Goal: Task Accomplishment & Management: Manage account settings

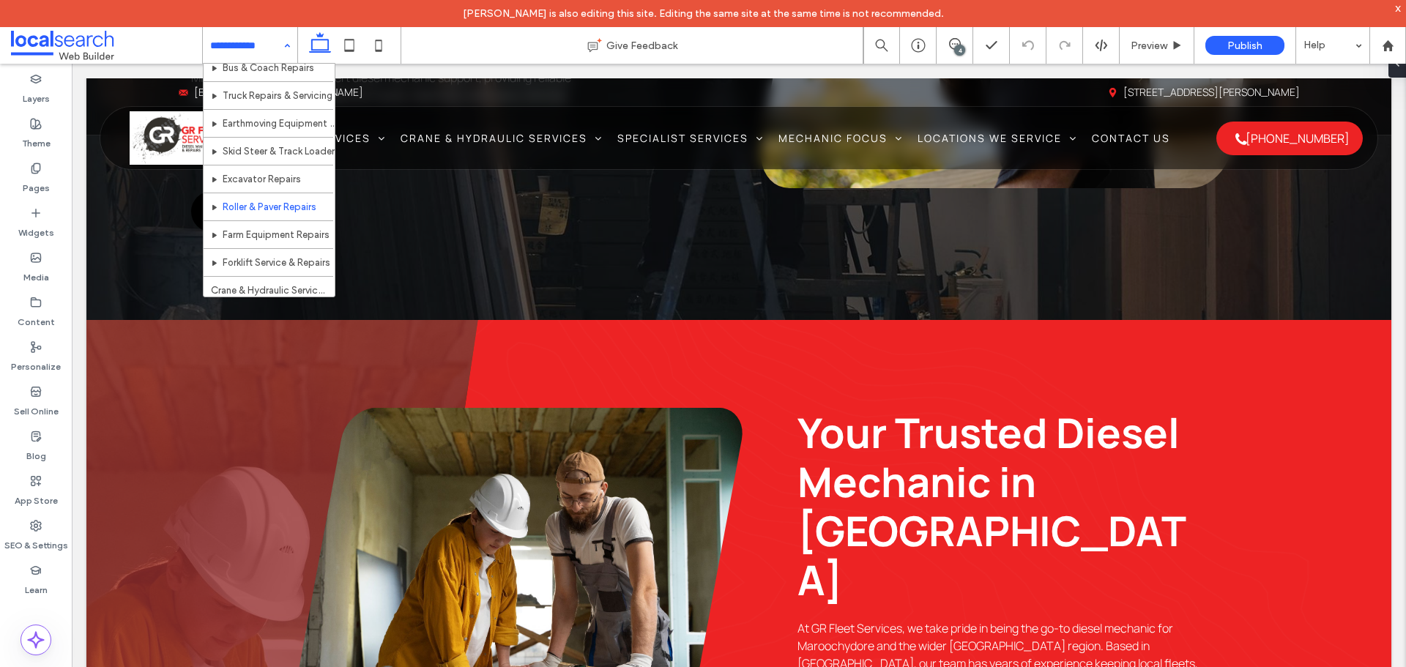
scroll to position [146, 0]
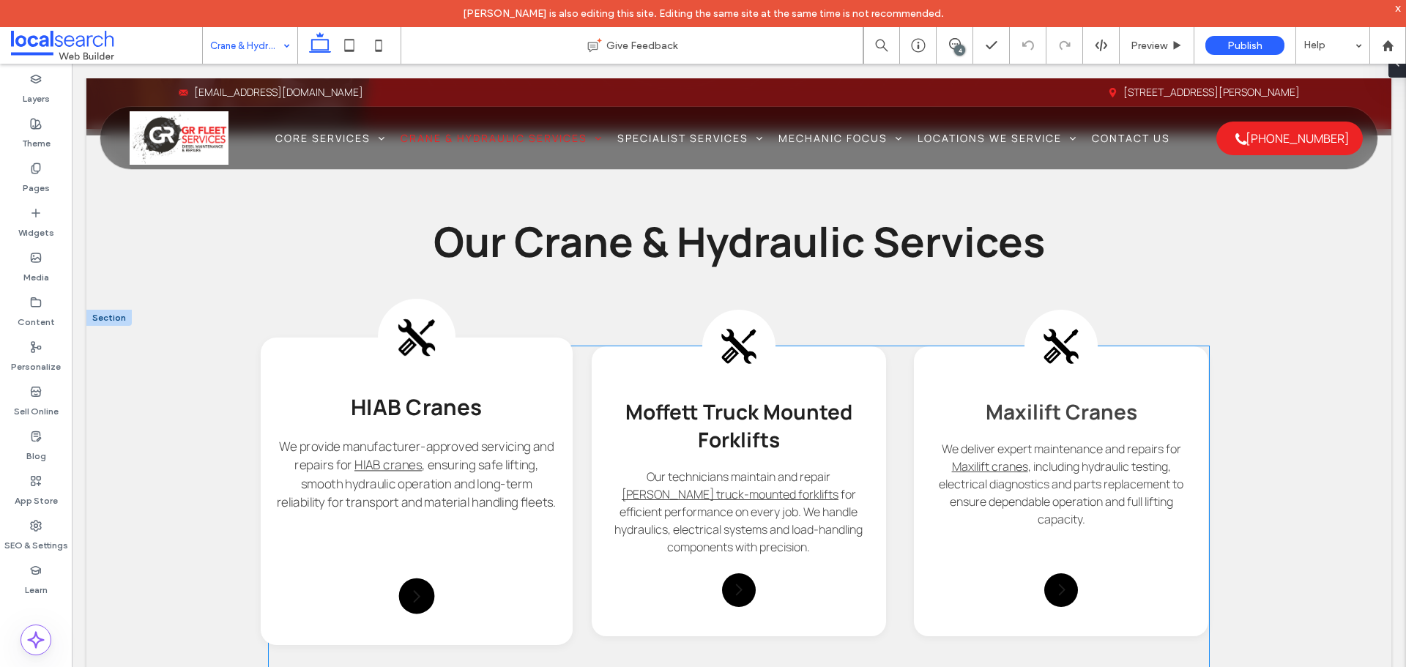
scroll to position [1098, 0]
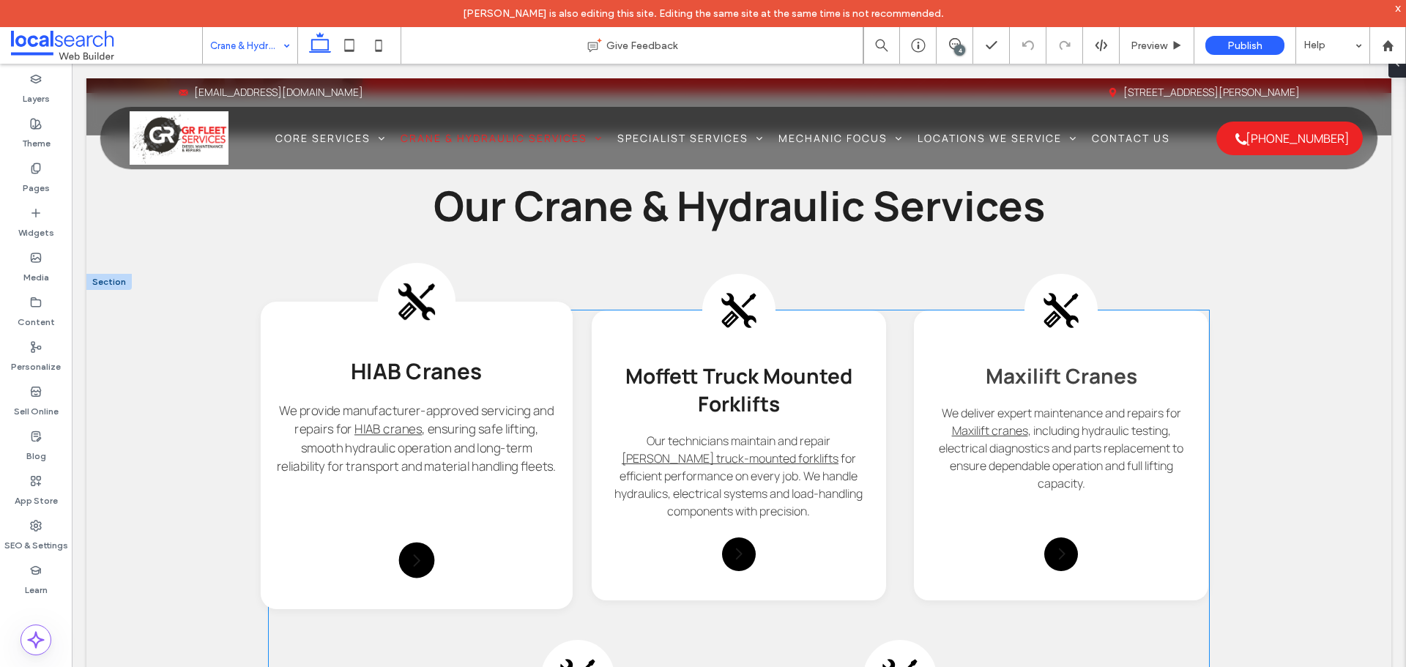
click at [418, 299] on icon at bounding box center [416, 301] width 39 height 39
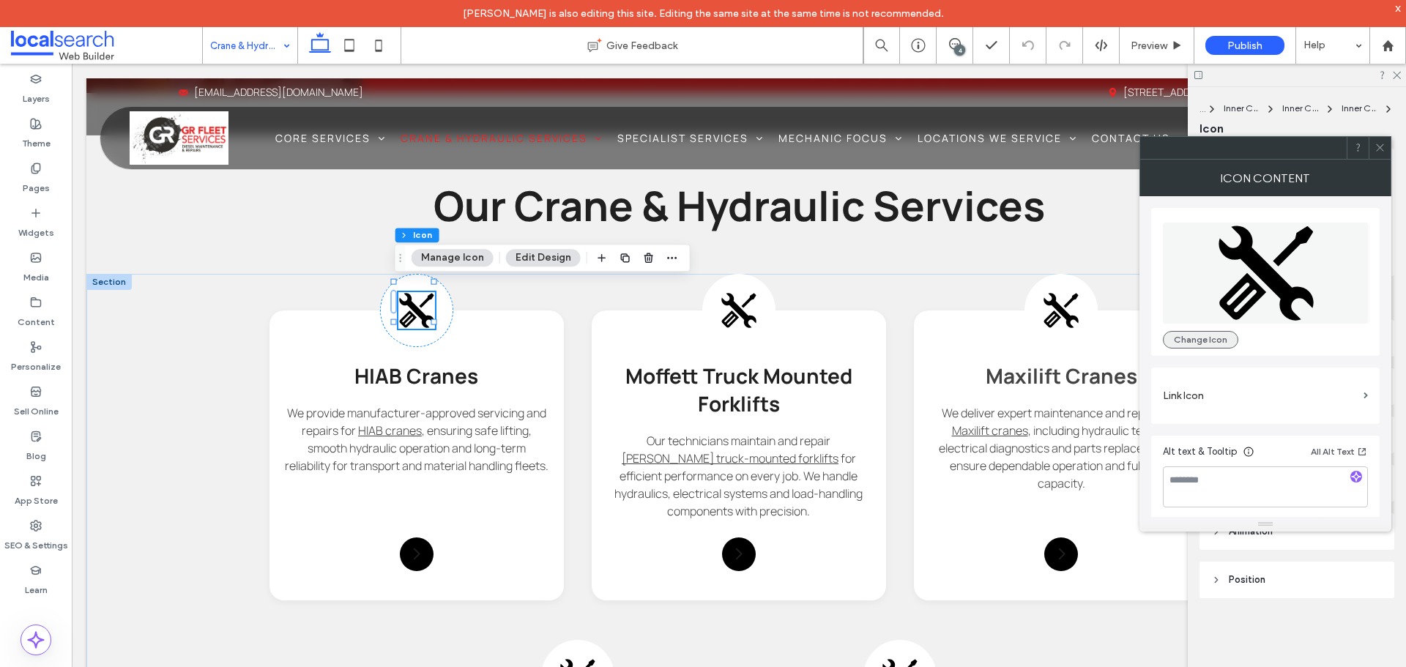
click at [1203, 346] on button "Change Icon" at bounding box center [1200, 340] width 75 height 18
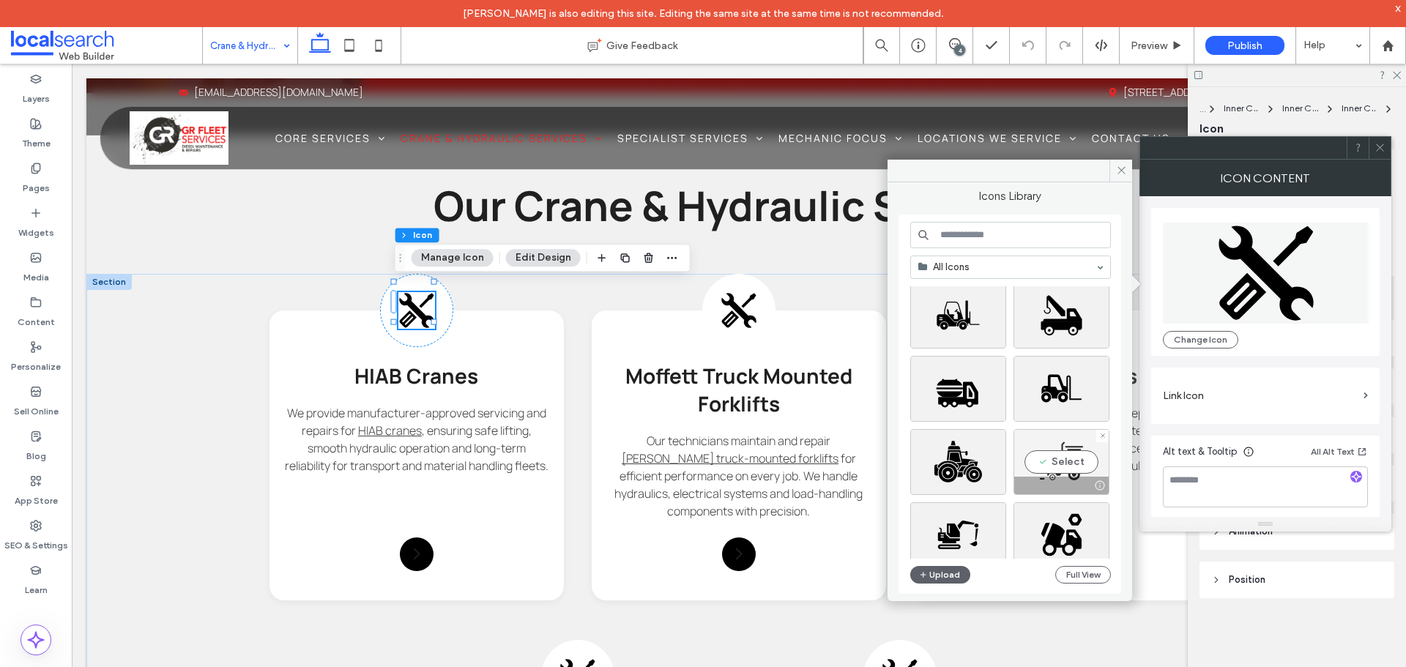
scroll to position [439, 0]
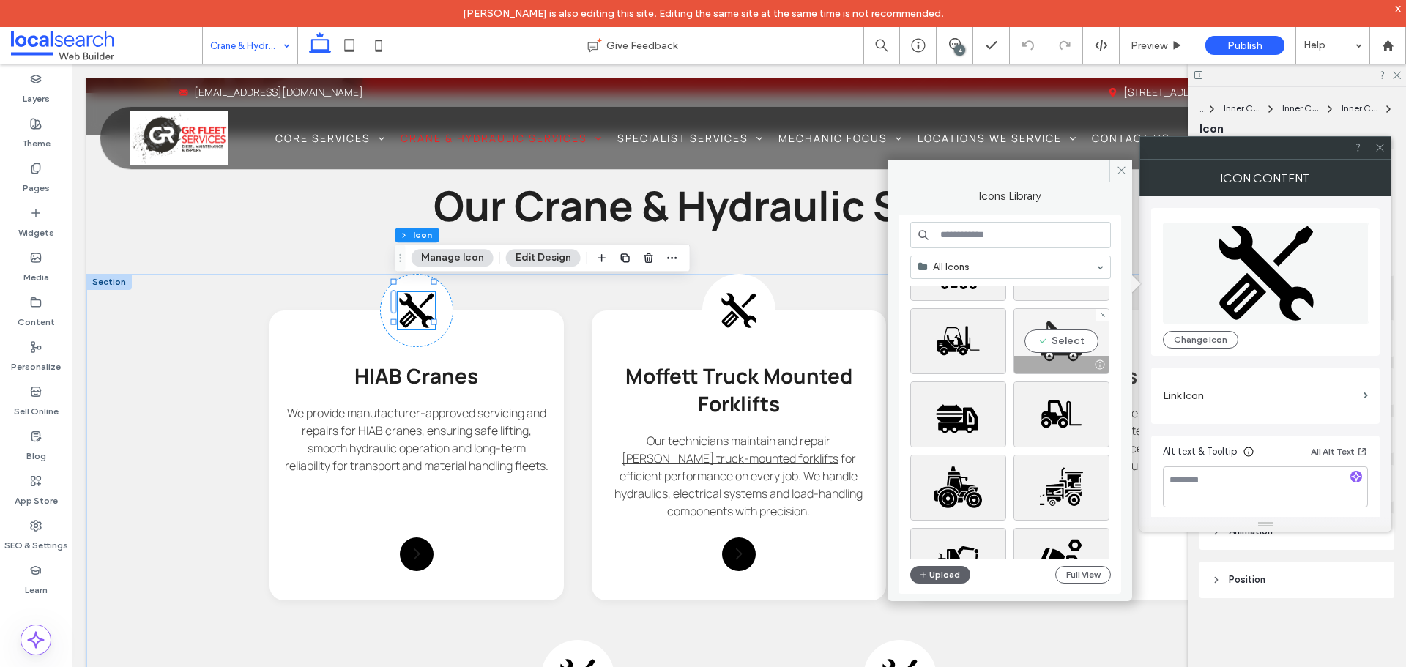
click at [1064, 337] on div "Select" at bounding box center [1061, 341] width 96 height 66
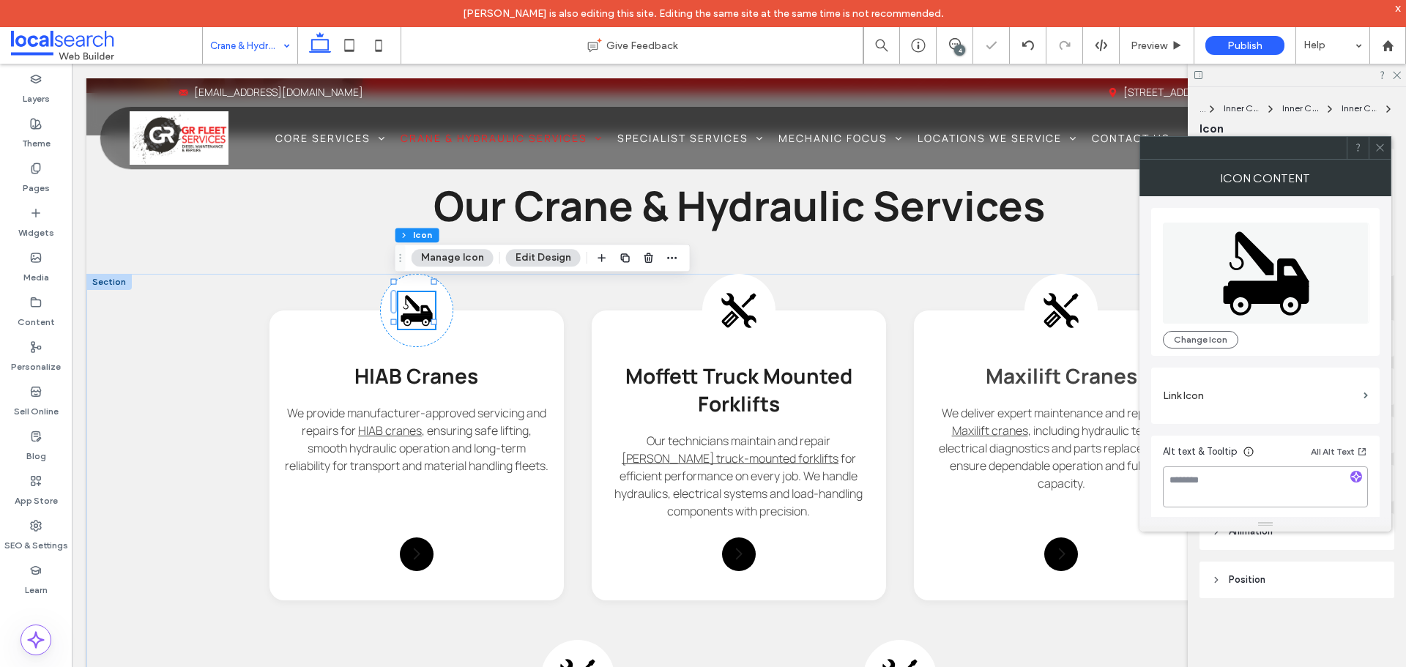
click at [1245, 496] on textarea at bounding box center [1265, 486] width 205 height 41
type textarea "**********"
click at [1237, 387] on label "Link Icon" at bounding box center [1260, 395] width 195 height 27
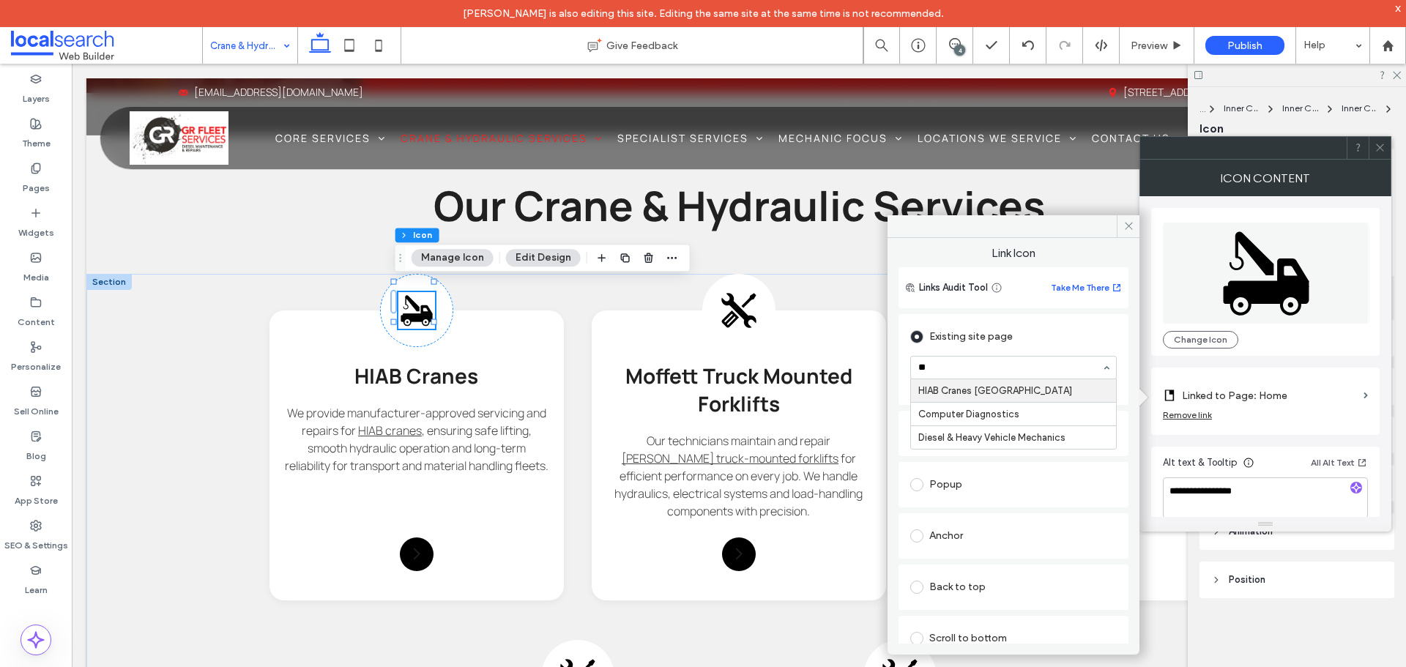
type input "***"
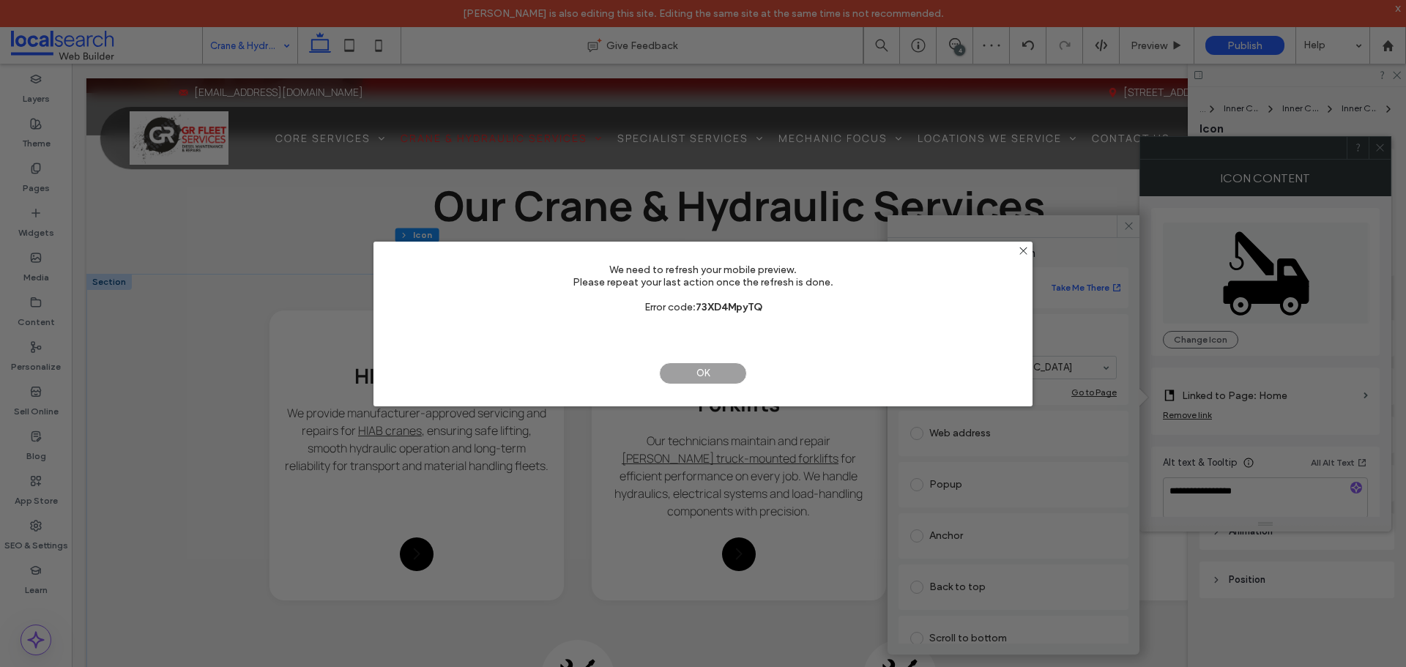
click at [709, 369] on span "OK" at bounding box center [703, 373] width 88 height 22
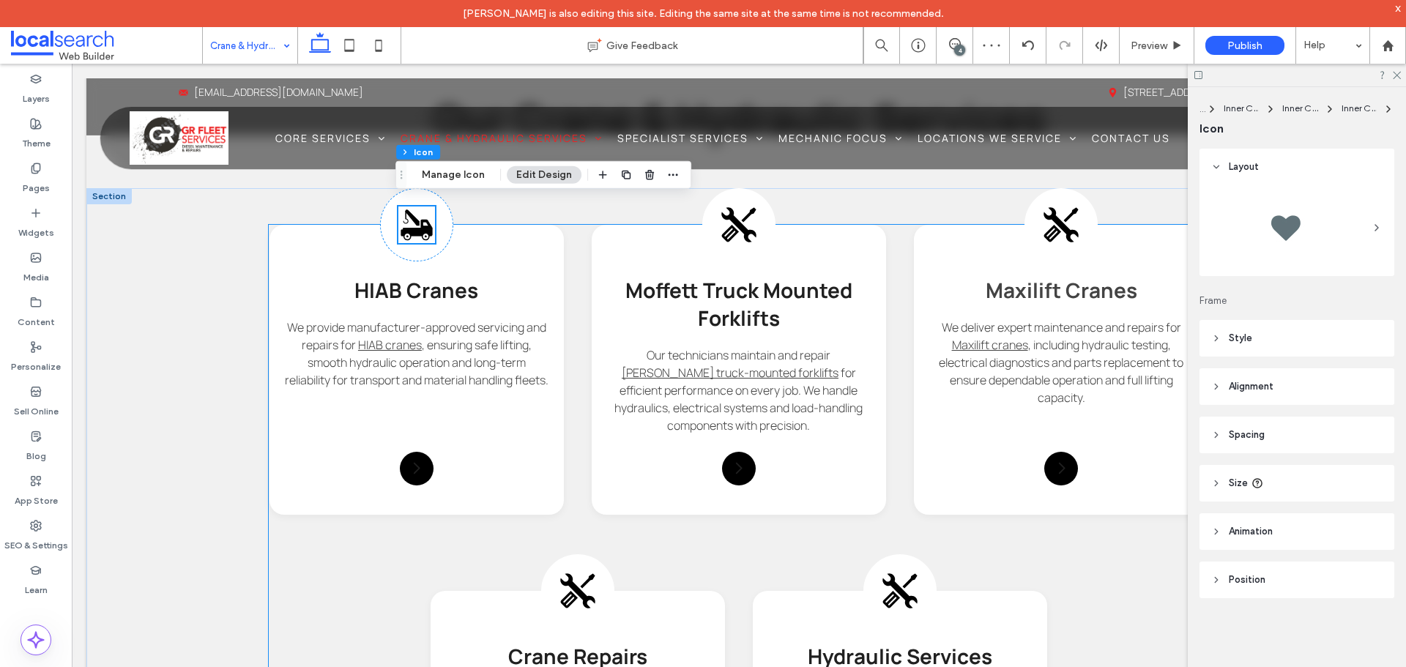
scroll to position [1183, 0]
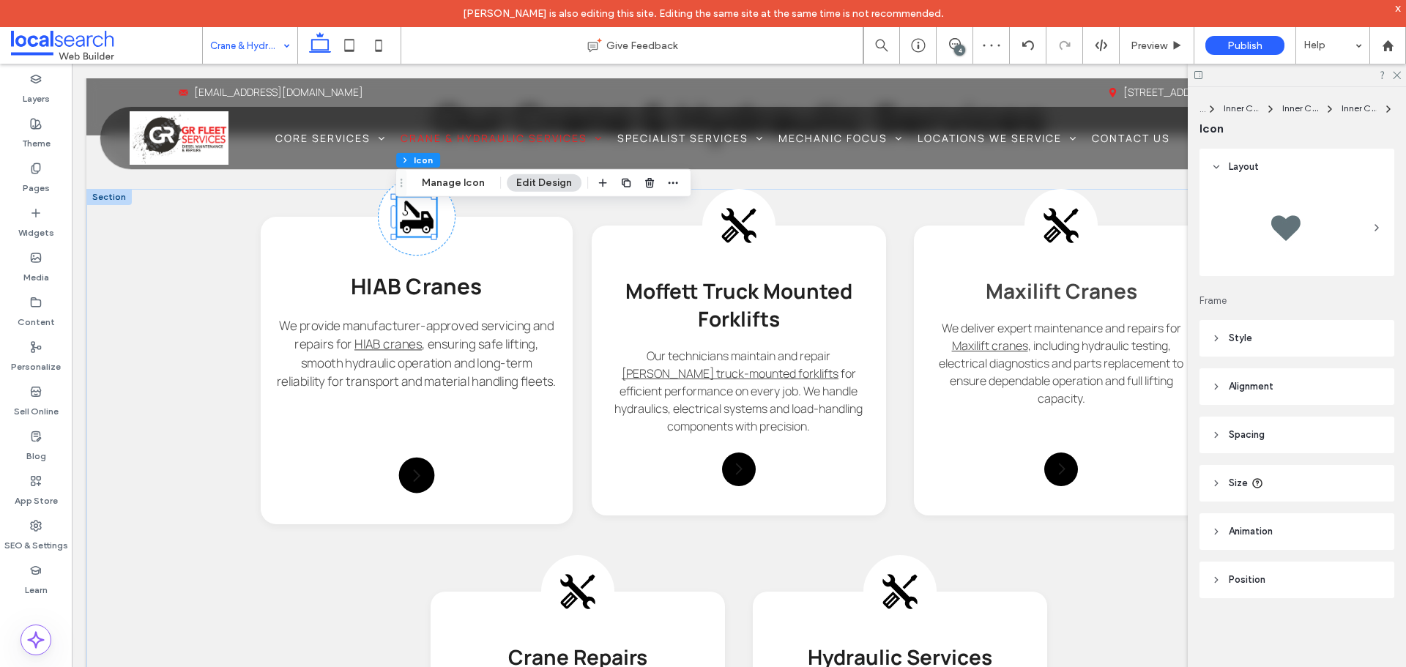
click at [422, 219] on icon at bounding box center [427, 215] width 12 height 9
click at [422, 220] on icon at bounding box center [427, 215] width 12 height 9
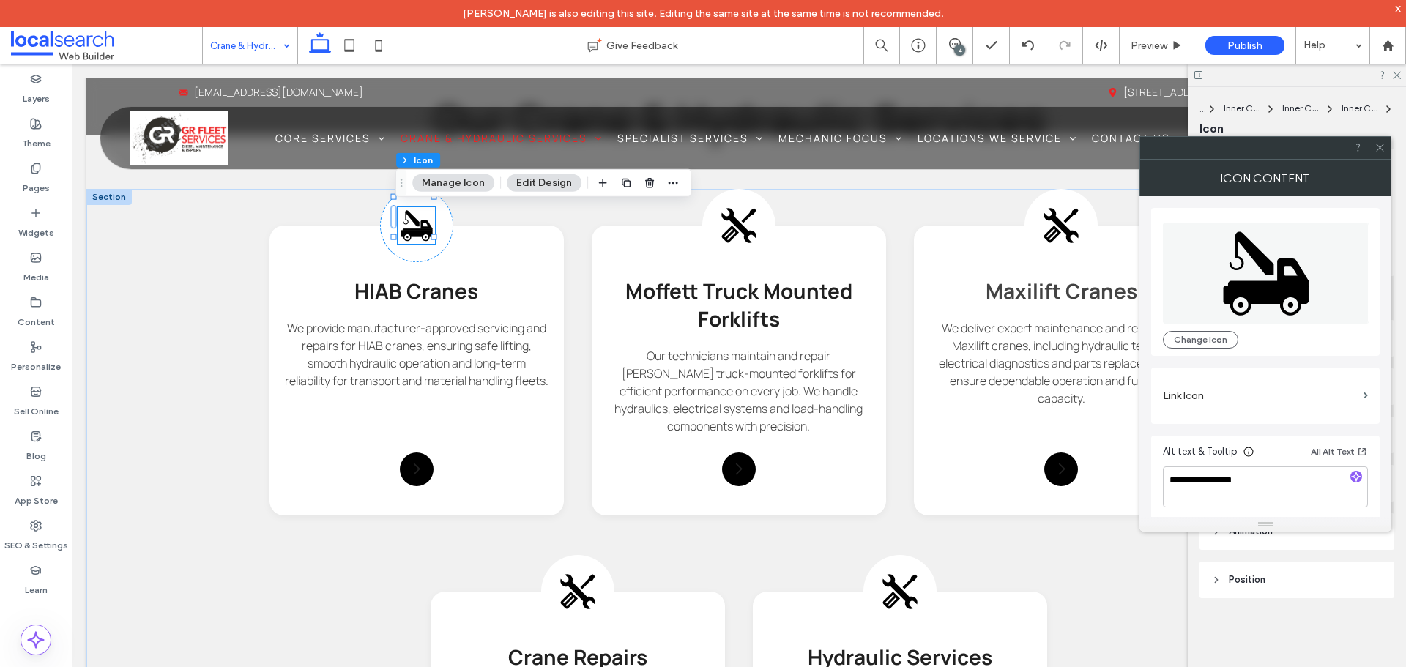
click at [1243, 410] on section "Link Icon" at bounding box center [1265, 396] width 205 height 42
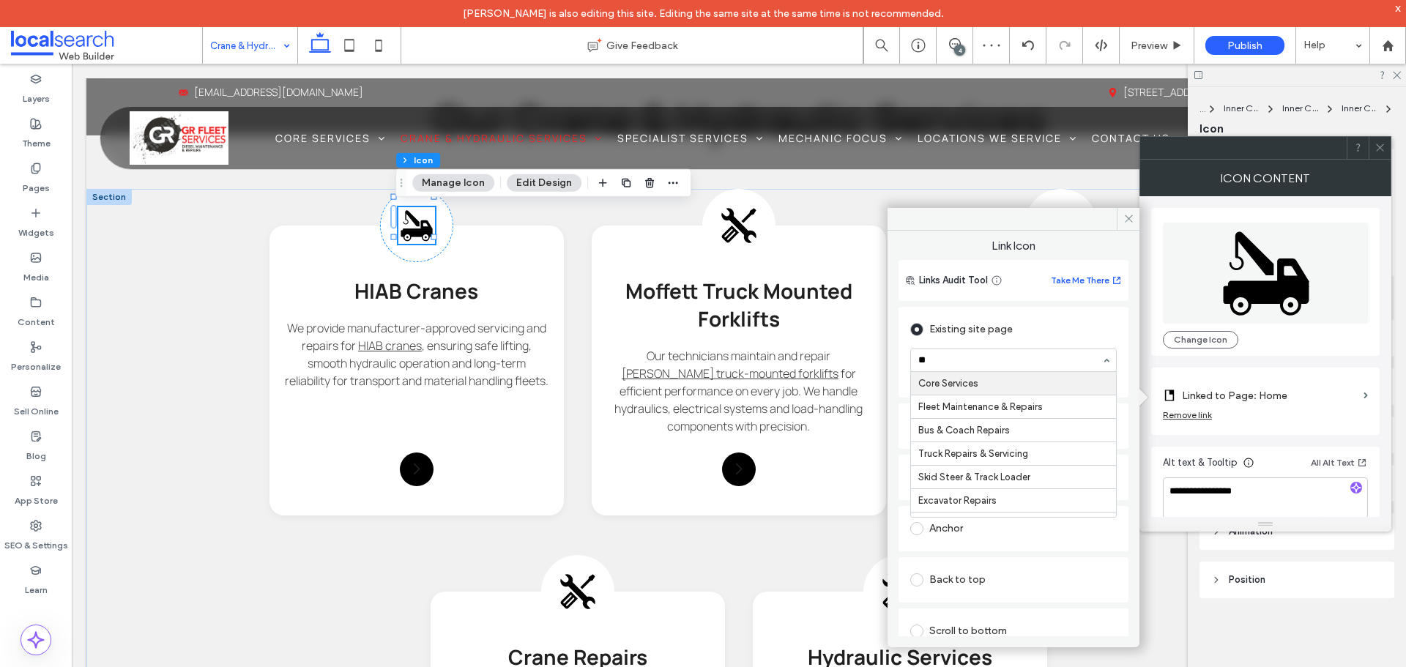
type input "***"
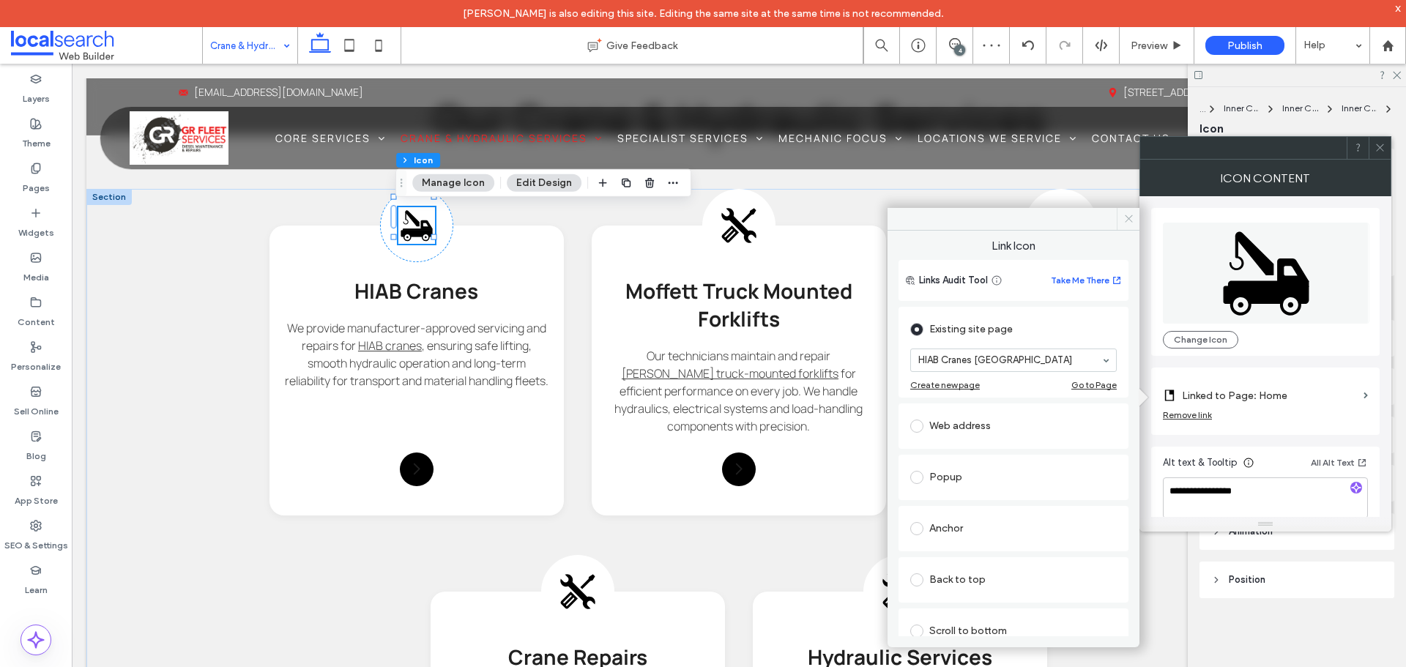
click at [1127, 217] on icon at bounding box center [1128, 218] width 11 height 11
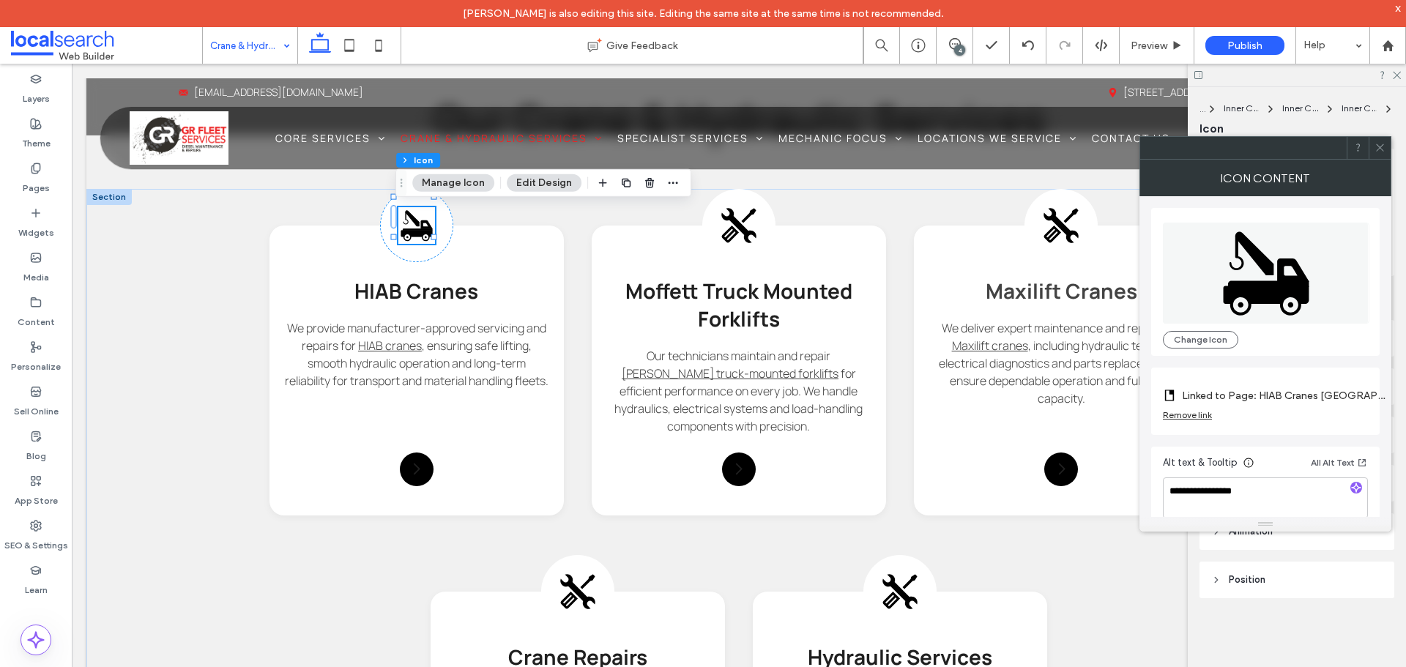
click at [1377, 145] on use at bounding box center [1379, 147] width 7 height 7
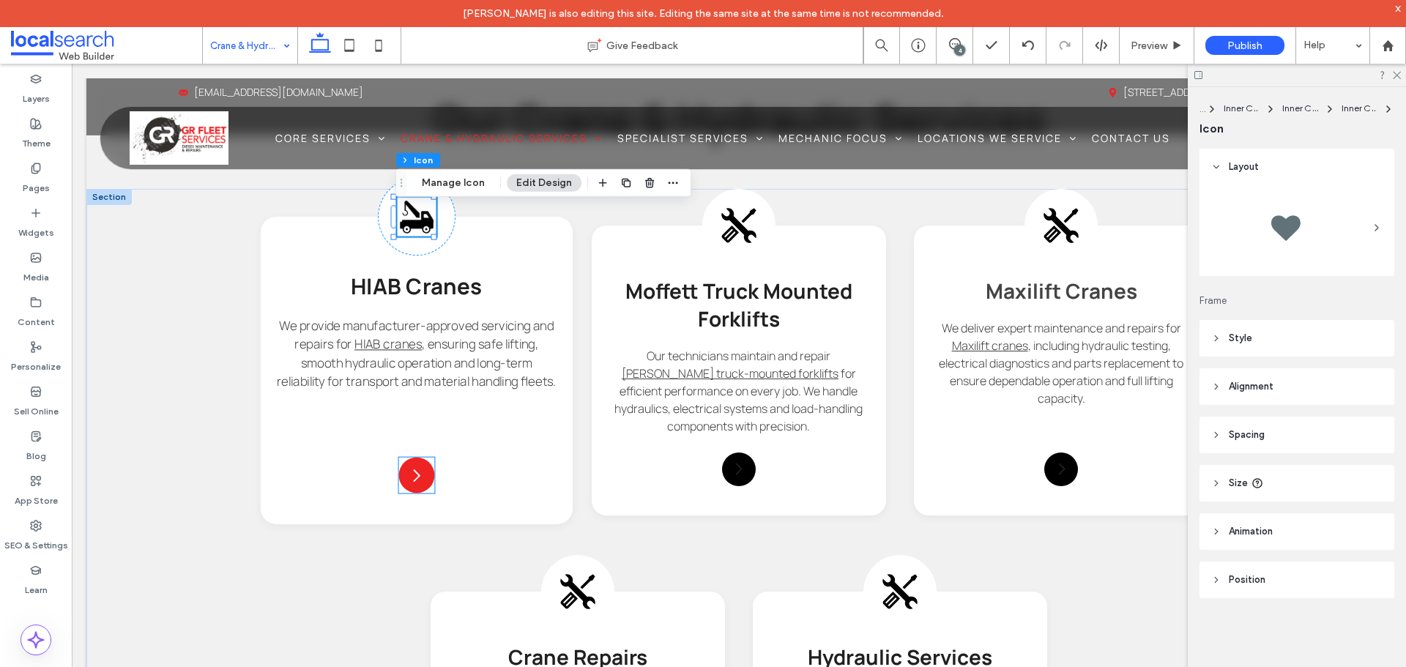
click at [418, 482] on icon at bounding box center [417, 475] width 18 height 18
click at [418, 482] on div at bounding box center [417, 475] width 36 height 36
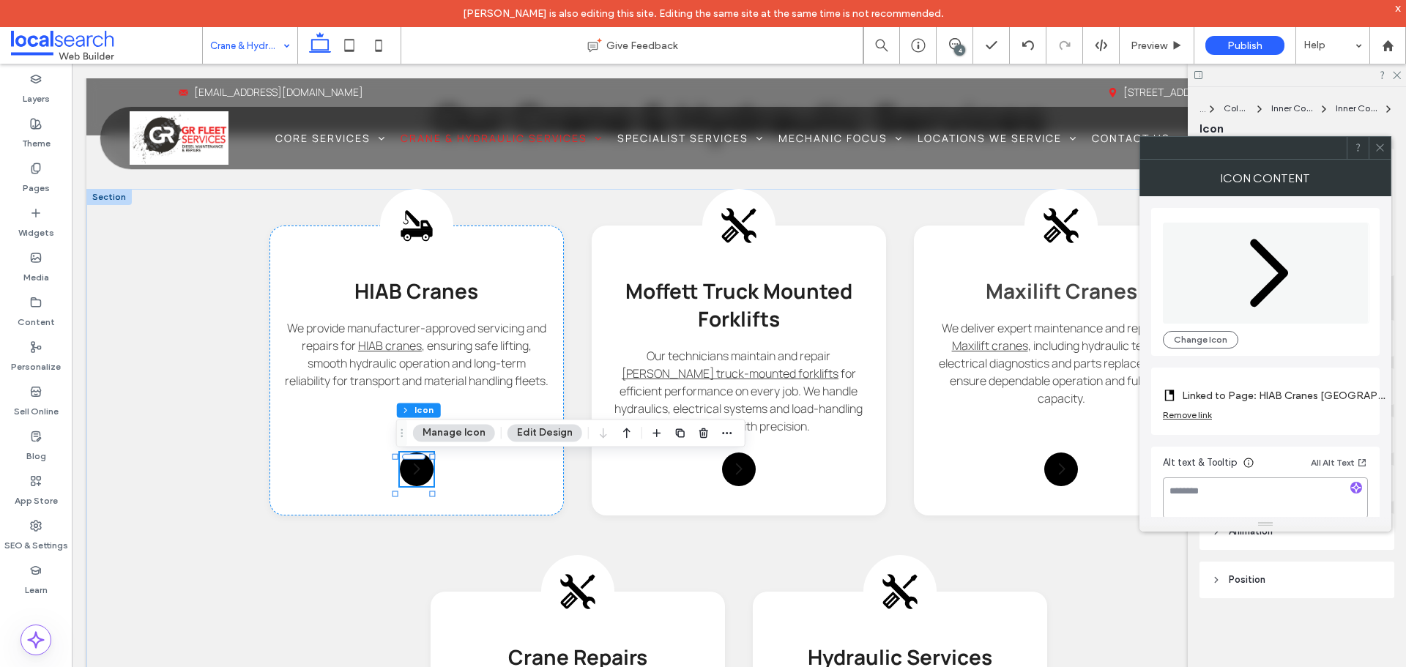
click at [1263, 491] on textarea at bounding box center [1265, 497] width 205 height 41
type textarea "**********"
drag, startPoint x: 1381, startPoint y: 146, endPoint x: 1331, endPoint y: 164, distance: 52.8
click at [1379, 146] on use at bounding box center [1379, 147] width 7 height 7
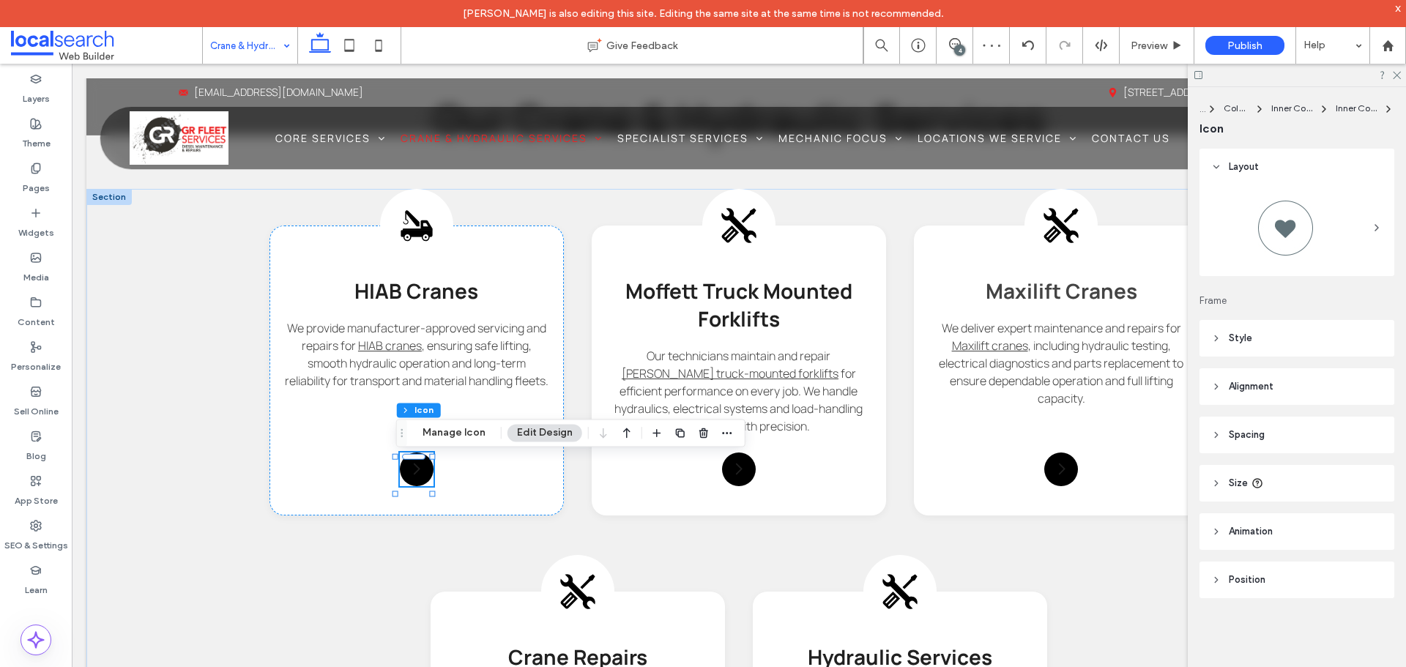
click at [1291, 337] on header "Style" at bounding box center [1296, 338] width 195 height 37
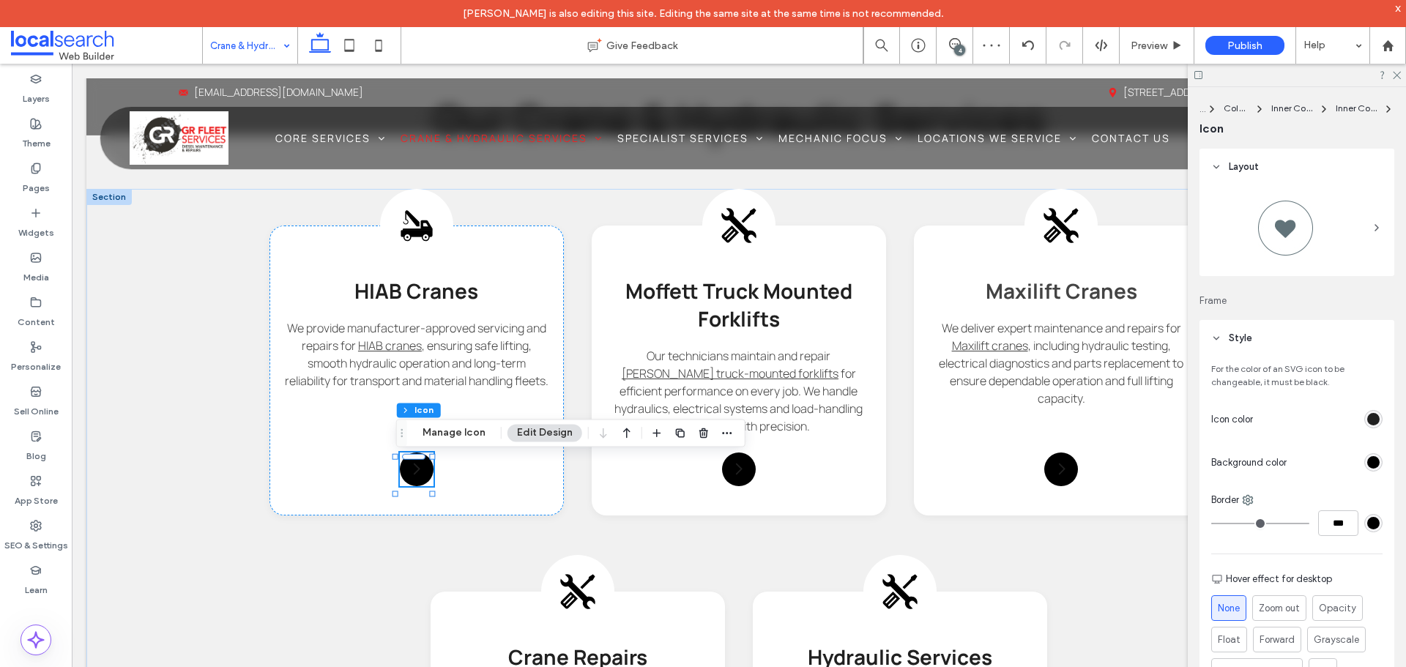
drag, startPoint x: 1365, startPoint y: 417, endPoint x: 1343, endPoint y: 407, distance: 24.2
click at [1367, 417] on div "rgb(32, 32, 32)" at bounding box center [1373, 419] width 12 height 12
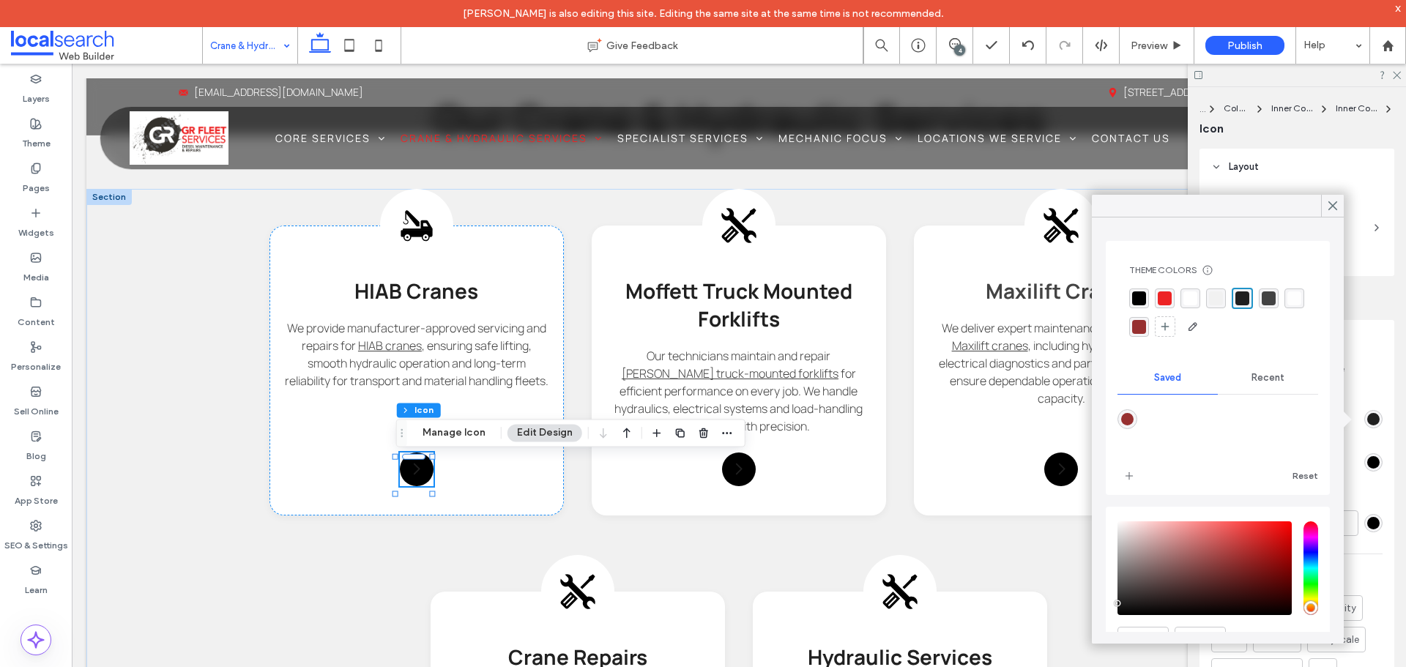
click at [1194, 301] on div "rgba(255, 255, 255, 1)" at bounding box center [1190, 298] width 14 height 14
click at [1331, 205] on use at bounding box center [1332, 206] width 7 height 8
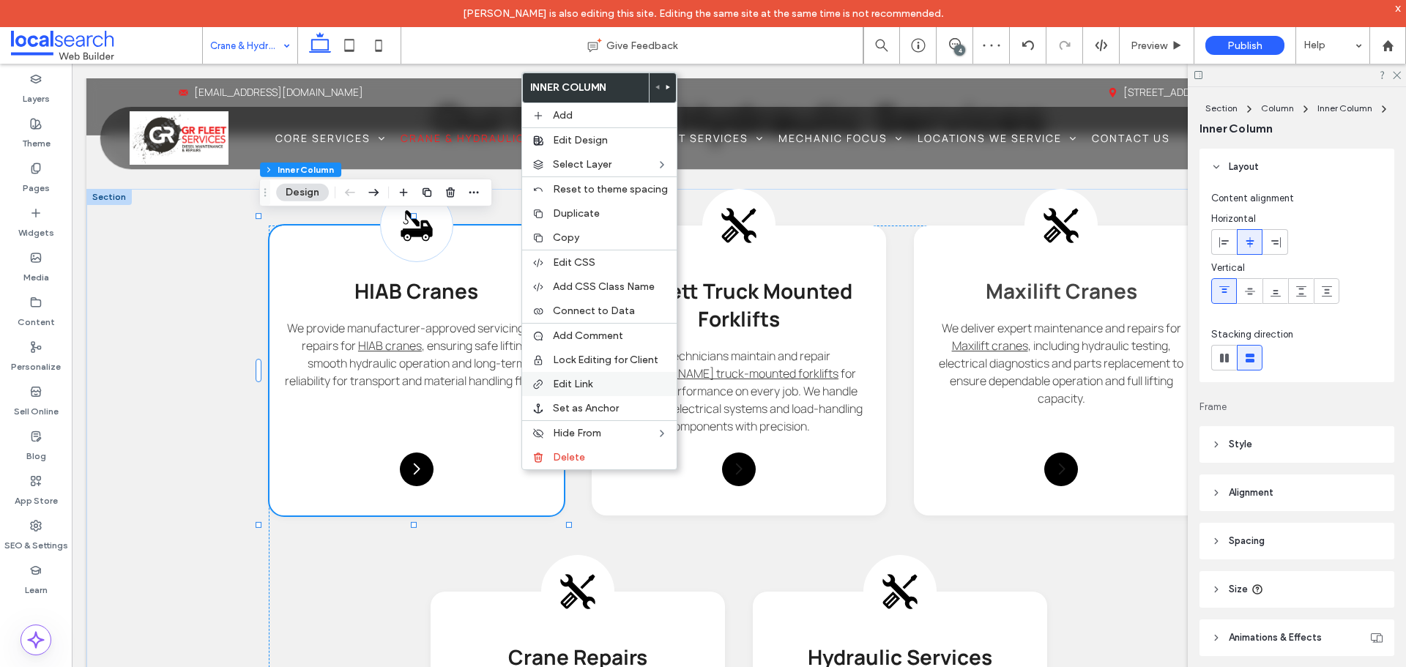
click at [563, 382] on span "Edit Link" at bounding box center [573, 384] width 40 height 12
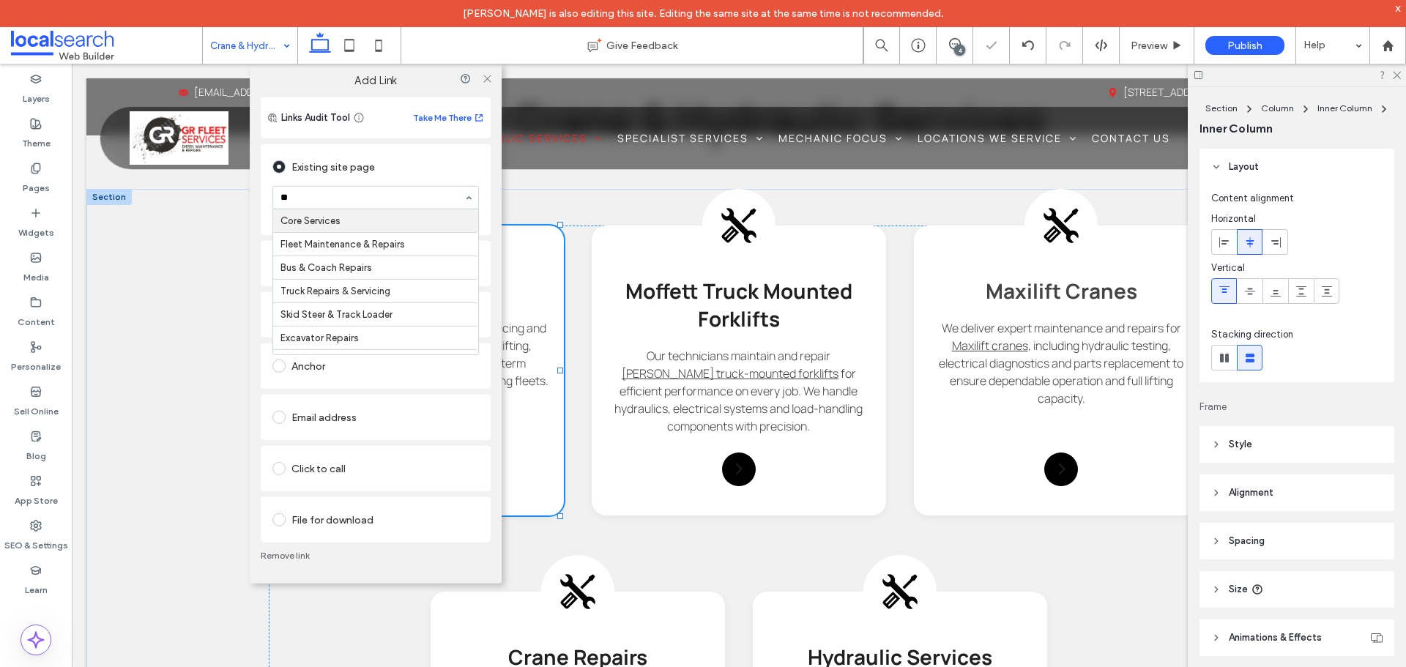
type input "***"
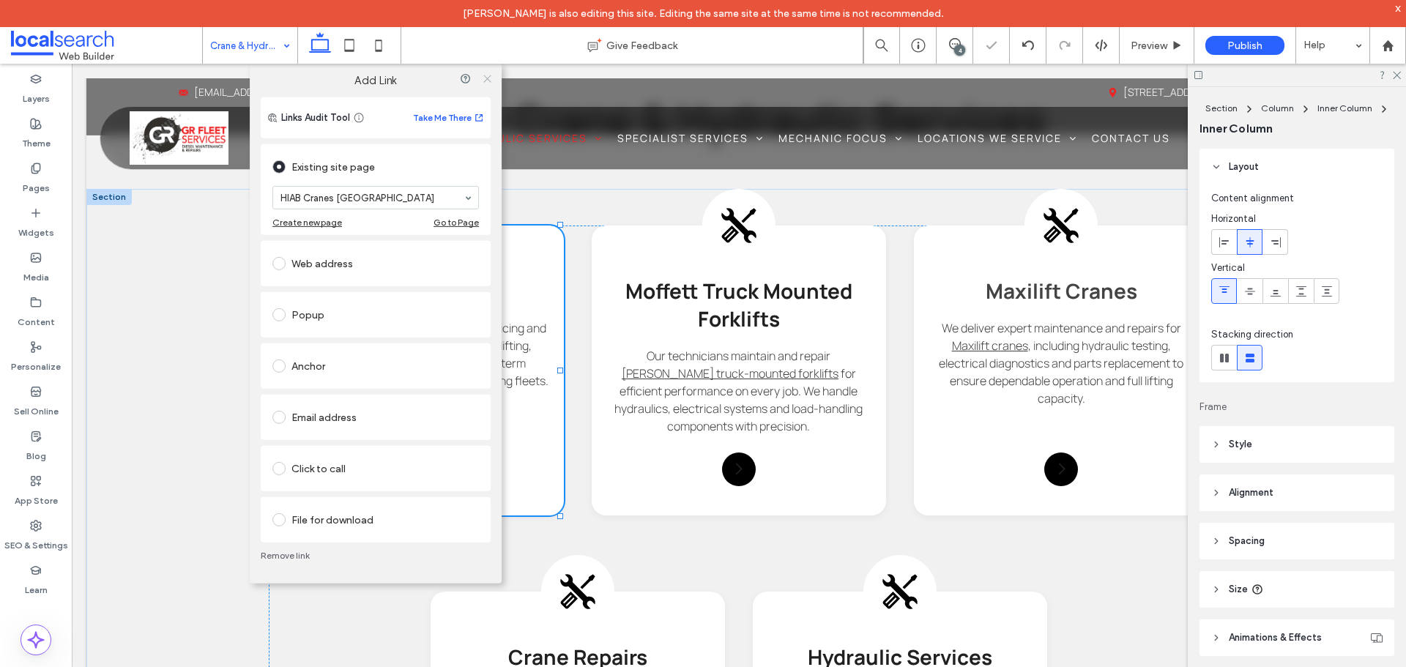
drag, startPoint x: 490, startPoint y: 75, endPoint x: 455, endPoint y: 48, distance: 44.4
click at [490, 75] on use at bounding box center [486, 78] width 7 height 7
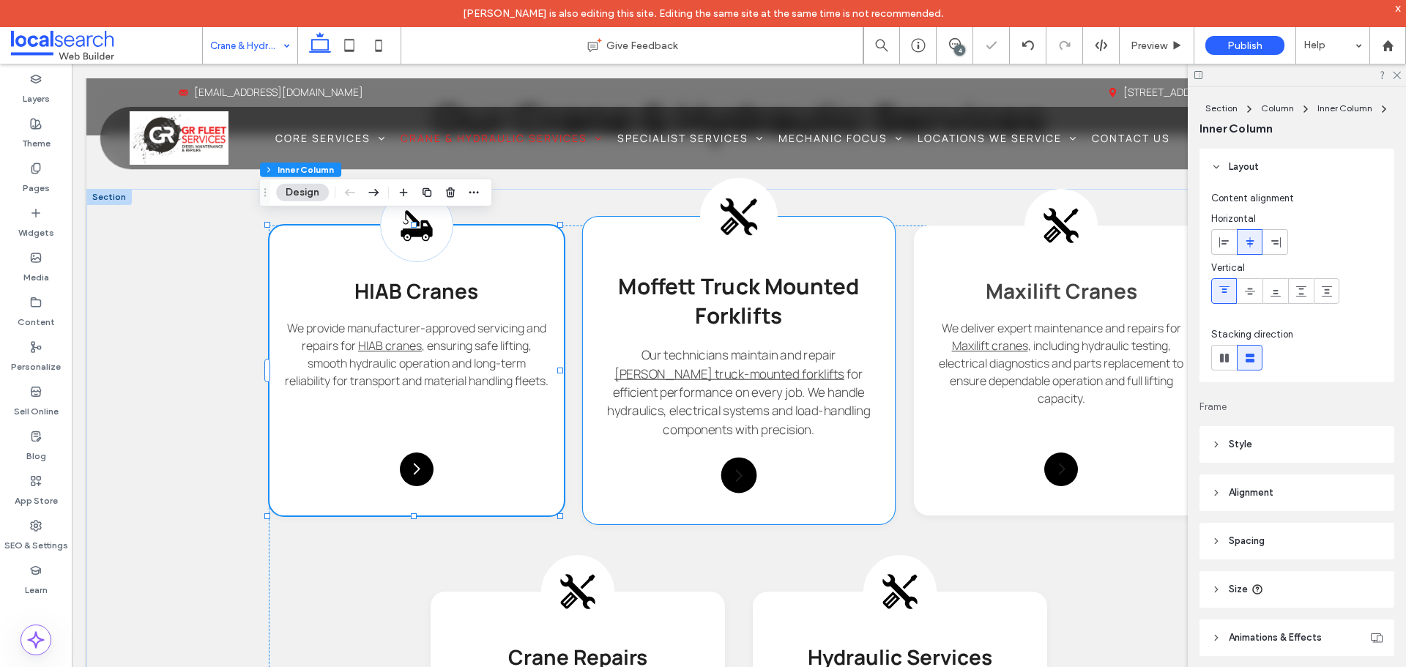
click at [728, 218] on icon at bounding box center [738, 216] width 39 height 39
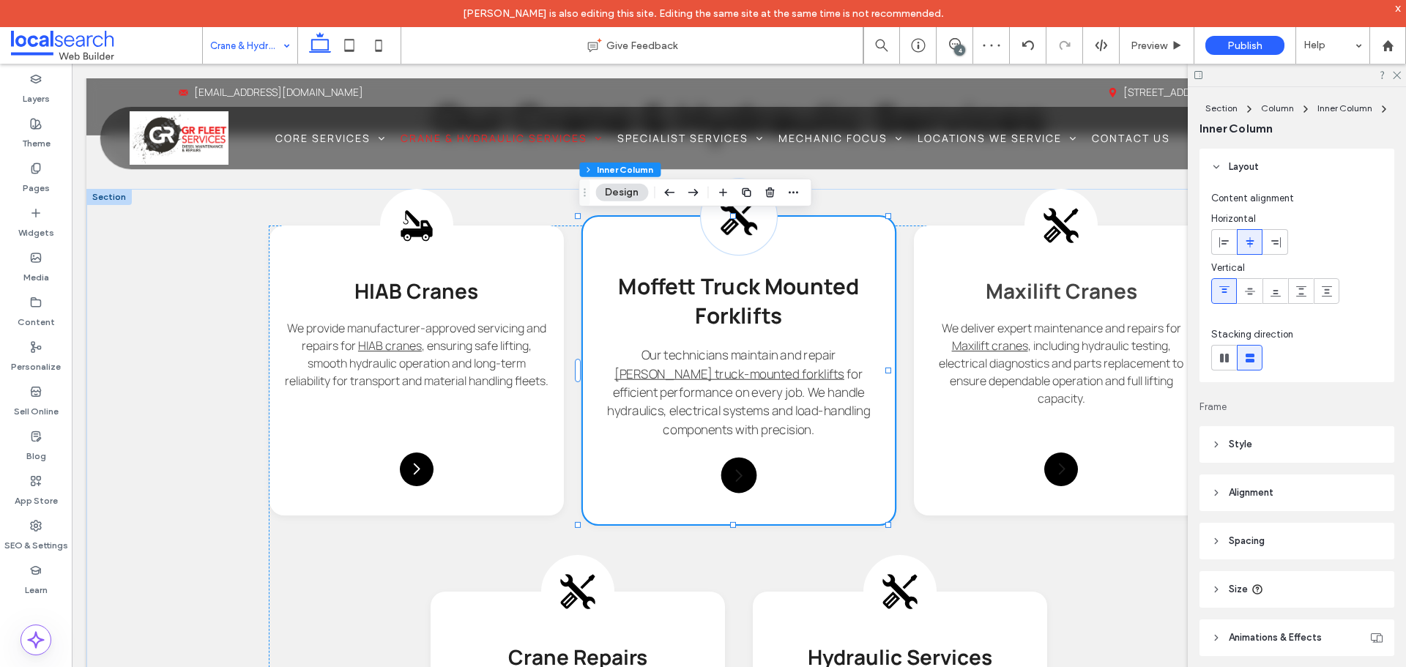
click at [728, 218] on icon at bounding box center [738, 216] width 39 height 39
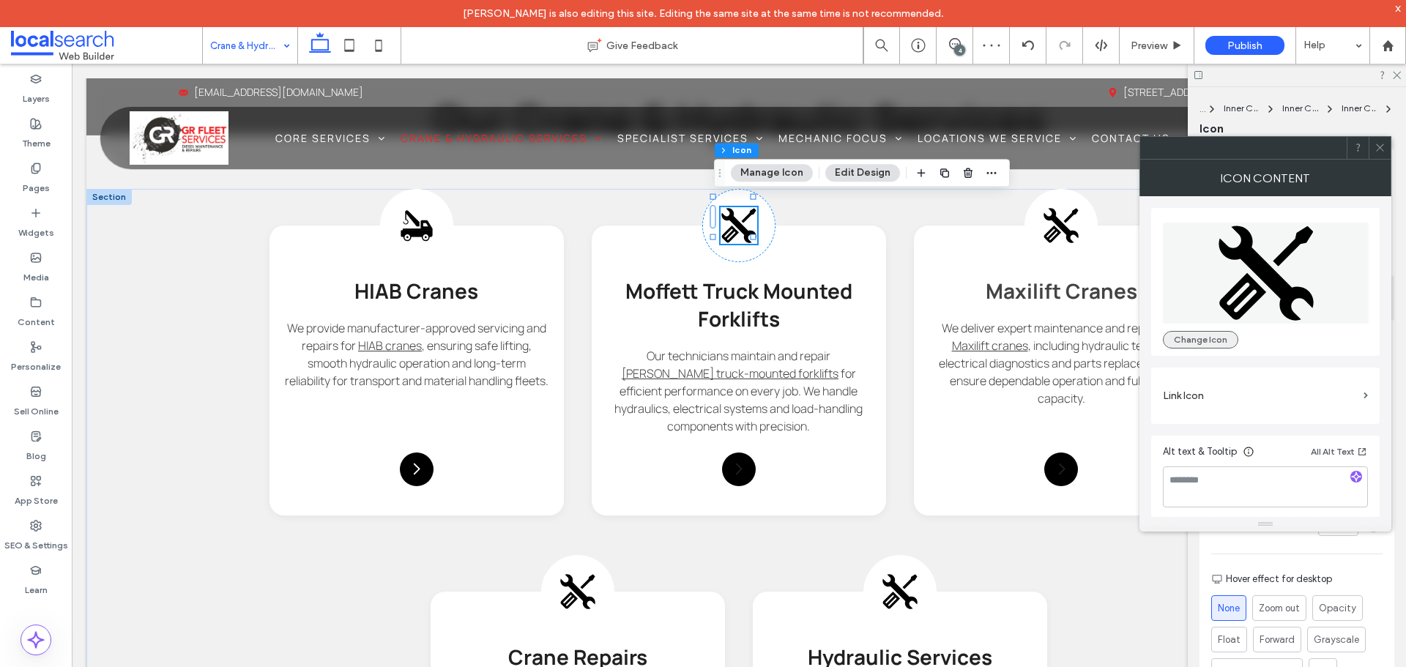
click at [1163, 339] on button "Change Icon" at bounding box center [1200, 340] width 75 height 18
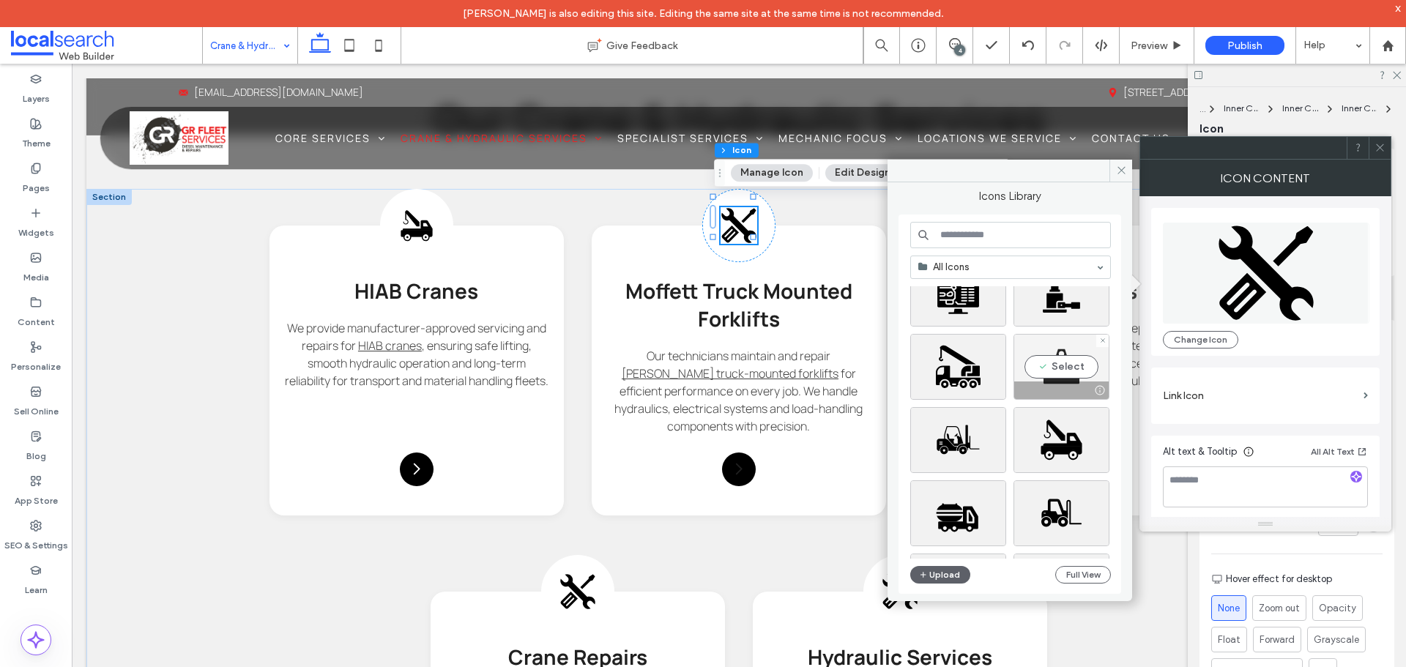
scroll to position [366, 0]
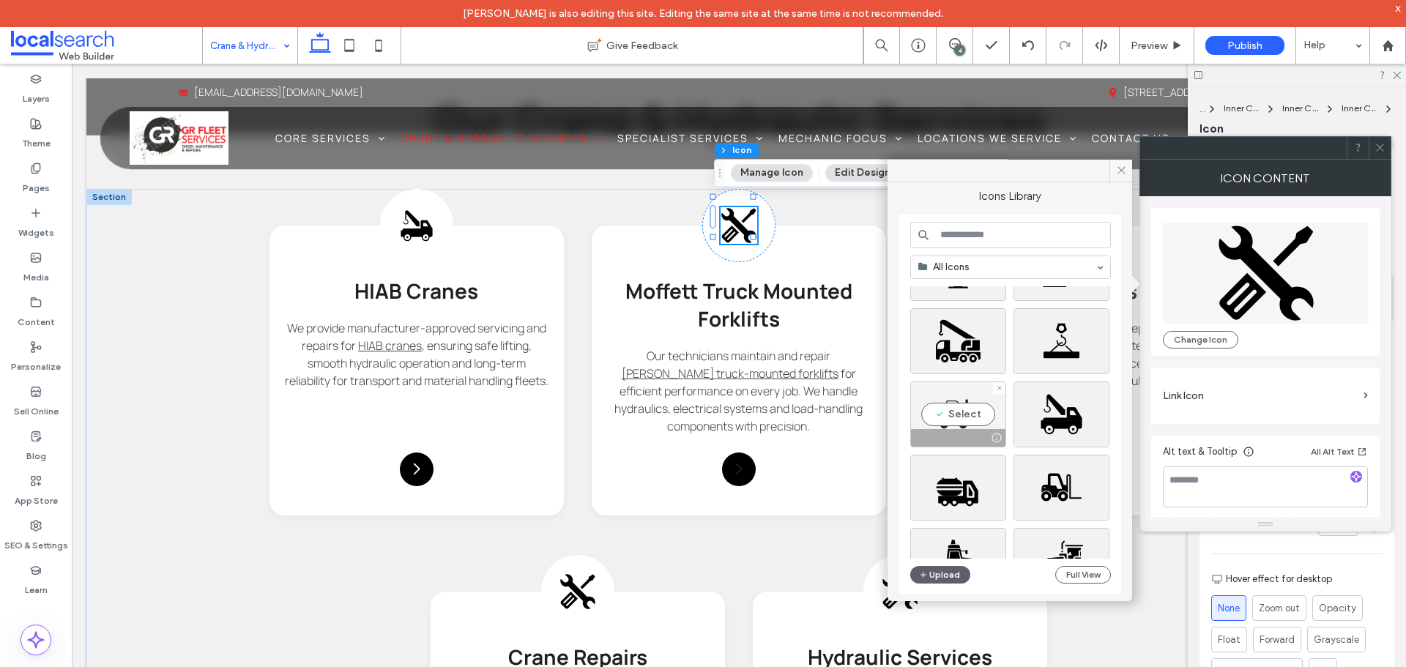
drag, startPoint x: 937, startPoint y: 405, endPoint x: 928, endPoint y: 355, distance: 50.7
click at [937, 405] on div "Select" at bounding box center [958, 414] width 96 height 66
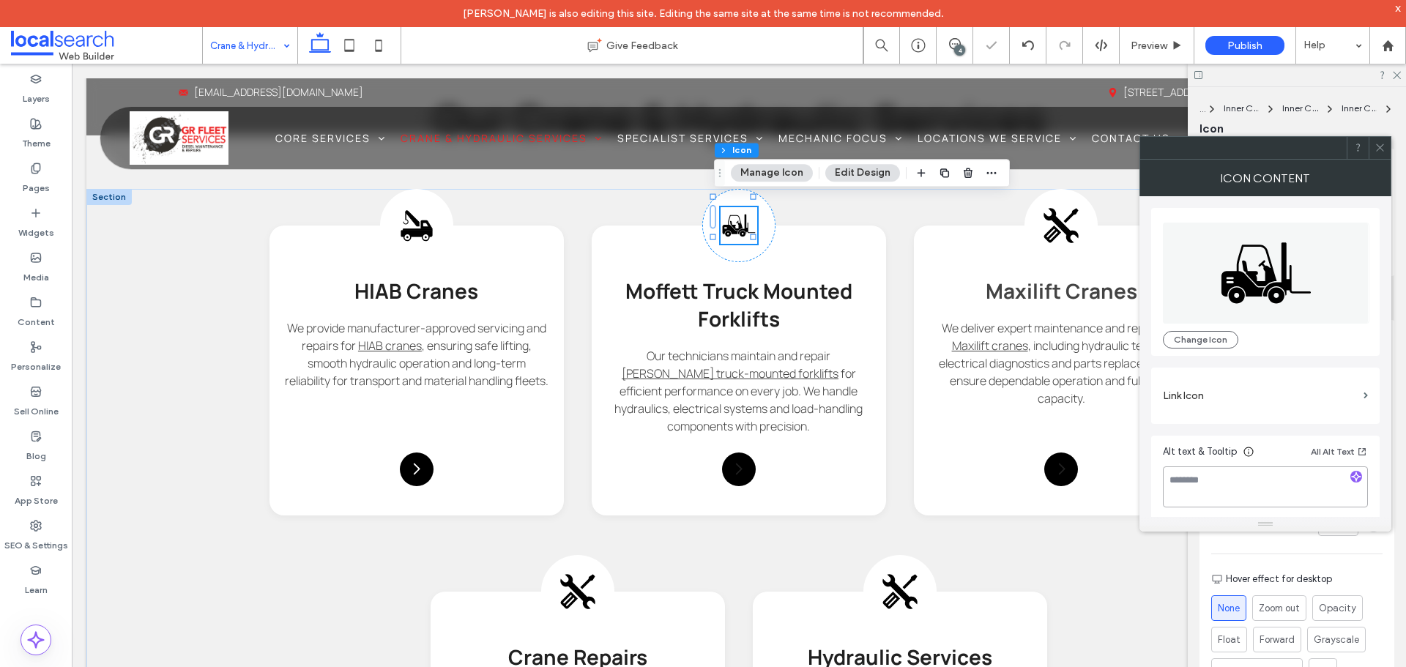
click at [1251, 493] on textarea at bounding box center [1265, 486] width 205 height 41
type textarea "**********"
click at [1224, 392] on label "Link Icon" at bounding box center [1260, 395] width 195 height 27
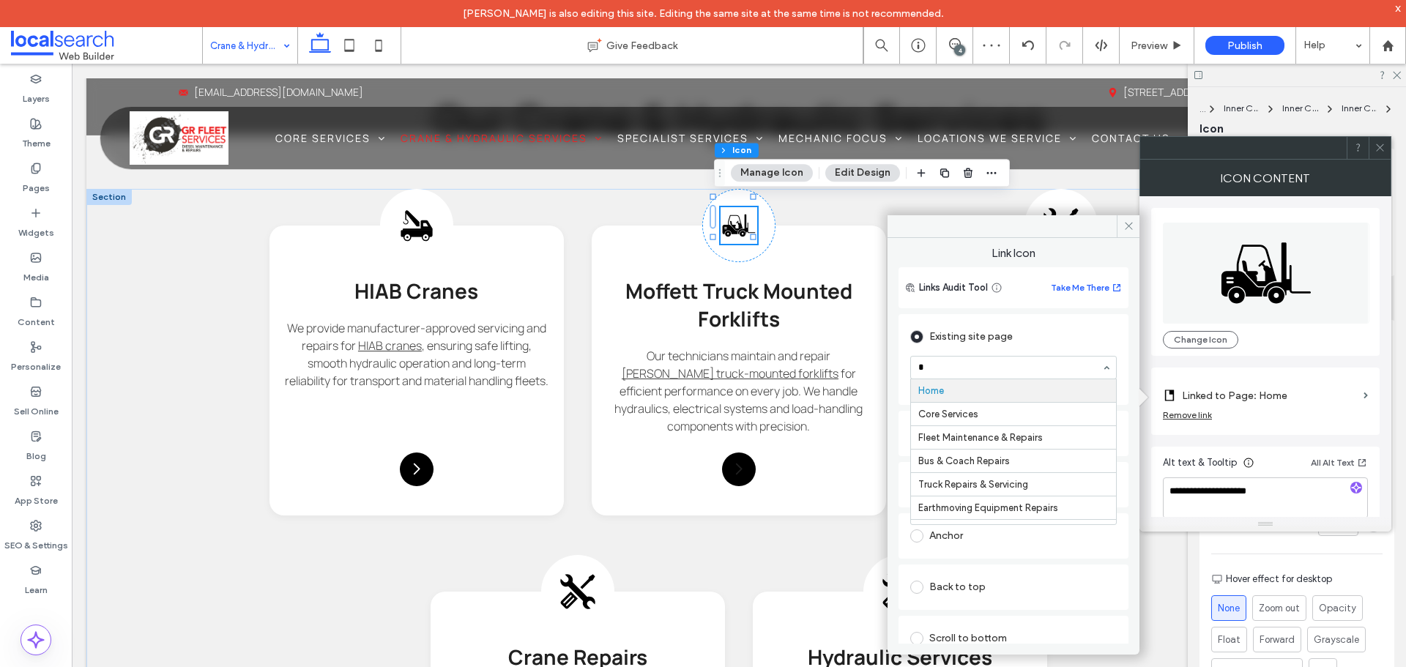
type input "**"
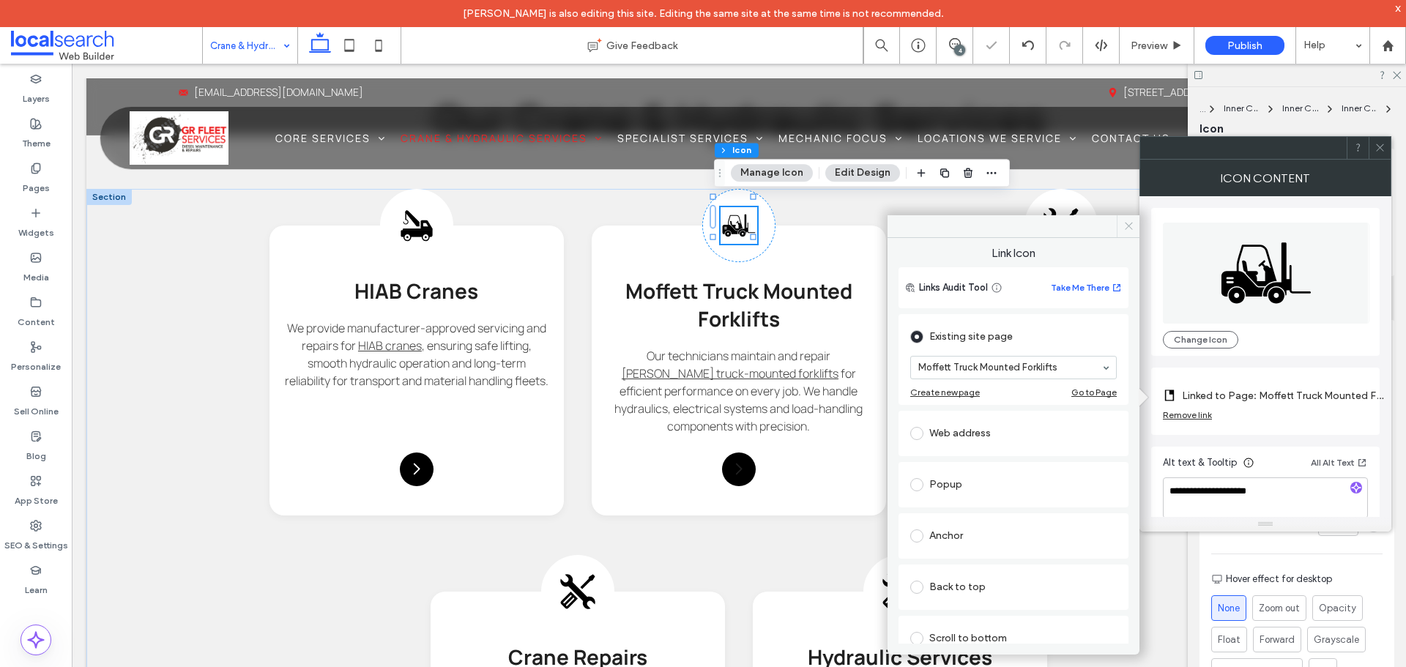
drag, startPoint x: 1126, startPoint y: 231, endPoint x: 1067, endPoint y: 203, distance: 65.5
click at [1126, 231] on icon at bounding box center [1128, 225] width 11 height 11
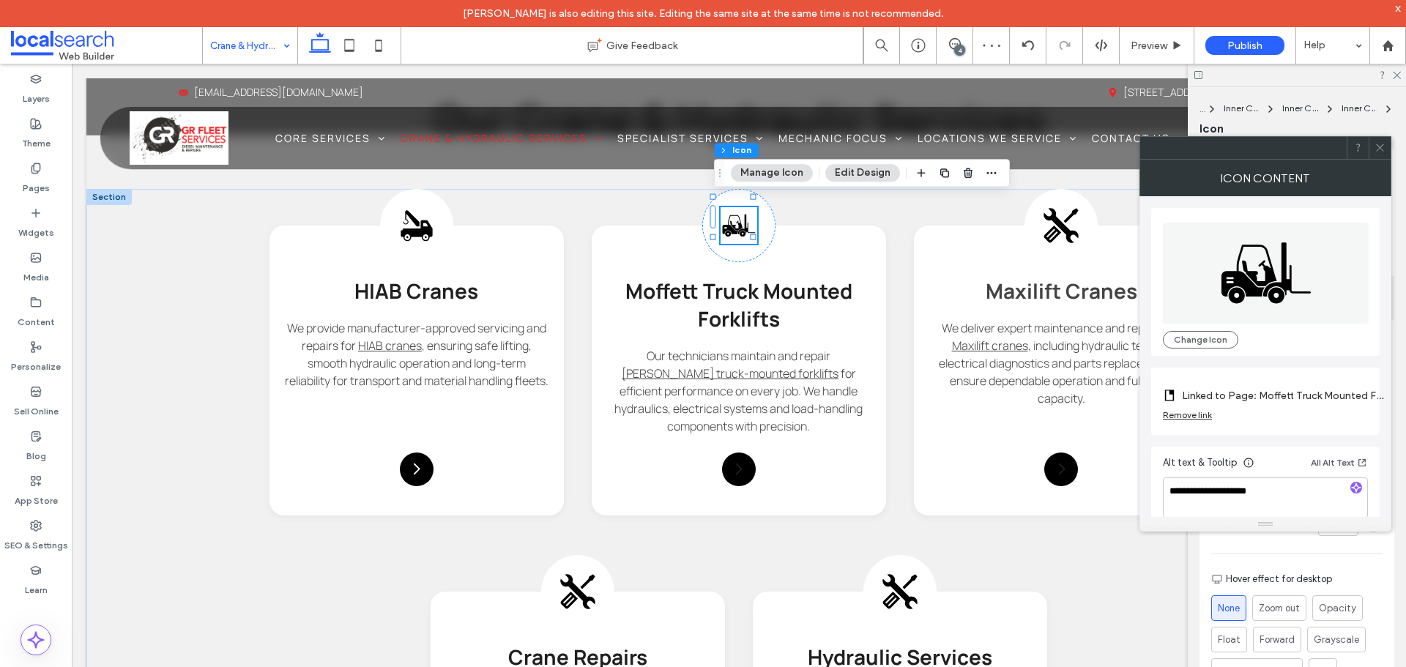
drag, startPoint x: 1375, startPoint y: 155, endPoint x: 930, endPoint y: 254, distance: 456.0
click at [1375, 155] on span at bounding box center [1379, 148] width 11 height 22
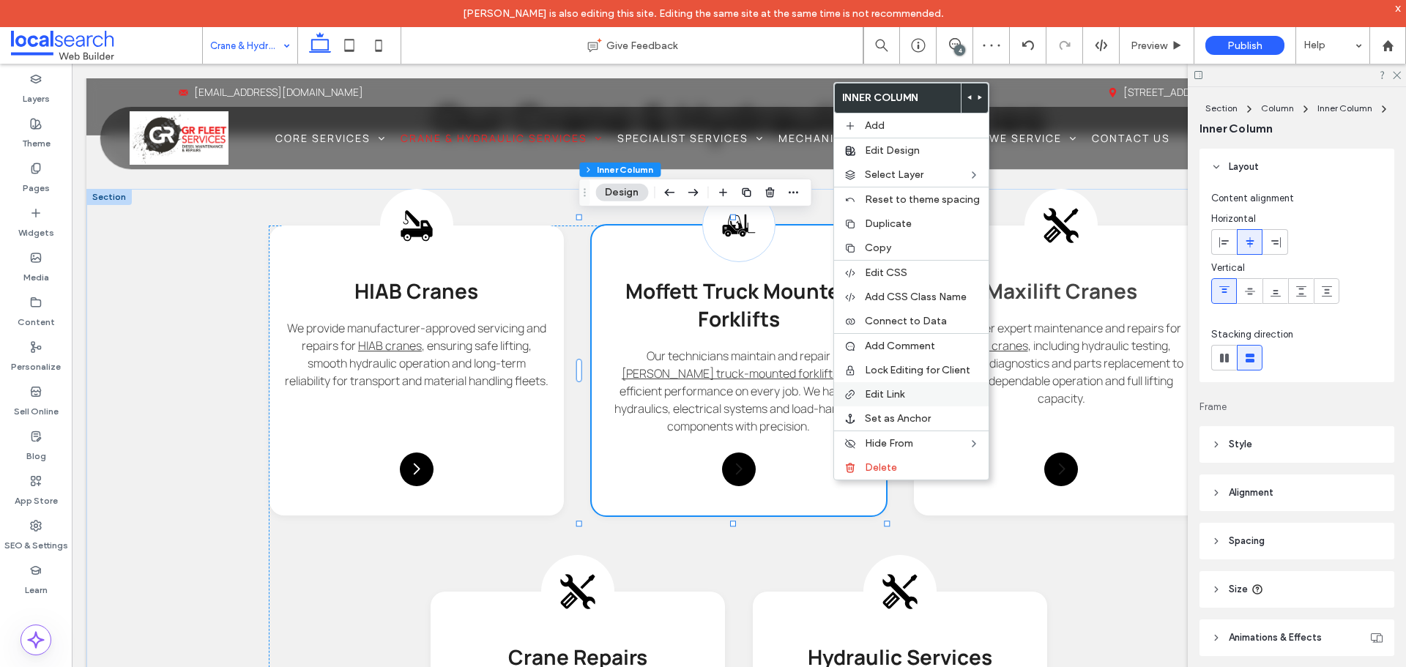
click at [889, 392] on span "Edit Link" at bounding box center [885, 394] width 40 height 12
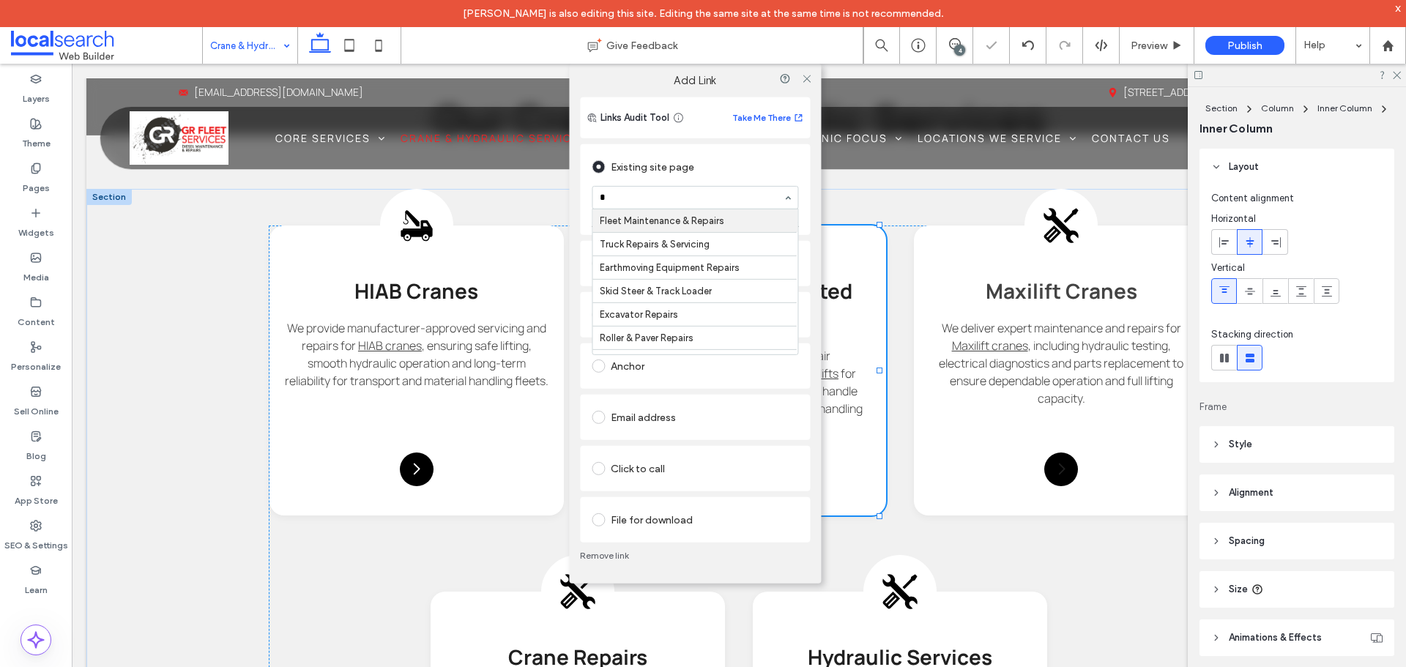
type input "**"
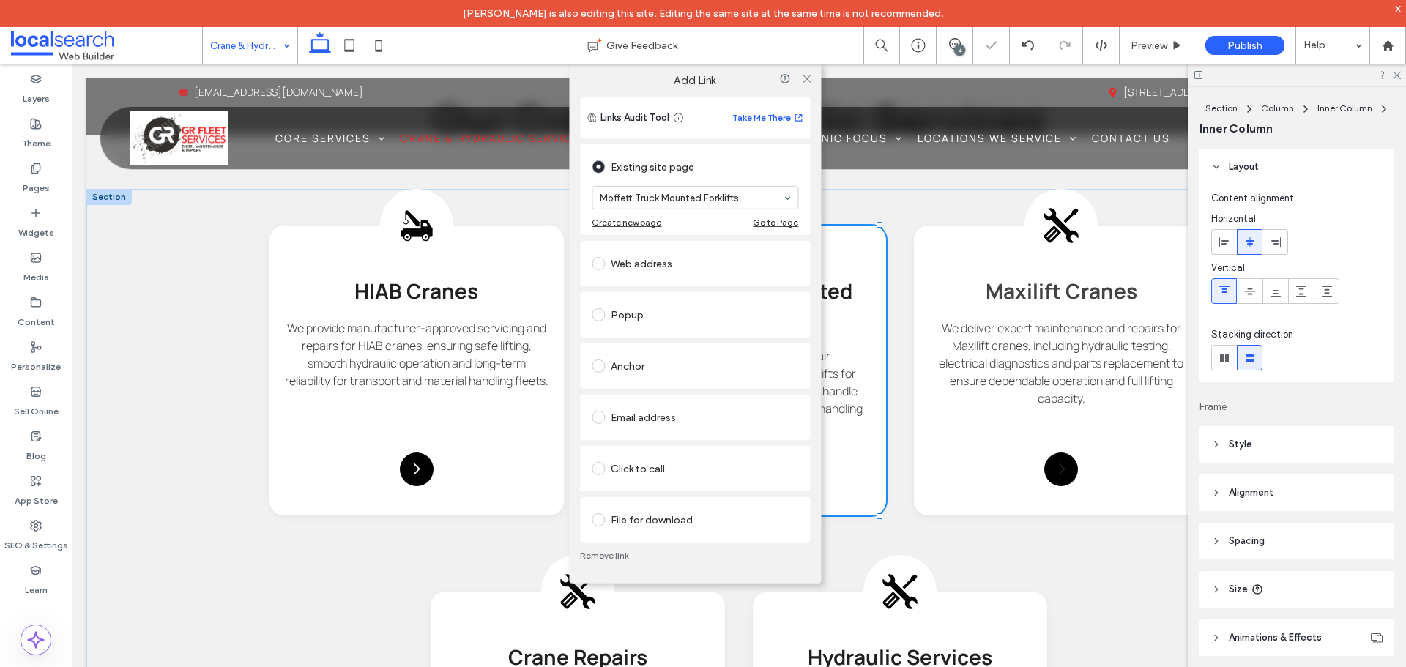
drag, startPoint x: 805, startPoint y: 79, endPoint x: 771, endPoint y: 208, distance: 133.4
click at [804, 79] on icon at bounding box center [806, 77] width 11 height 11
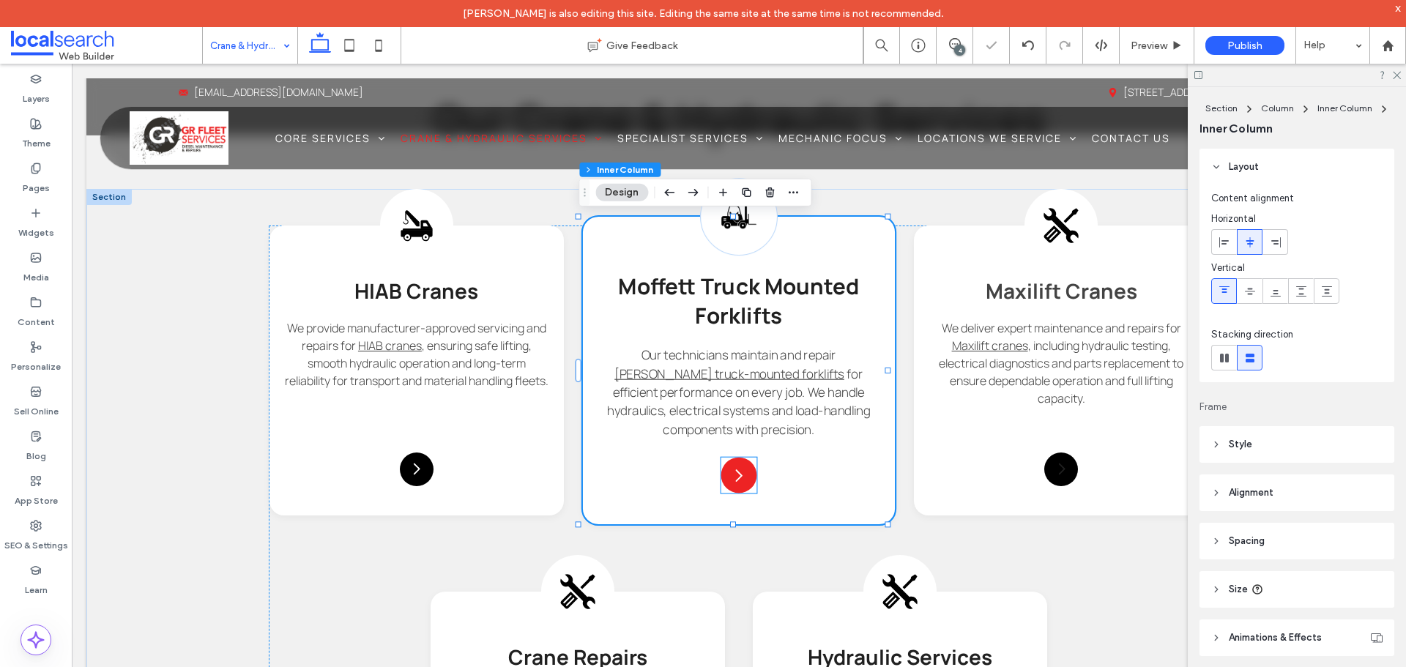
click at [734, 478] on icon at bounding box center [739, 475] width 18 height 18
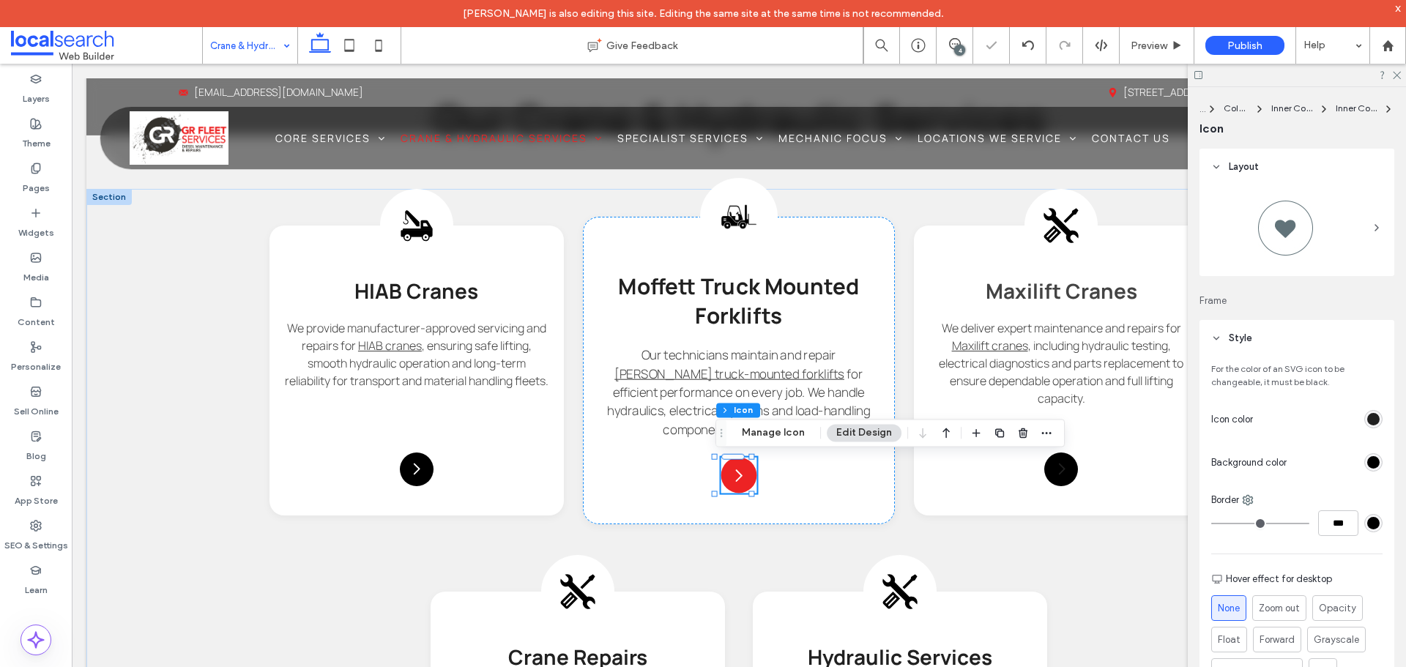
click at [734, 478] on icon at bounding box center [739, 475] width 18 height 18
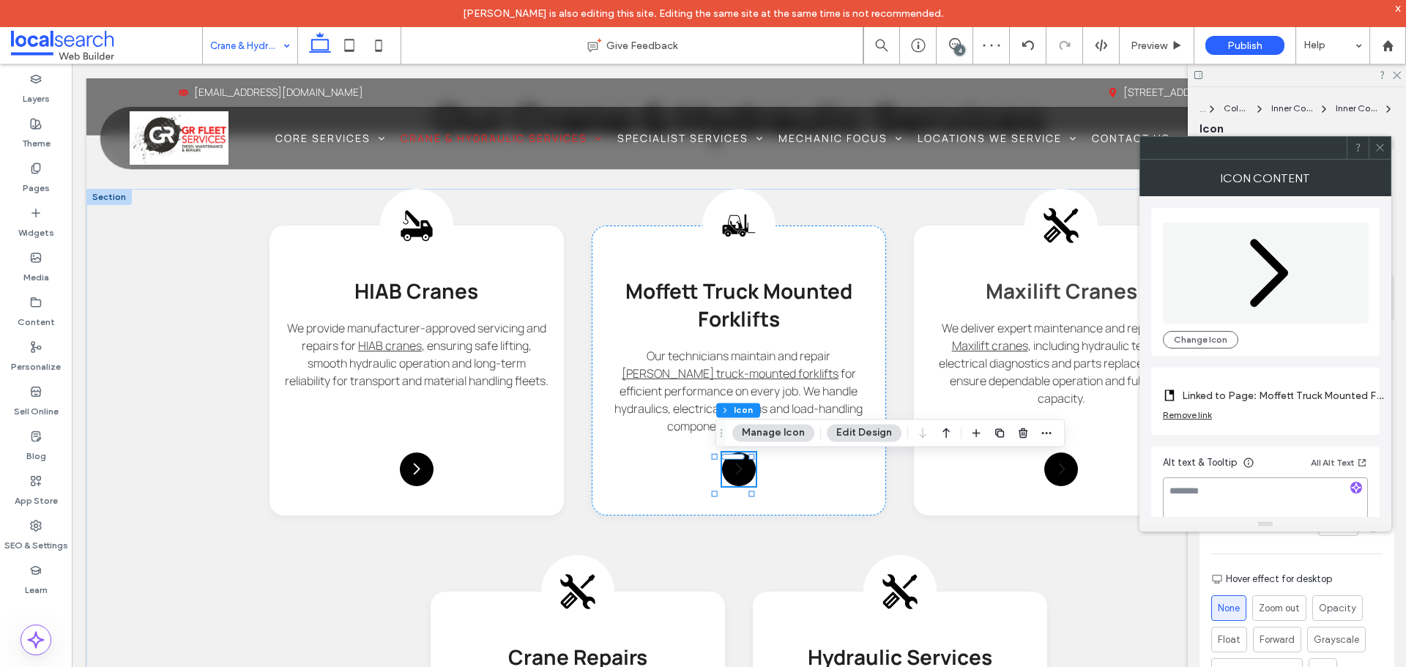
click at [1271, 502] on textarea at bounding box center [1265, 497] width 205 height 41
paste textarea "**********"
type textarea "**********"
click at [1388, 149] on div at bounding box center [1379, 148] width 22 height 22
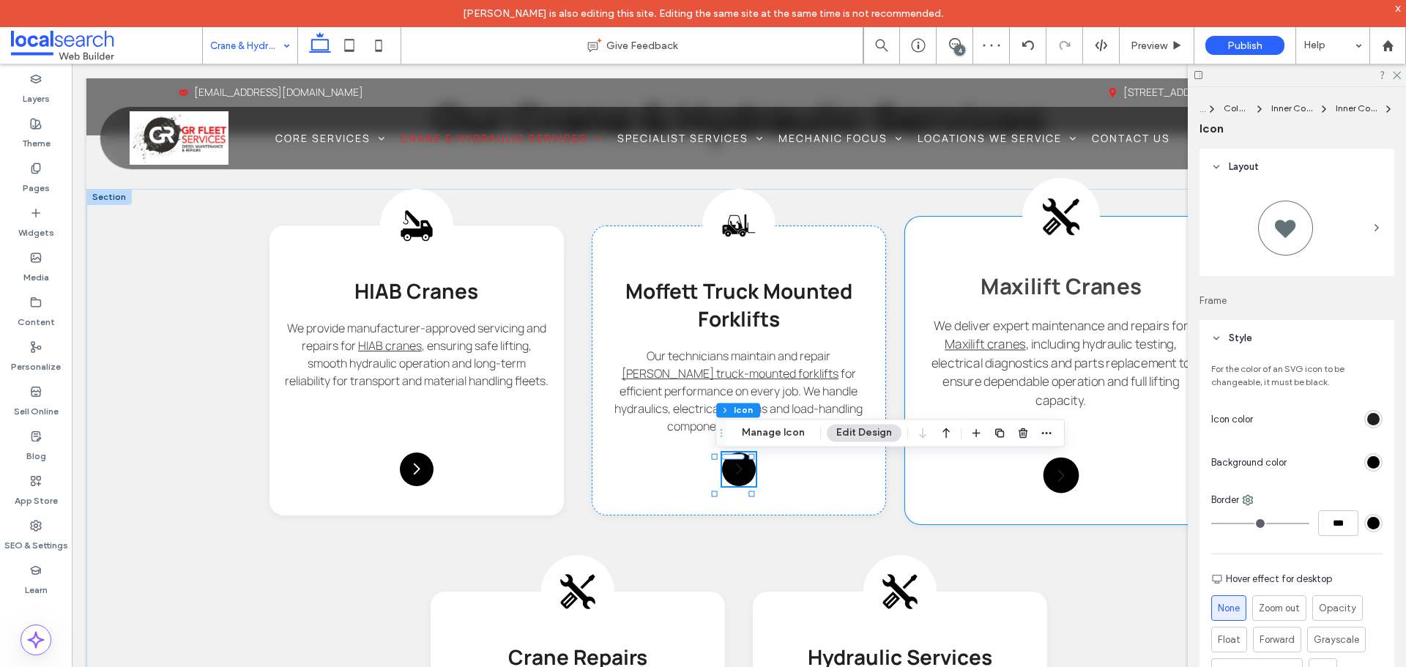
click at [1050, 217] on icon at bounding box center [1061, 216] width 37 height 37
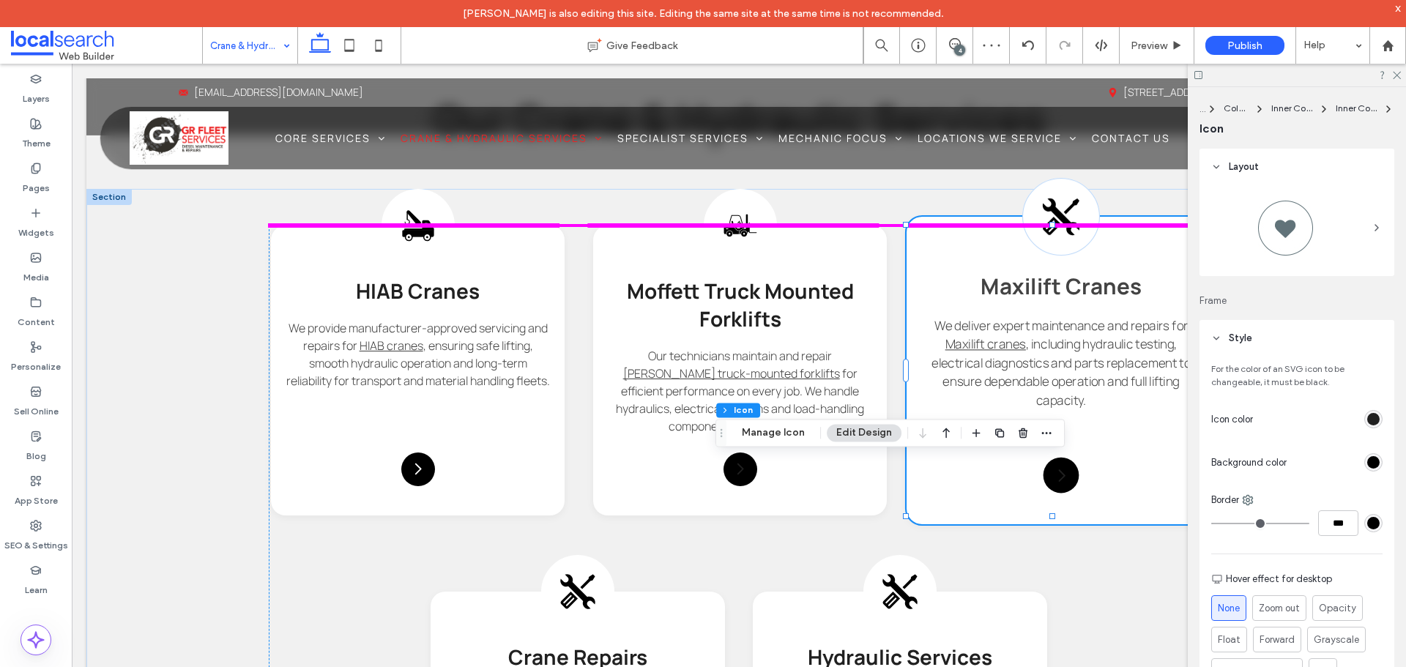
click at [1050, 217] on div "Truck Cranes Icon Truck CX Truc T HIAB Cranes We provide manufacturer-approved …" at bounding box center [738, 556] width 1305 height 735
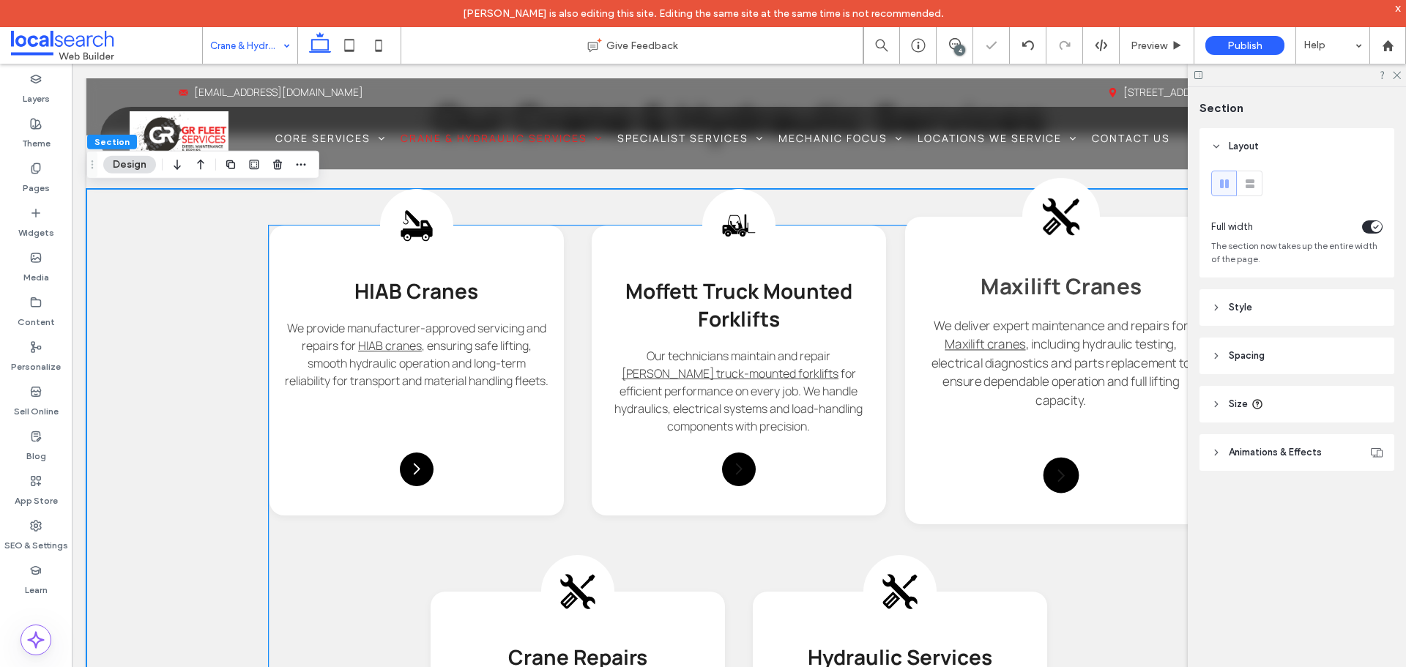
click at [1047, 225] on icon at bounding box center [1061, 216] width 39 height 39
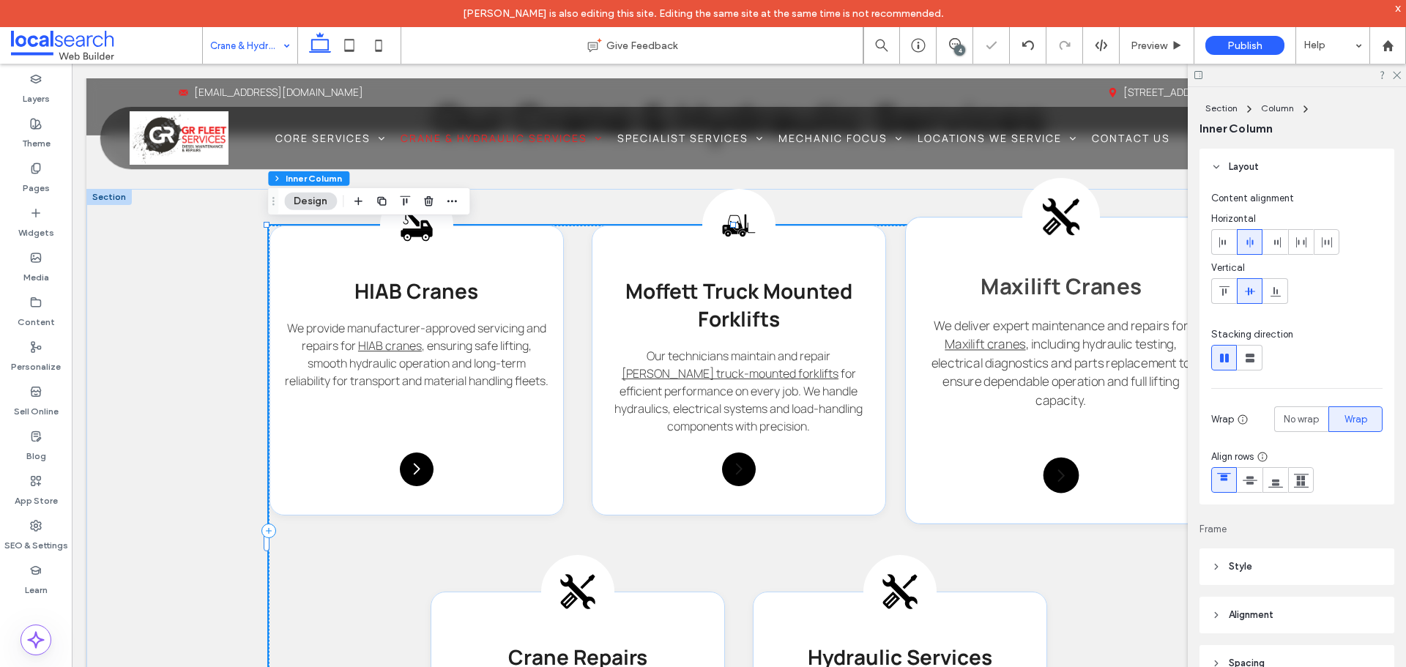
click at [1047, 225] on div at bounding box center [732, 225] width 931 height 1
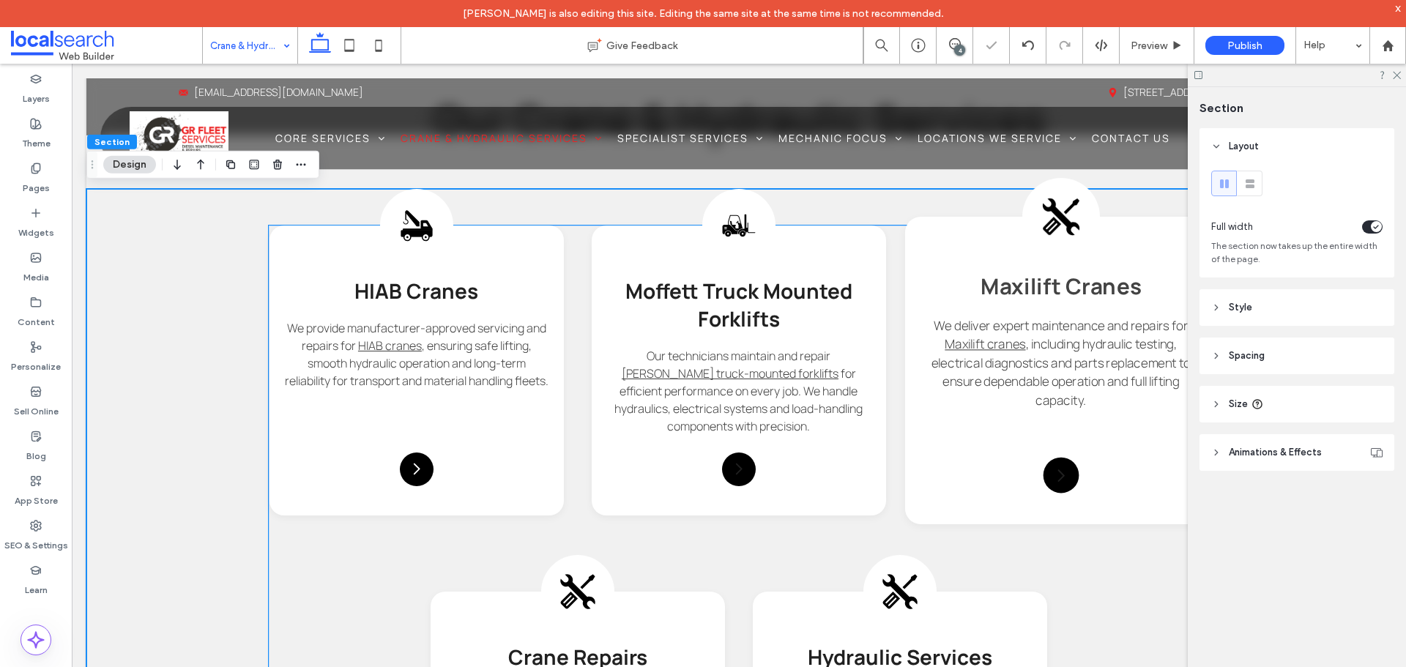
click at [1052, 220] on icon at bounding box center [1061, 216] width 37 height 37
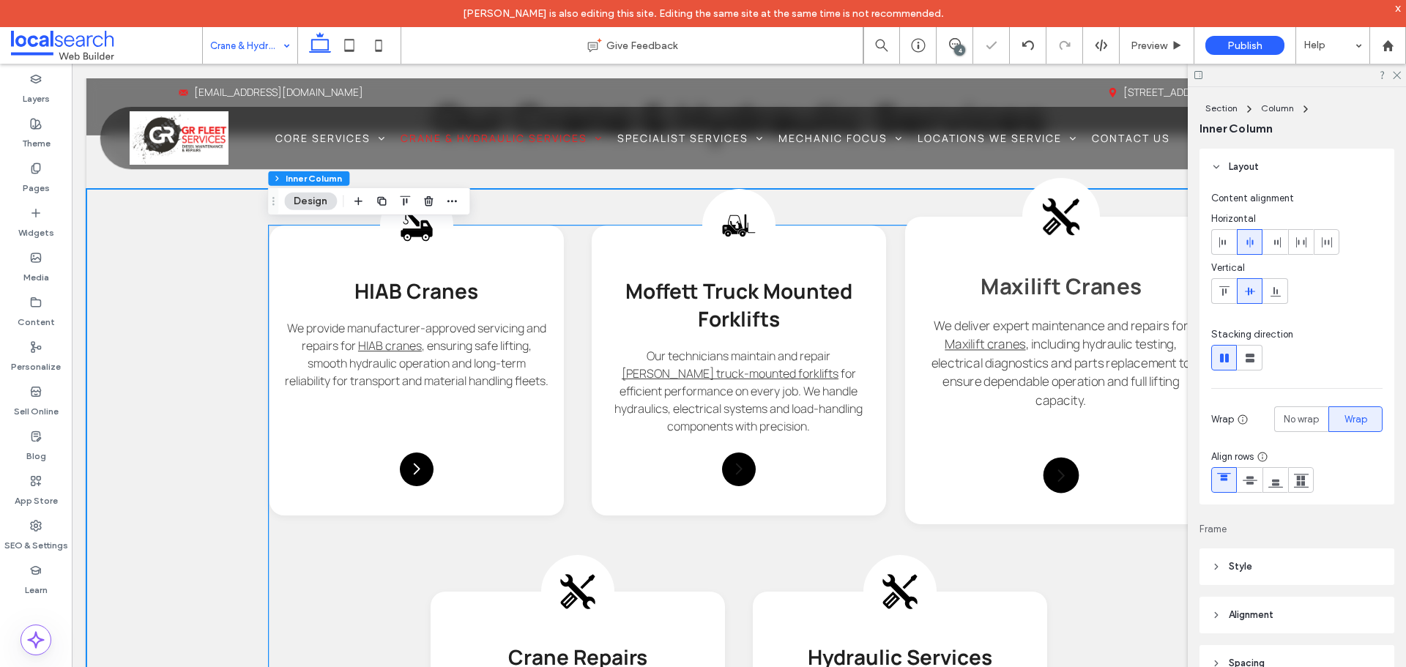
click at [1052, 220] on icon at bounding box center [1061, 216] width 37 height 37
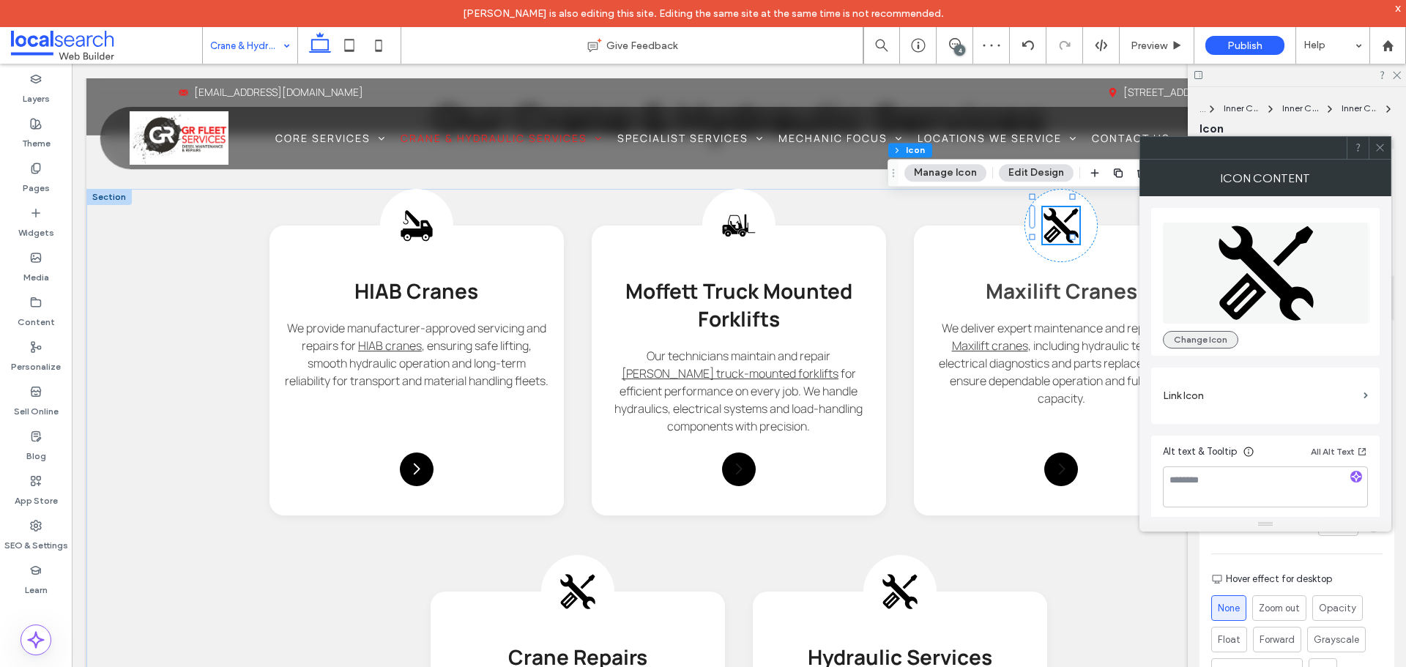
click at [1206, 335] on button "Change Icon" at bounding box center [1200, 340] width 75 height 18
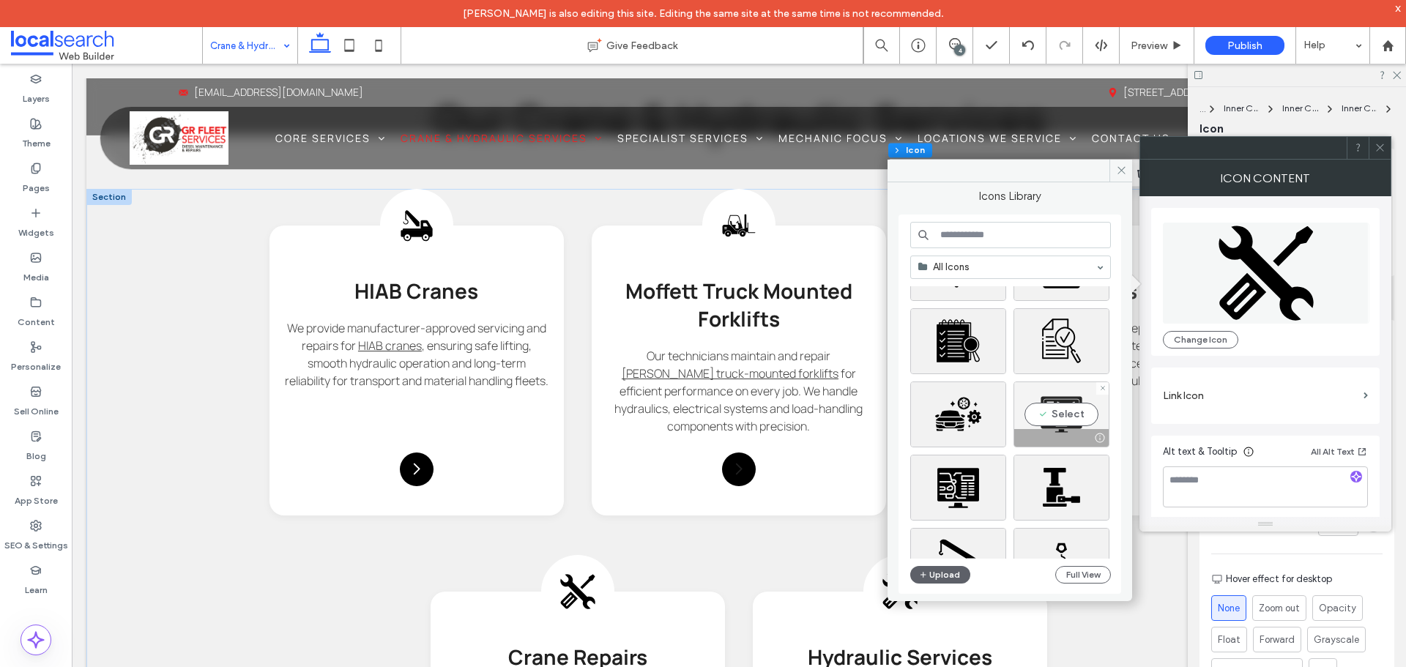
scroll to position [220, 0]
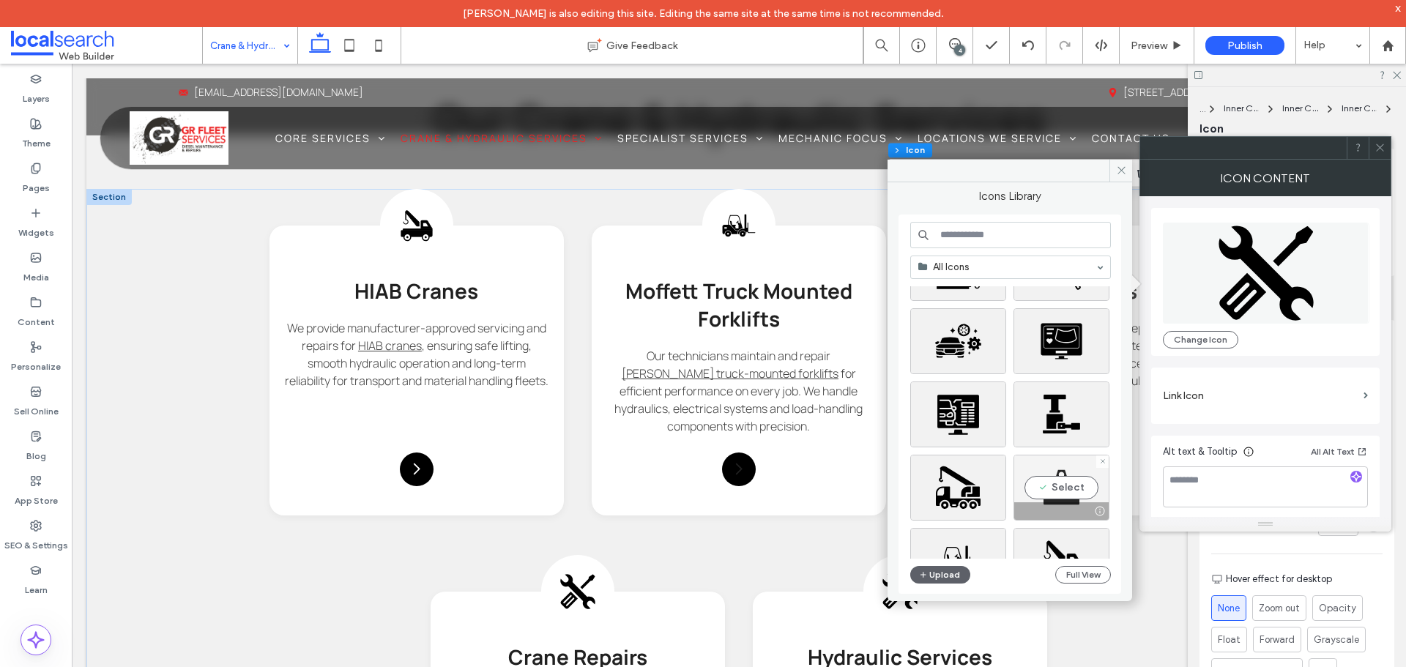
drag, startPoint x: 1063, startPoint y: 485, endPoint x: 1049, endPoint y: 431, distance: 55.9
click at [1063, 485] on div "Select" at bounding box center [1061, 488] width 96 height 66
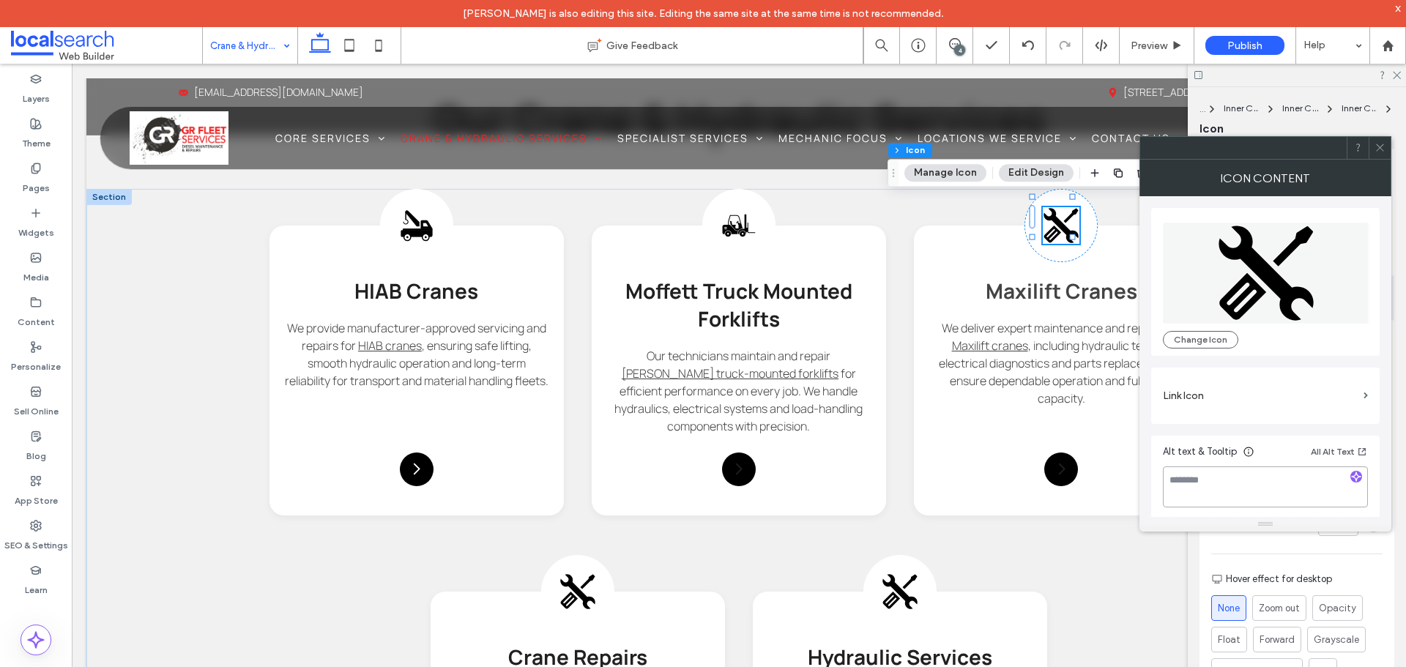
click at [1238, 499] on textarea at bounding box center [1265, 486] width 205 height 41
type textarea "**********"
click at [1247, 393] on label "Link Icon" at bounding box center [1260, 395] width 195 height 27
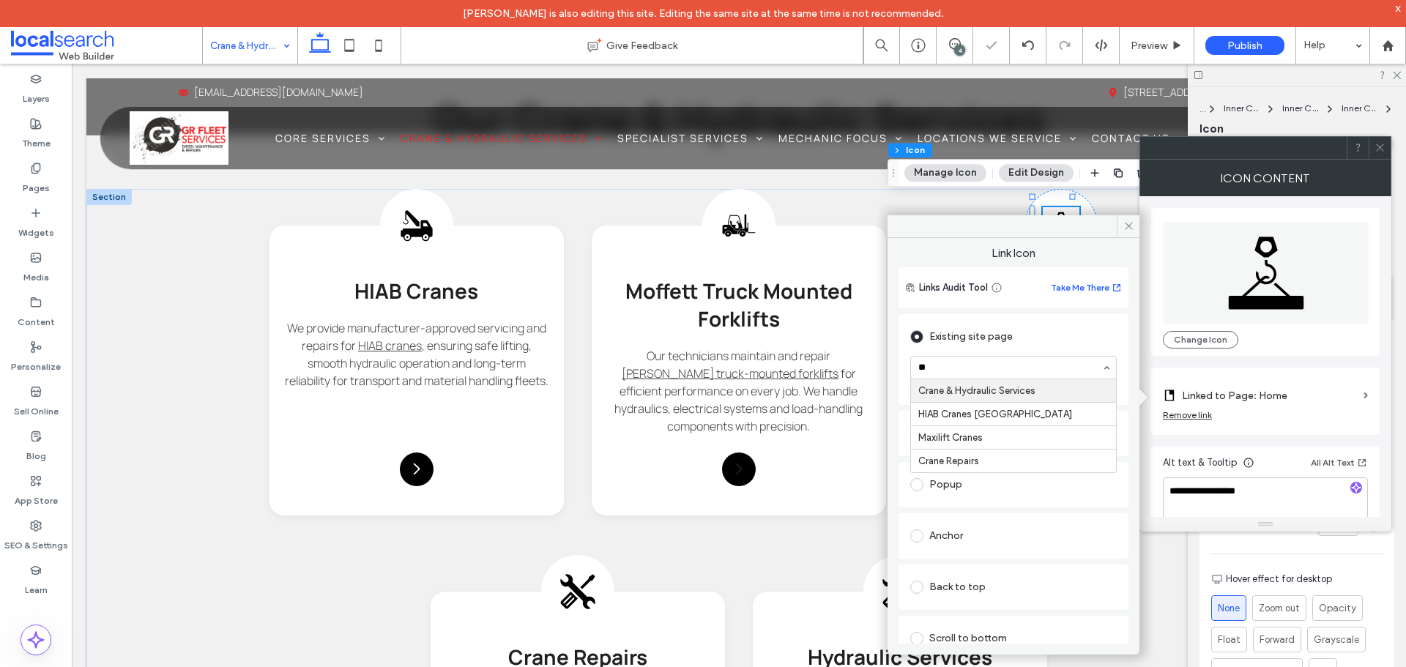
type input "***"
drag, startPoint x: 1132, startPoint y: 225, endPoint x: 1176, endPoint y: 205, distance: 48.8
click at [1130, 224] on icon at bounding box center [1128, 225] width 11 height 11
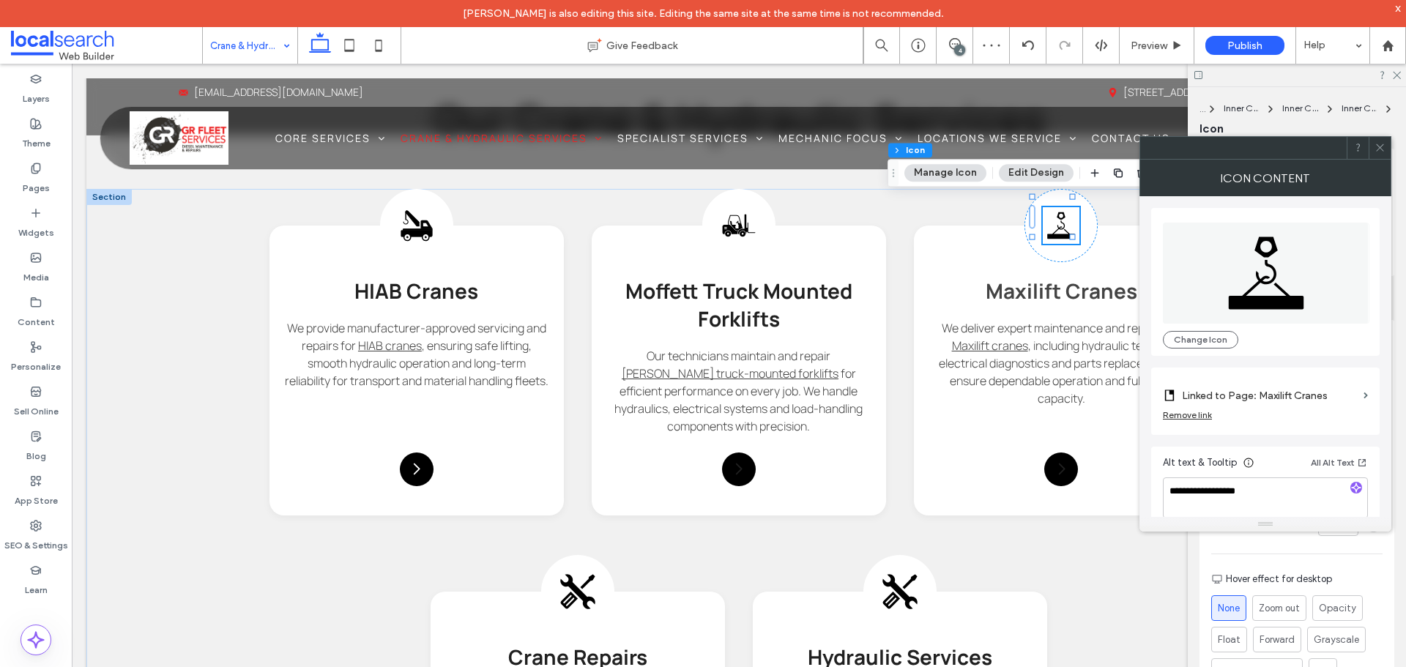
click at [1378, 146] on icon at bounding box center [1379, 147] width 11 height 11
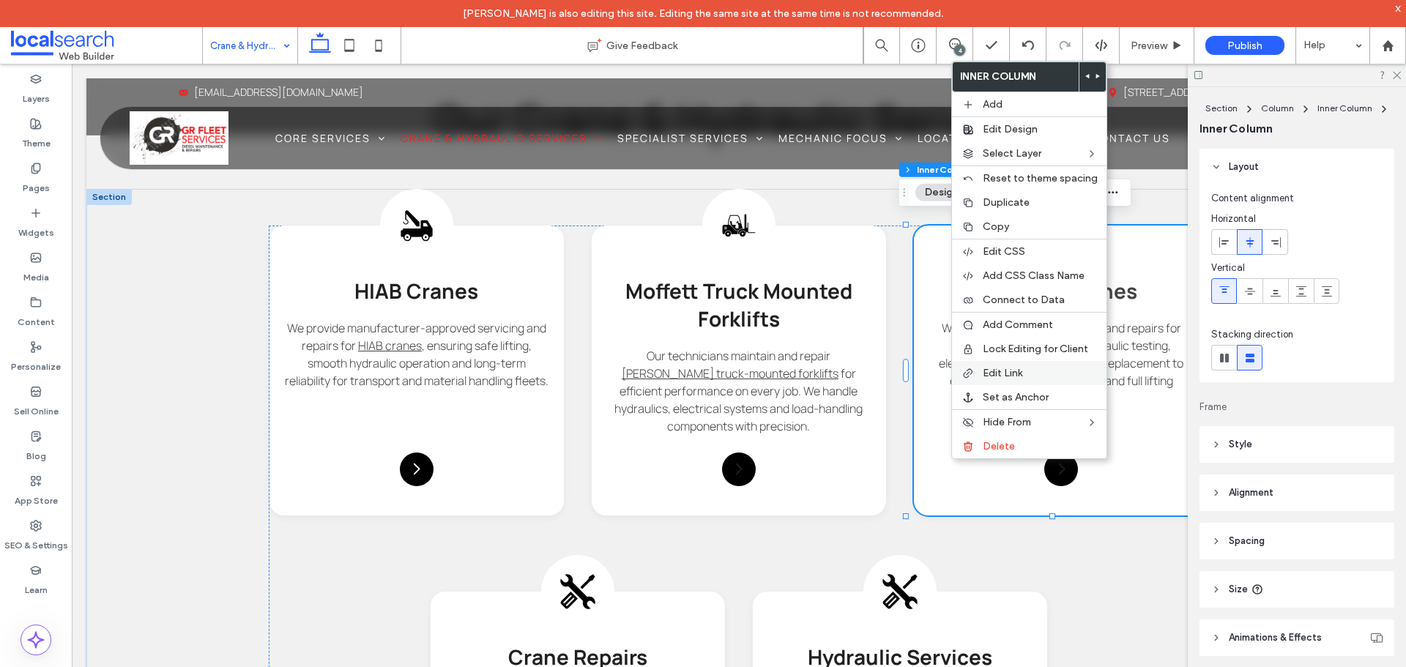
click at [1015, 363] on div "Edit Link" at bounding box center [1029, 373] width 154 height 24
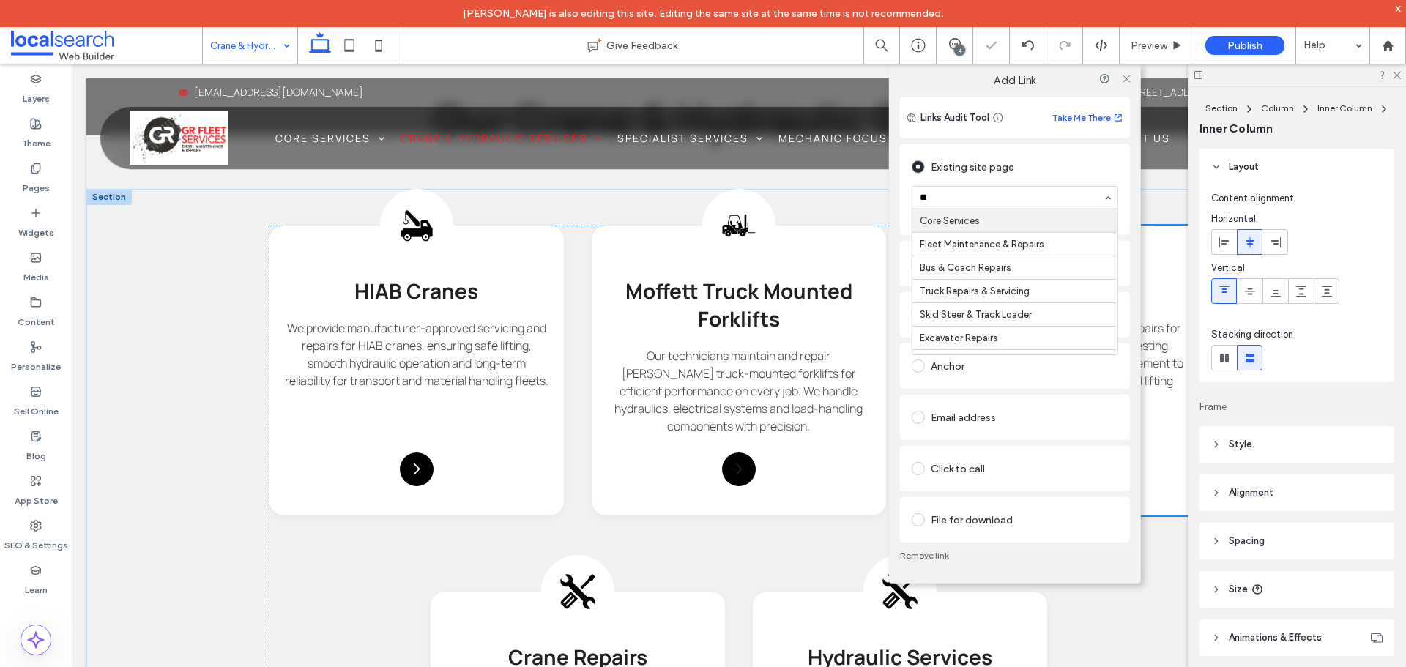
type input "***"
click at [1127, 75] on icon at bounding box center [1125, 77] width 11 height 11
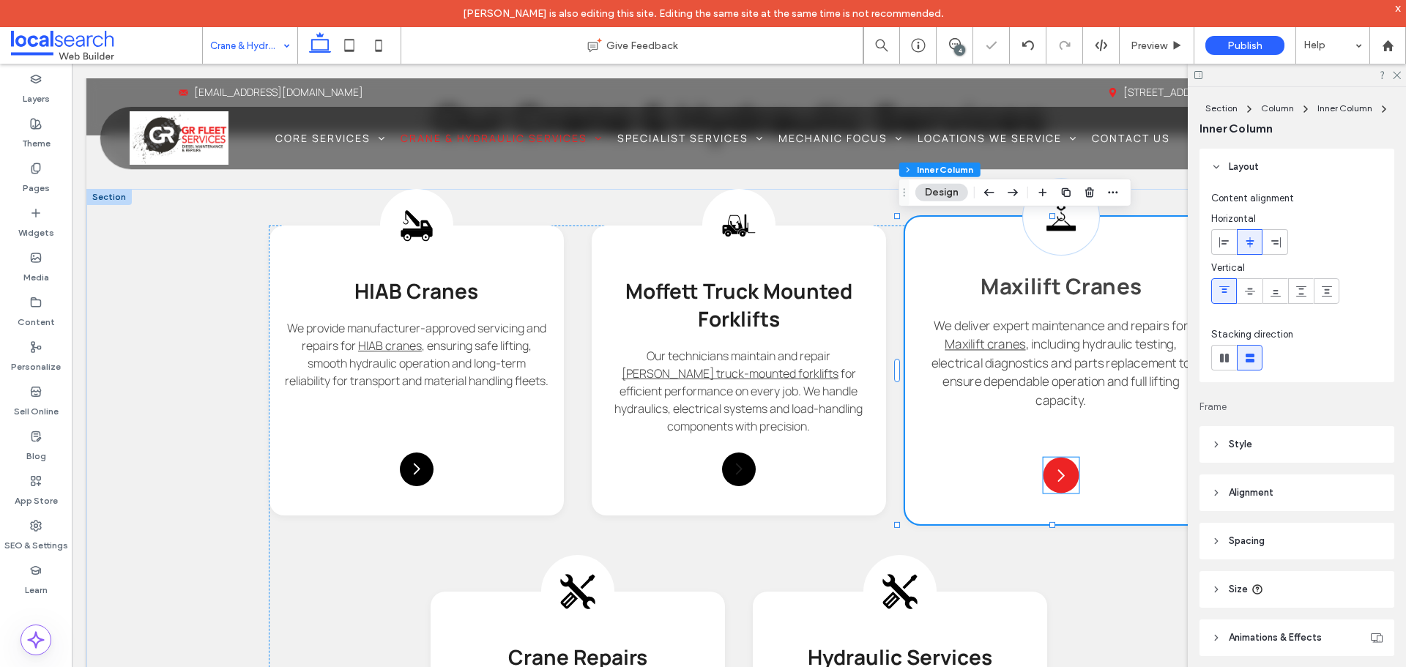
click at [1056, 471] on icon at bounding box center [1061, 475] width 18 height 18
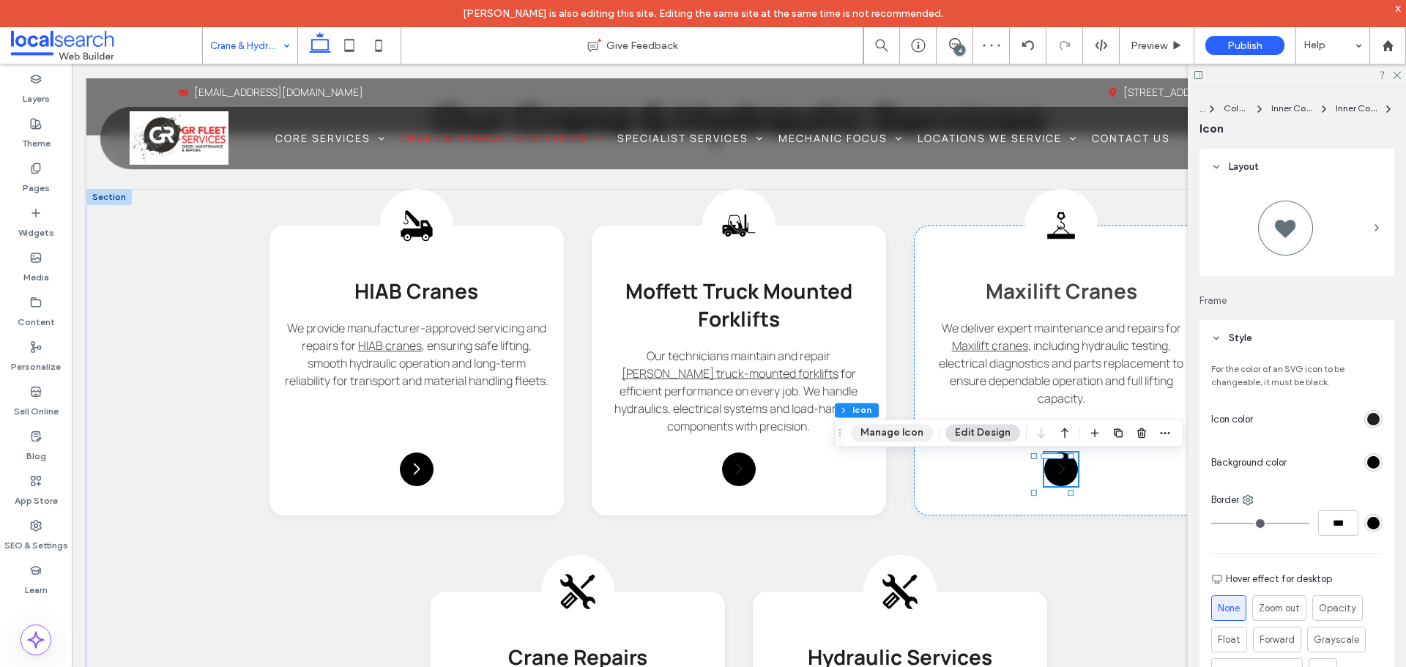
click at [898, 424] on button "Manage Icon" at bounding box center [892, 433] width 82 height 18
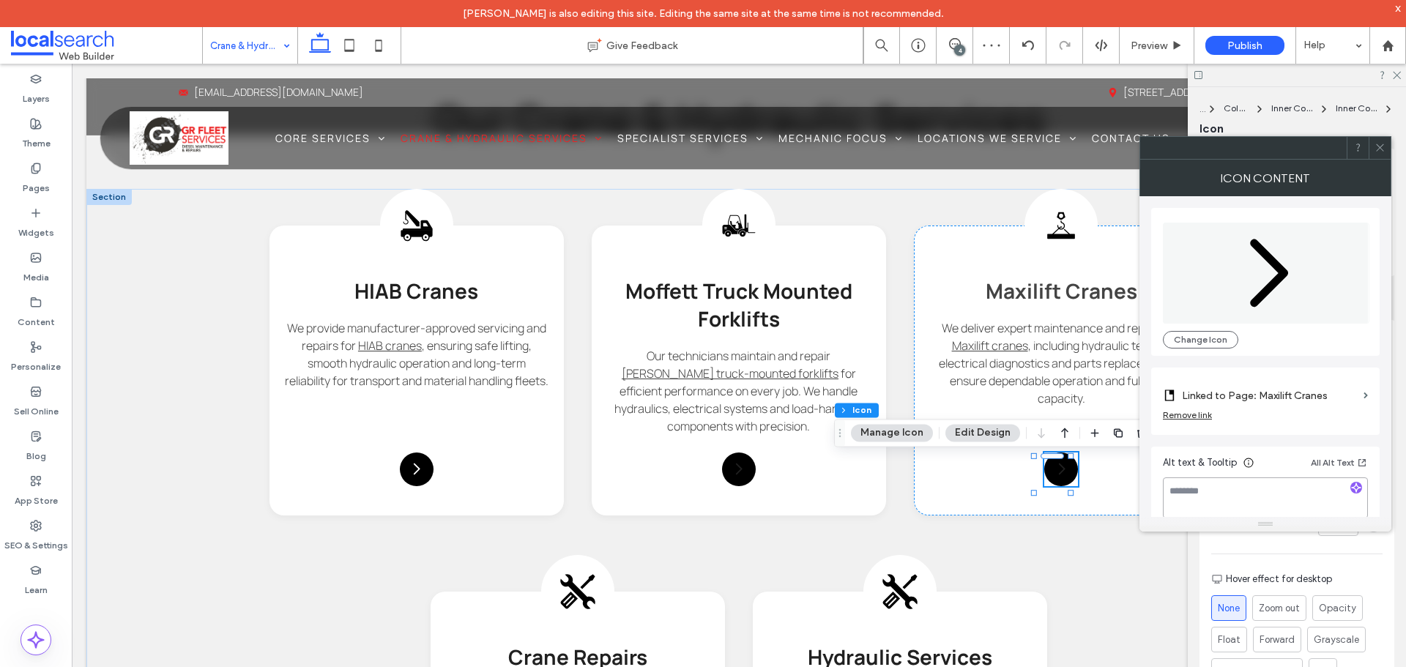
click at [1217, 512] on textarea at bounding box center [1265, 497] width 205 height 41
paste textarea "**********"
type textarea "**********"
click at [1379, 143] on icon at bounding box center [1379, 147] width 11 height 11
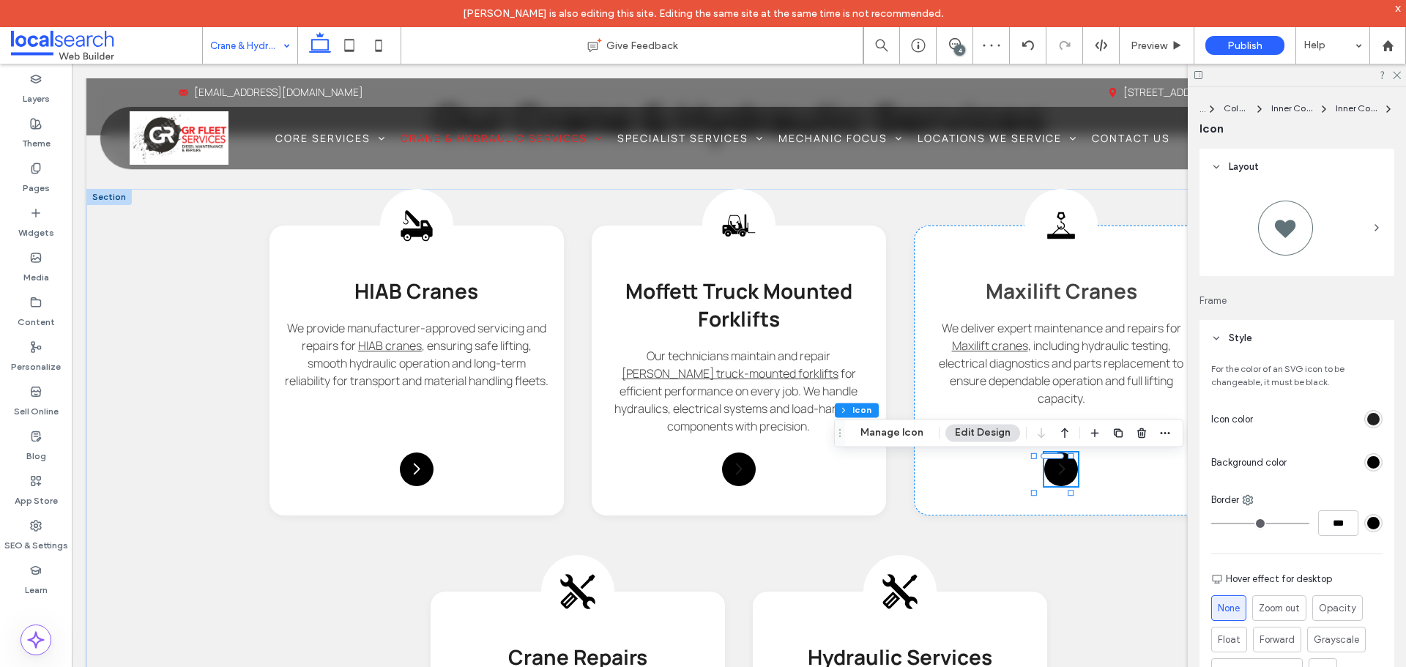
click at [1354, 419] on div at bounding box center [1320, 419] width 124 height 26
click at [1367, 418] on div "rgb(32, 32, 32)" at bounding box center [1373, 419] width 12 height 12
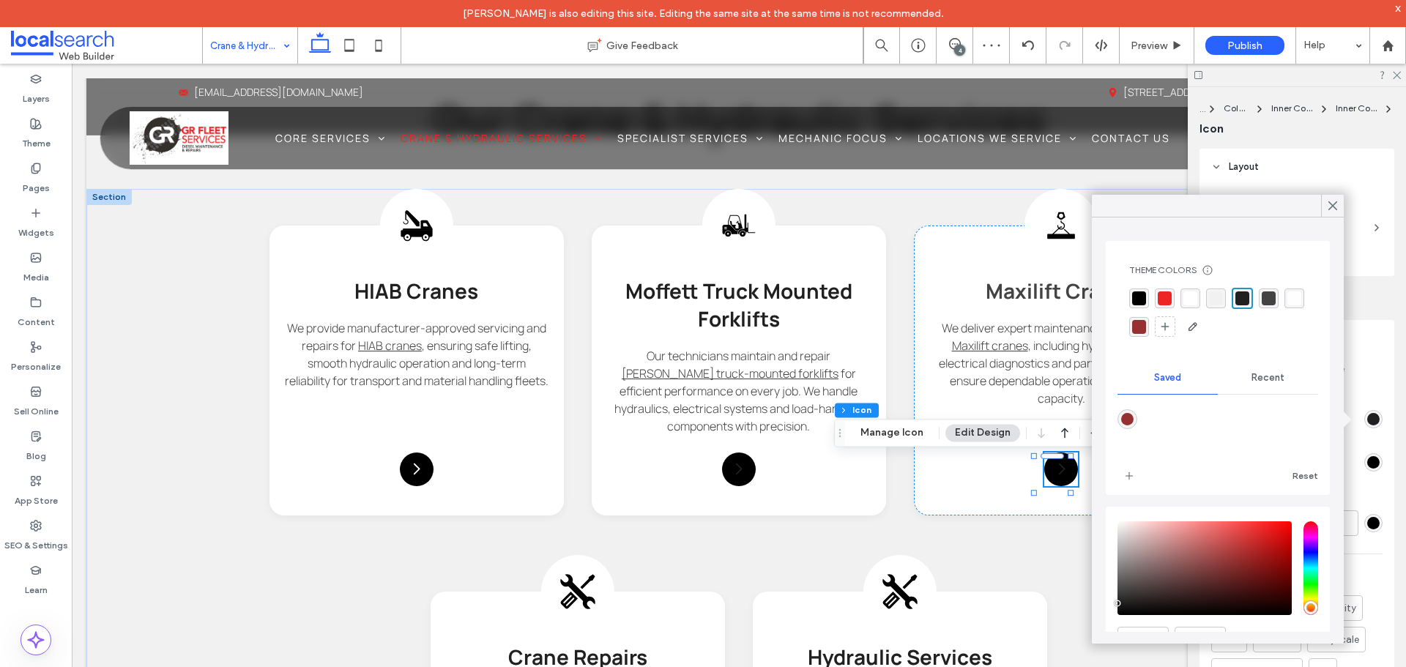
drag, startPoint x: 1185, startPoint y: 296, endPoint x: 1258, endPoint y: 253, distance: 84.6
click at [1185, 294] on div "rgba(255, 255, 255, 1)" at bounding box center [1190, 298] width 14 height 14
click at [1327, 201] on icon at bounding box center [1332, 205] width 13 height 13
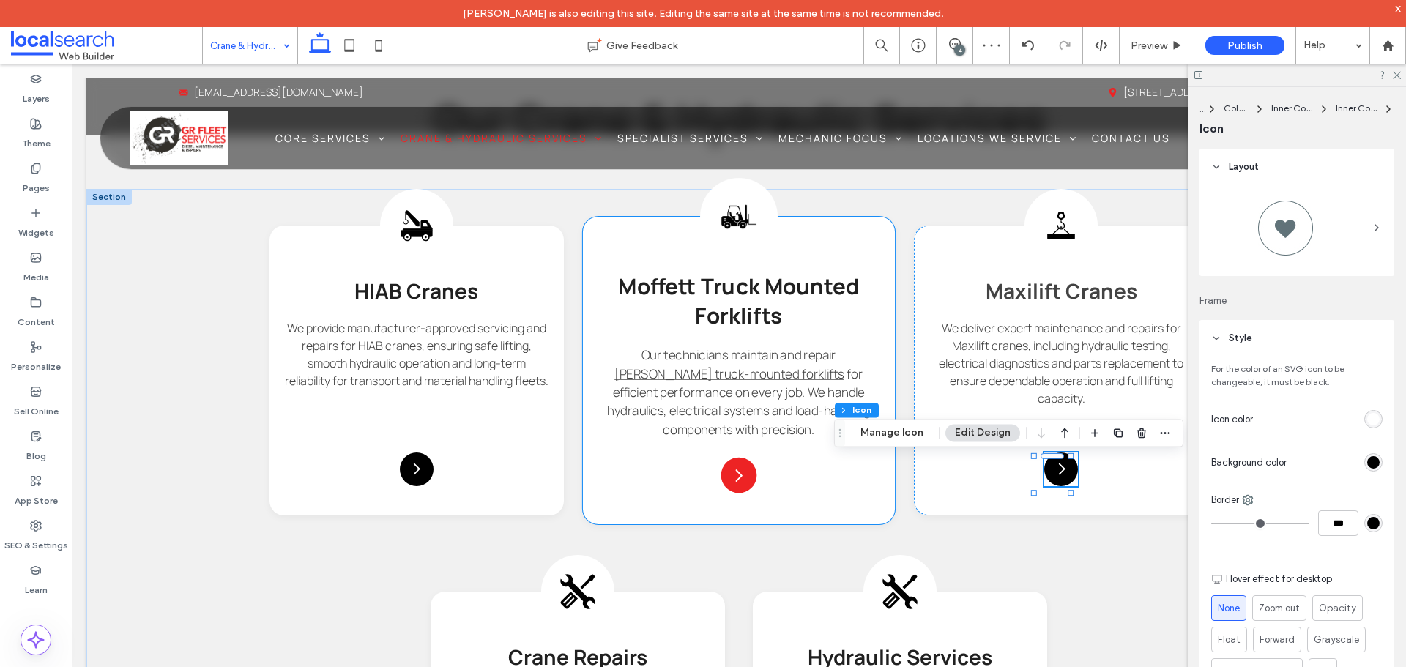
click at [737, 485] on div "Arrow Icon" at bounding box center [739, 475] width 36 height 36
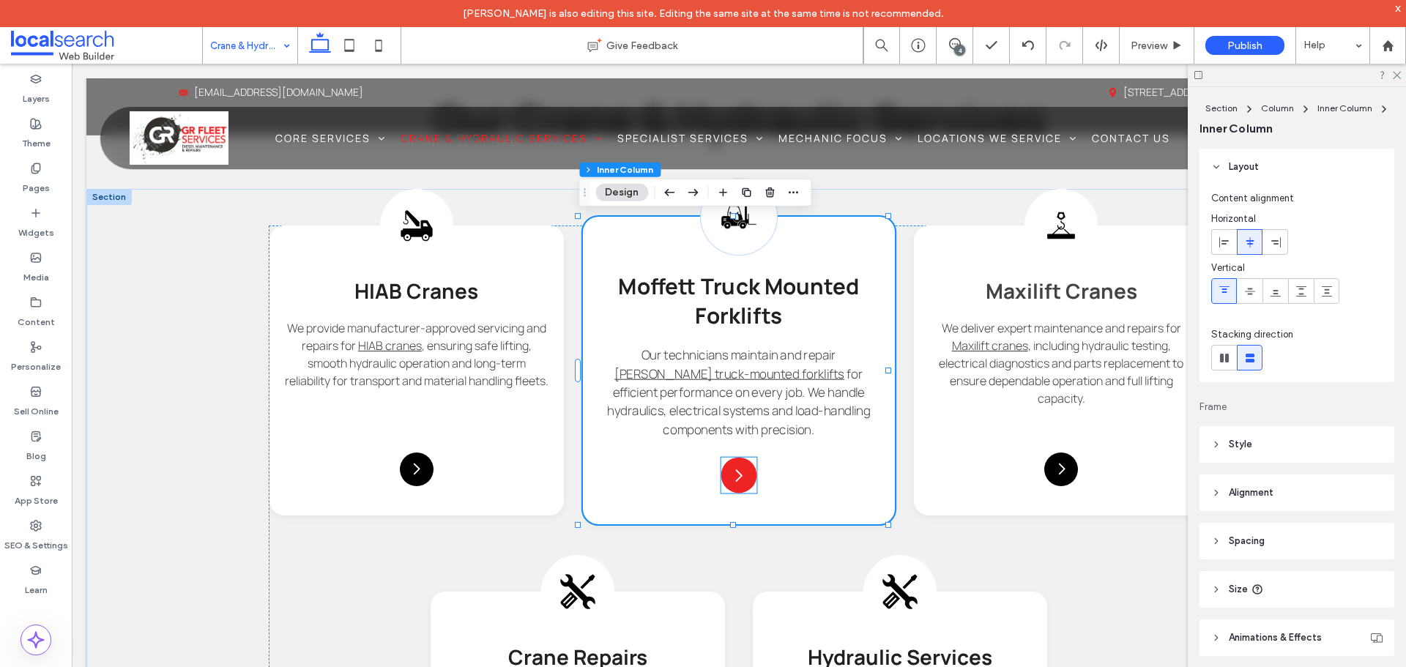
click at [734, 482] on icon "Arrow Icon" at bounding box center [739, 475] width 18 height 18
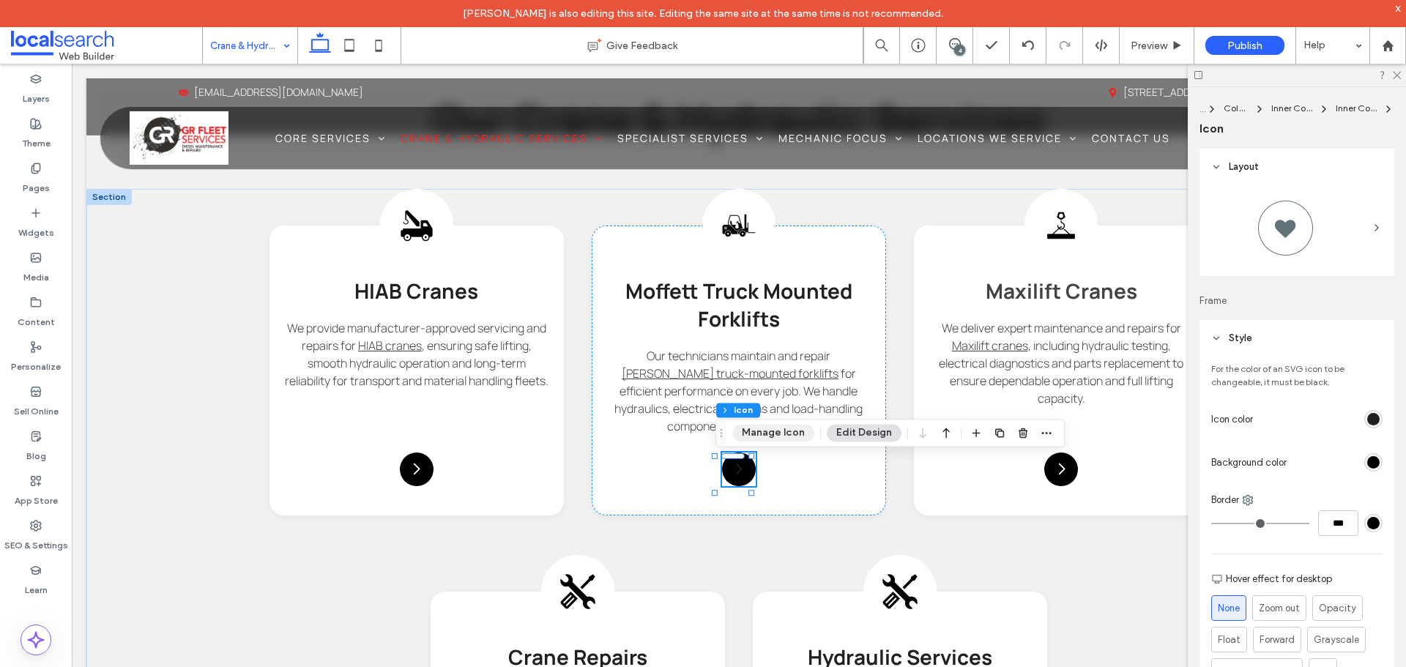
click at [749, 434] on button "Manage Icon" at bounding box center [773, 433] width 82 height 18
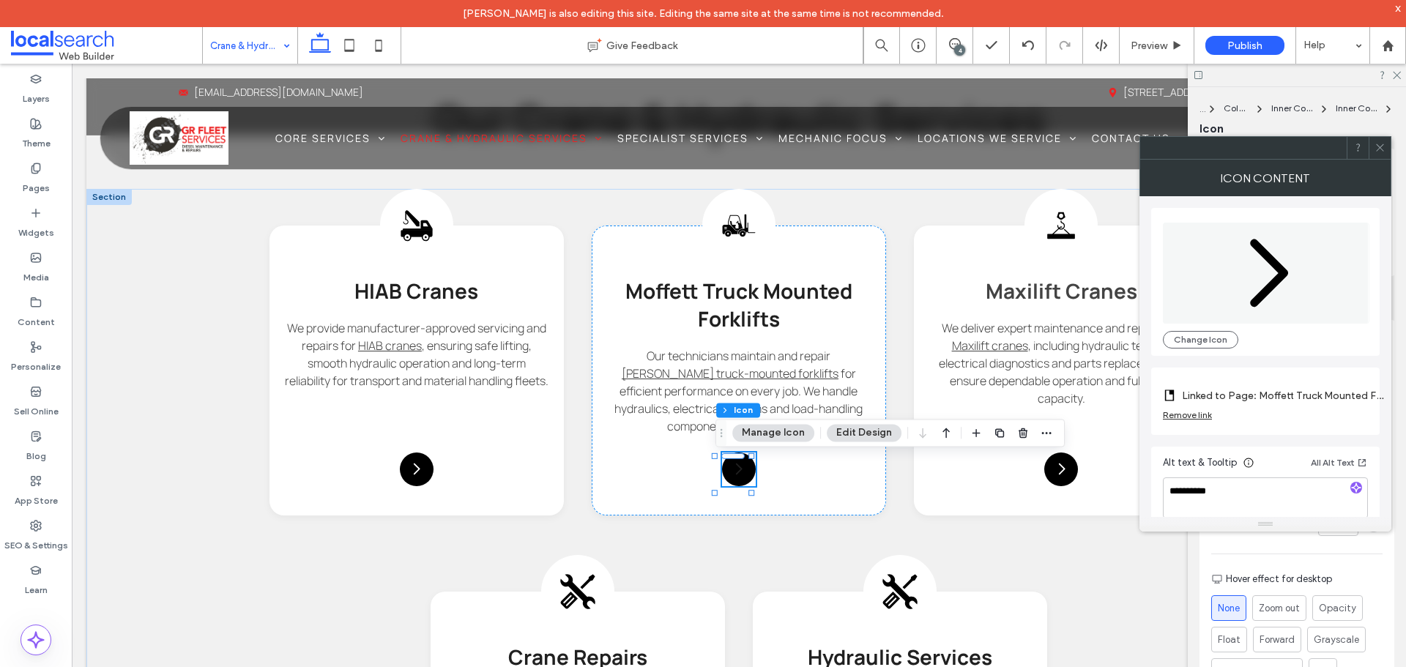
click at [1376, 149] on icon at bounding box center [1379, 147] width 11 height 11
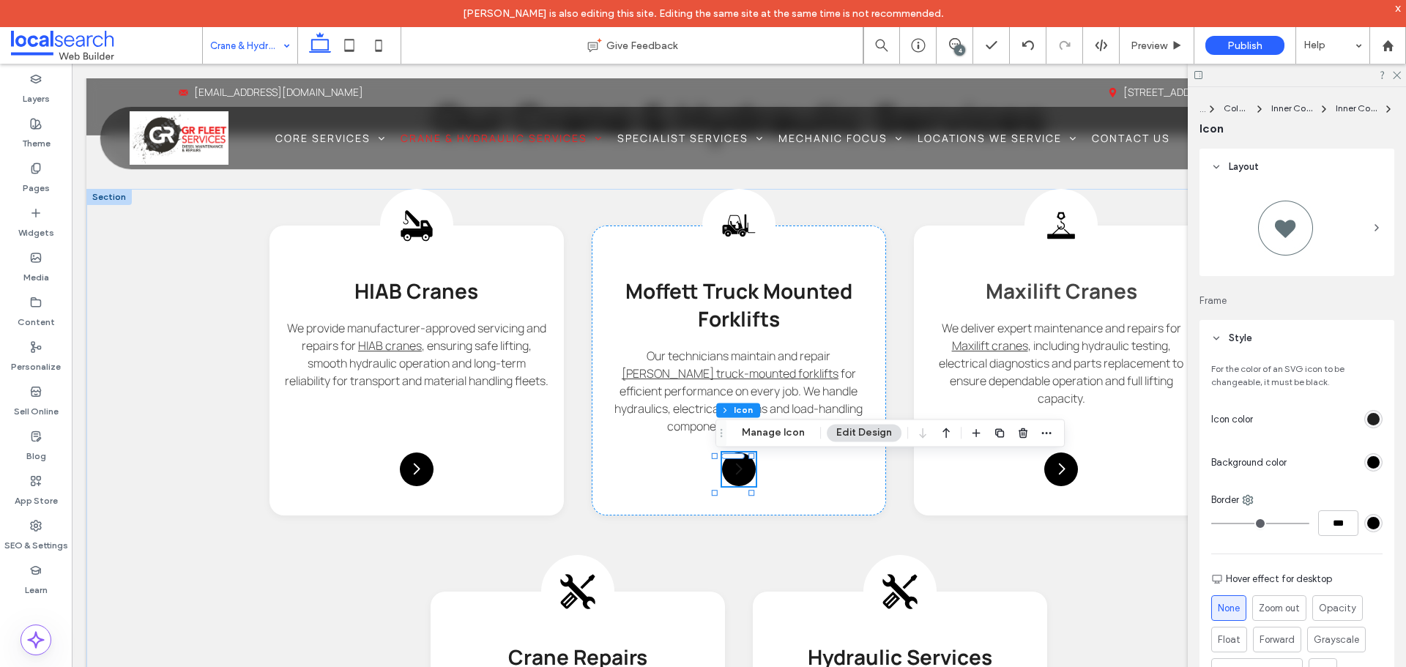
click at [1367, 416] on div "rgb(32, 32, 32)" at bounding box center [1373, 419] width 12 height 12
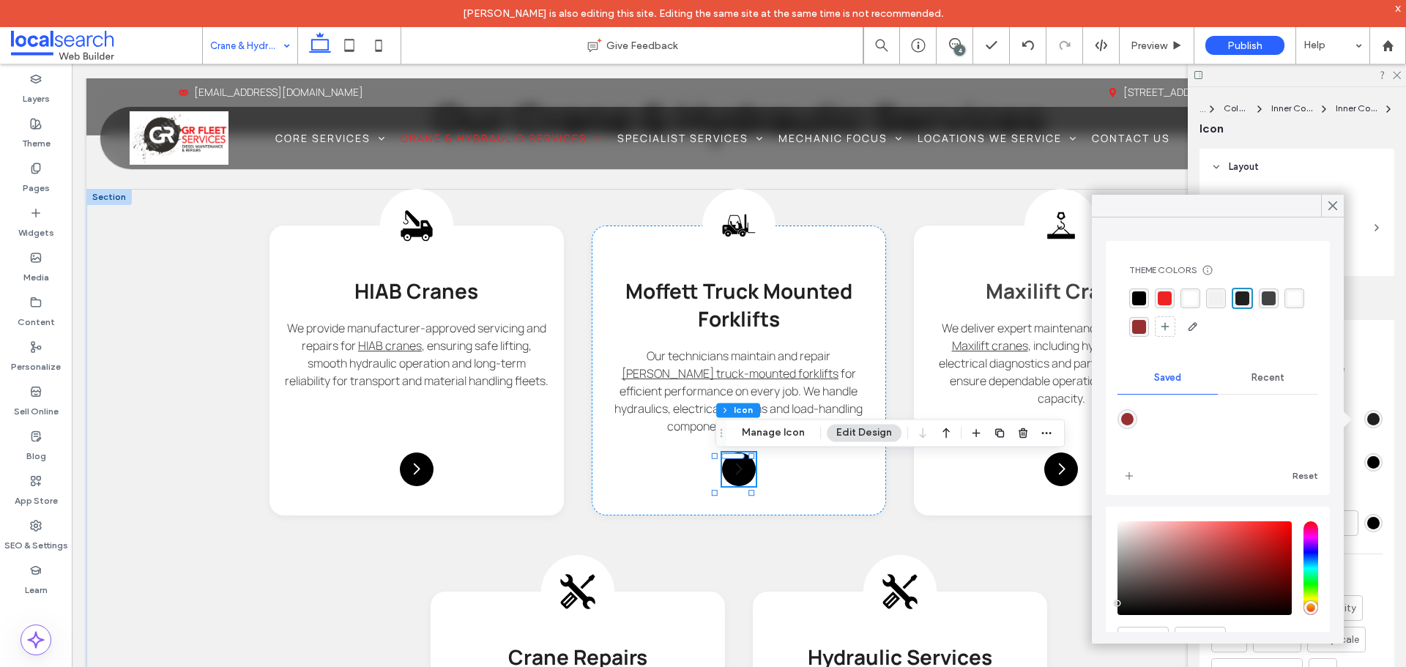
drag, startPoint x: 1183, startPoint y: 294, endPoint x: 1195, endPoint y: 288, distance: 13.4
click at [1184, 294] on div "rgba(255, 255, 255, 1)" at bounding box center [1190, 298] width 14 height 14
click at [1330, 204] on use at bounding box center [1332, 206] width 7 height 8
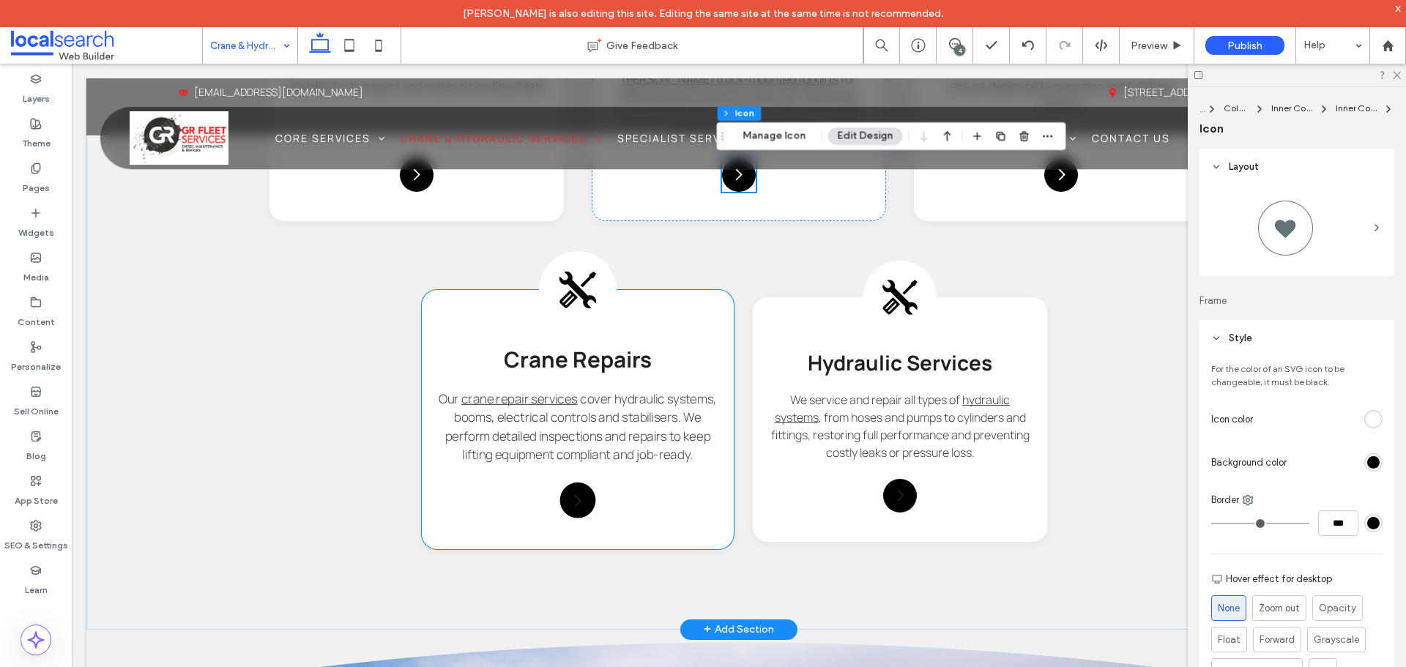
scroll to position [1476, 0]
click at [559, 286] on icon at bounding box center [577, 291] width 39 height 39
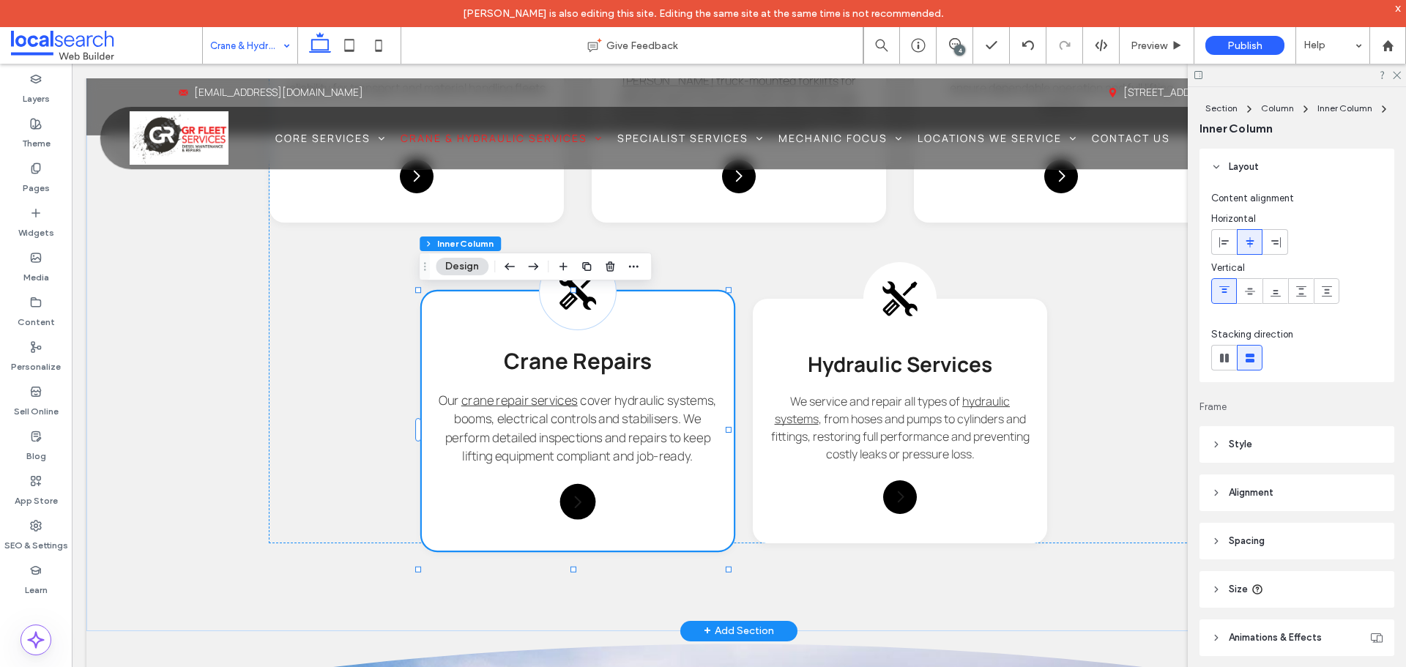
click at [559, 286] on icon at bounding box center [577, 291] width 39 height 39
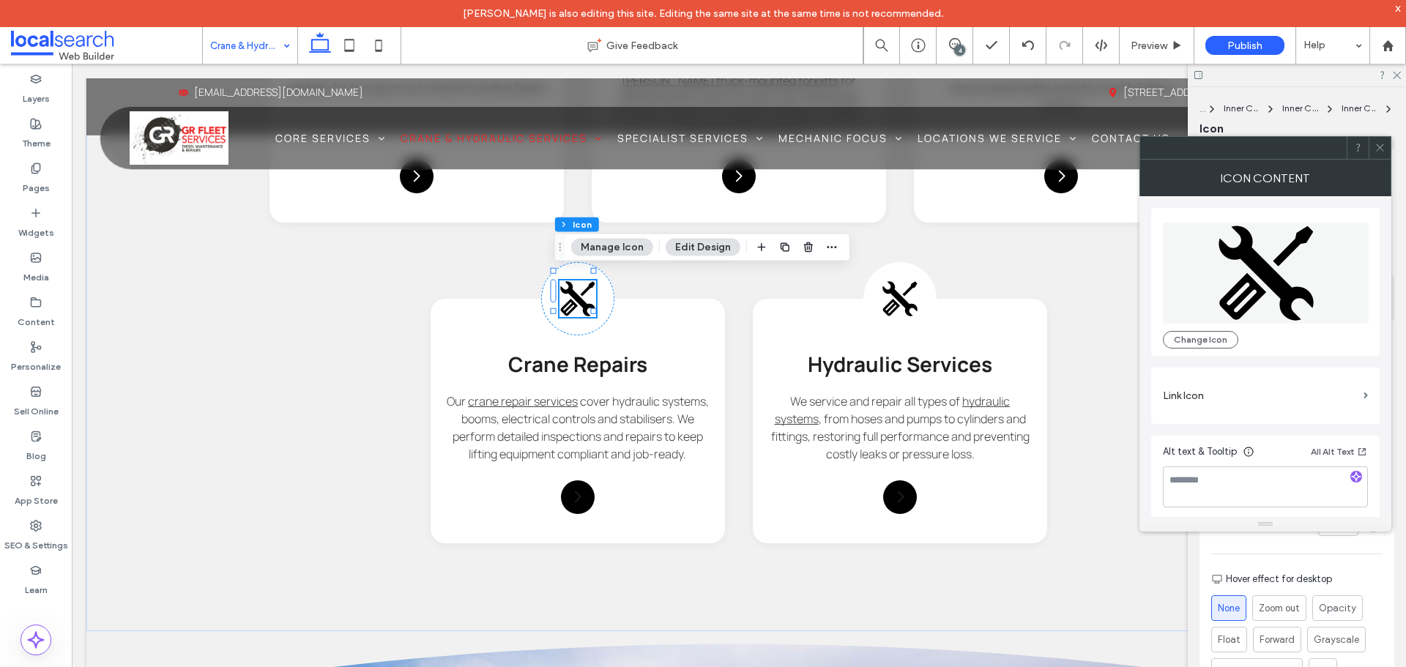
click at [1190, 329] on div "Change Icon" at bounding box center [1265, 281] width 205 height 133
click at [1189, 339] on button "Change Icon" at bounding box center [1200, 340] width 75 height 18
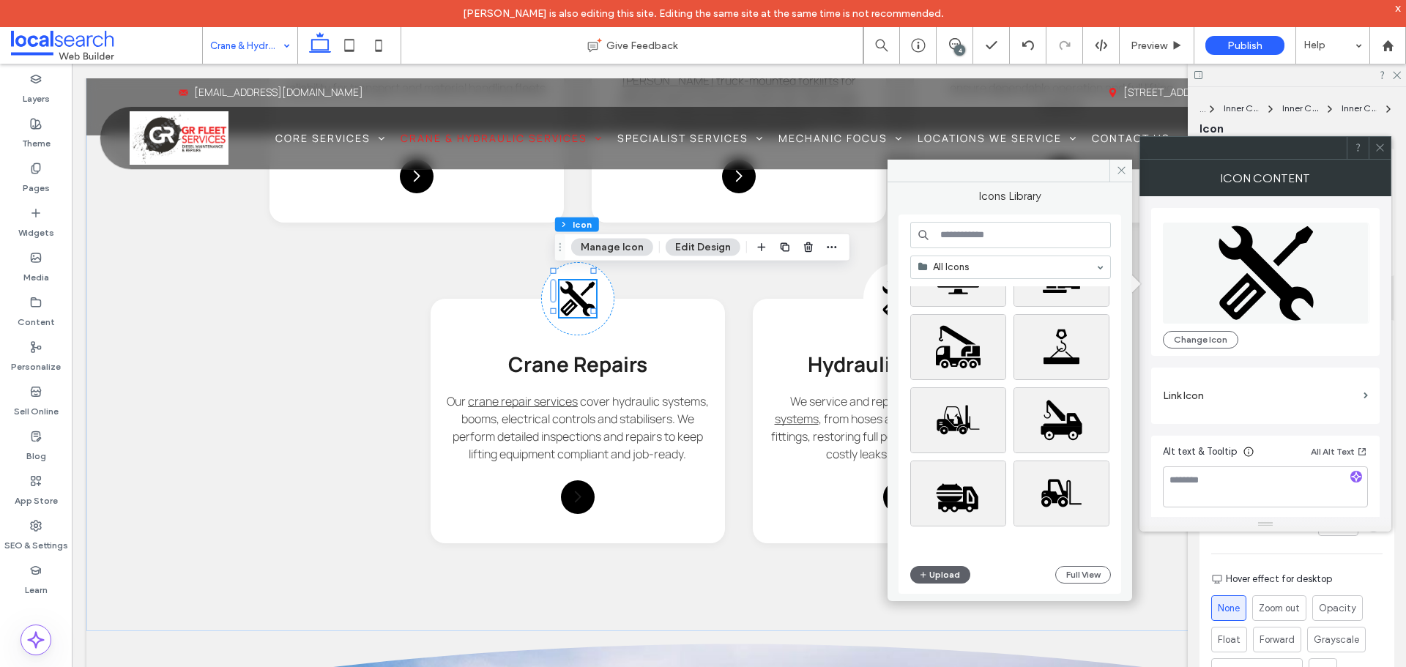
scroll to position [366, 0]
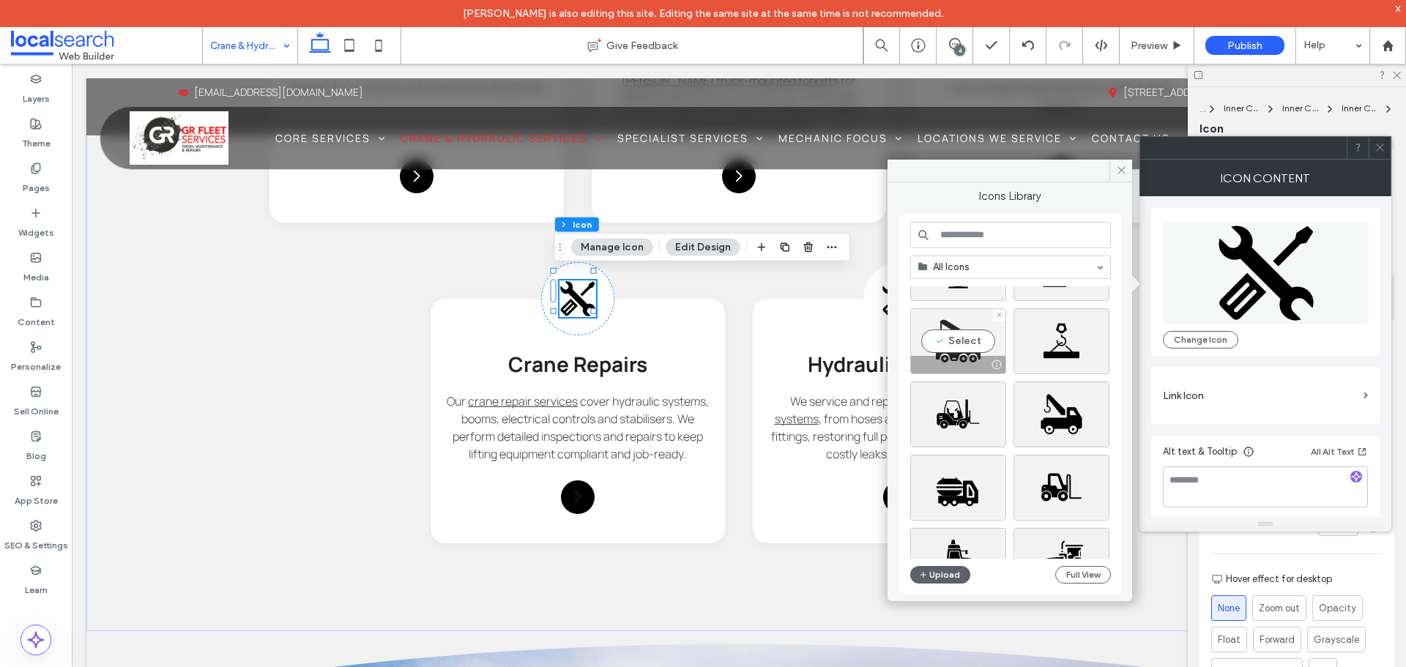
drag, startPoint x: 971, startPoint y: 337, endPoint x: 925, endPoint y: 285, distance: 69.0
click at [971, 337] on div "Select" at bounding box center [958, 341] width 96 height 66
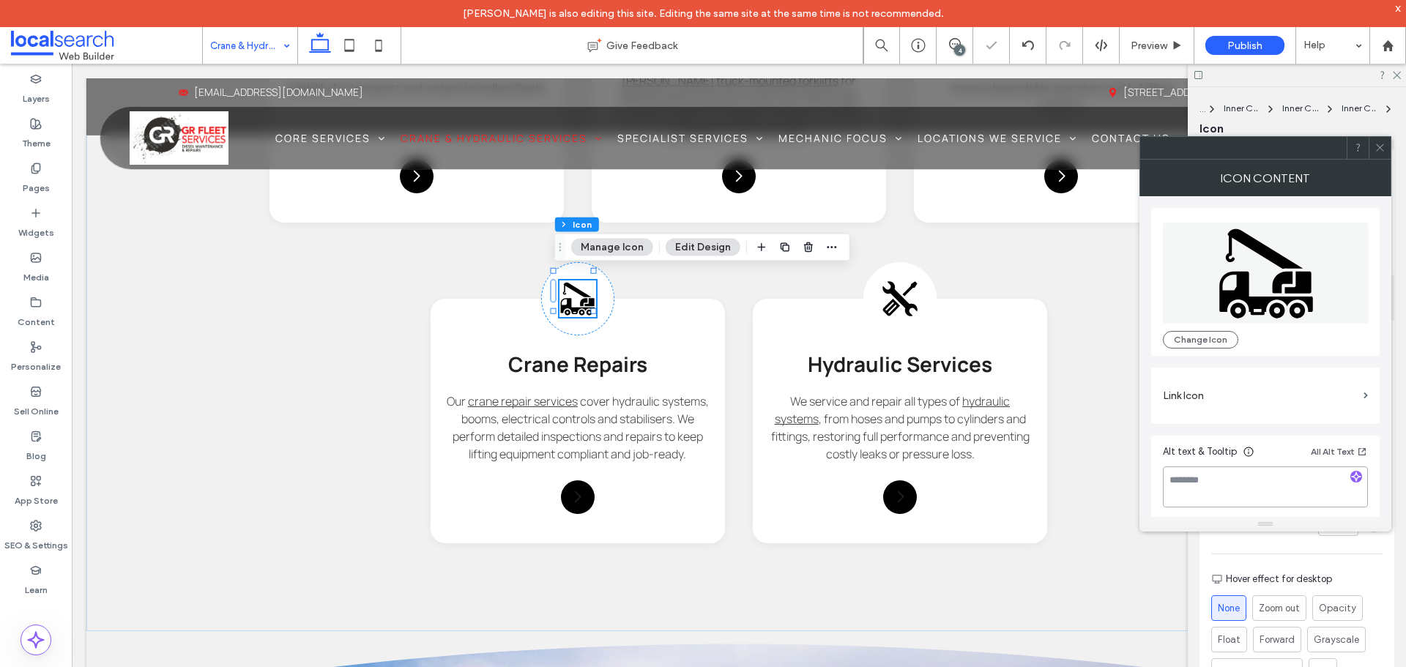
click at [1220, 485] on textarea at bounding box center [1265, 486] width 205 height 41
type textarea "*"
type textarea "**********"
click at [1193, 389] on label "Link Icon" at bounding box center [1260, 395] width 195 height 27
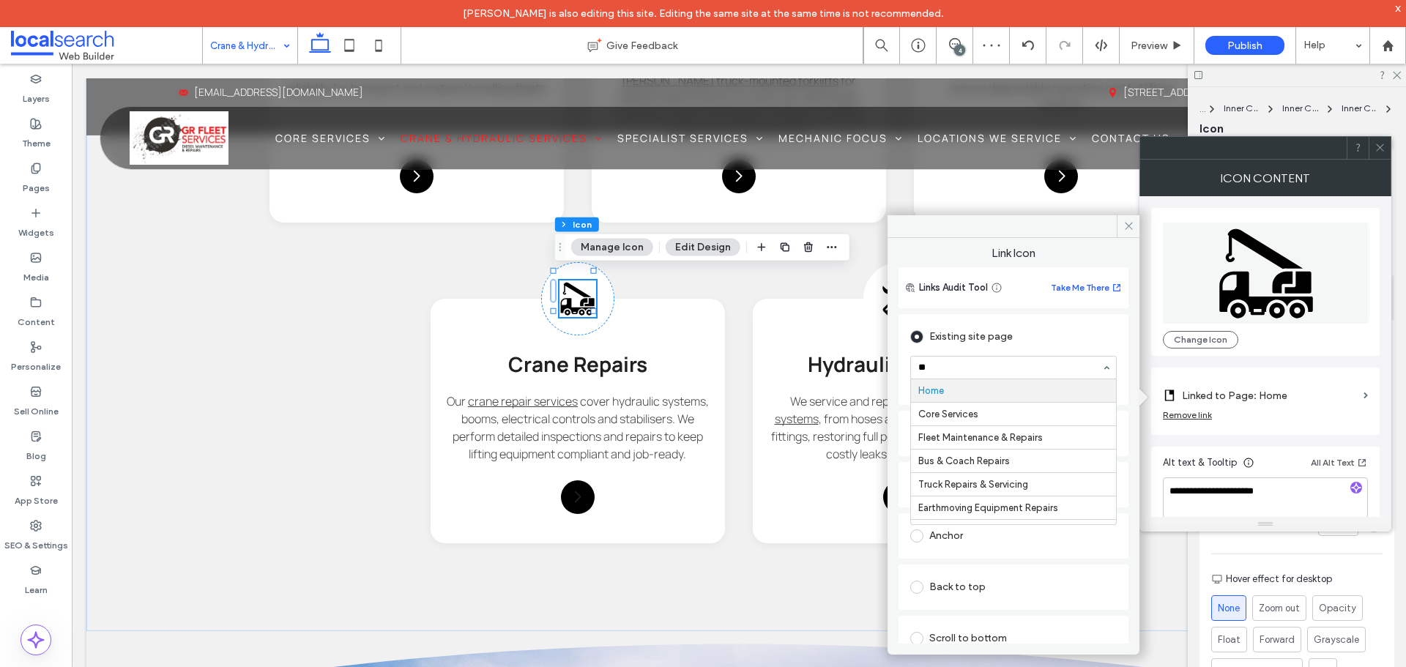
type input "***"
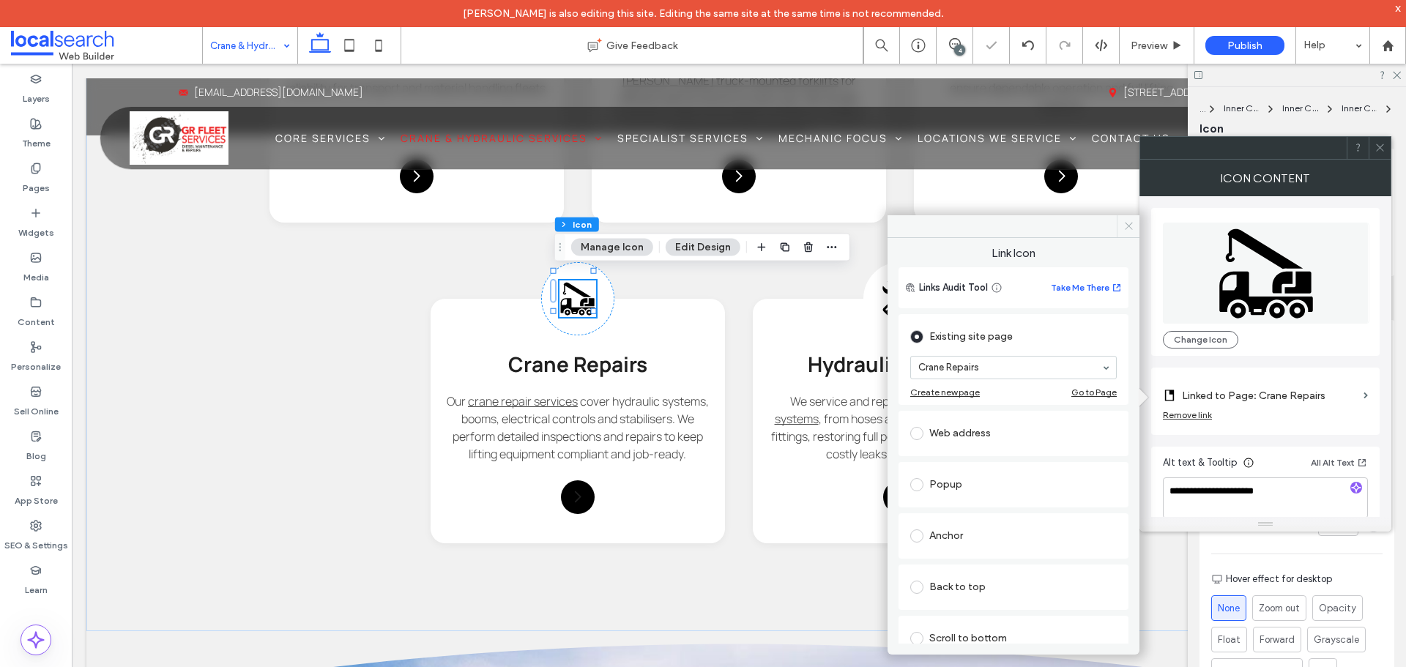
click at [1125, 227] on icon at bounding box center [1128, 225] width 11 height 11
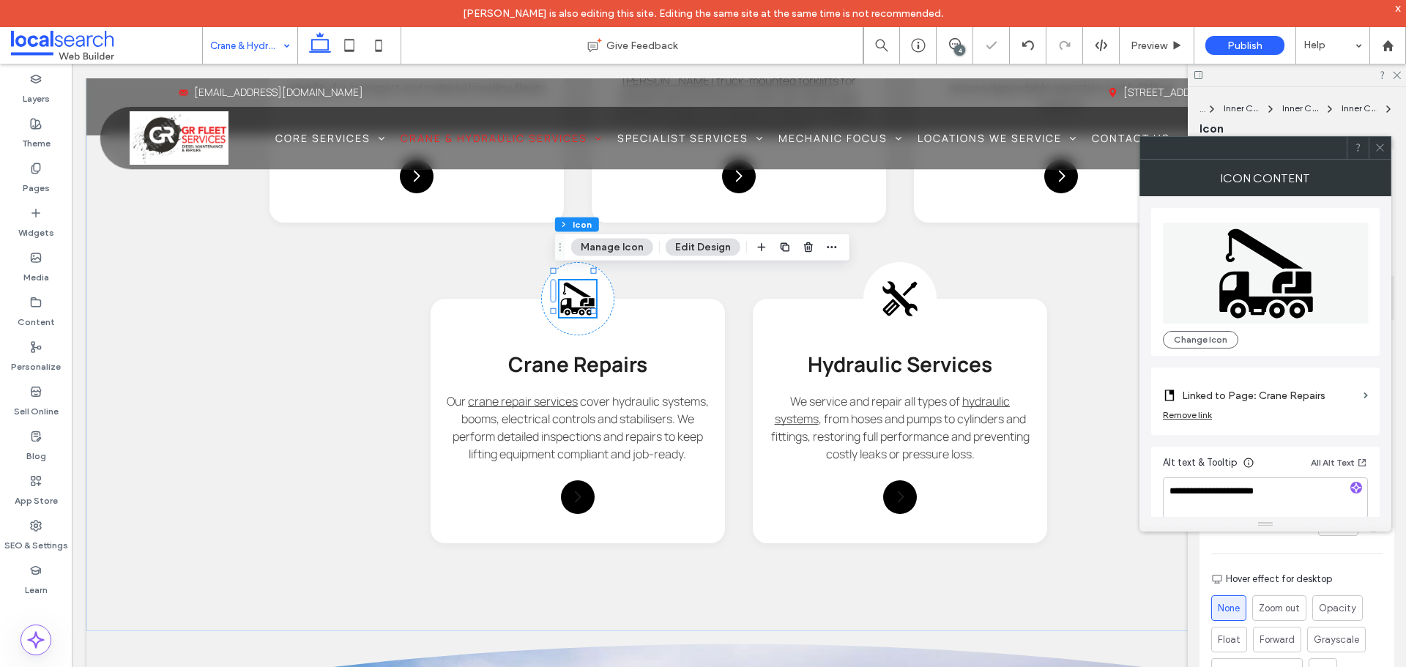
drag, startPoint x: 1381, startPoint y: 145, endPoint x: 1303, endPoint y: 161, distance: 79.3
click at [1380, 145] on icon at bounding box center [1379, 147] width 11 height 11
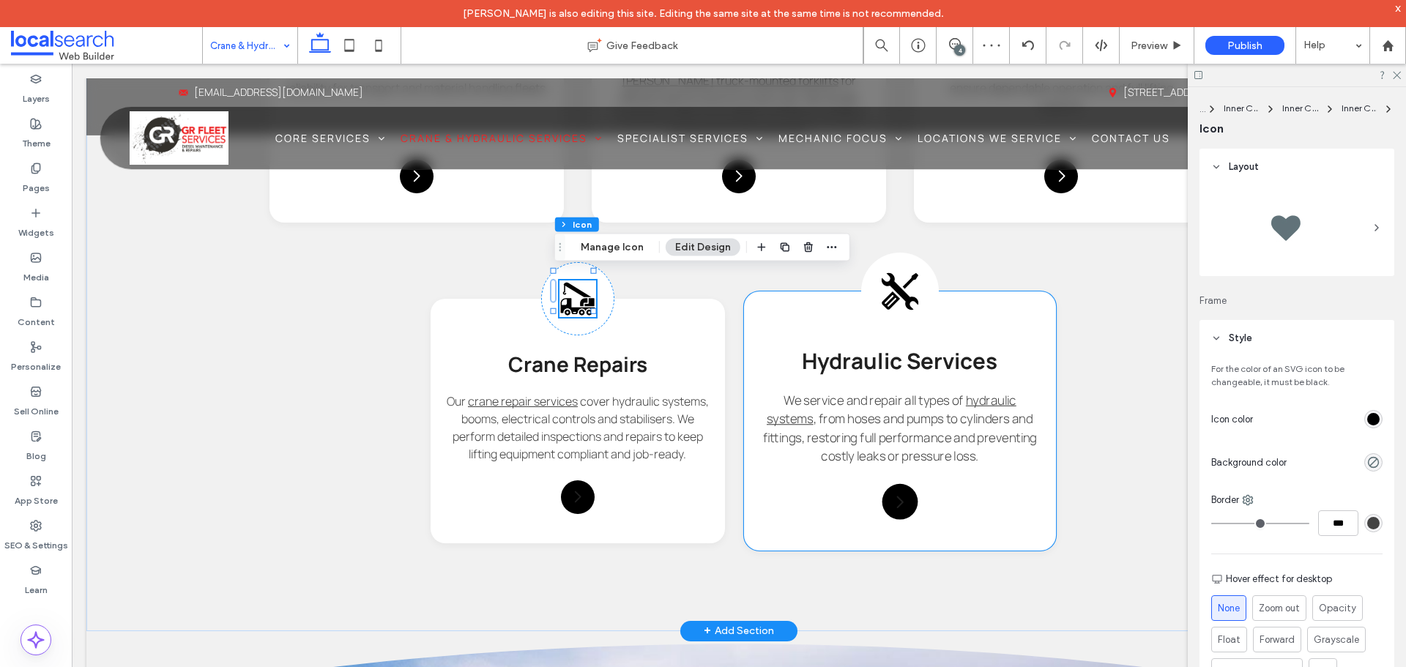
click at [895, 283] on icon at bounding box center [900, 291] width 39 height 39
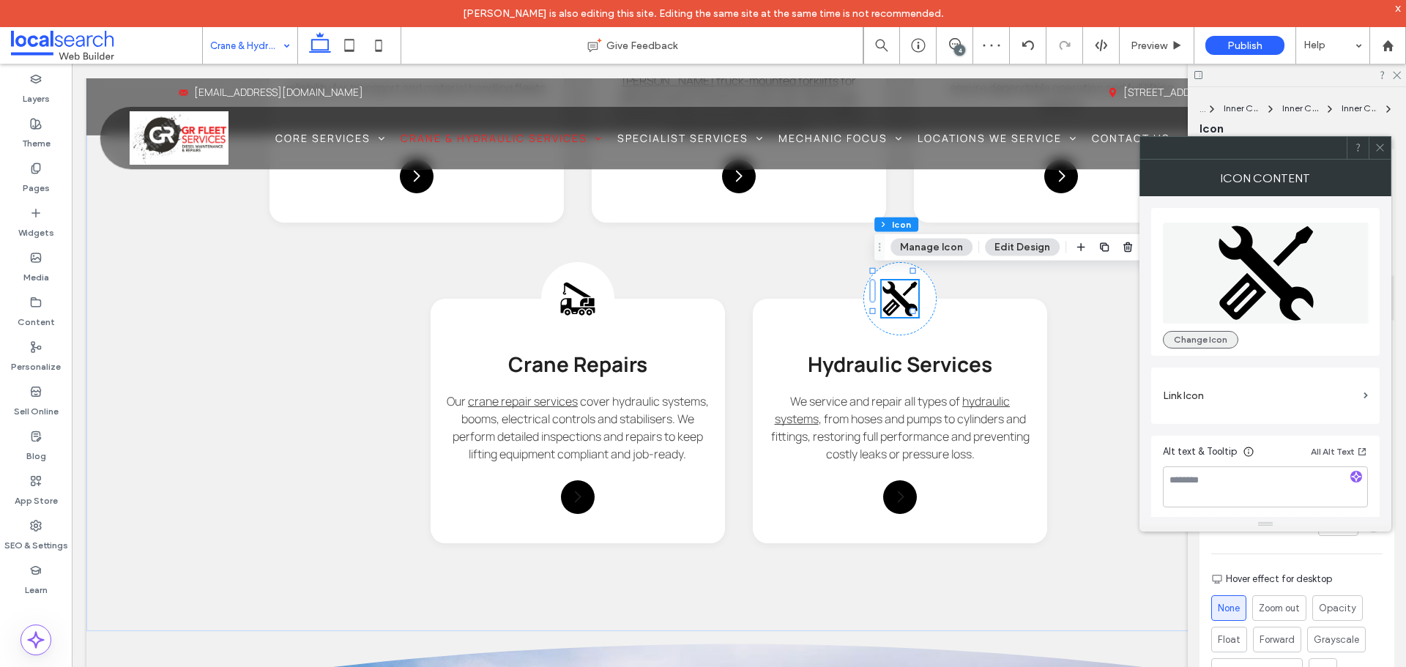
click at [1195, 343] on button "Change Icon" at bounding box center [1200, 340] width 75 height 18
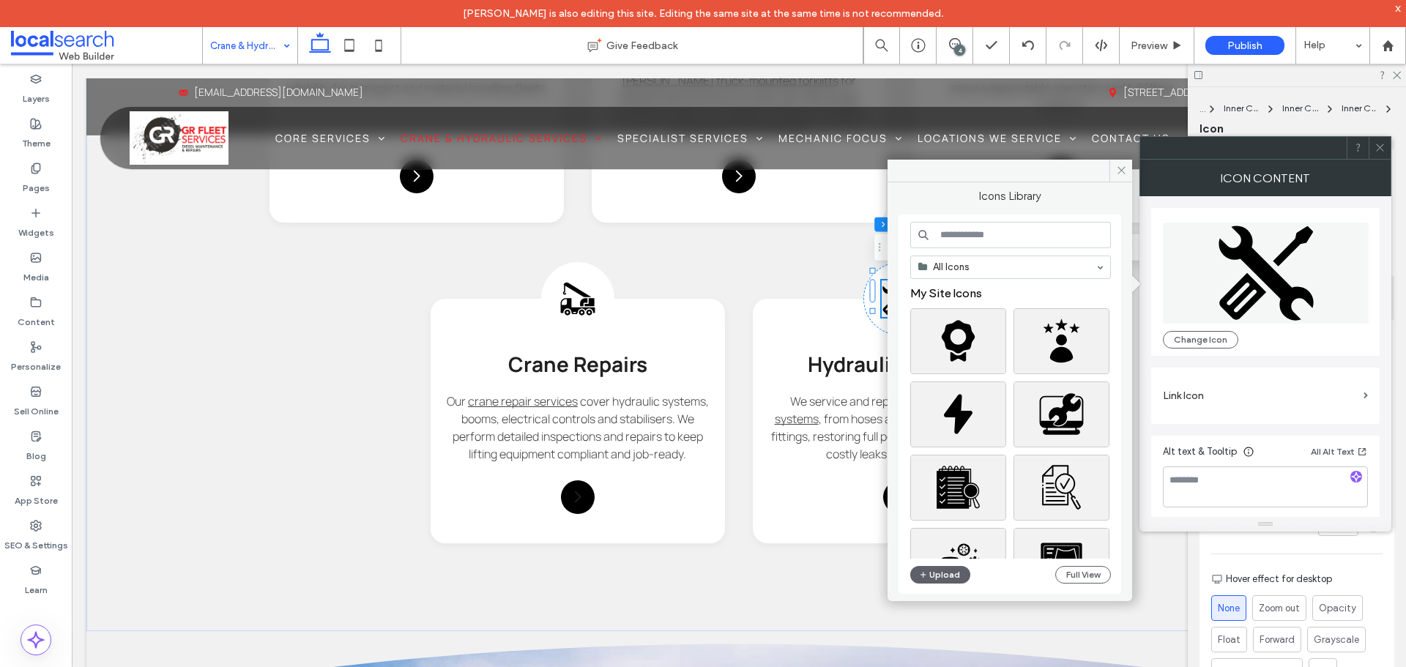
click at [961, 245] on input at bounding box center [1010, 235] width 201 height 26
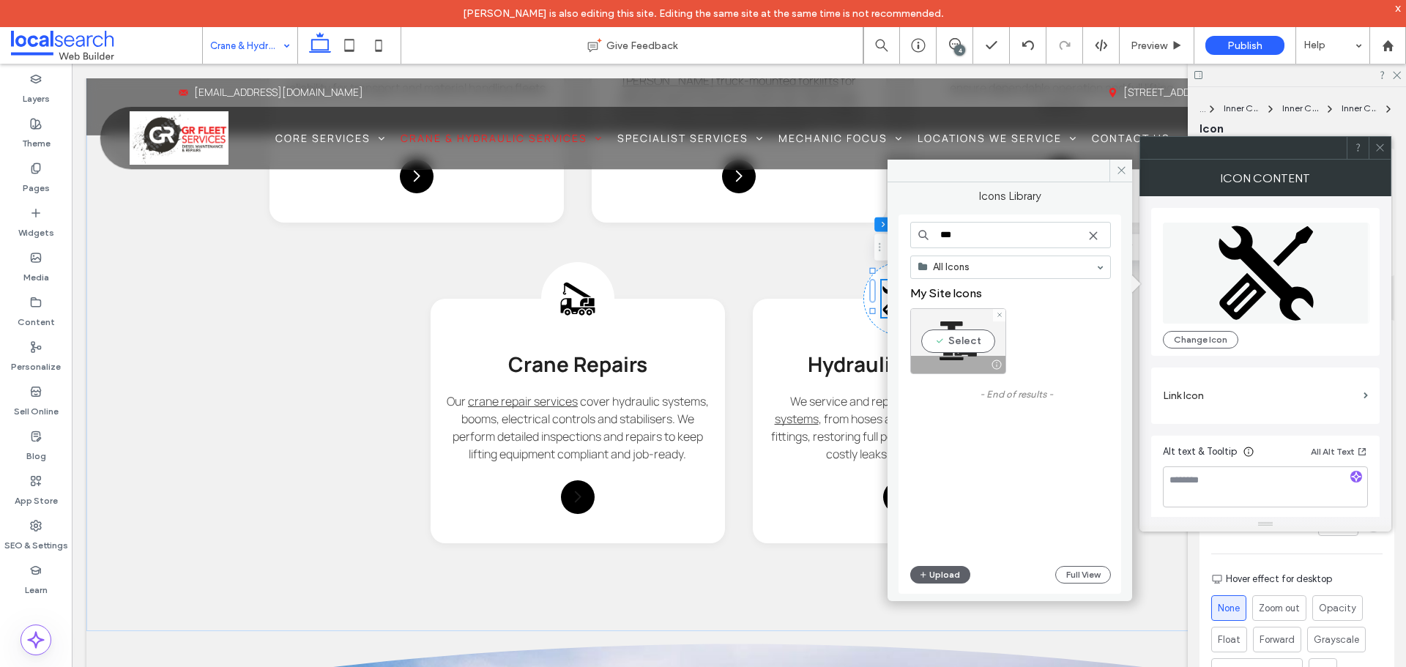
type input "***"
click at [955, 348] on div "Select" at bounding box center [958, 341] width 96 height 66
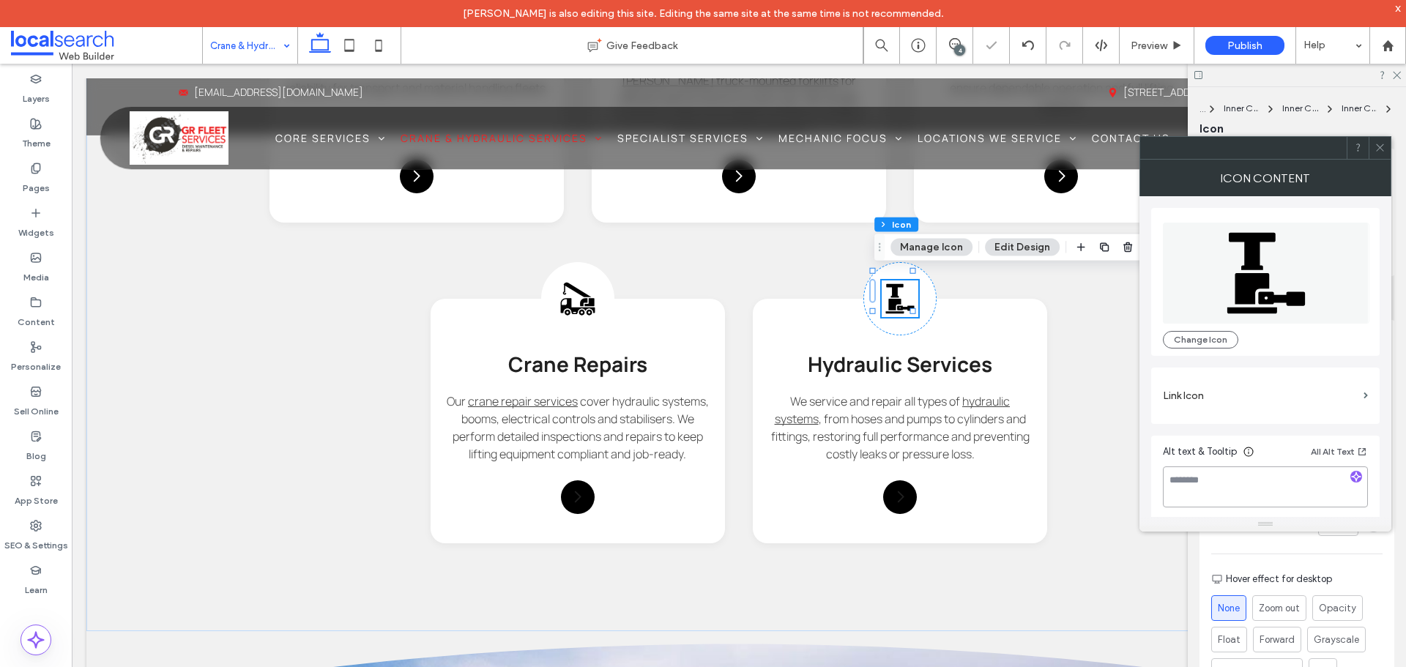
click at [1233, 493] on textarea at bounding box center [1265, 486] width 205 height 41
type textarea "**********"
click at [1206, 383] on label "Link Icon" at bounding box center [1260, 395] width 195 height 27
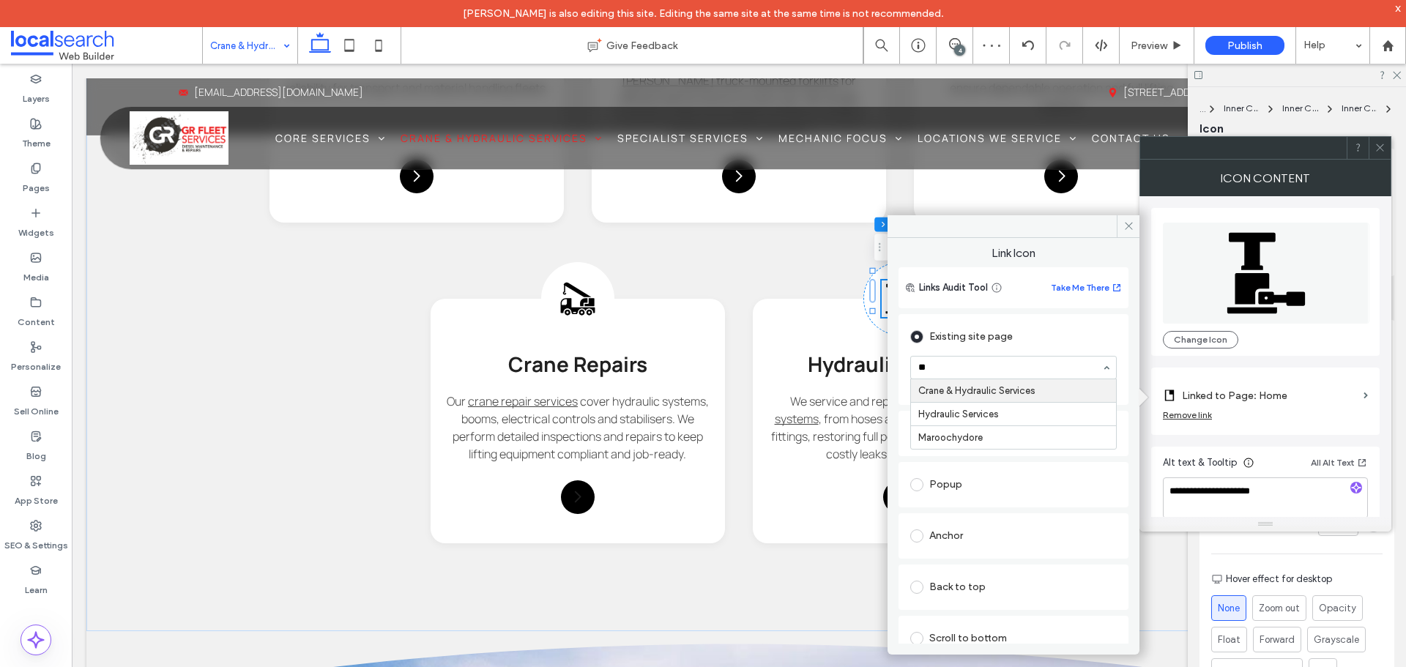
type input "***"
click at [1128, 225] on icon at bounding box center [1128, 225] width 11 height 11
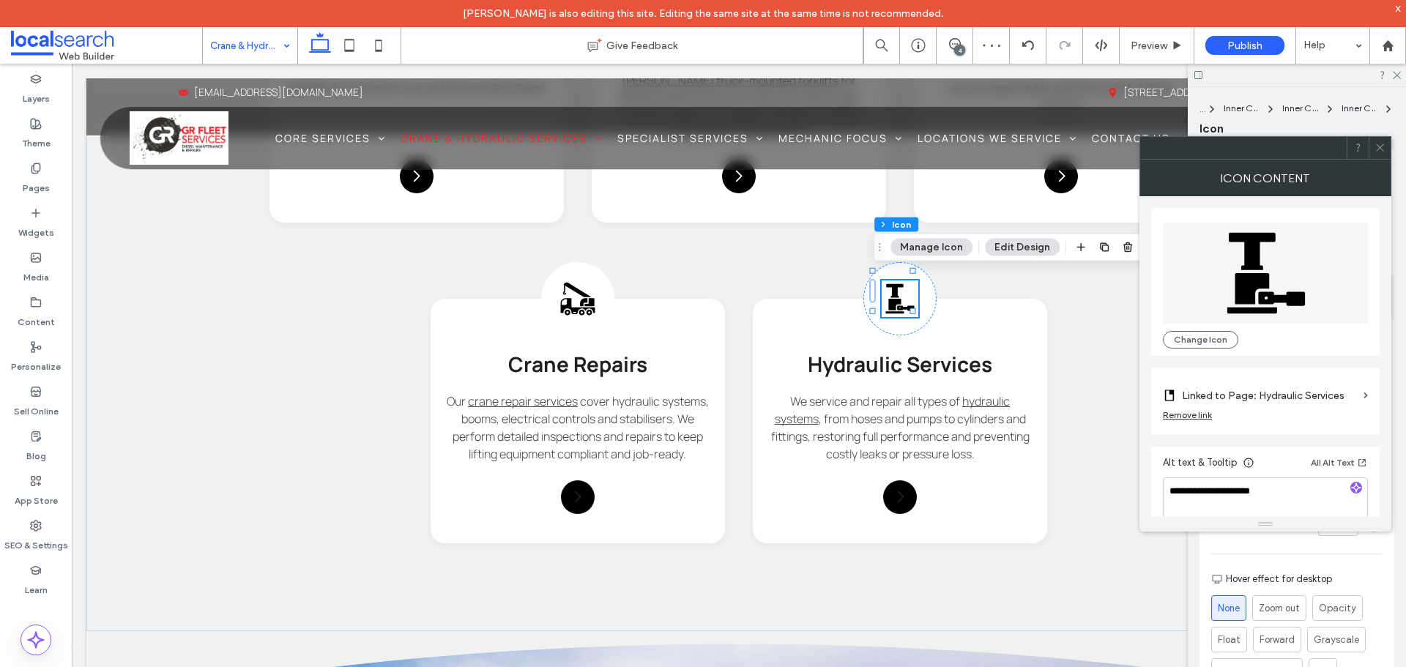
click at [1379, 150] on icon at bounding box center [1379, 147] width 11 height 11
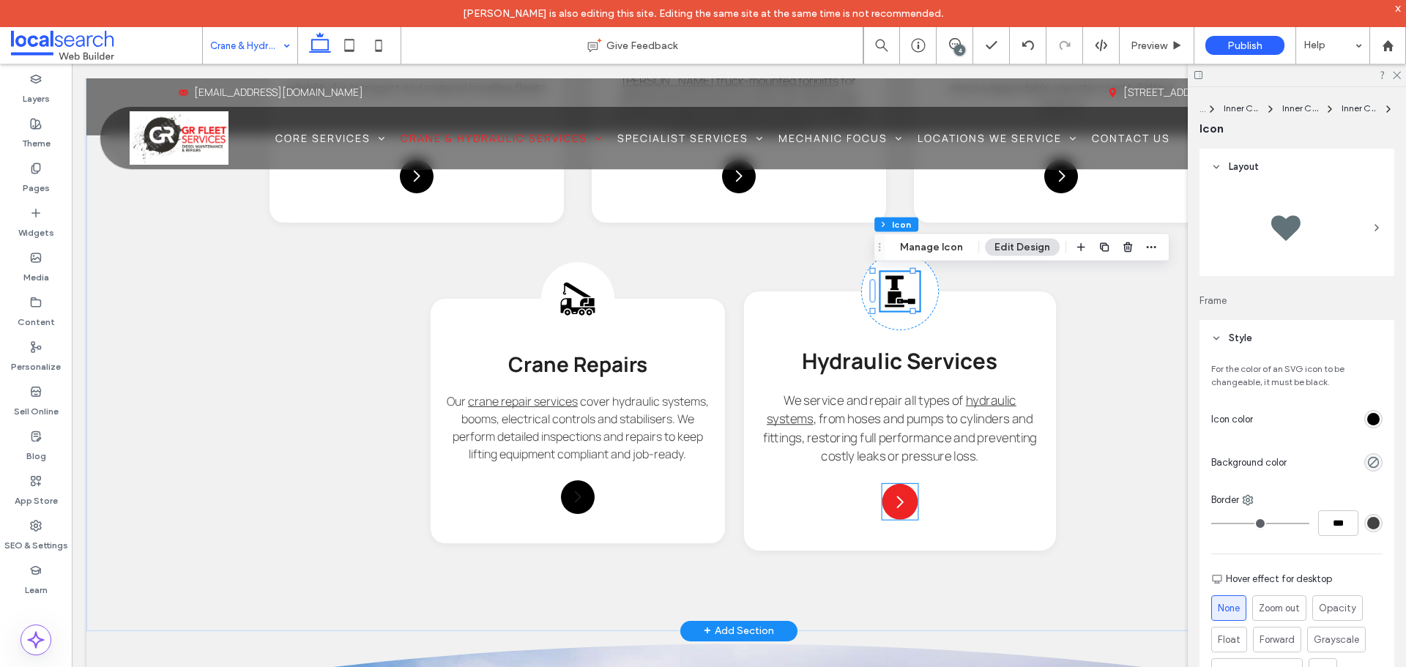
click at [895, 510] on div at bounding box center [900, 502] width 36 height 36
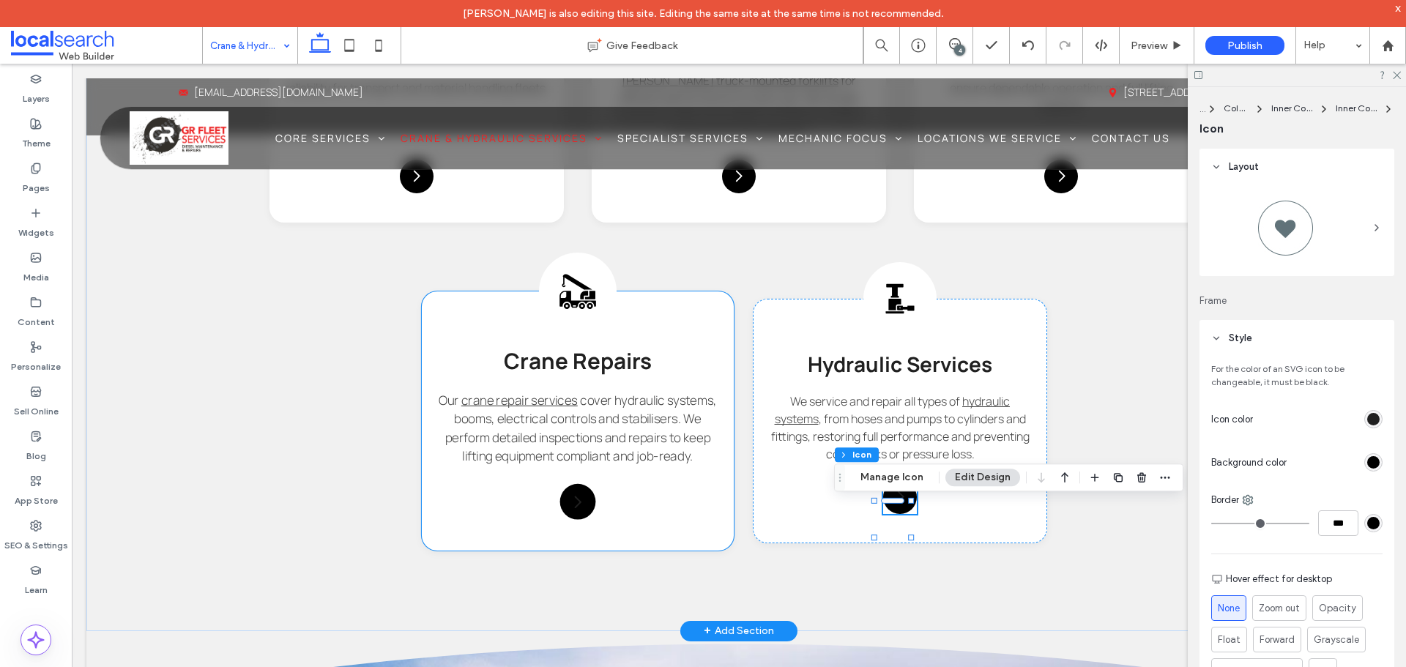
click at [705, 318] on div "Crane Truck Repair Icon Crane Repairs Our crane repair services cover hydraulic…" at bounding box center [578, 420] width 312 height 259
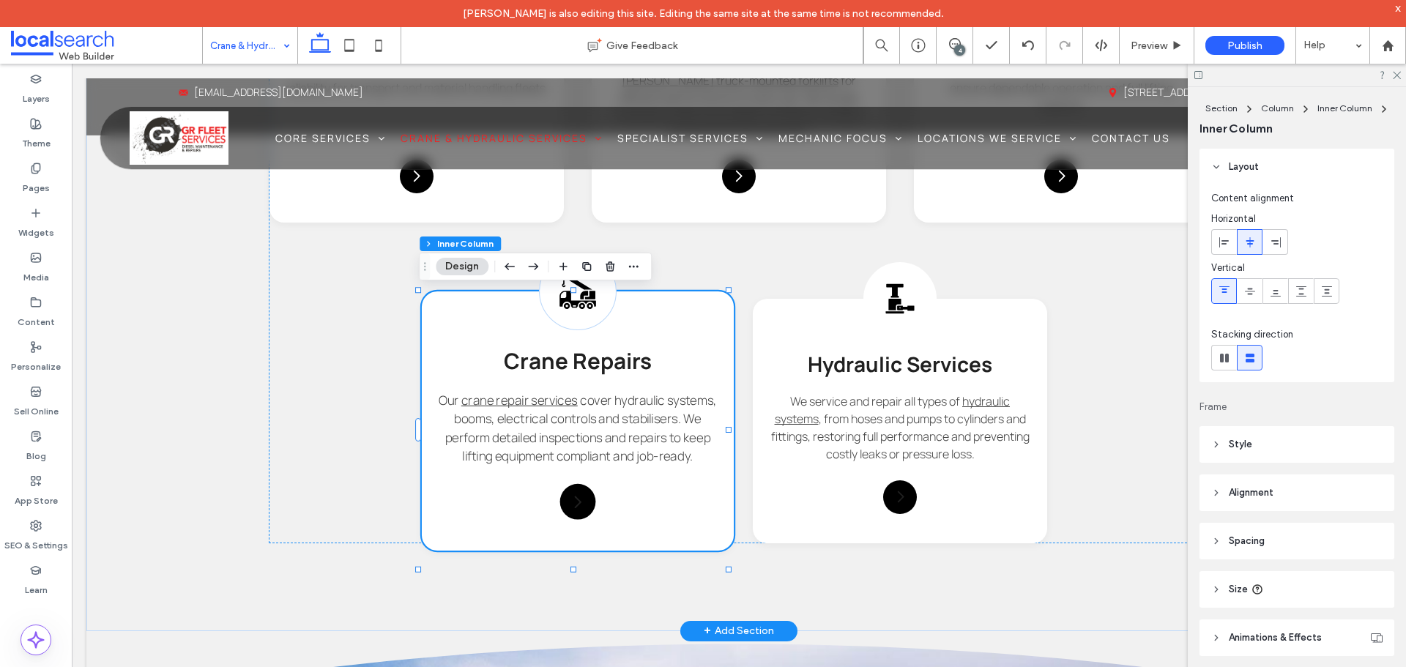
click at [705, 318] on div "Crane Truck Repair Icon Crane Repairs Our crane repair services cover hydraulic…" at bounding box center [578, 420] width 312 height 259
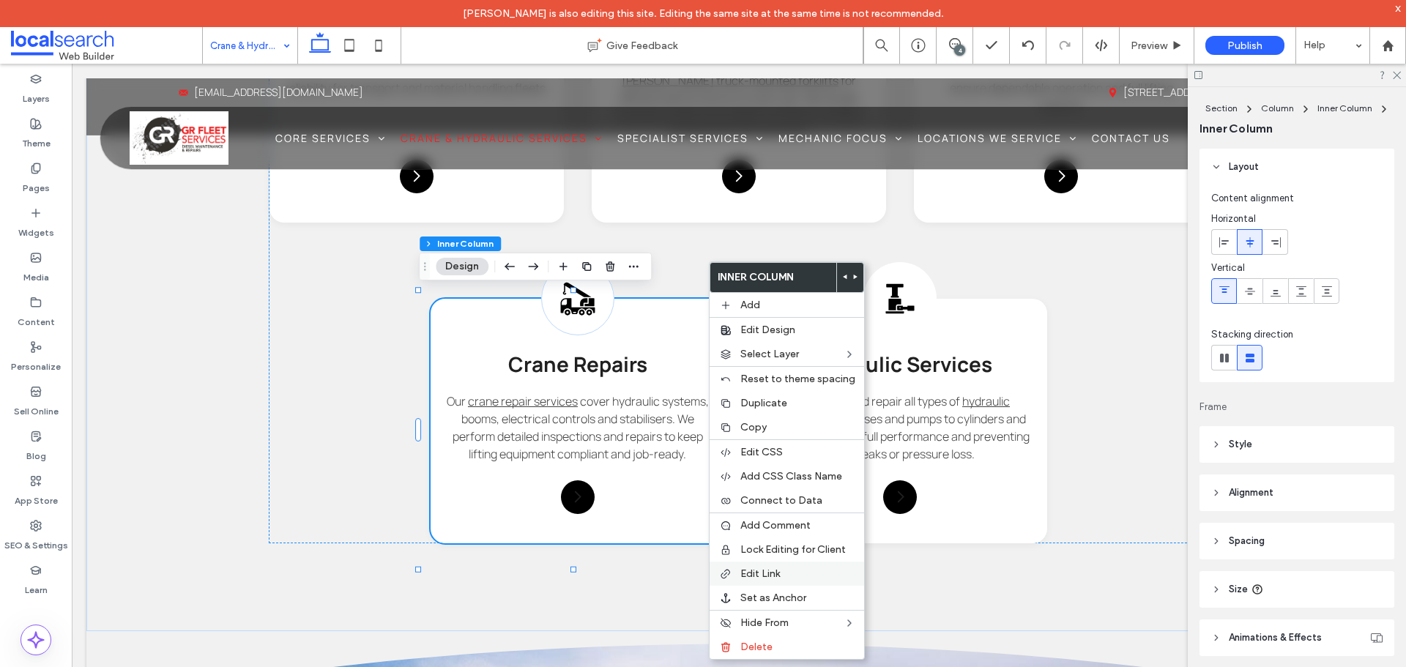
click at [803, 575] on label "Edit Link" at bounding box center [797, 573] width 115 height 12
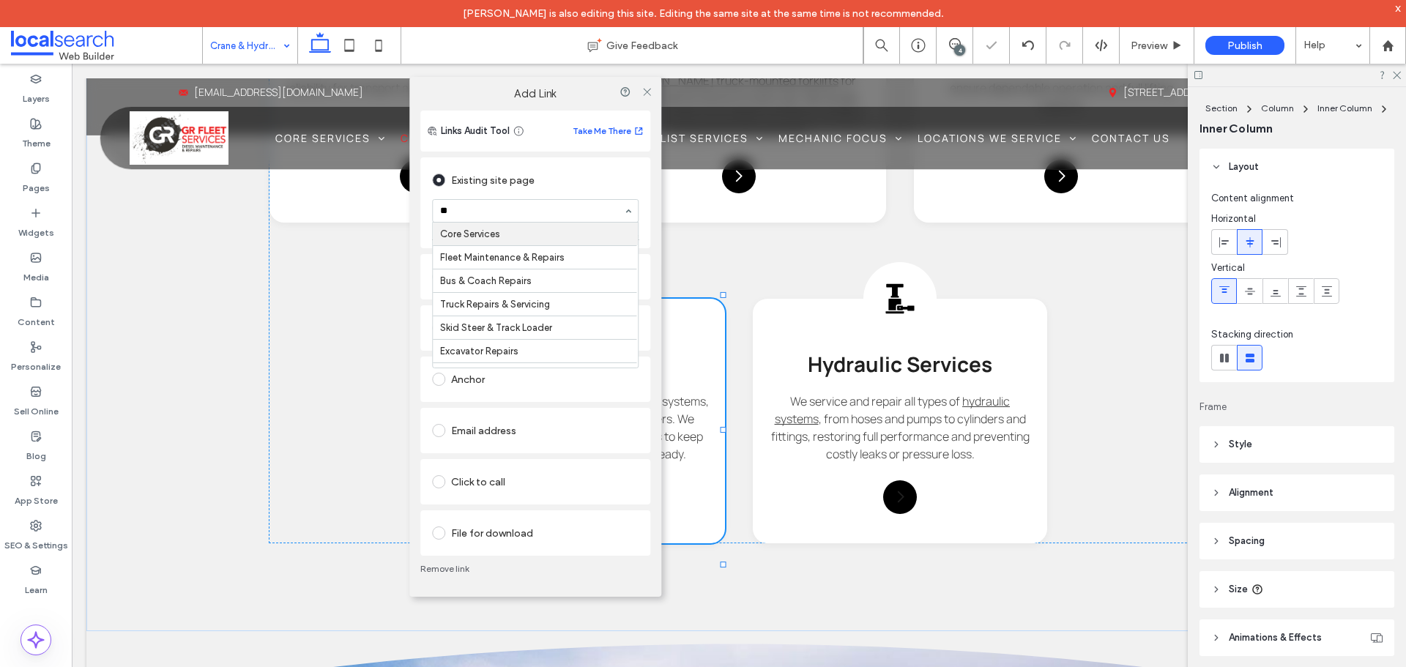
type input "***"
click at [649, 94] on icon at bounding box center [646, 91] width 11 height 11
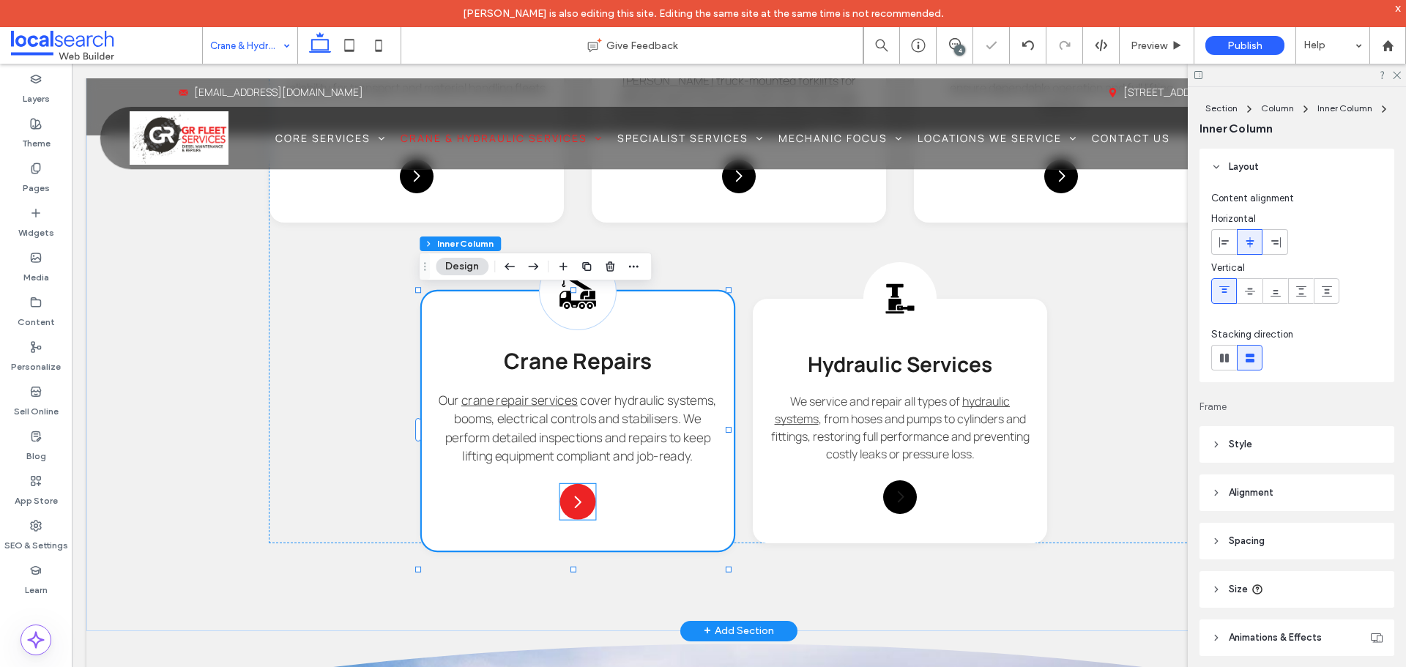
click at [566, 520] on div at bounding box center [578, 502] width 36 height 36
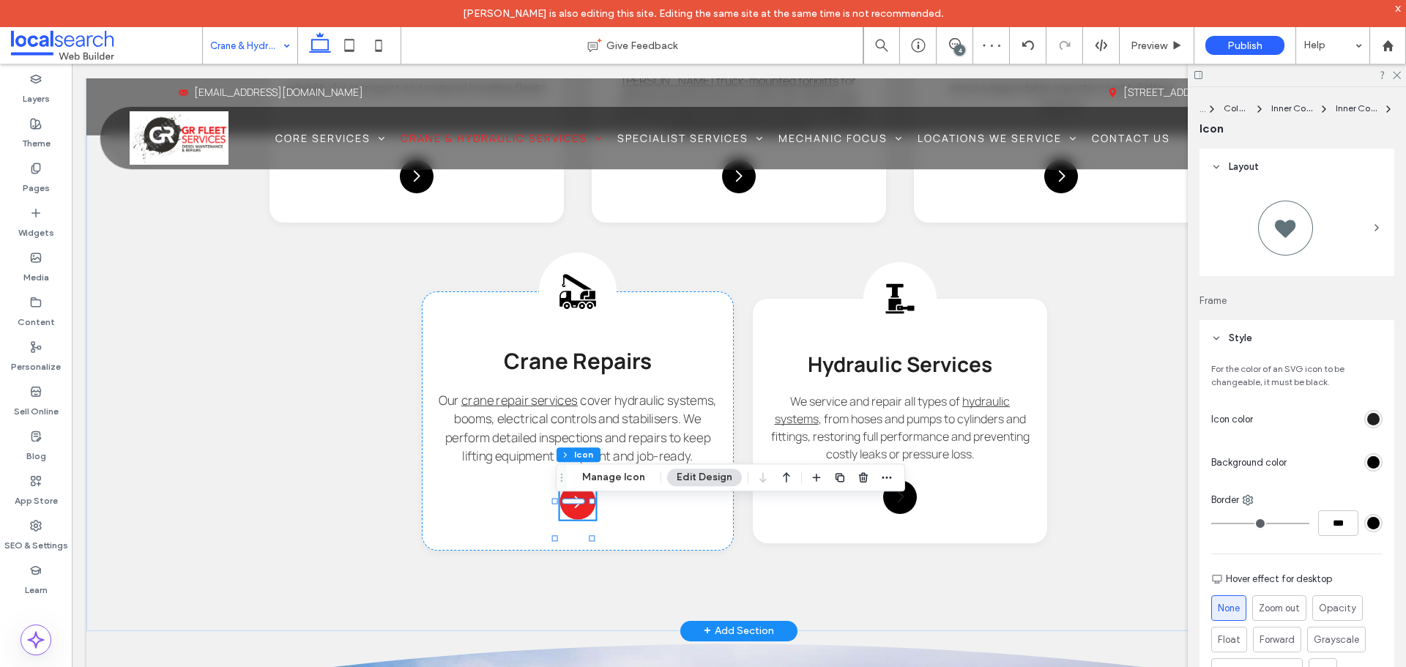
click at [572, 510] on icon at bounding box center [578, 502] width 18 height 18
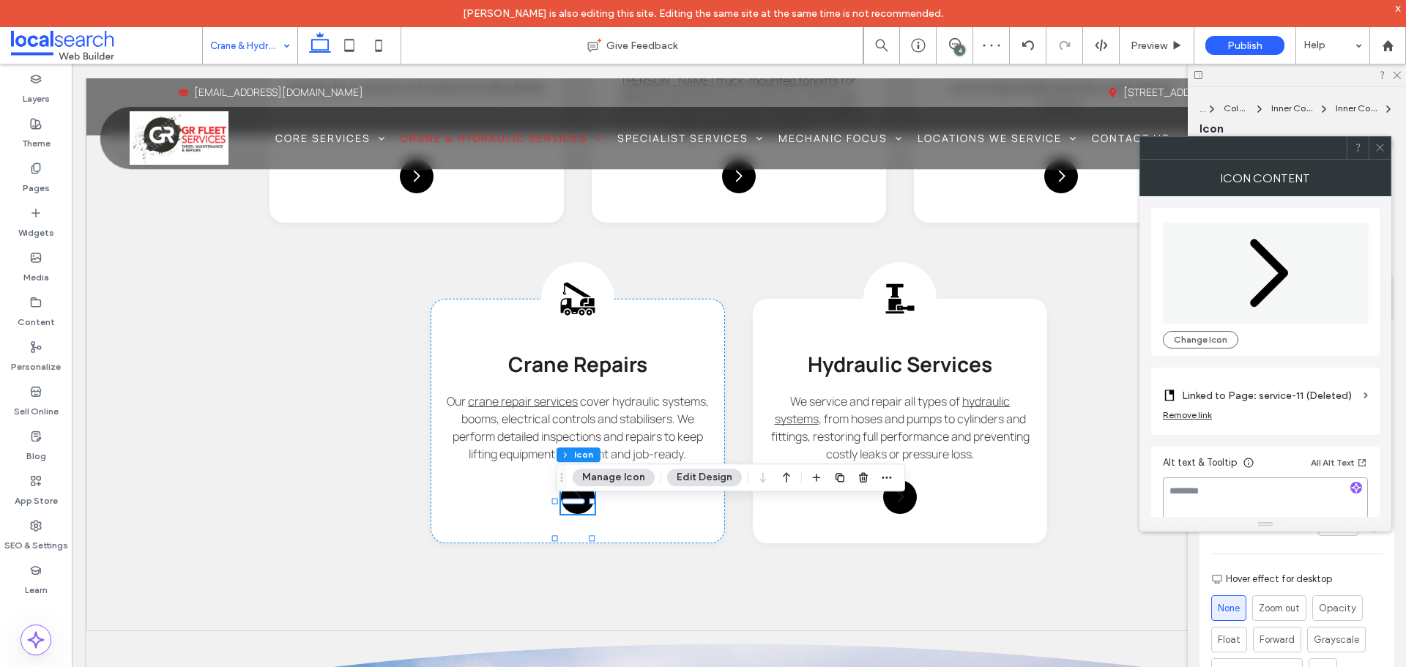
drag, startPoint x: 1206, startPoint y: 501, endPoint x: 1261, endPoint y: 405, distance: 110.1
click at [1207, 499] on textarea at bounding box center [1265, 497] width 205 height 41
paste textarea "**********"
type textarea "**********"
click at [1384, 152] on icon at bounding box center [1379, 147] width 11 height 11
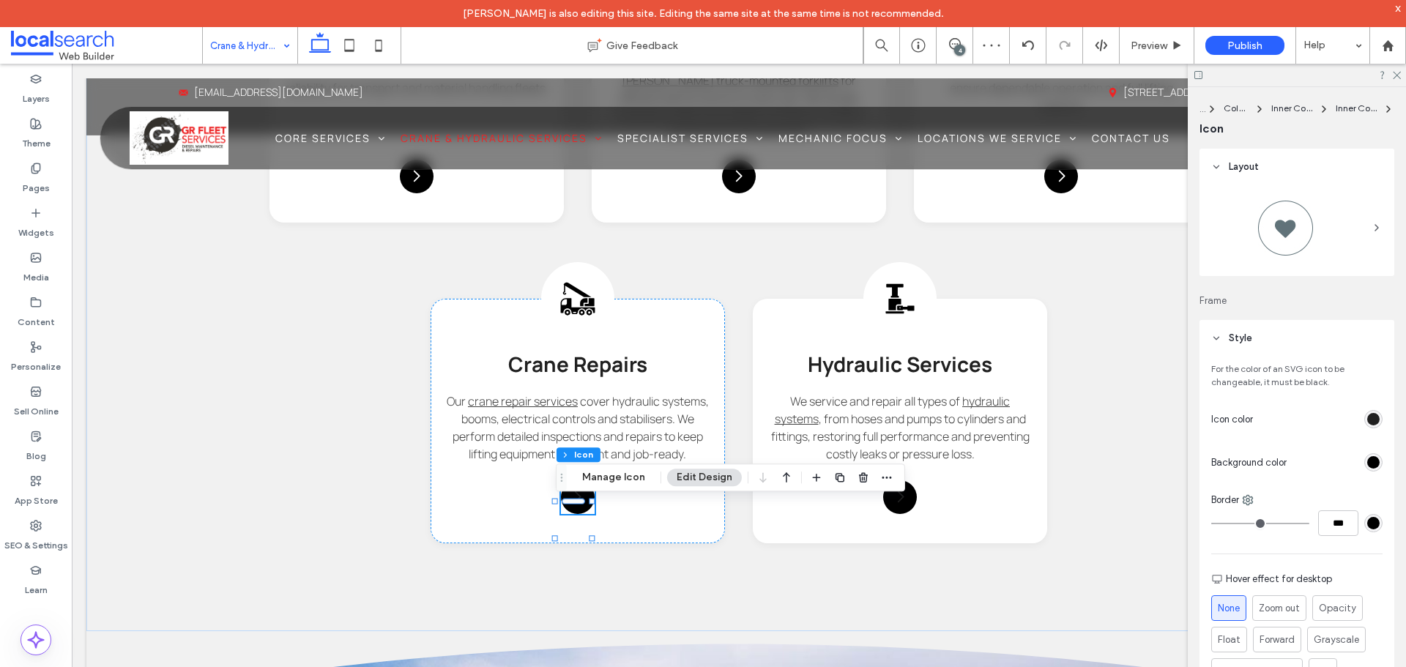
click at [1371, 419] on div "rgb(32, 32, 32)" at bounding box center [1373, 419] width 12 height 12
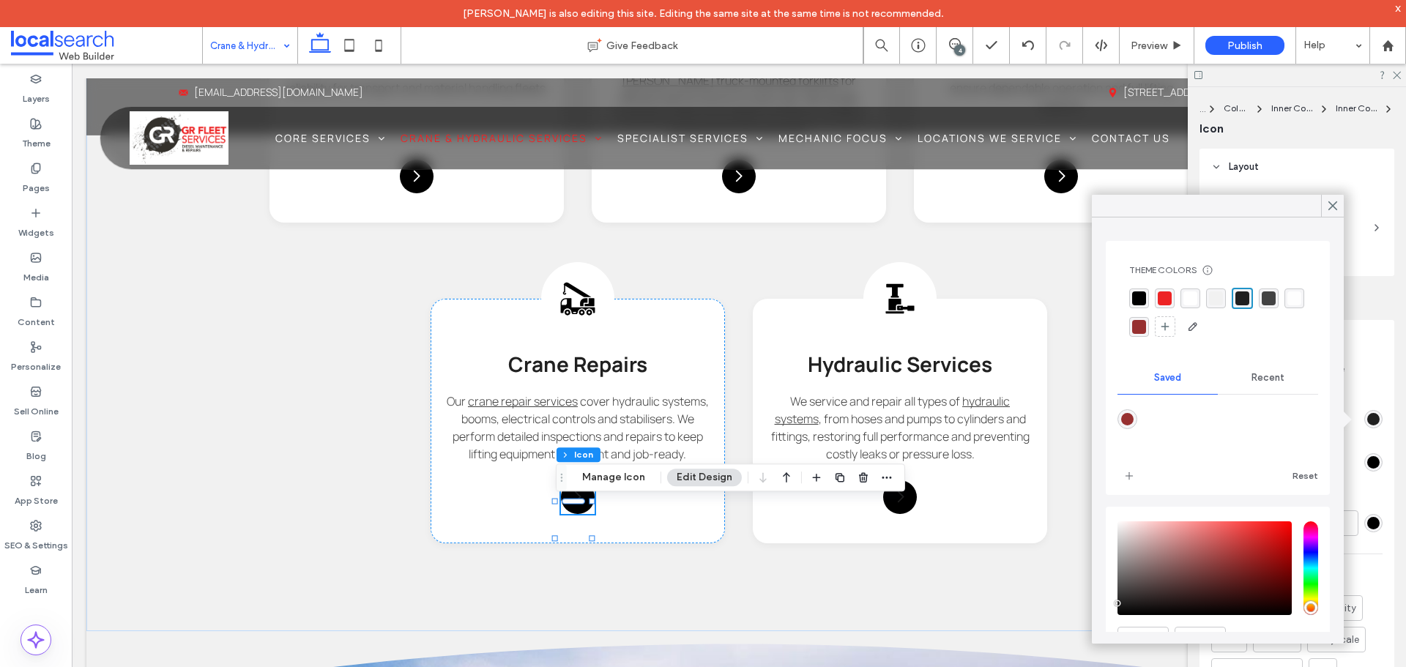
click at [1191, 299] on div "rgba(255, 255, 255, 1)" at bounding box center [1190, 298] width 14 height 14
click at [1335, 207] on use at bounding box center [1332, 206] width 7 height 8
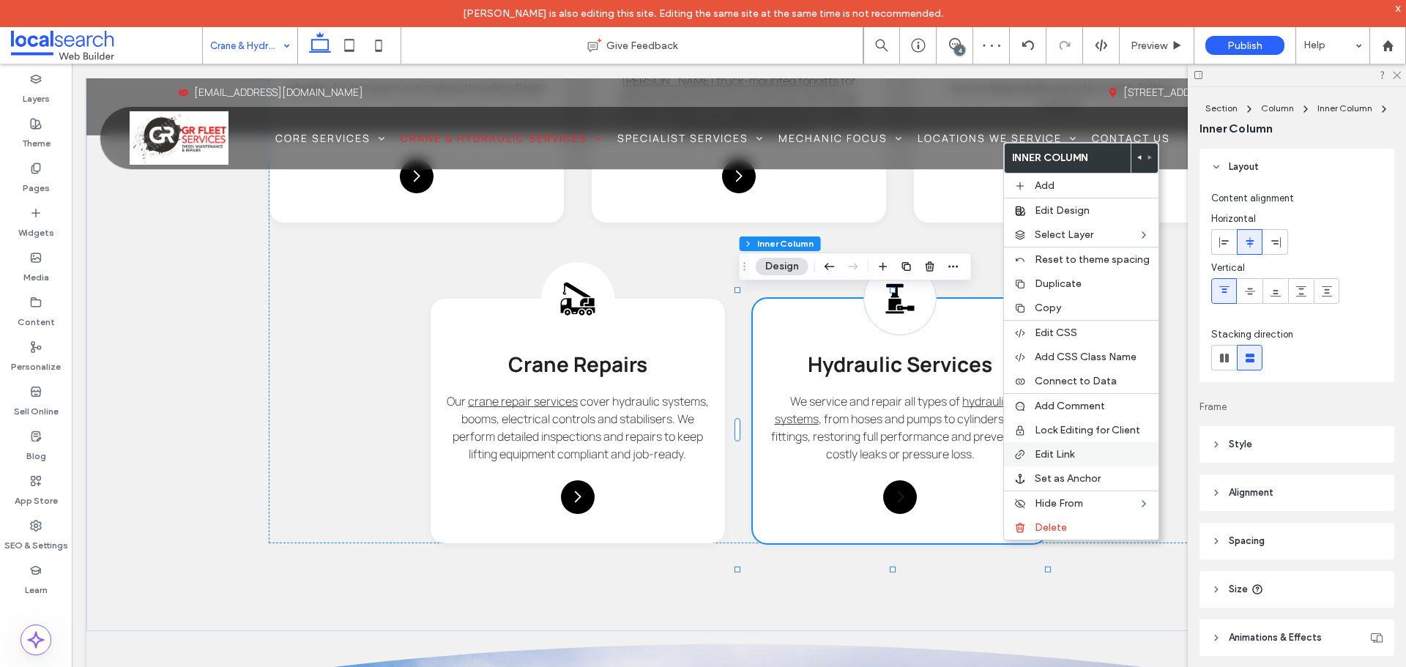
click at [1059, 457] on span "Edit Link" at bounding box center [1054, 454] width 40 height 12
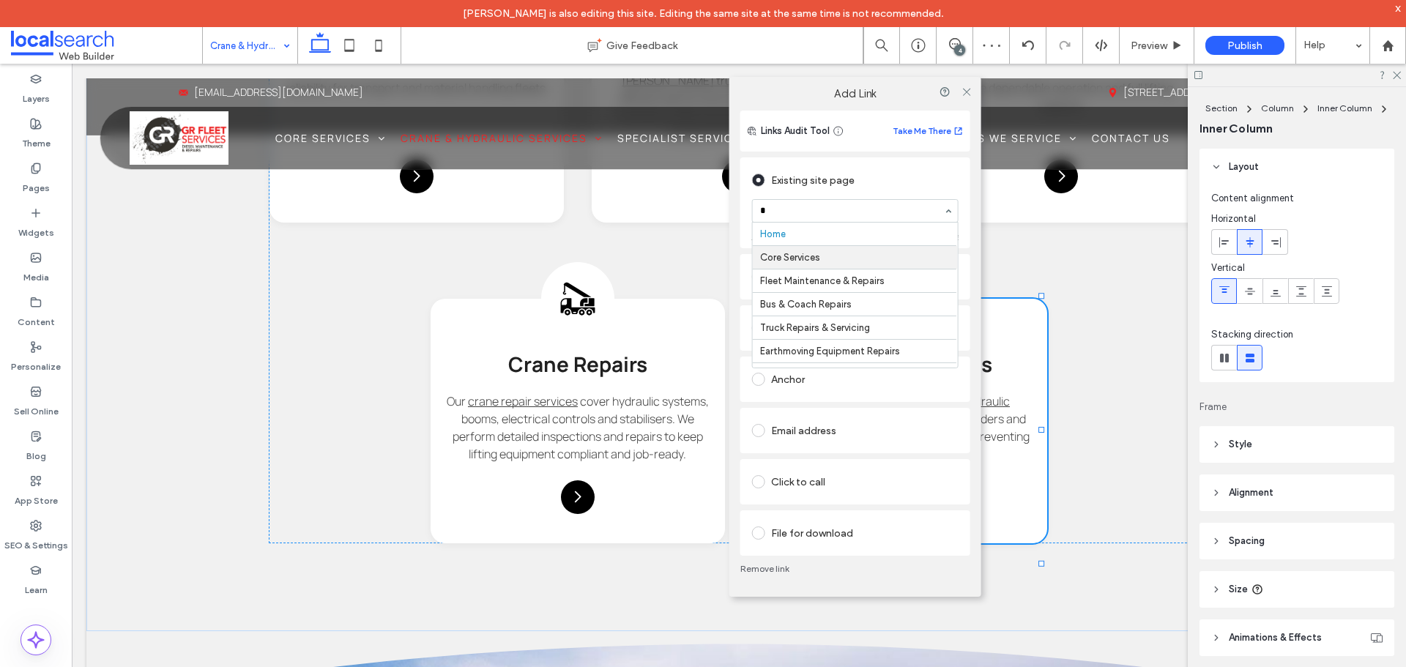
type input "**"
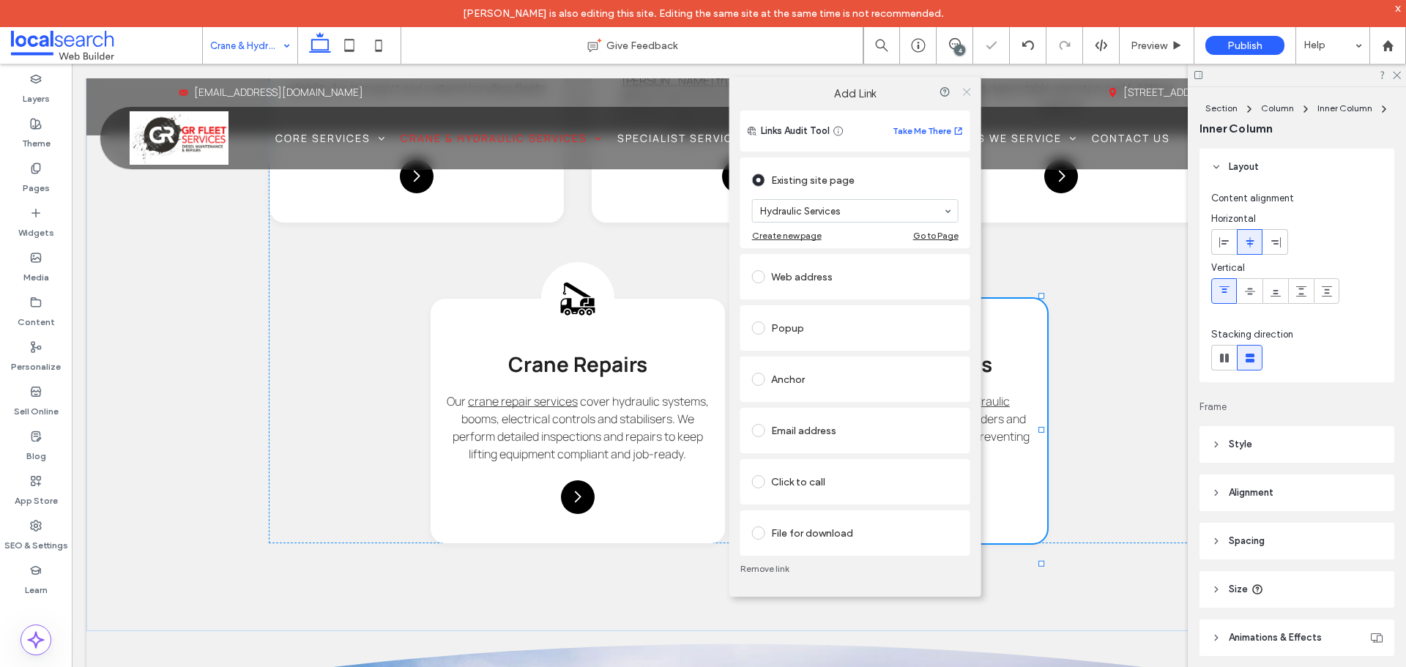
click at [966, 92] on use at bounding box center [965, 91] width 7 height 7
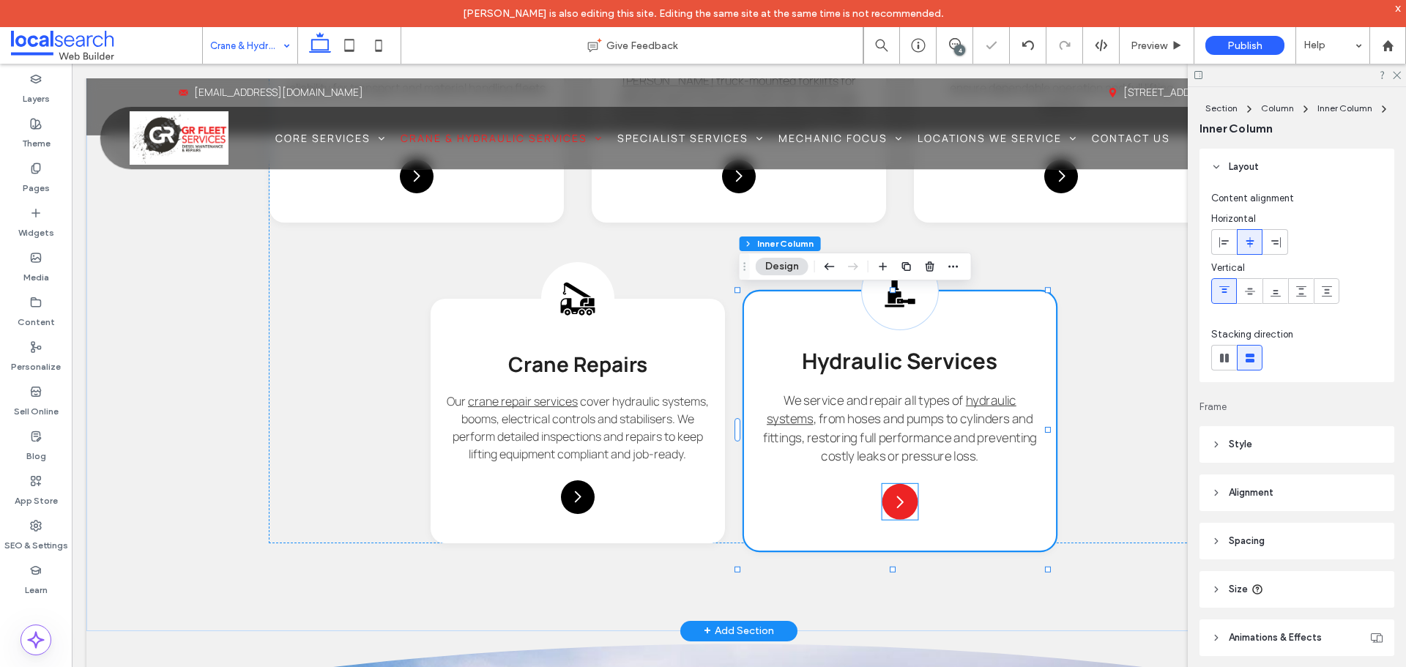
click at [899, 510] on icon at bounding box center [900, 502] width 18 height 18
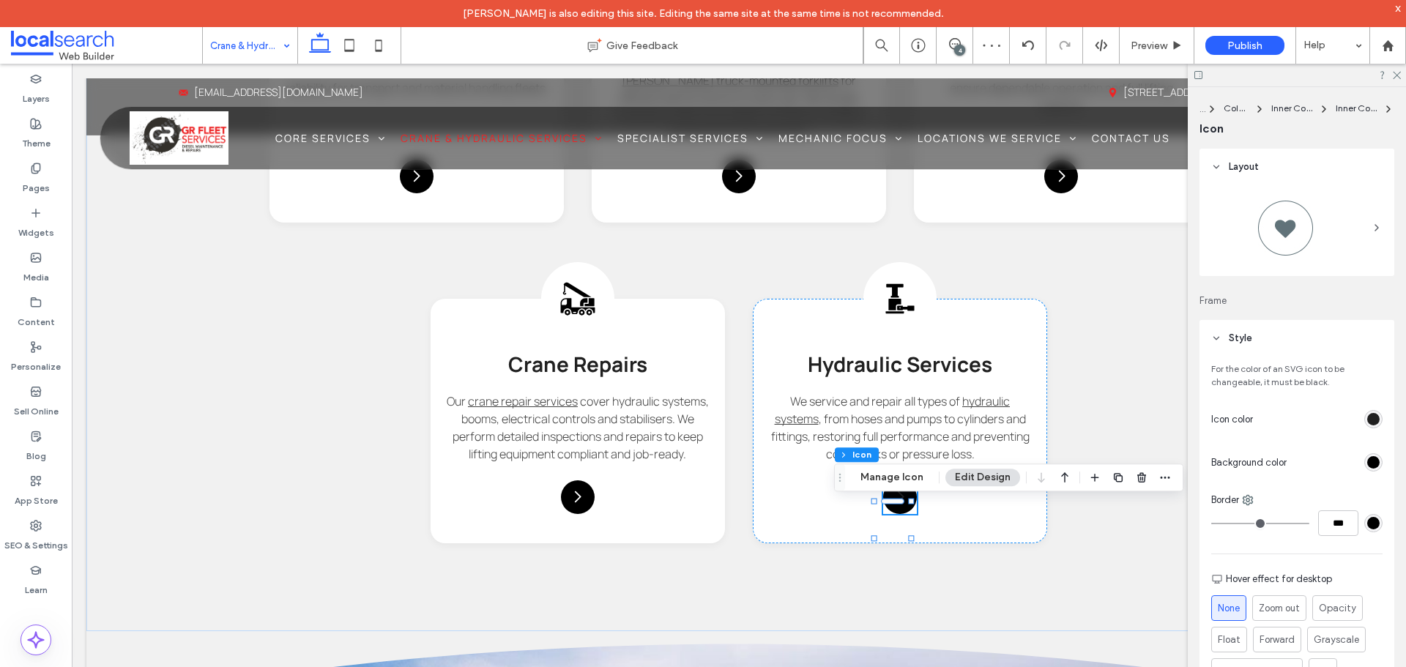
click at [895, 490] on div "Section Column Inner Column Inner Column Icon Manage Icon Edit Design" at bounding box center [1008, 477] width 349 height 28
click at [895, 481] on button "Manage Icon" at bounding box center [892, 478] width 82 height 18
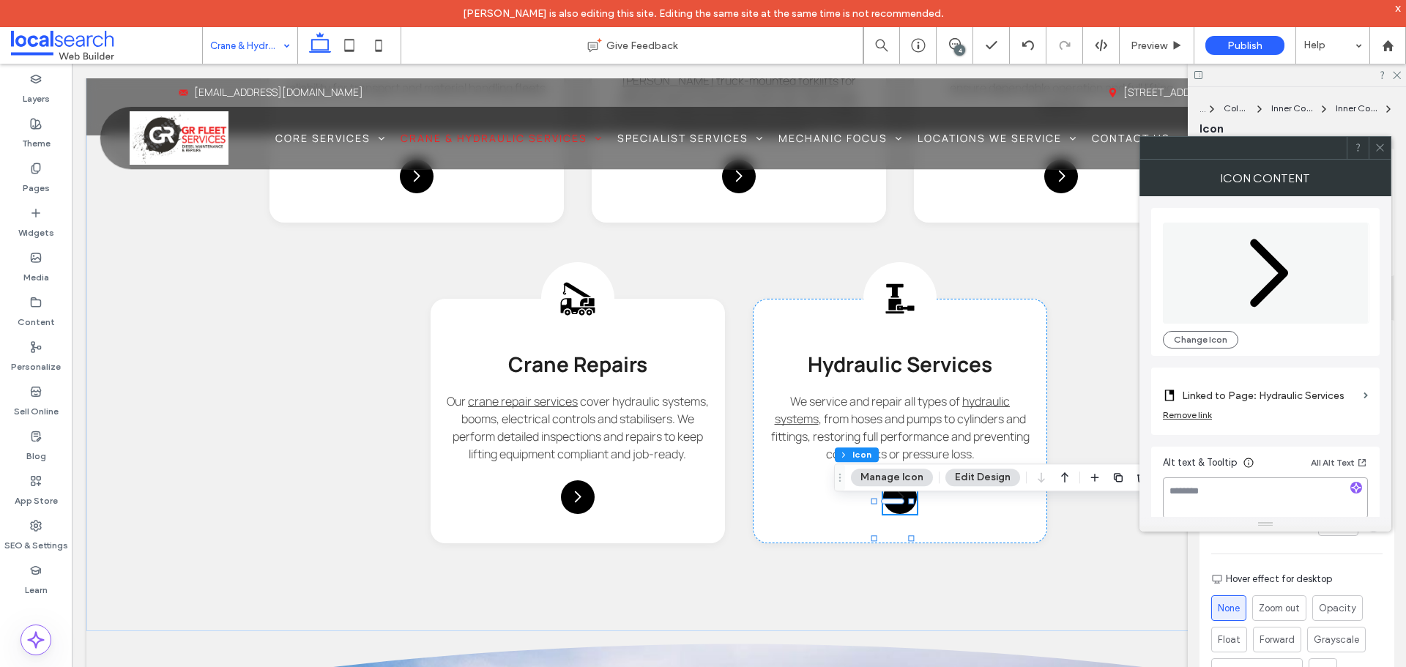
click at [1250, 485] on textarea at bounding box center [1265, 497] width 205 height 41
paste textarea "**********"
type textarea "**********"
click at [1381, 152] on icon at bounding box center [1379, 147] width 11 height 11
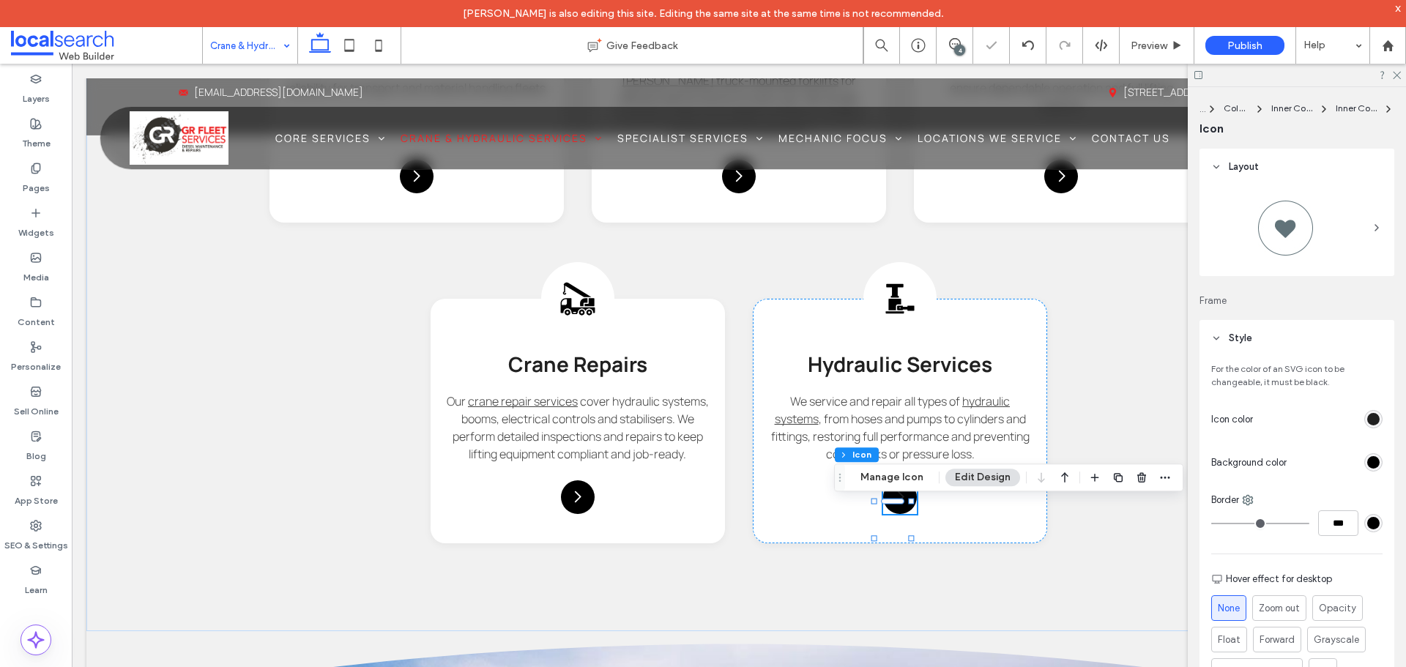
drag, startPoint x: 1356, startPoint y: 422, endPoint x: 1370, endPoint y: 415, distance: 16.1
click at [1360, 419] on div at bounding box center [1320, 419] width 124 height 26
drag, startPoint x: 1370, startPoint y: 415, endPoint x: 1358, endPoint y: 412, distance: 12.8
click at [1369, 415] on div "rgb(32, 32, 32)" at bounding box center [1373, 419] width 12 height 12
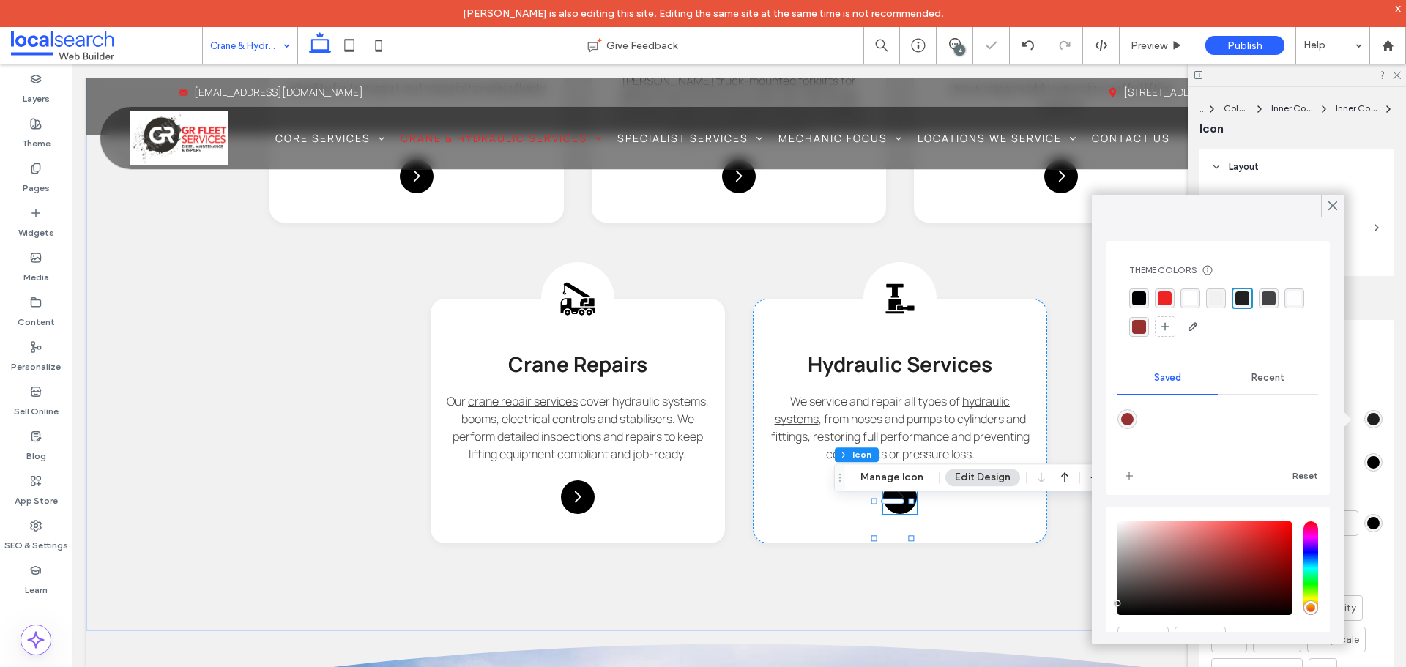
drag, startPoint x: 1187, startPoint y: 305, endPoint x: 1280, endPoint y: 252, distance: 106.9
click at [1187, 304] on div "rgba(255, 255, 255, 1)" at bounding box center [1190, 298] width 14 height 14
click at [1330, 208] on use at bounding box center [1332, 206] width 7 height 8
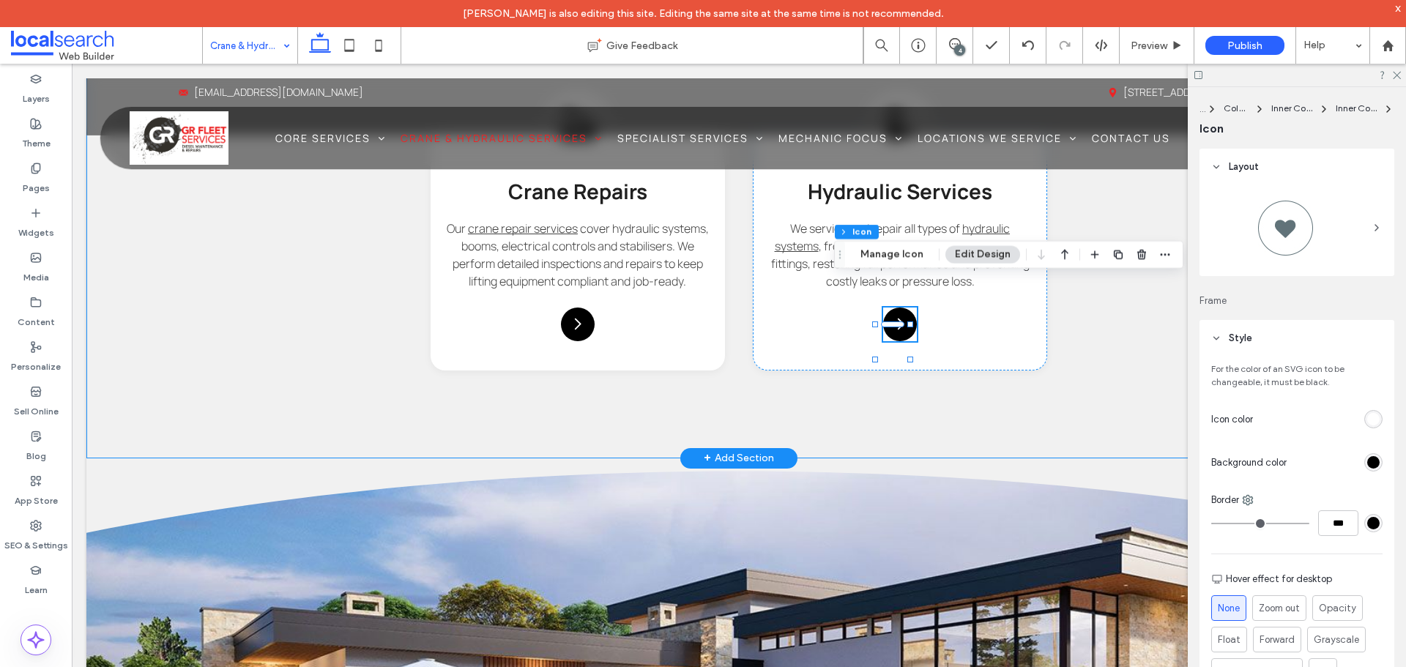
scroll to position [1622, 0]
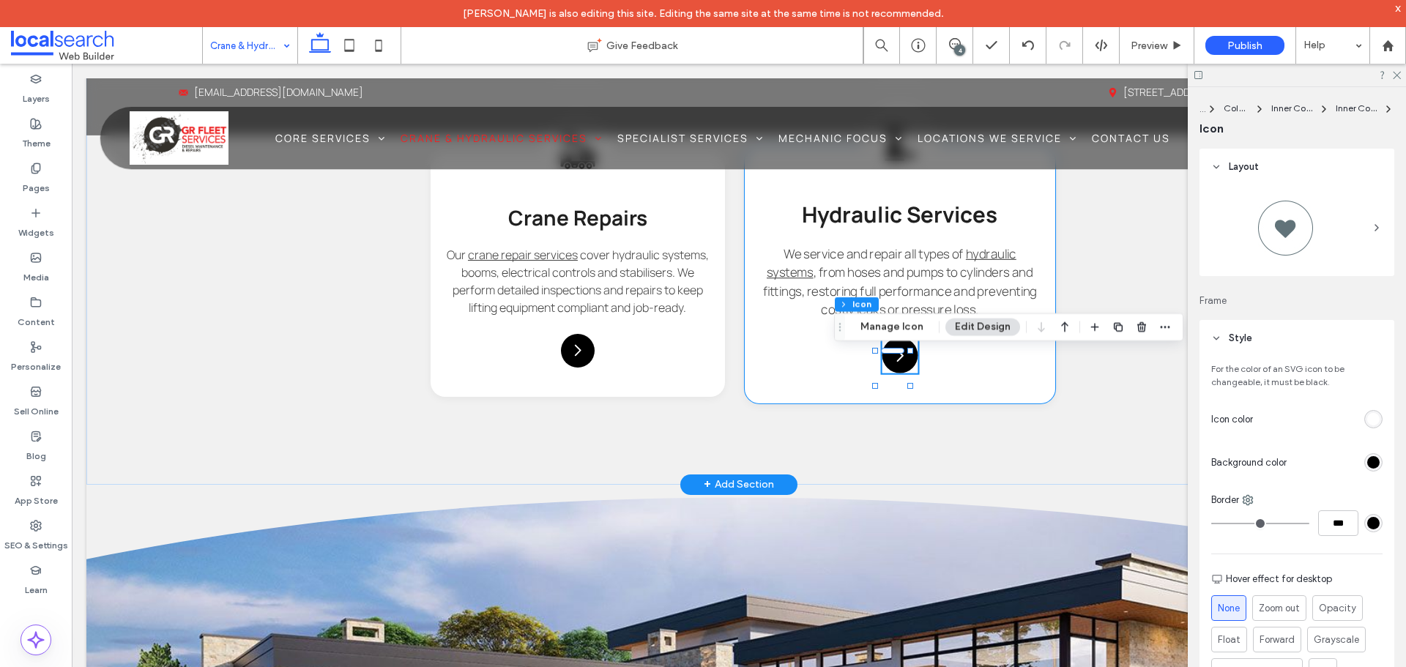
click at [952, 389] on div "Hydraulic Service Icon Hydraulic Services We service and repair all types of hy…" at bounding box center [900, 274] width 312 height 259
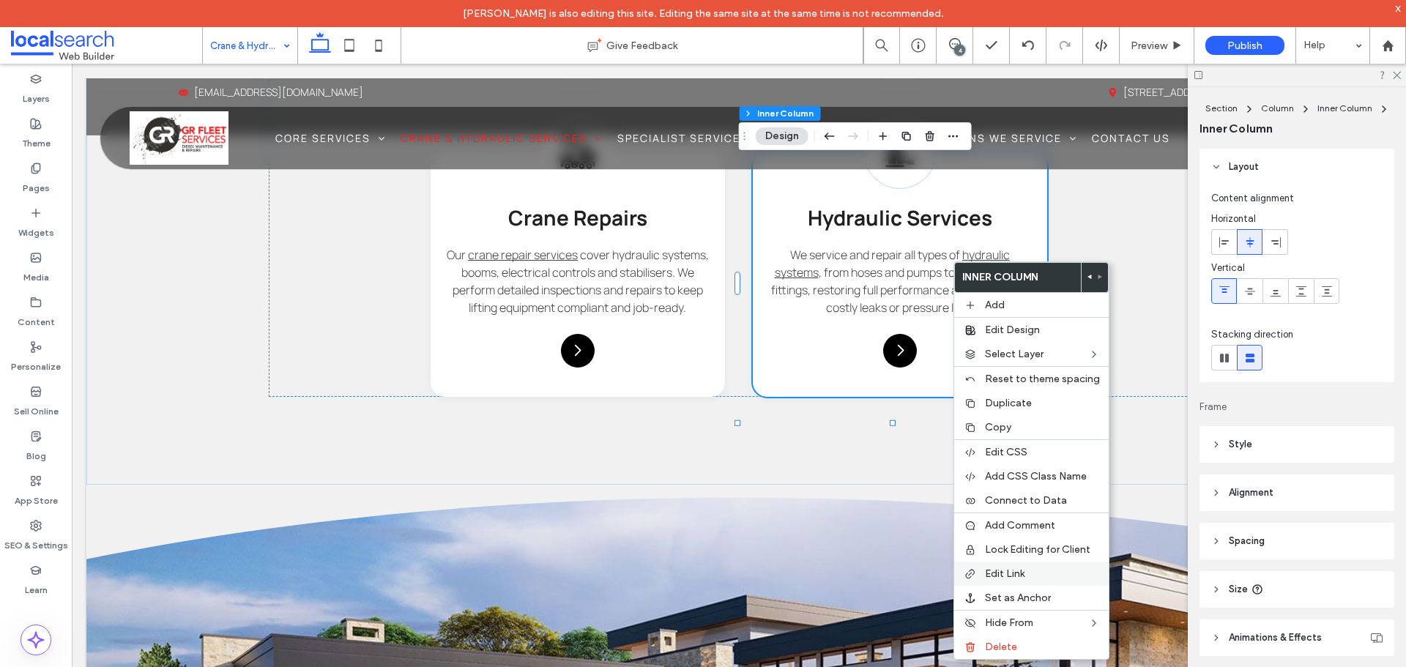
click at [1027, 569] on label "Edit Link" at bounding box center [1042, 573] width 115 height 12
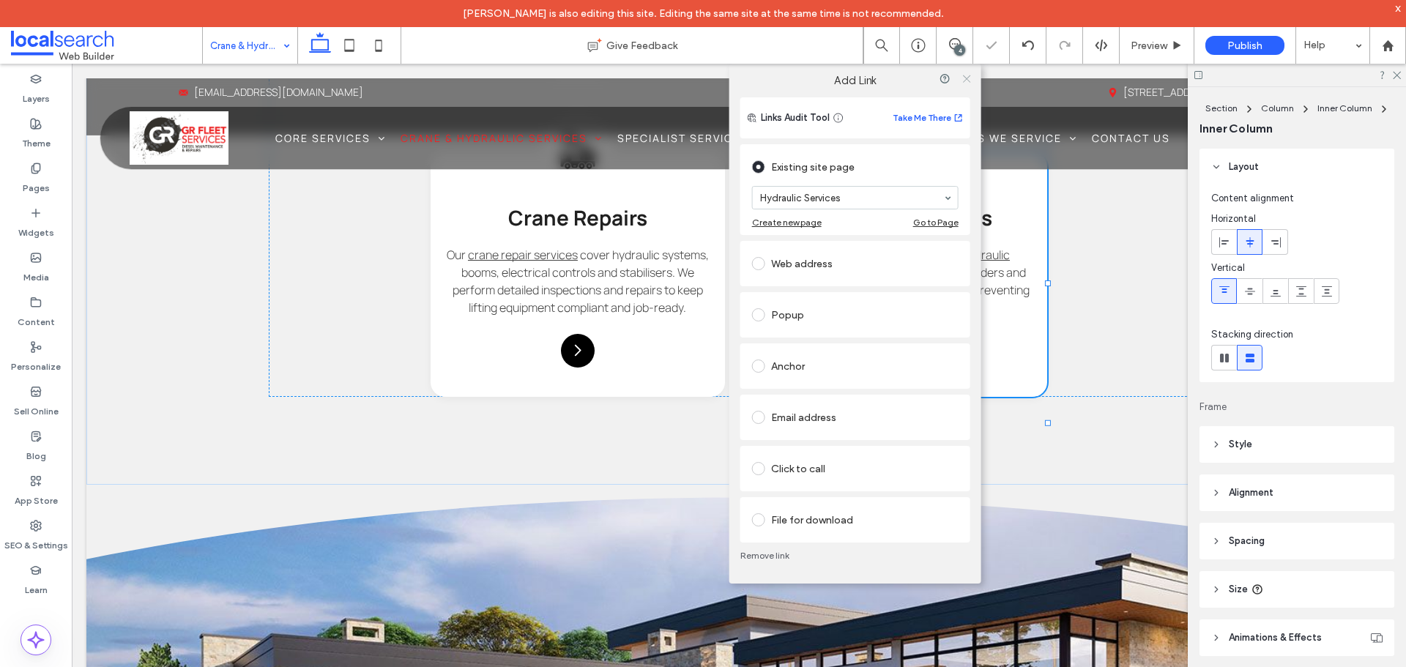
click at [966, 82] on icon at bounding box center [966, 78] width 11 height 11
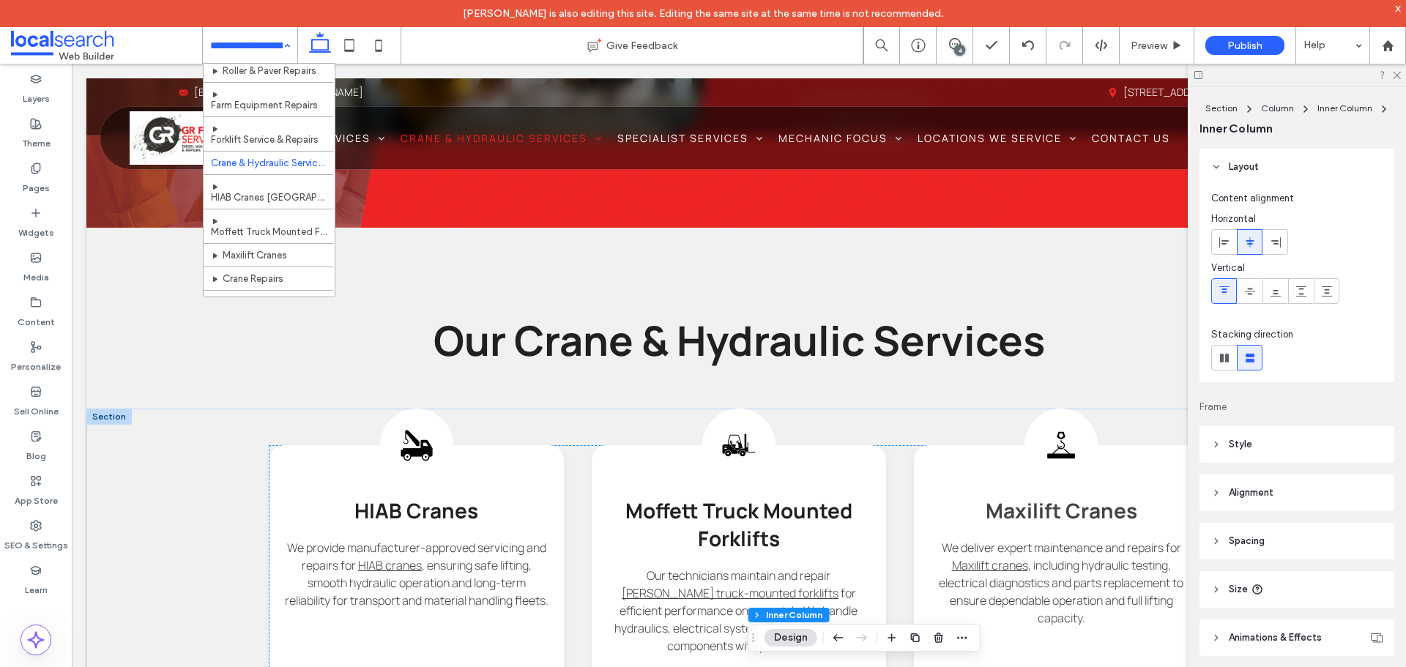
scroll to position [293, 0]
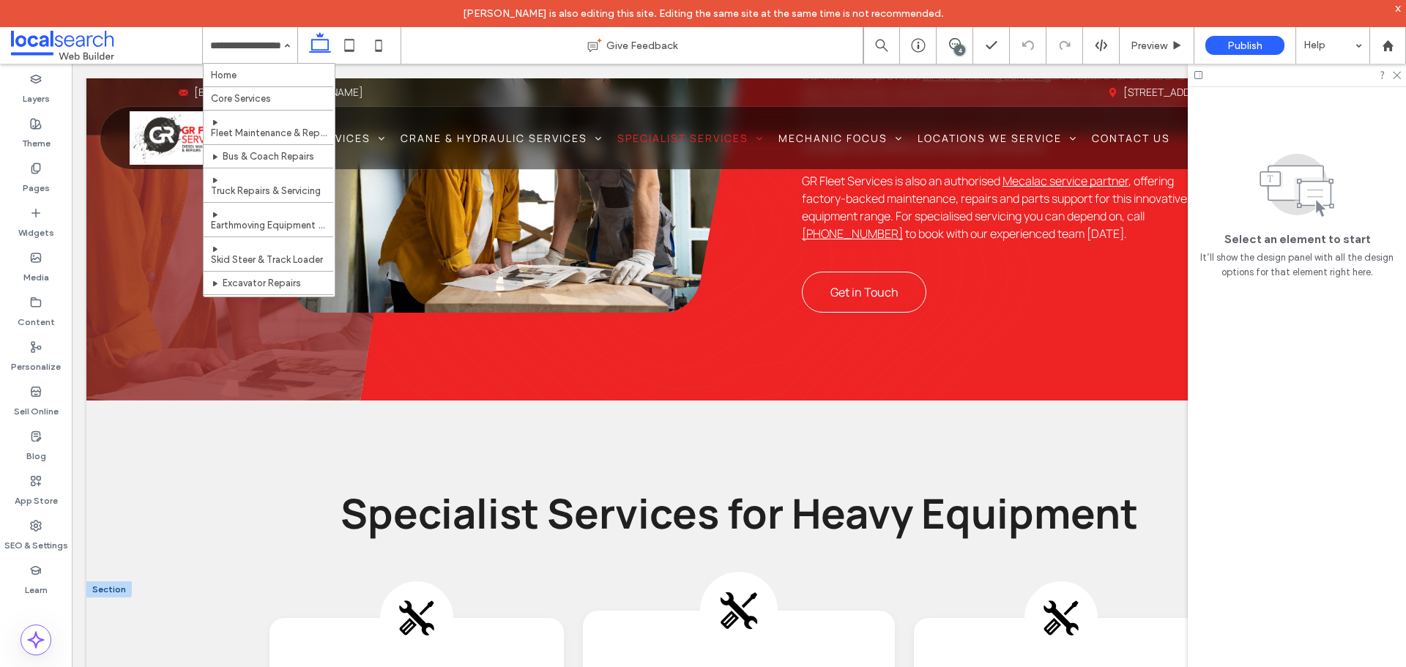
scroll to position [1245, 0]
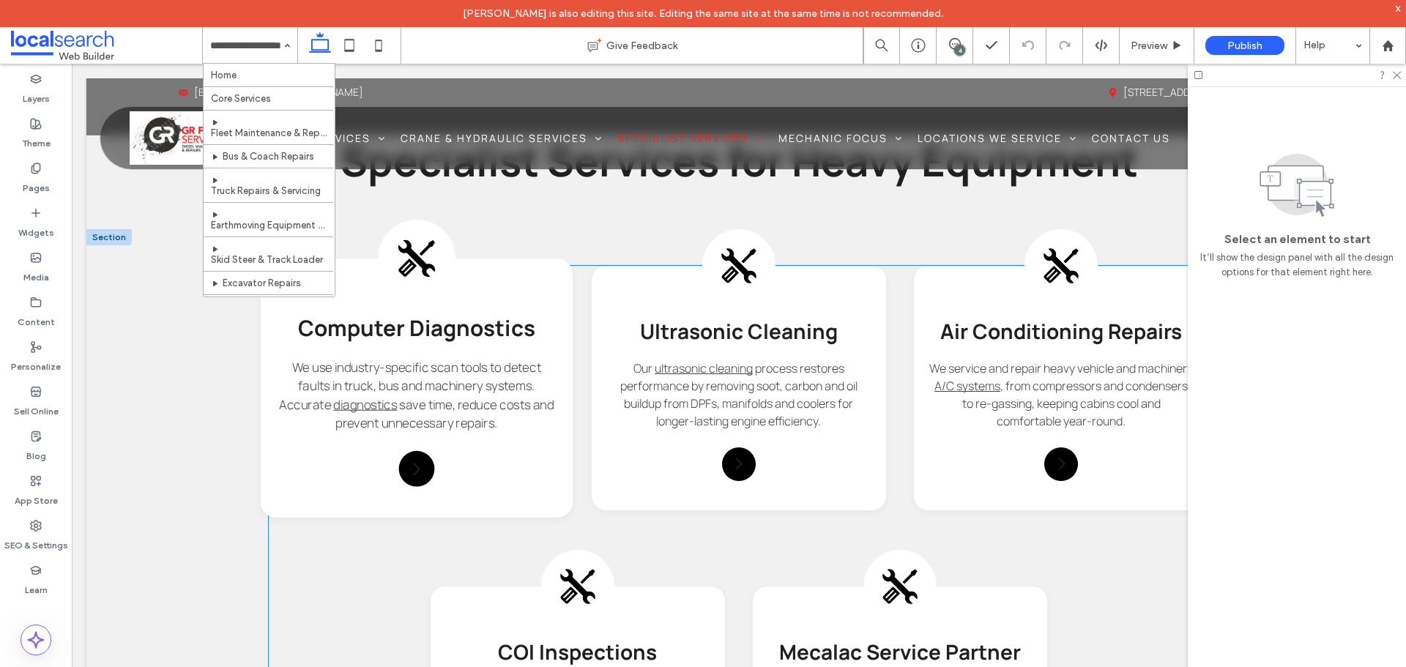
click at [411, 264] on icon at bounding box center [407, 267] width 18 height 18
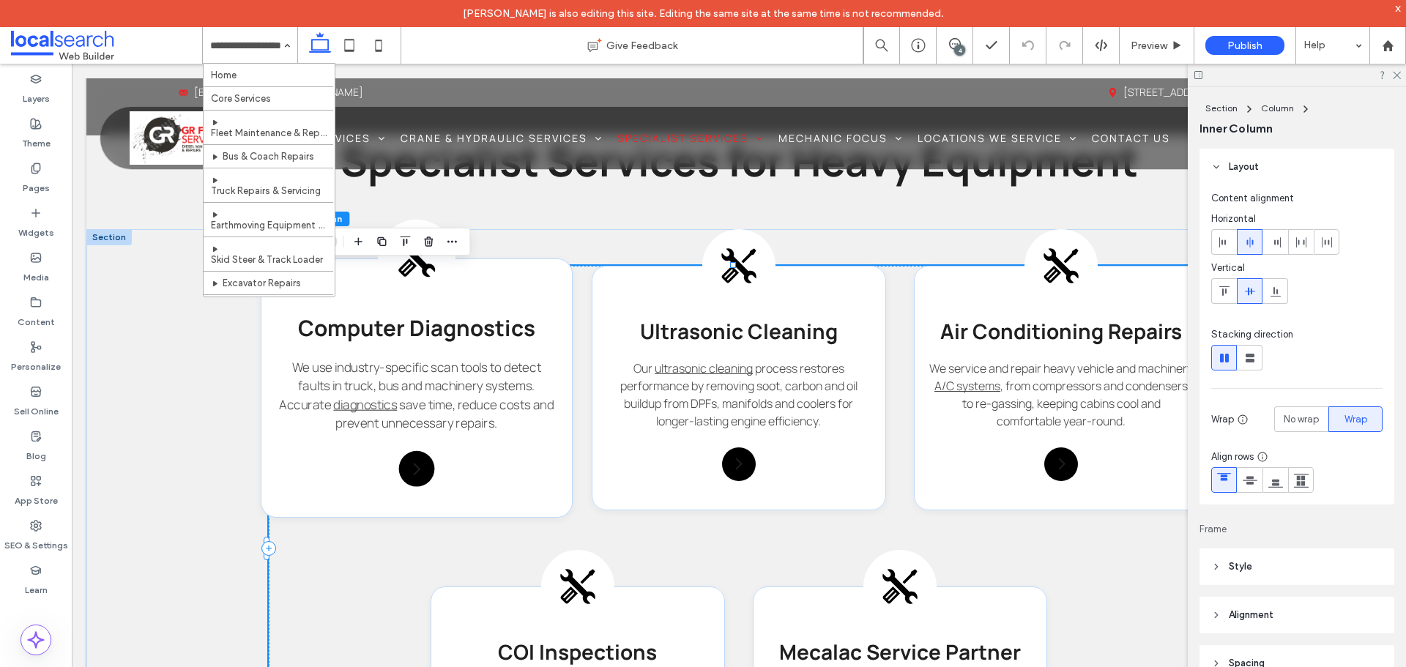
click at [411, 264] on icon at bounding box center [407, 267] width 18 height 18
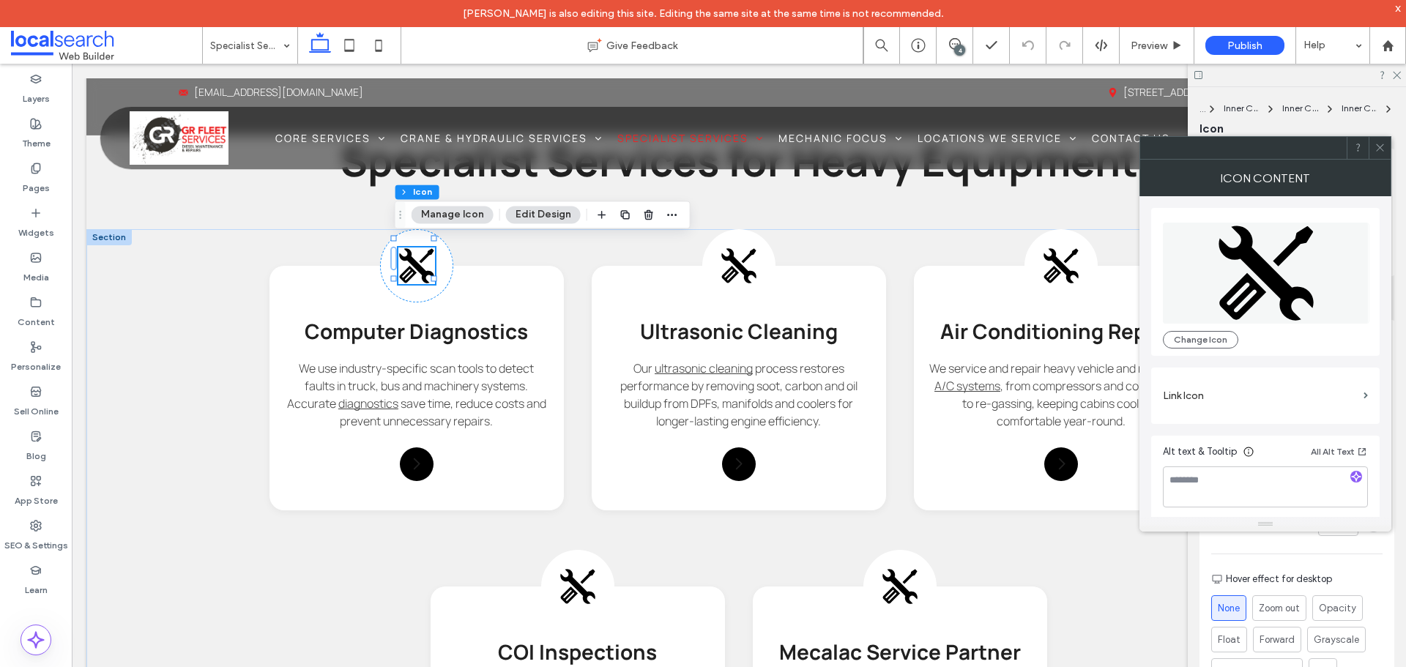
click at [1215, 348] on div "Change Icon" at bounding box center [1265, 282] width 228 height 148
click at [1171, 337] on button "Change Icon" at bounding box center [1200, 340] width 75 height 18
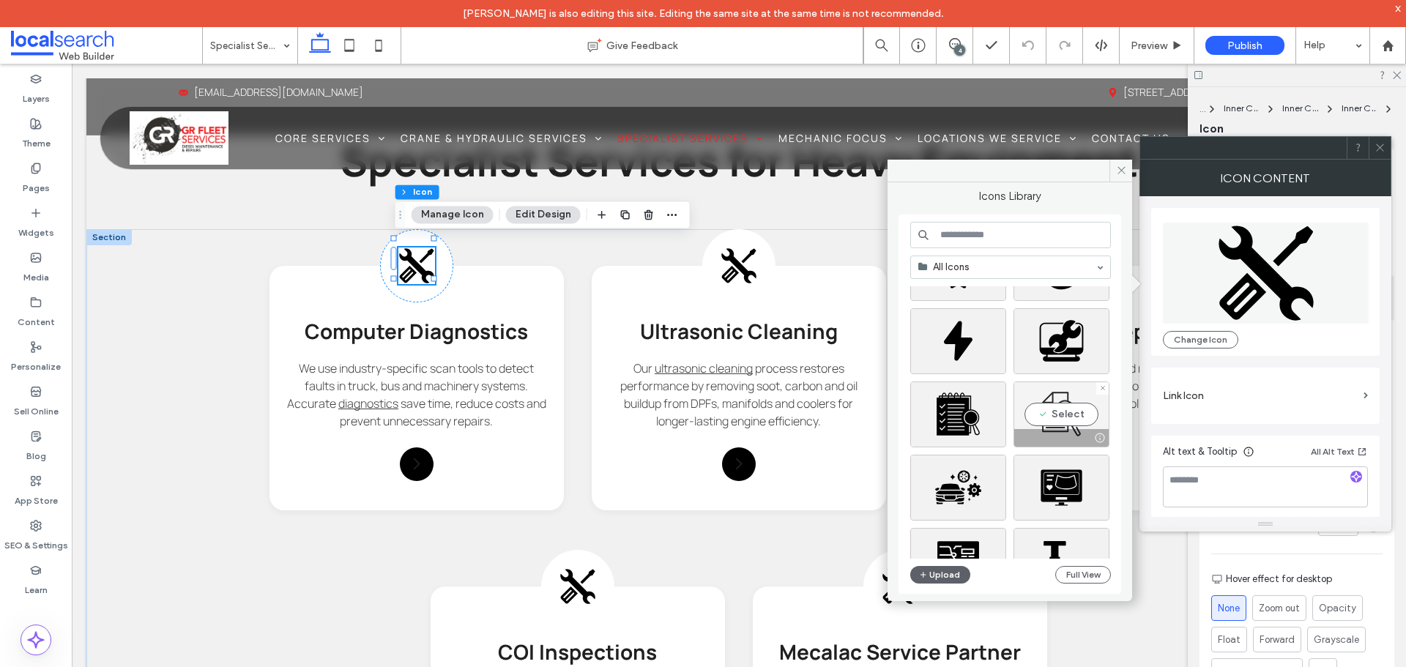
scroll to position [146, 0]
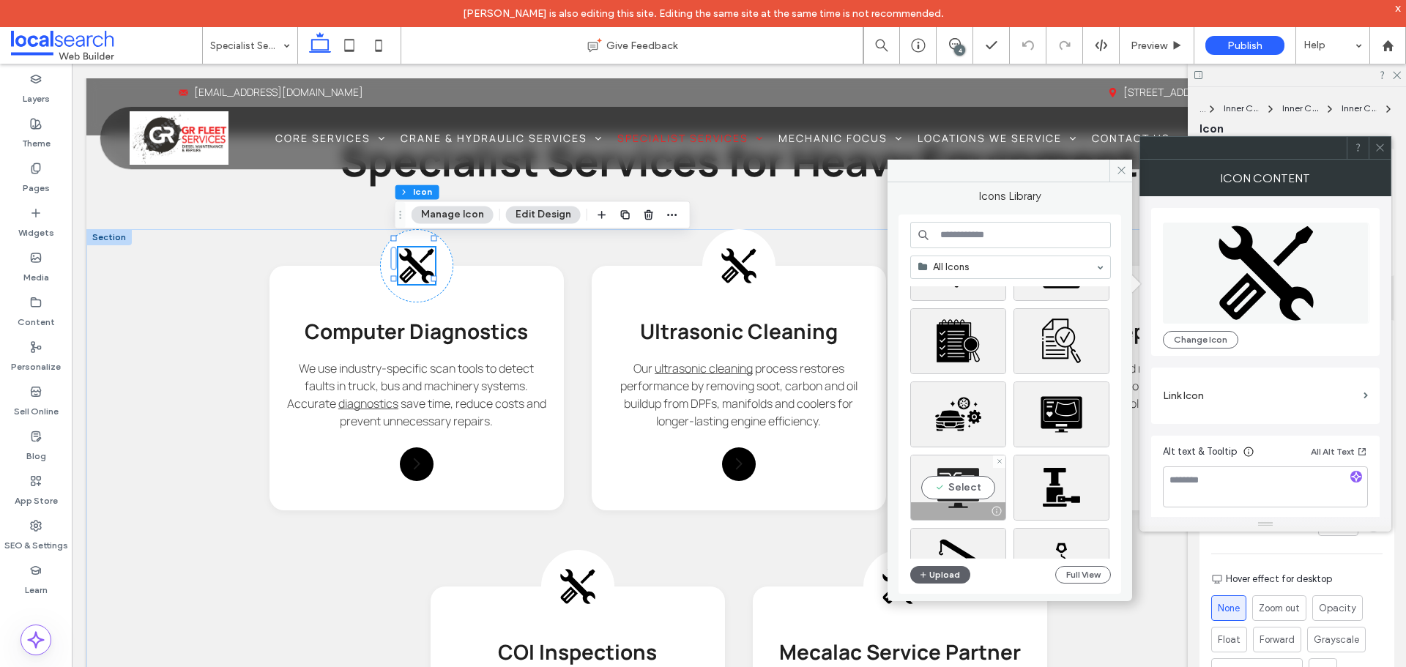
drag, startPoint x: 969, startPoint y: 486, endPoint x: 1061, endPoint y: 419, distance: 113.8
click at [969, 486] on div "Select" at bounding box center [958, 488] width 96 height 66
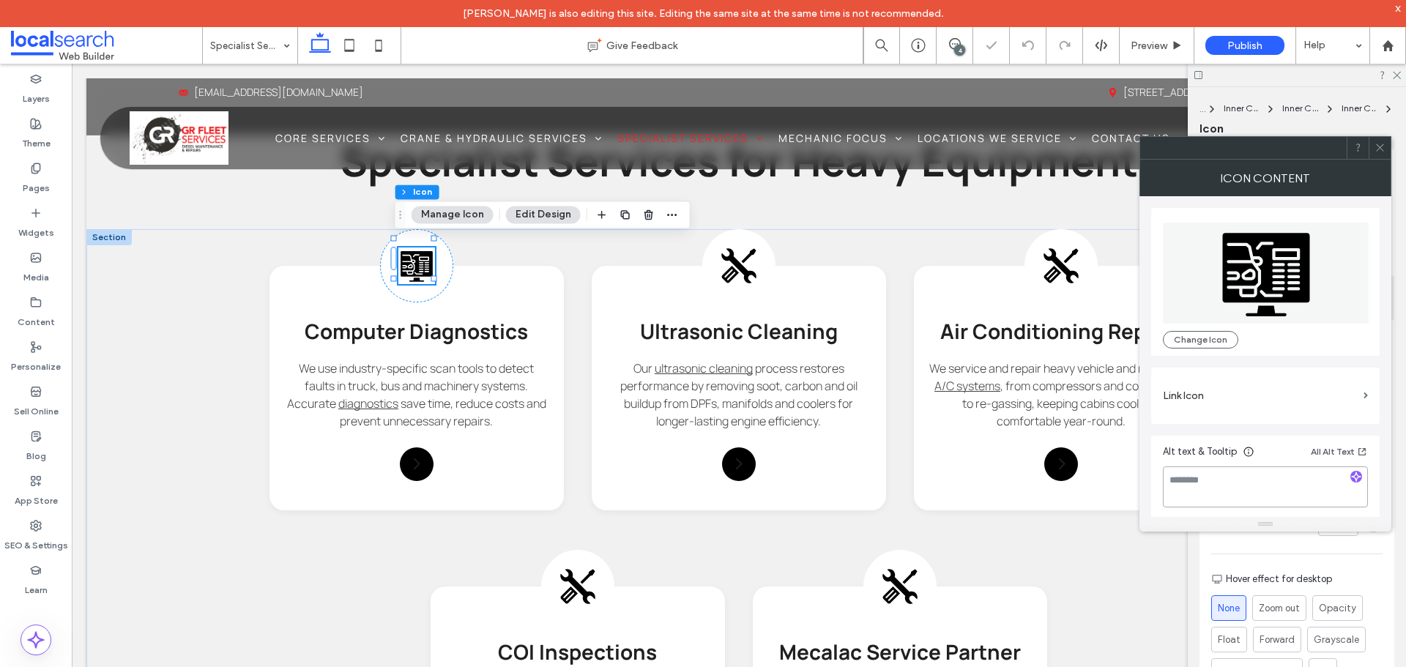
click at [1237, 482] on textarea at bounding box center [1265, 486] width 205 height 41
type textarea "*"
type textarea "**********"
click at [1231, 343] on button "Change Icon" at bounding box center [1200, 340] width 75 height 18
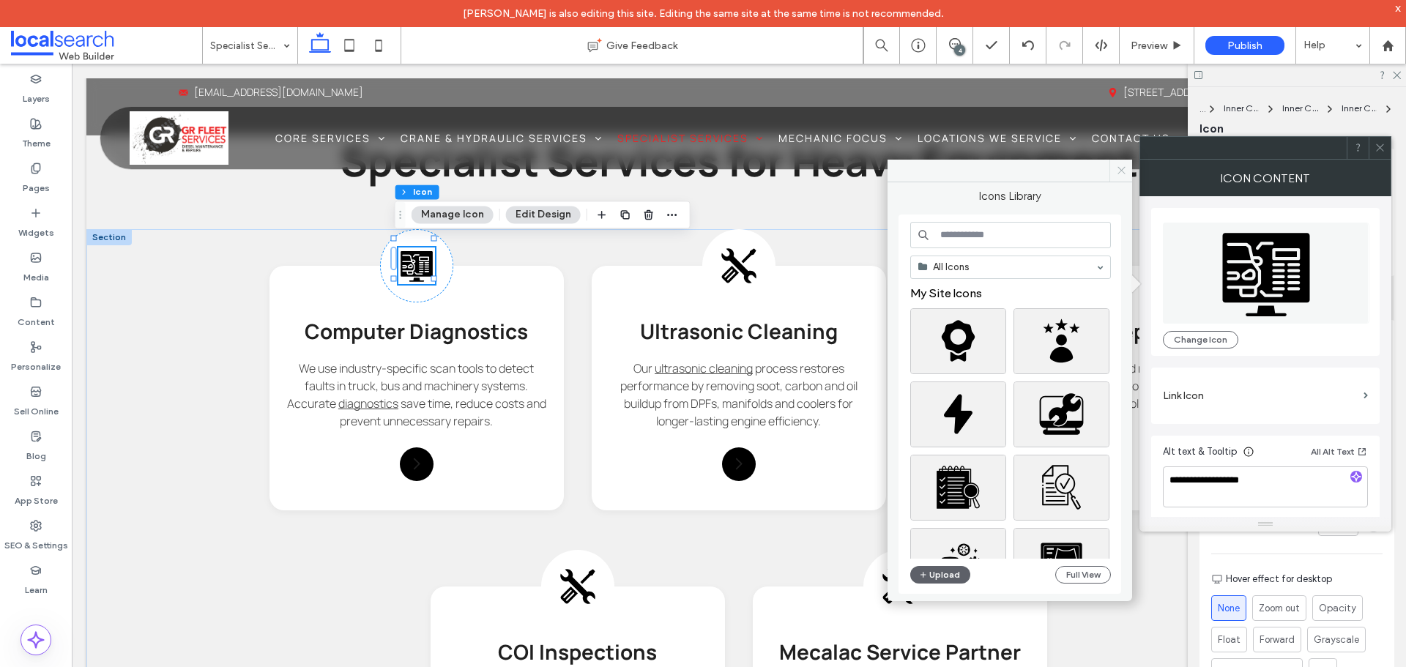
click at [1130, 168] on span at bounding box center [1120, 171] width 23 height 22
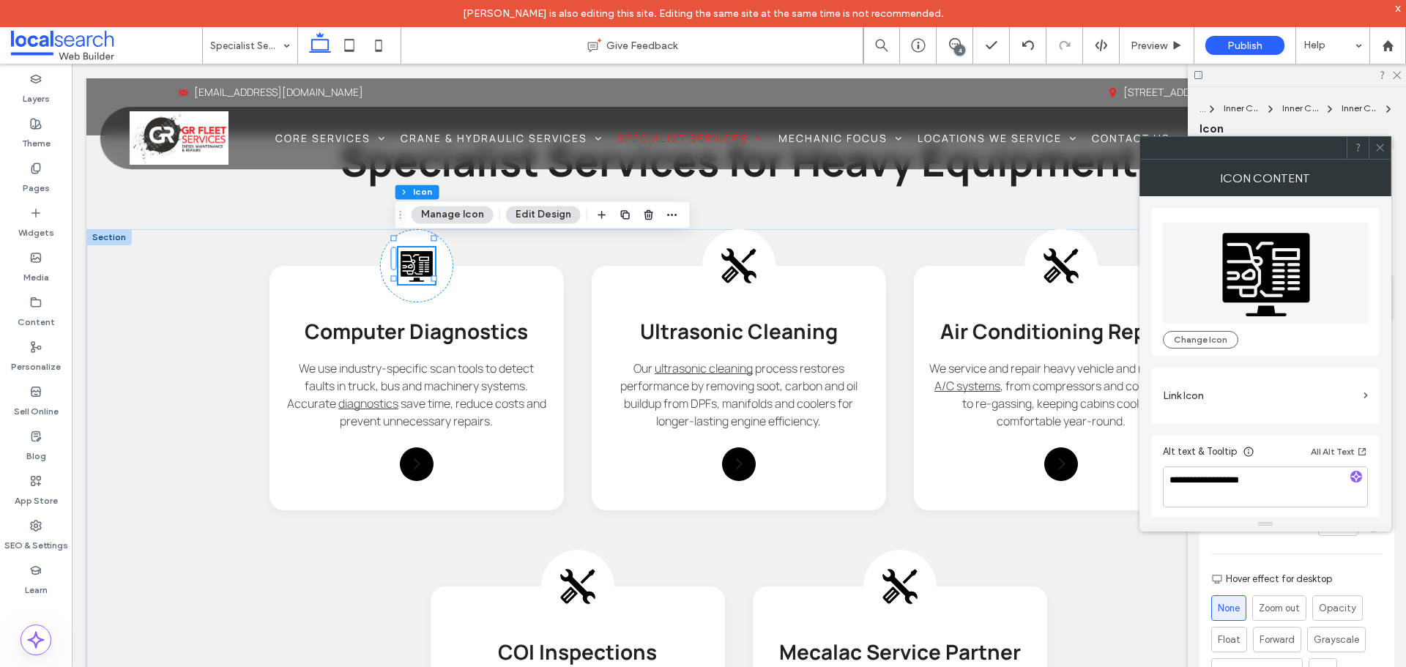
click at [1264, 395] on label "Link Icon" at bounding box center [1260, 395] width 195 height 27
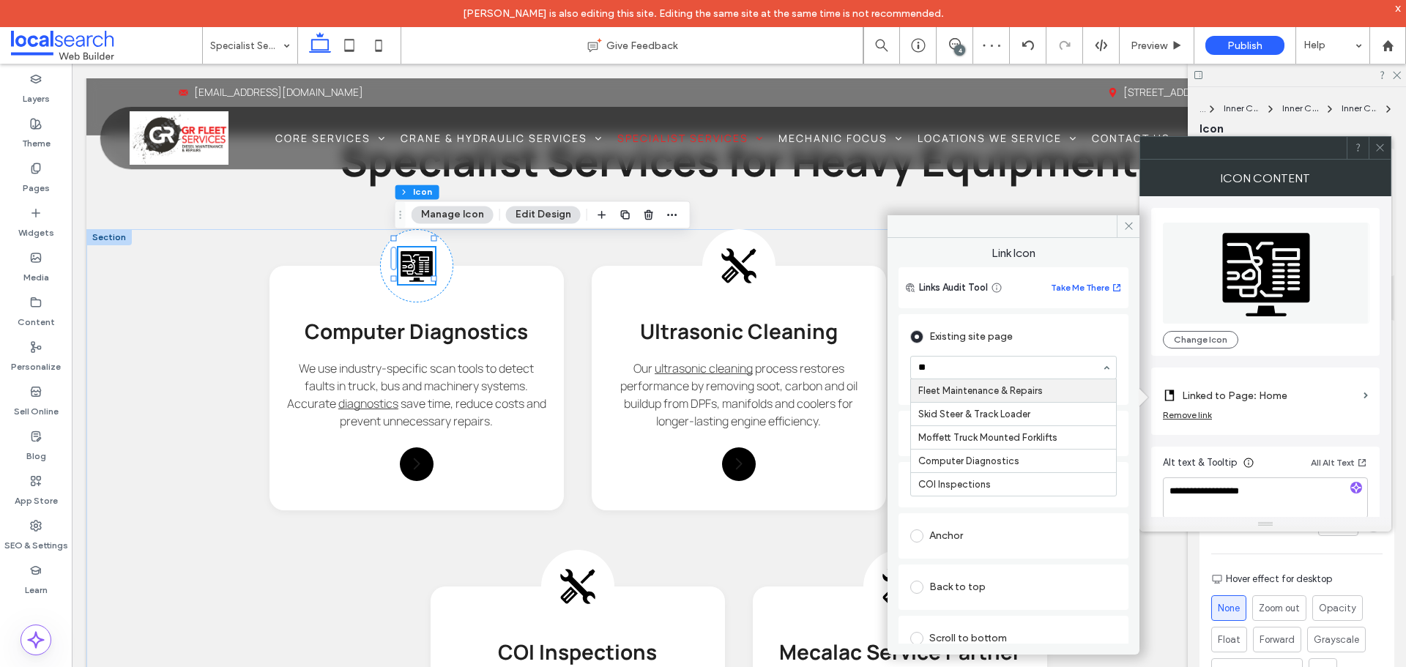
type input "***"
drag, startPoint x: 945, startPoint y: 388, endPoint x: 989, endPoint y: 348, distance: 59.1
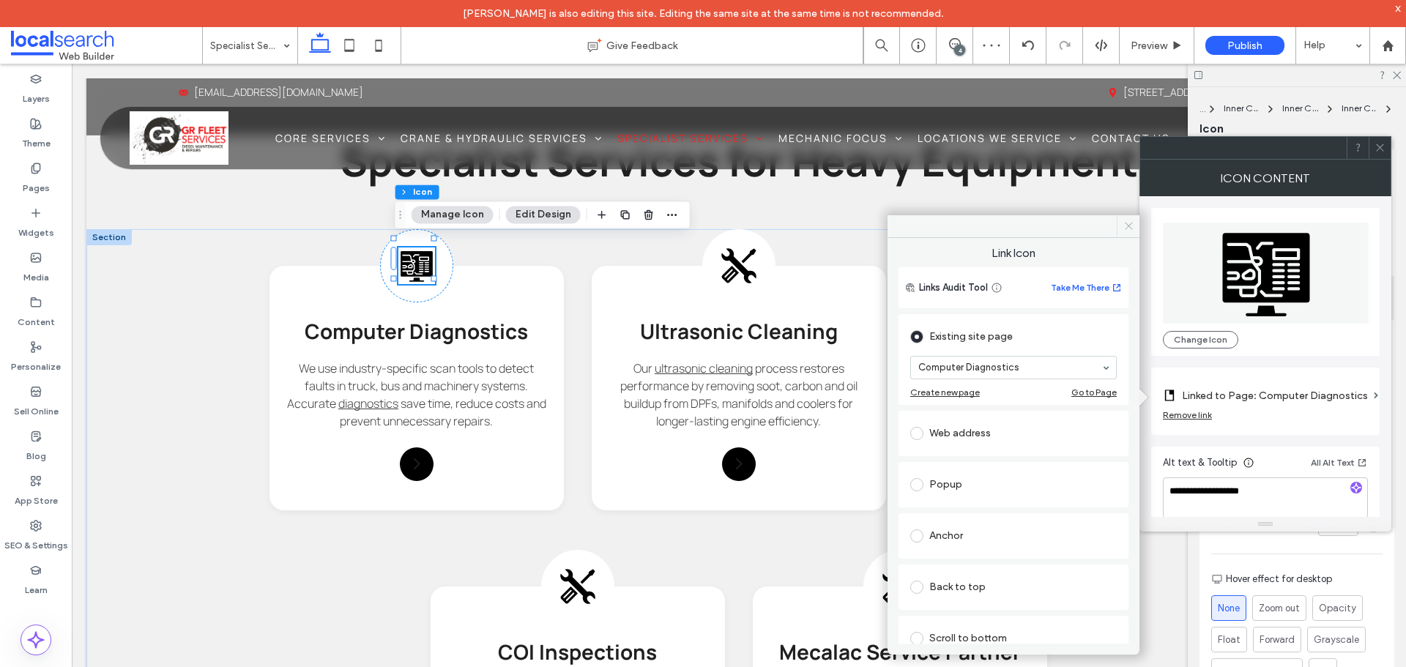
click at [1134, 226] on span at bounding box center [1127, 226] width 23 height 22
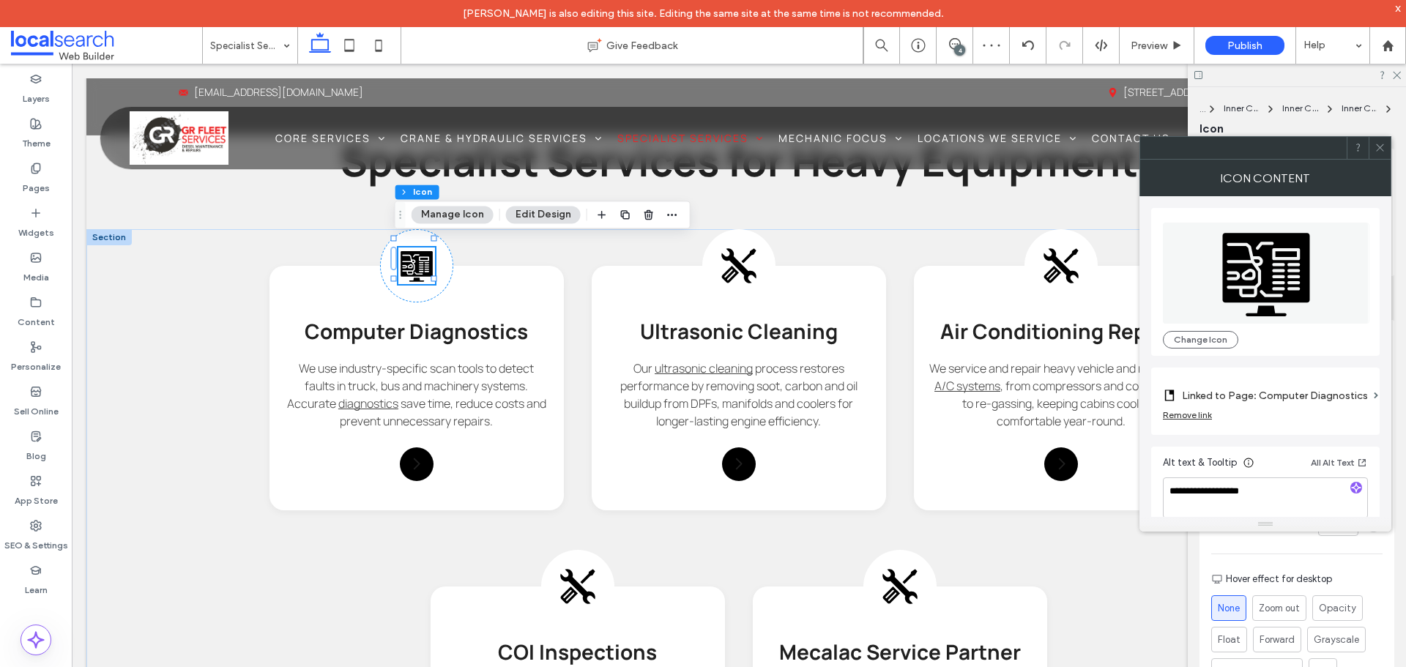
drag, startPoint x: 1382, startPoint y: 157, endPoint x: 1176, endPoint y: 175, distance: 207.2
click at [1381, 157] on span at bounding box center [1379, 148] width 11 height 22
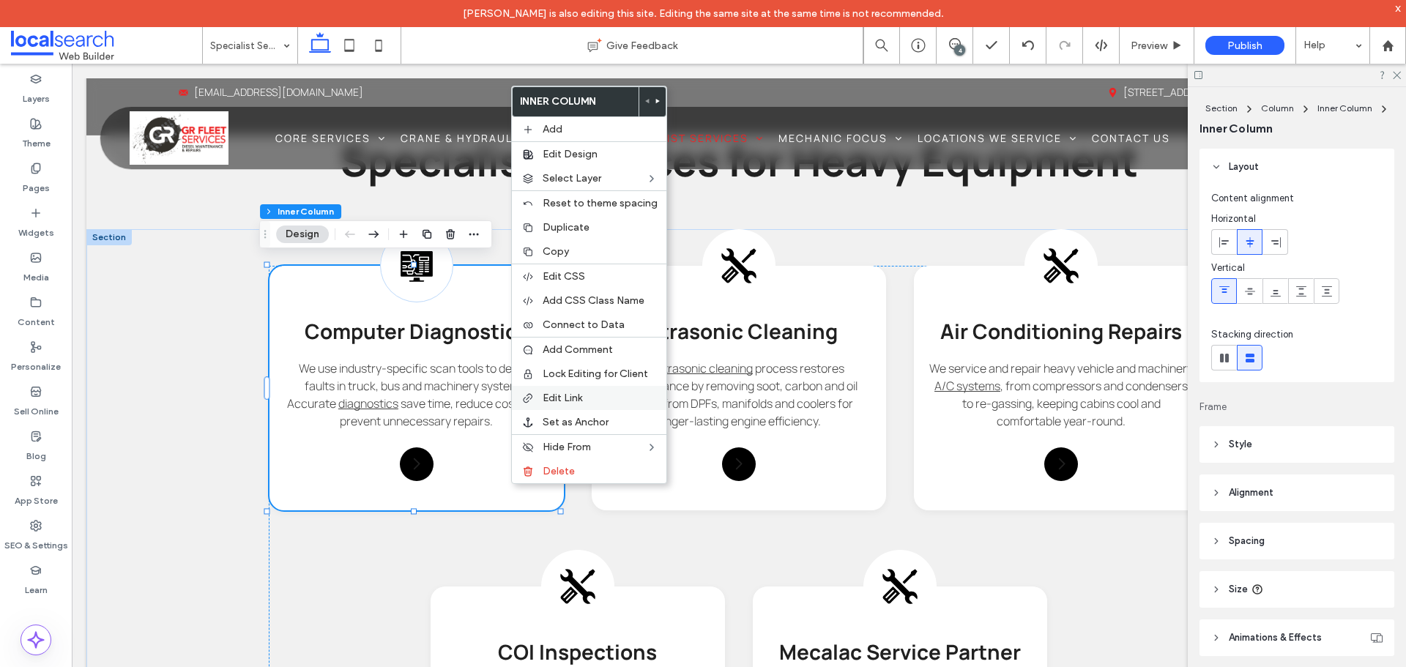
click at [567, 397] on span "Edit Link" at bounding box center [562, 398] width 40 height 12
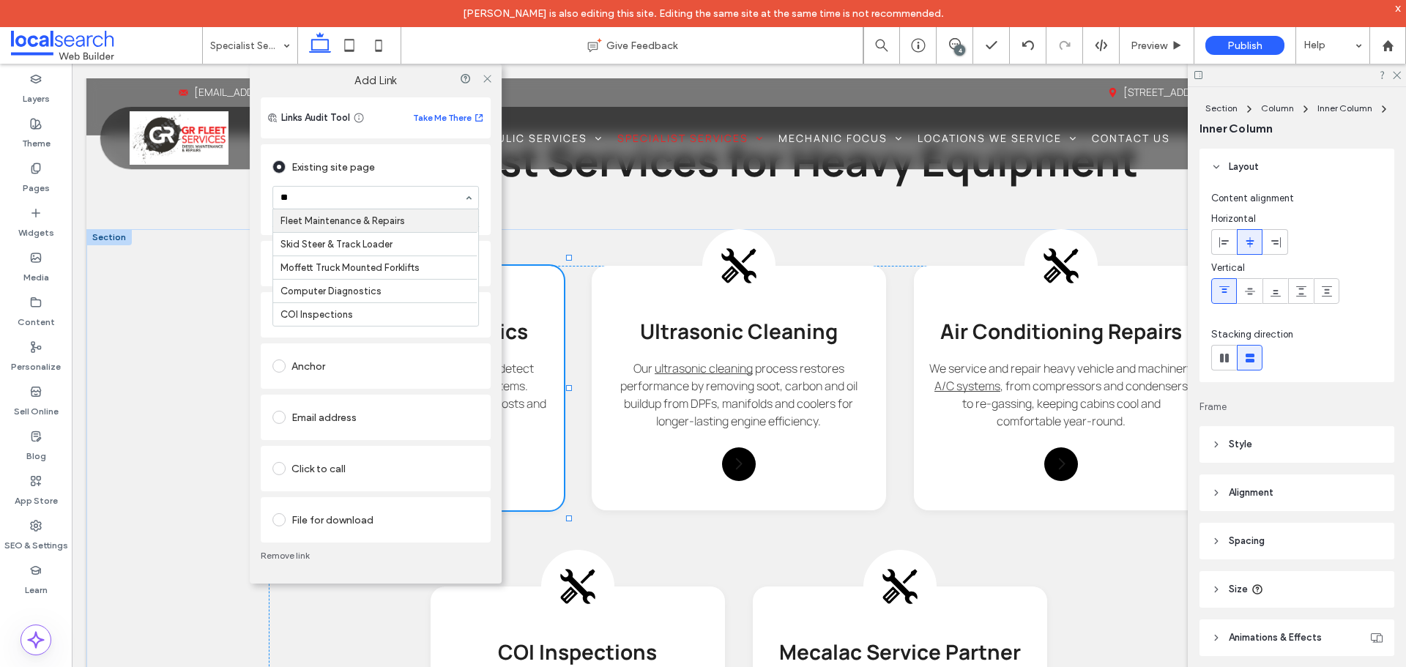
type input "***"
click at [492, 83] on icon at bounding box center [487, 77] width 11 height 11
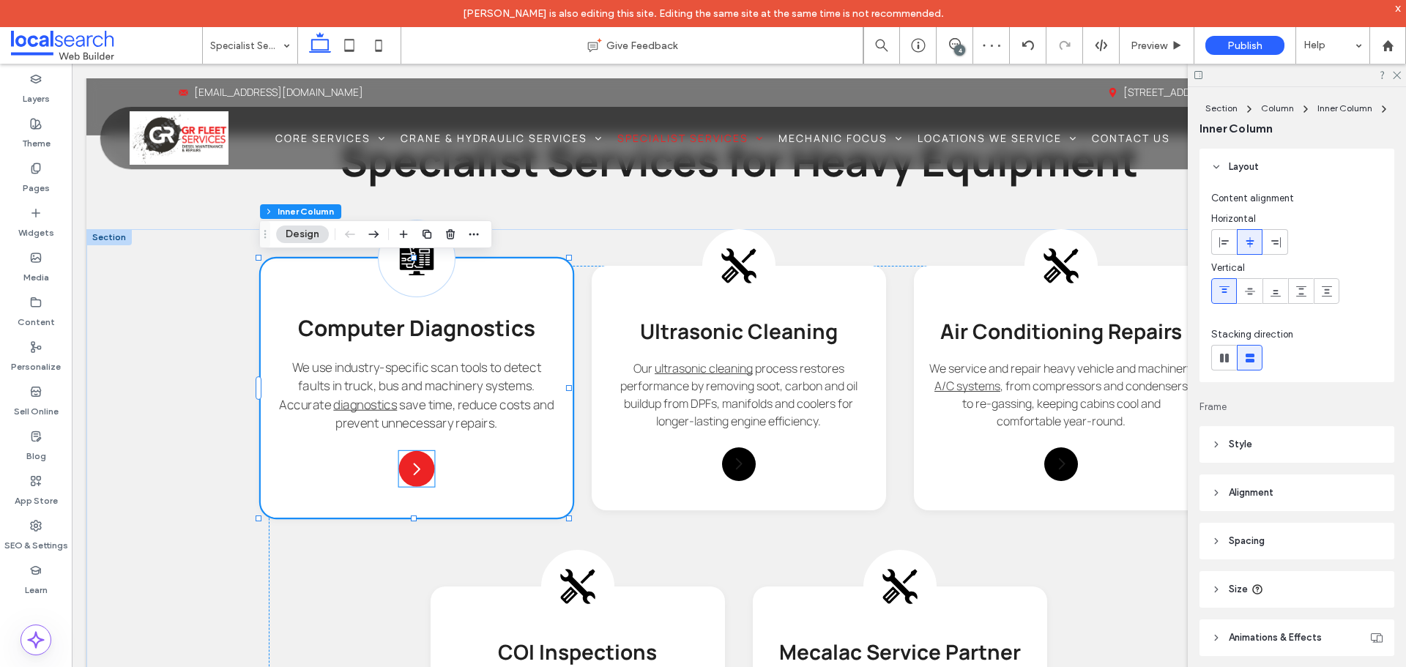
click at [417, 473] on icon at bounding box center [417, 469] width 18 height 18
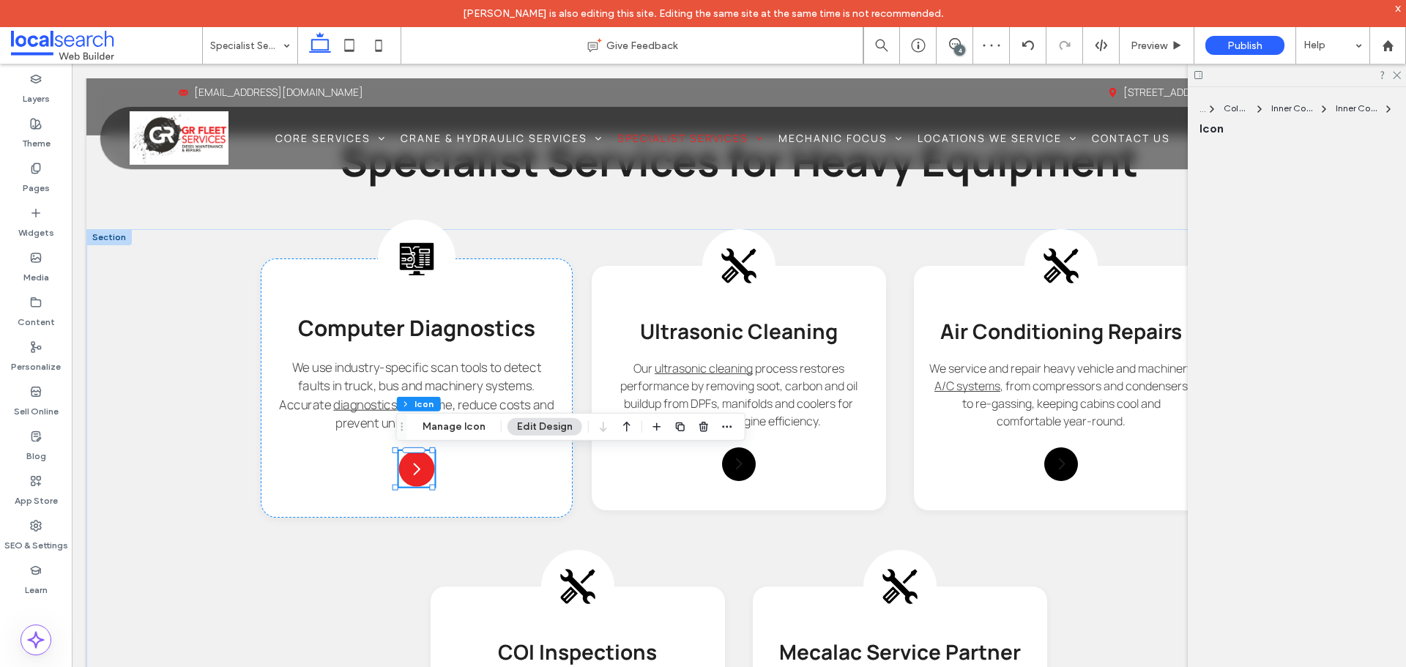
click at [417, 473] on icon at bounding box center [417, 469] width 18 height 18
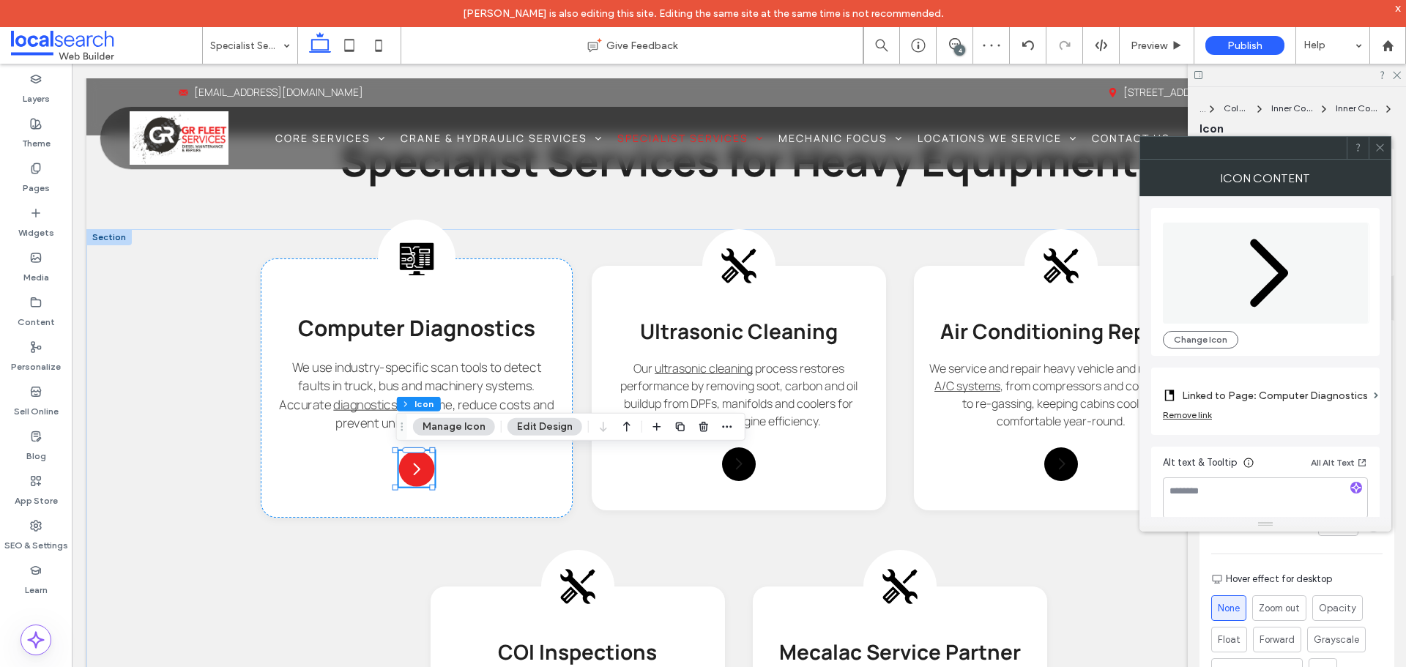
type input "****"
type input "**"
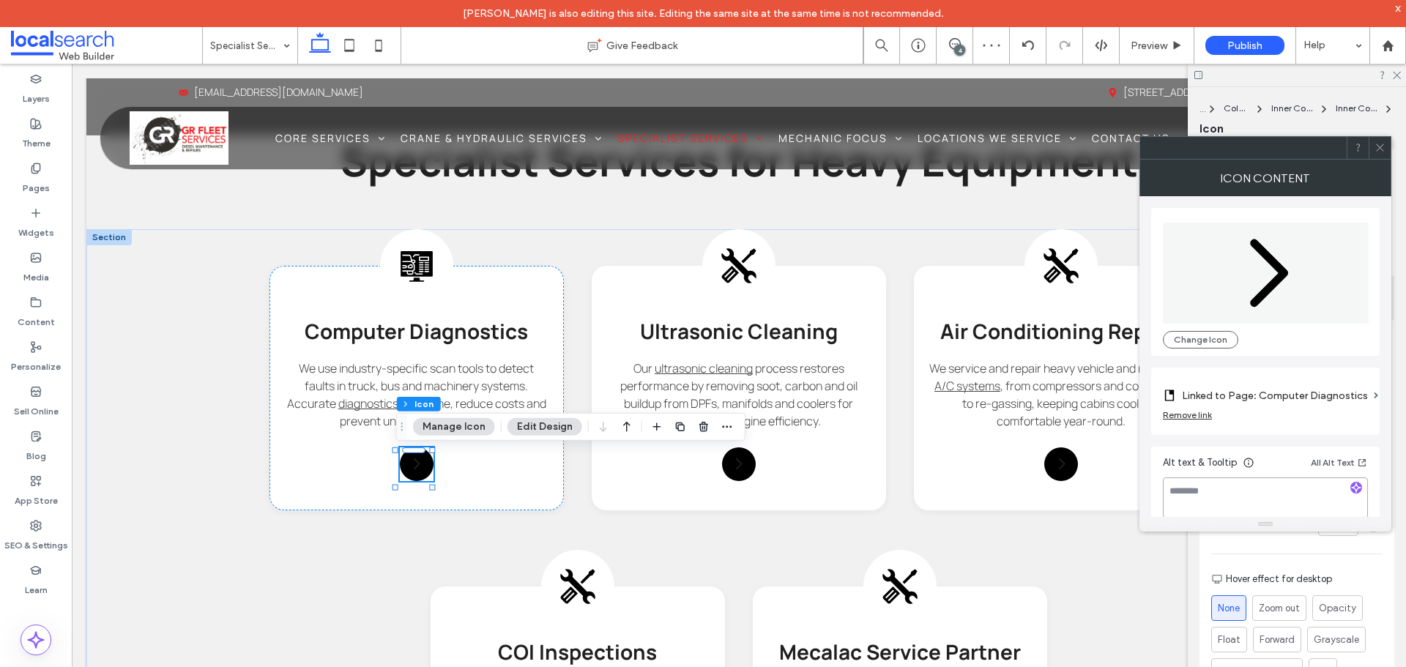
click at [1322, 497] on textarea at bounding box center [1265, 497] width 205 height 41
paste textarea "**********"
type textarea "**********"
click at [1376, 149] on icon at bounding box center [1379, 147] width 11 height 11
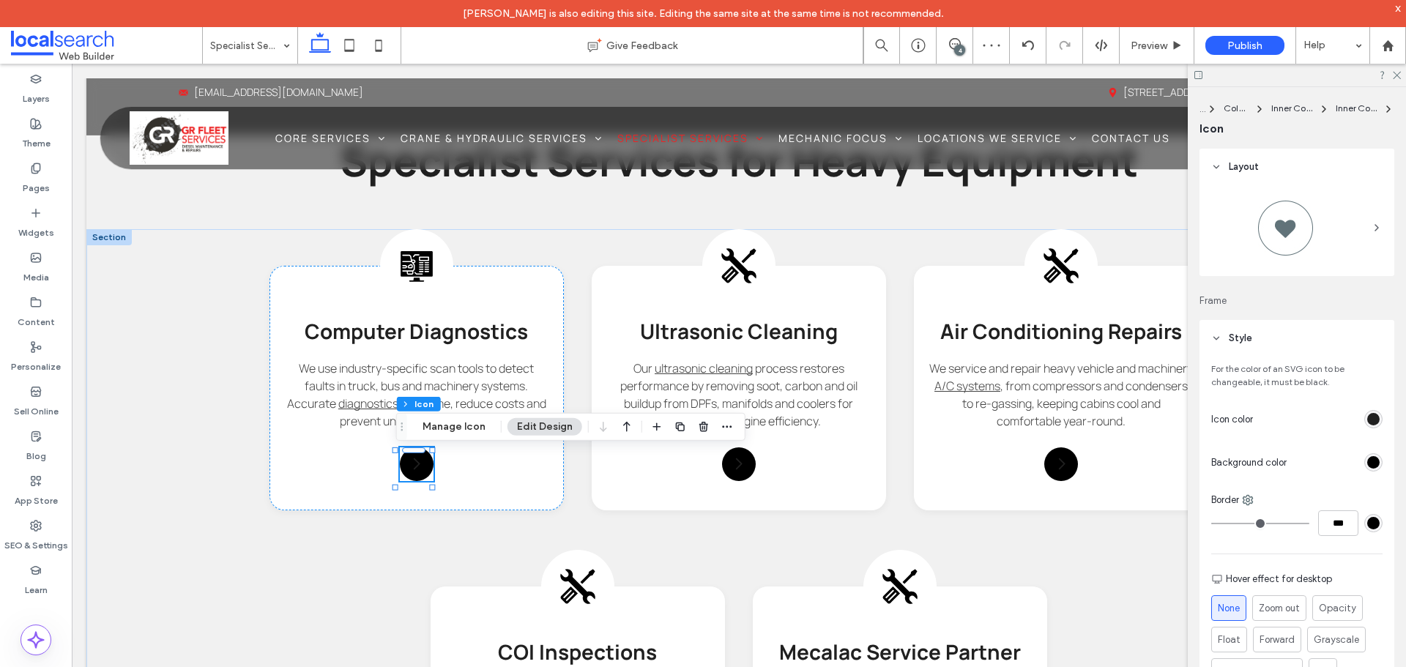
drag, startPoint x: 1362, startPoint y: 414, endPoint x: 1347, endPoint y: 402, distance: 19.2
click at [1367, 413] on div "rgb(32, 32, 32)" at bounding box center [1373, 419] width 12 height 12
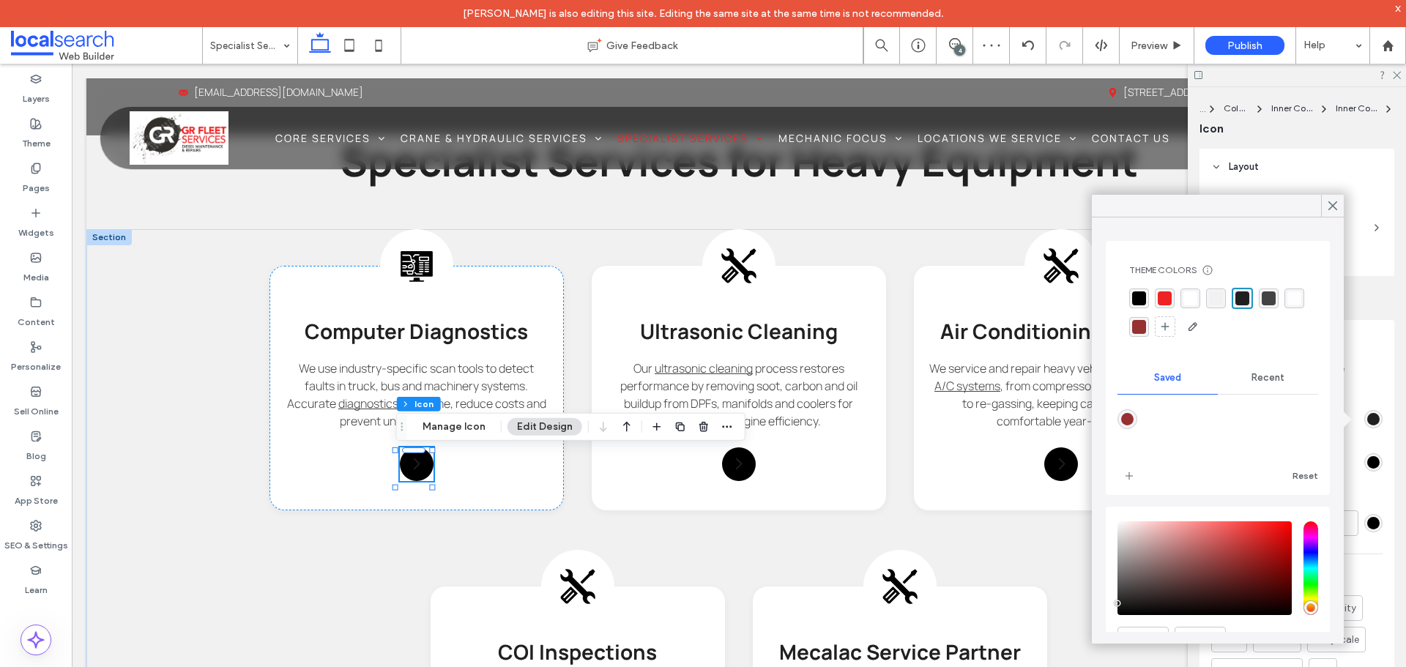
drag, startPoint x: 1190, startPoint y: 297, endPoint x: 1231, endPoint y: 262, distance: 54.0
click at [1190, 296] on div "rgba(255, 255, 255, 1)" at bounding box center [1190, 298] width 14 height 14
drag, startPoint x: 1332, startPoint y: 207, endPoint x: 1097, endPoint y: 172, distance: 238.3
click at [1332, 207] on icon at bounding box center [1332, 205] width 13 height 13
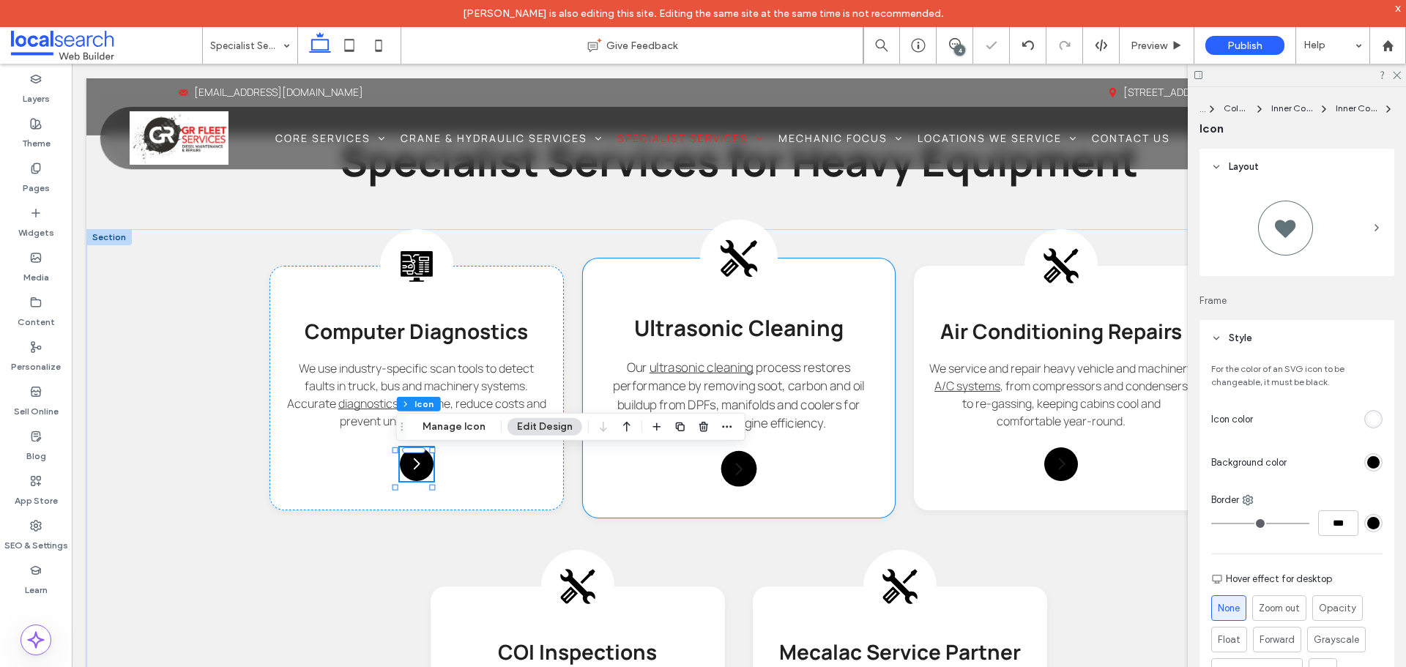
click at [729, 252] on icon at bounding box center [738, 258] width 37 height 37
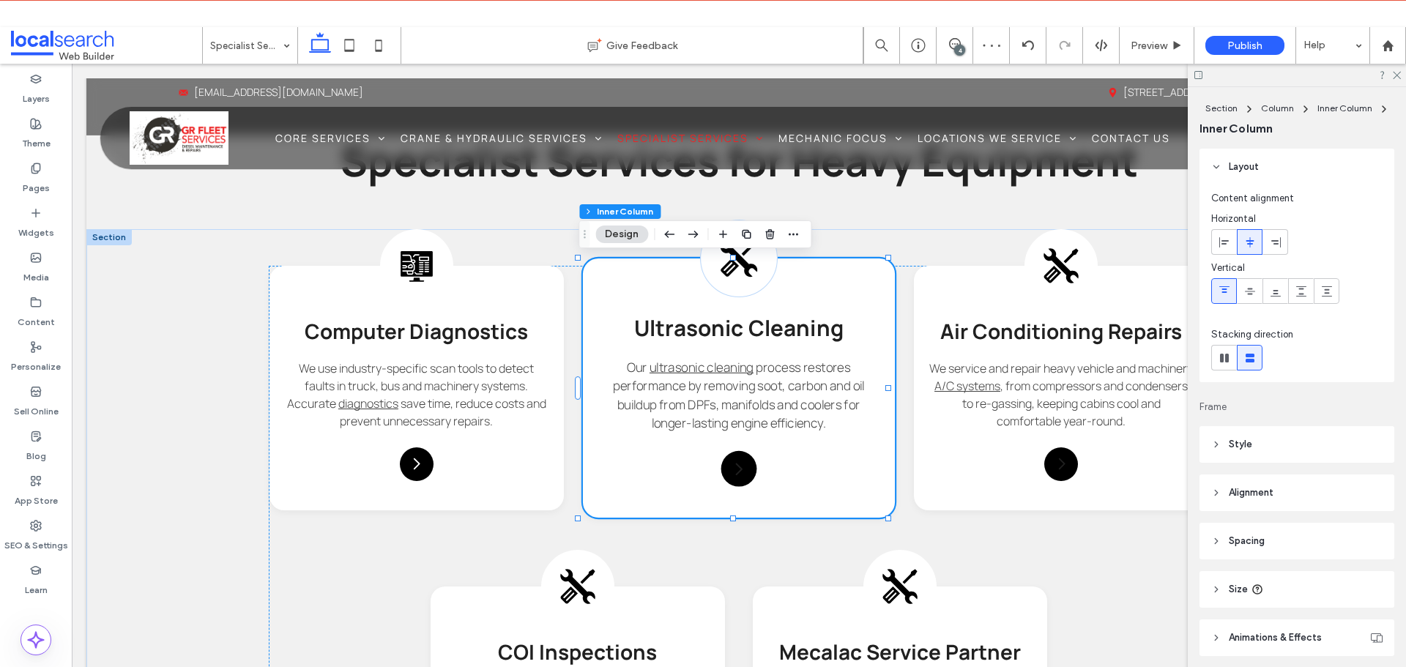
click at [729, 252] on icon at bounding box center [738, 258] width 37 height 37
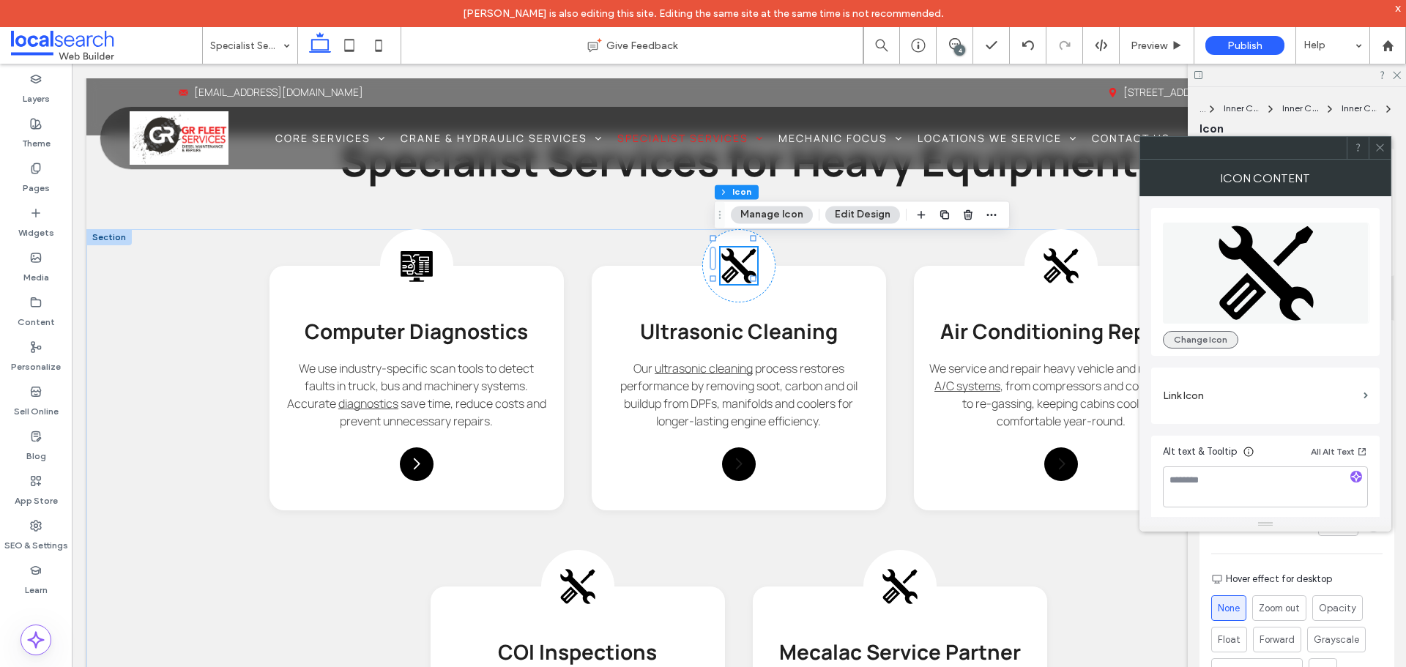
click at [1193, 343] on button "Change Icon" at bounding box center [1200, 340] width 75 height 18
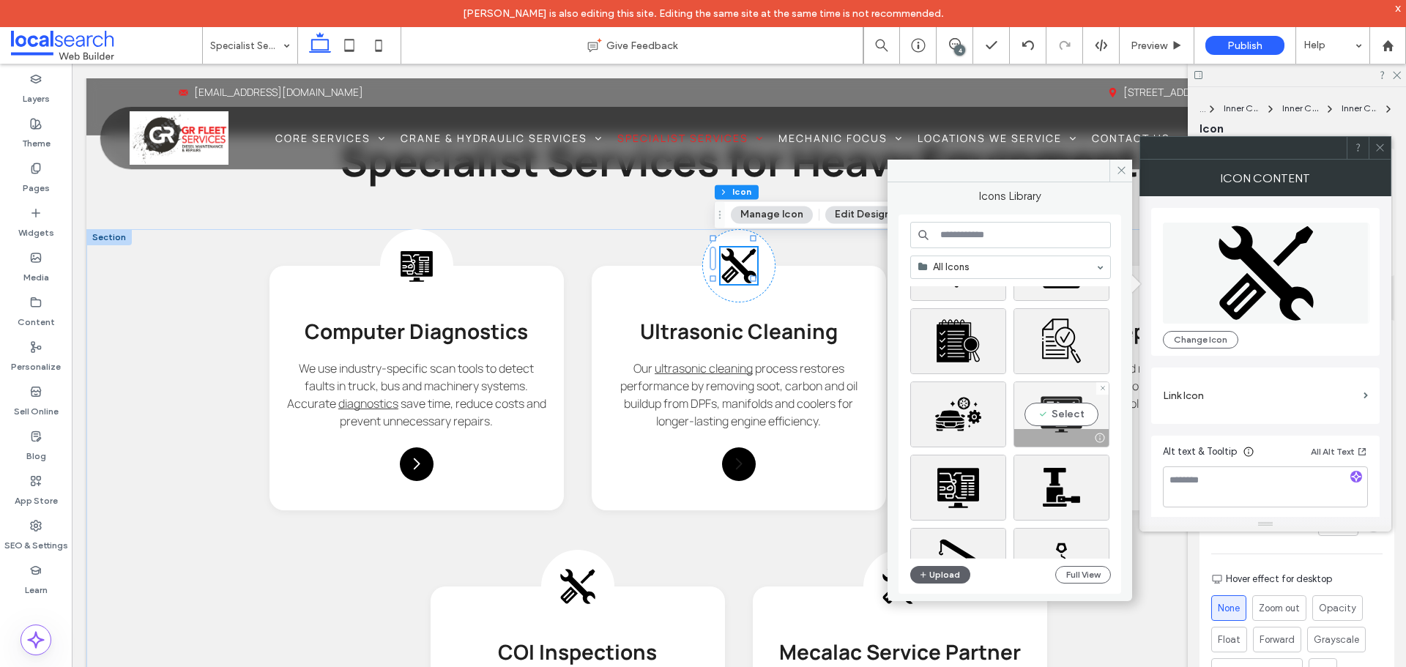
click at [1070, 417] on div "Select" at bounding box center [1061, 414] width 96 height 66
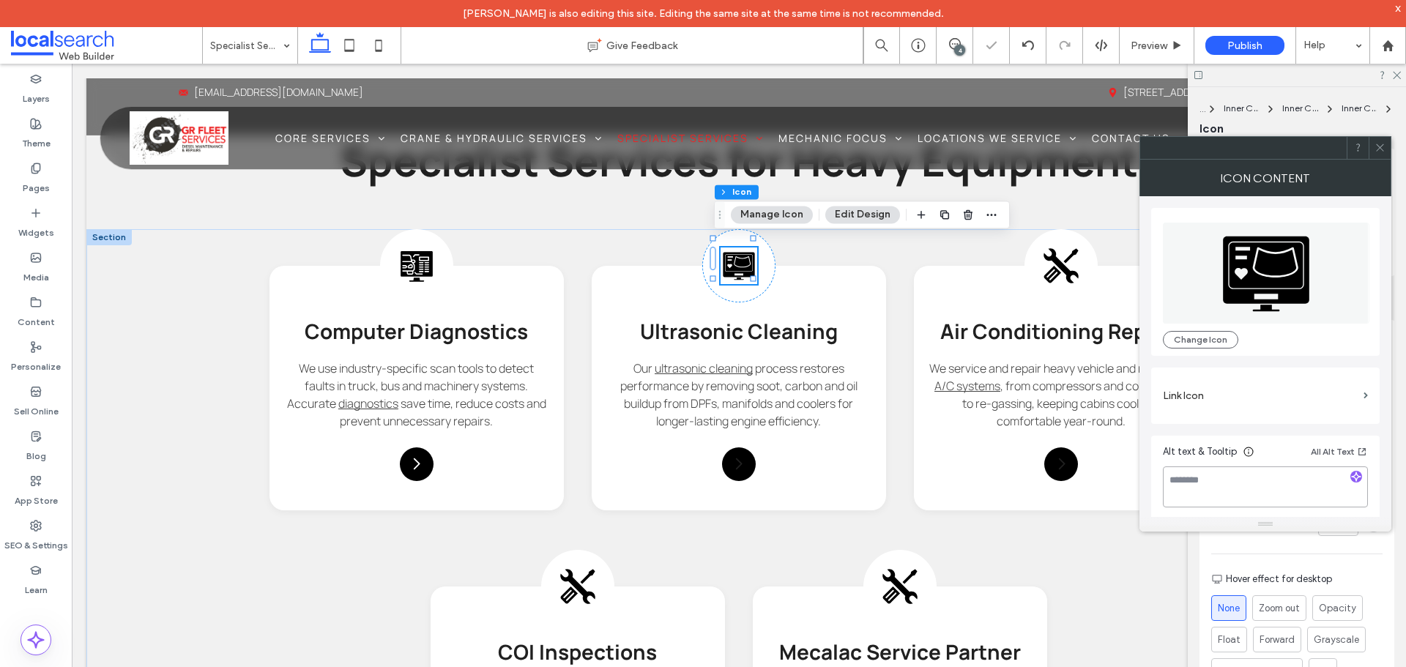
click at [1266, 502] on textarea at bounding box center [1265, 486] width 205 height 41
type textarea "**********"
click at [1237, 404] on label "Link Icon" at bounding box center [1260, 395] width 195 height 27
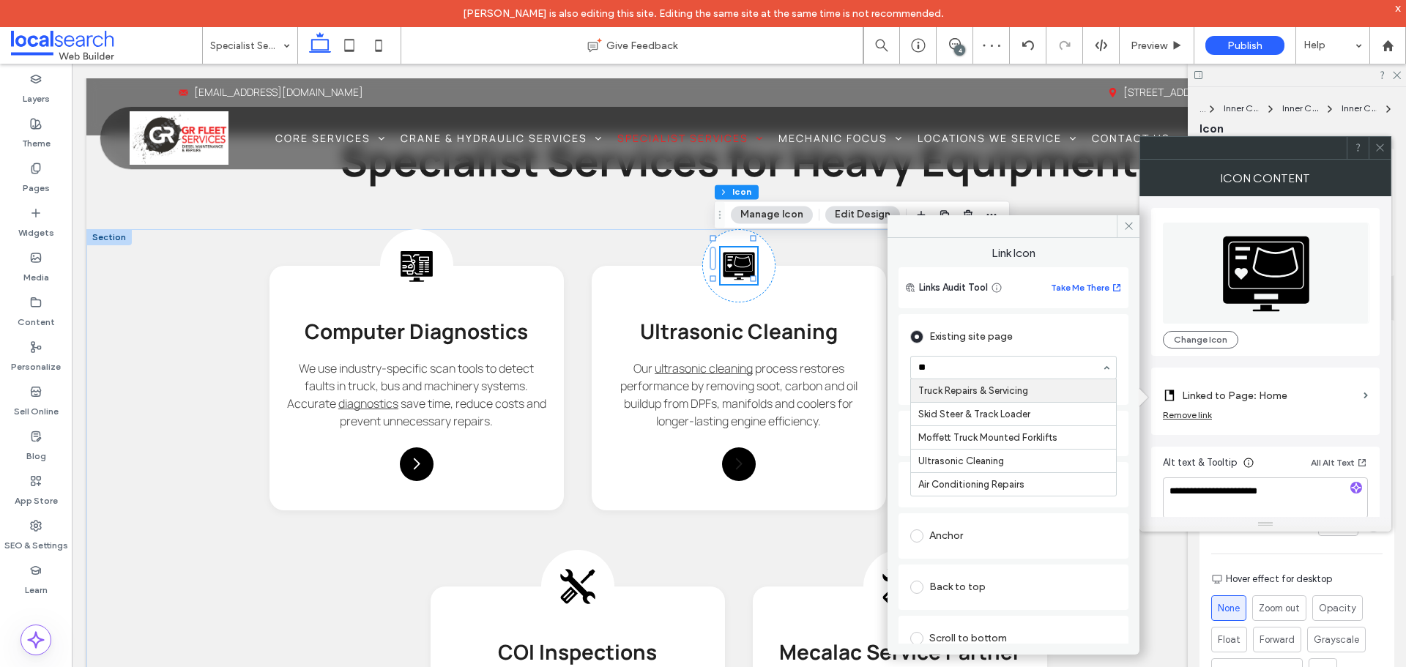
type input "***"
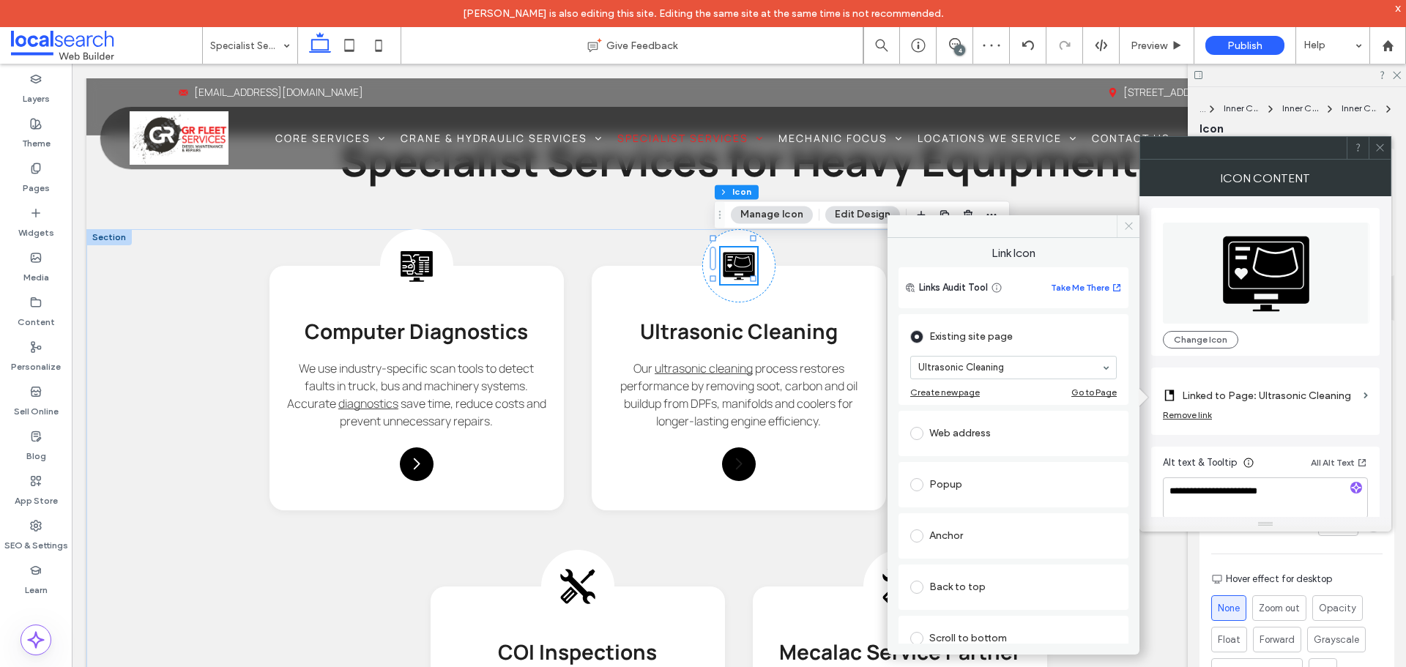
drag, startPoint x: 1124, startPoint y: 228, endPoint x: 1064, endPoint y: 160, distance: 90.8
click at [1124, 228] on icon at bounding box center [1128, 225] width 11 height 11
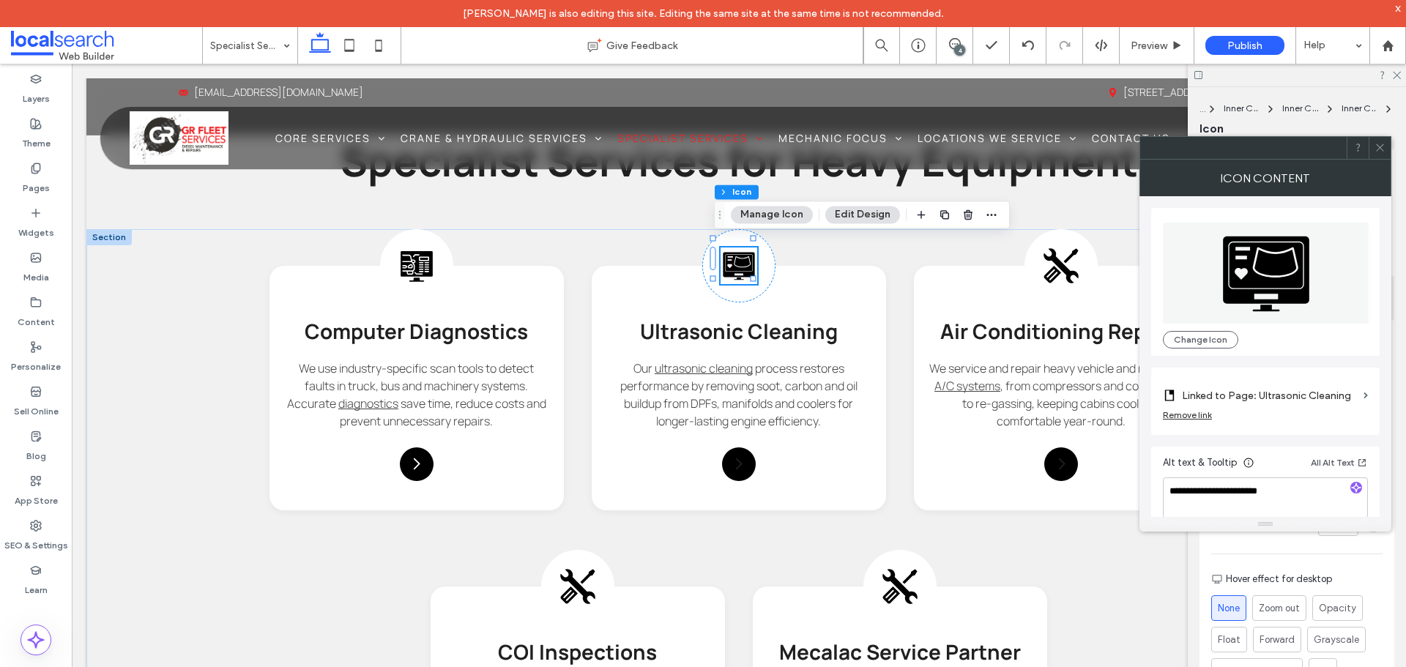
drag, startPoint x: 1385, startPoint y: 141, endPoint x: 1373, endPoint y: 142, distance: 11.7
click at [1385, 142] on div at bounding box center [1379, 148] width 22 height 22
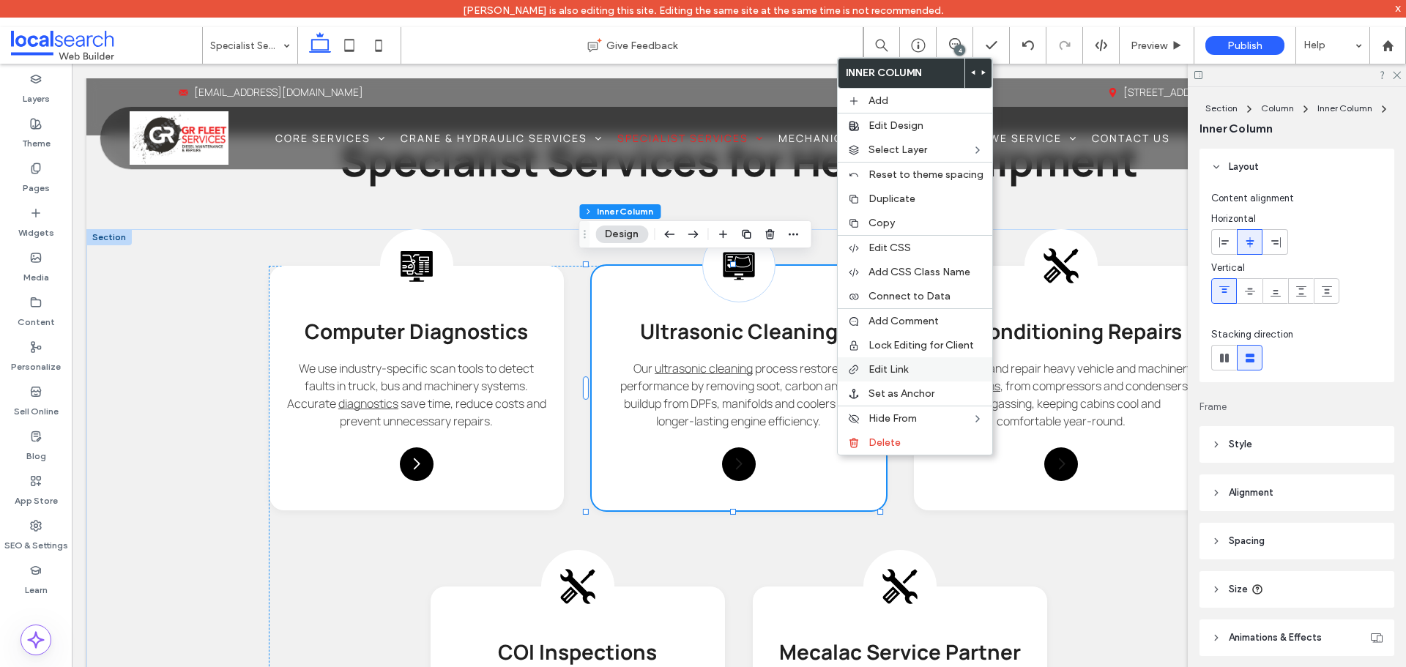
click at [944, 357] on div "Edit Link" at bounding box center [915, 369] width 154 height 24
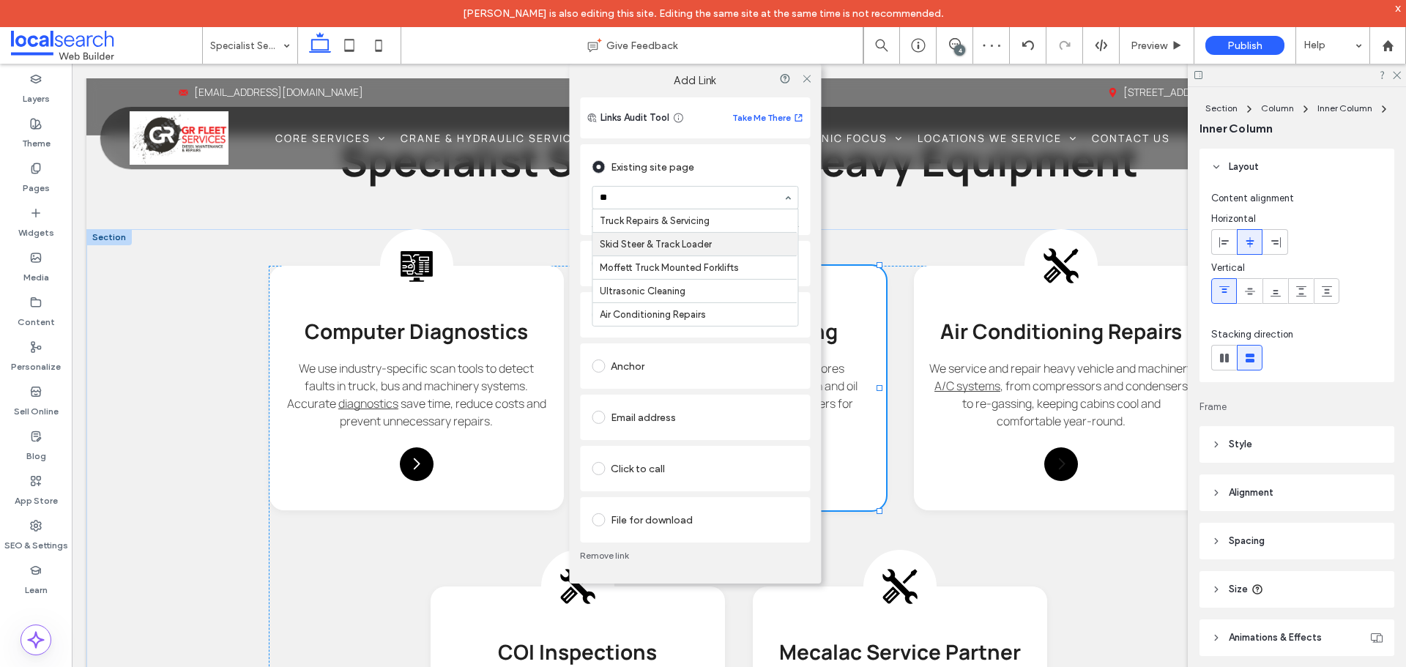
type input "***"
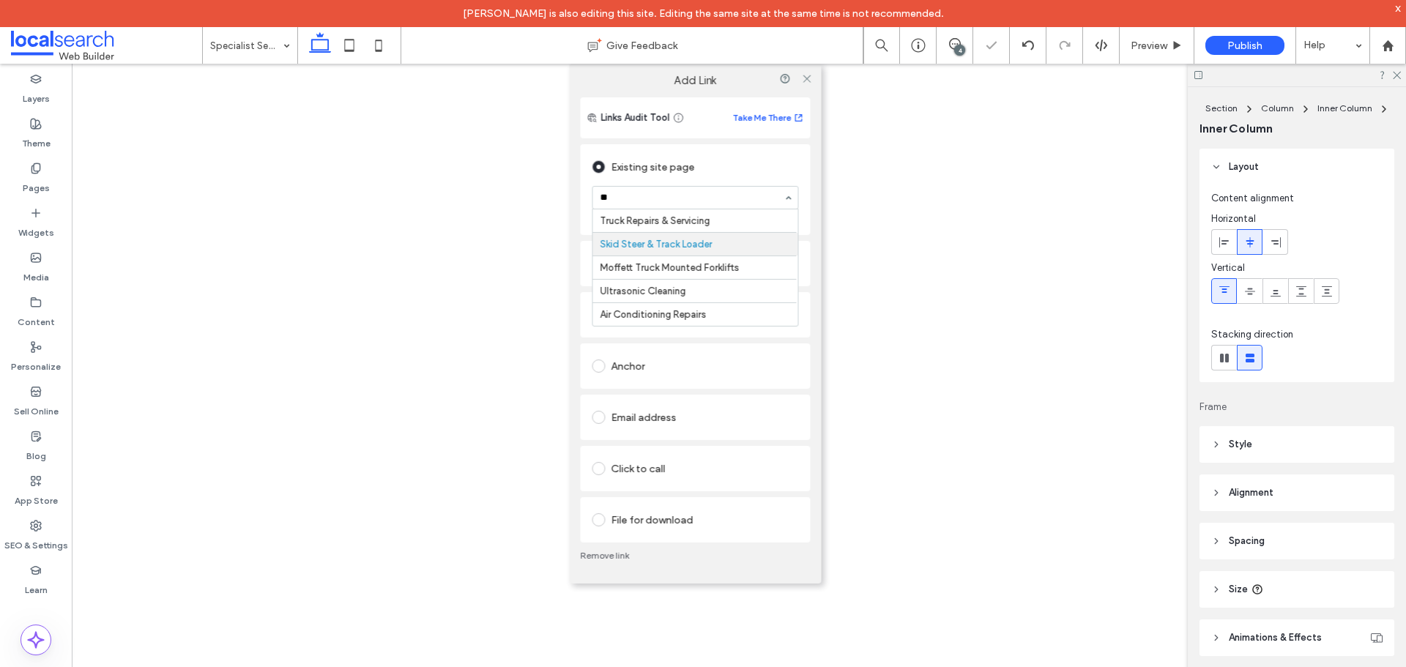
type input "***"
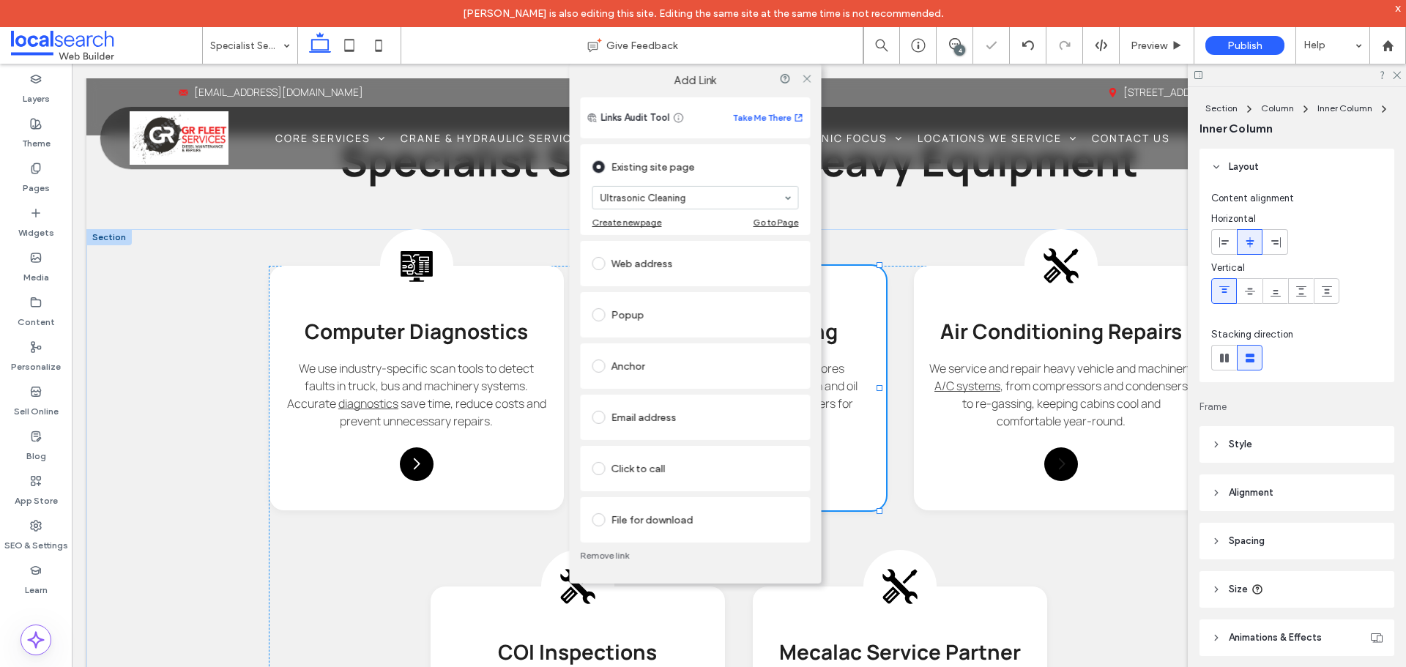
click at [805, 89] on div "Add Link" at bounding box center [695, 81] width 252 height 34
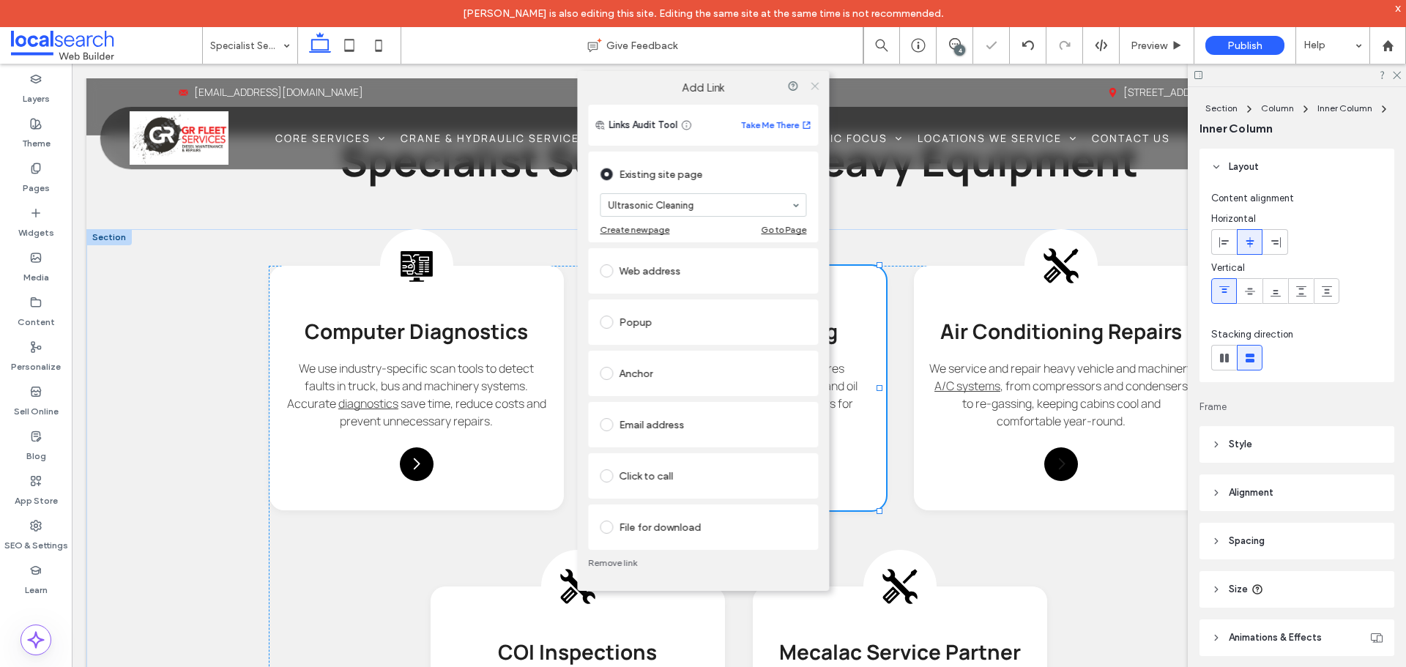
click at [810, 84] on icon at bounding box center [814, 86] width 11 height 11
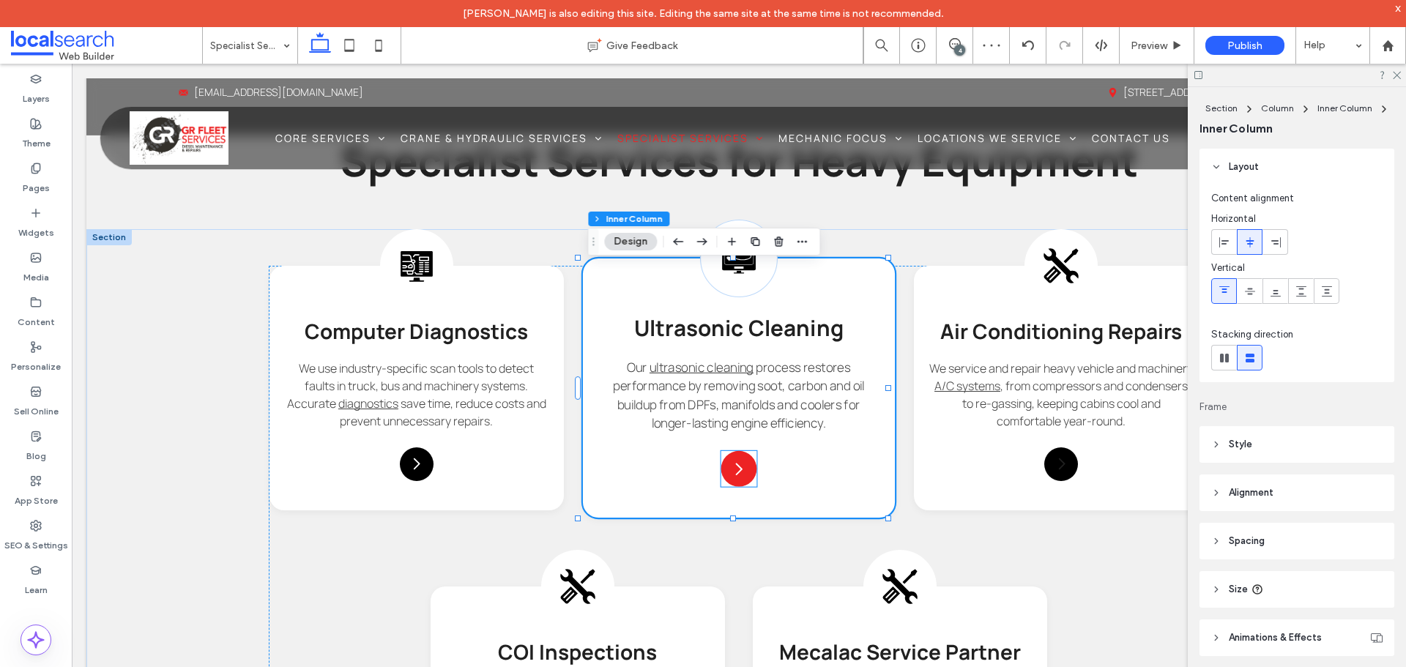
click at [735, 471] on icon at bounding box center [739, 469] width 18 height 18
click at [735, 471] on div at bounding box center [739, 469] width 36 height 36
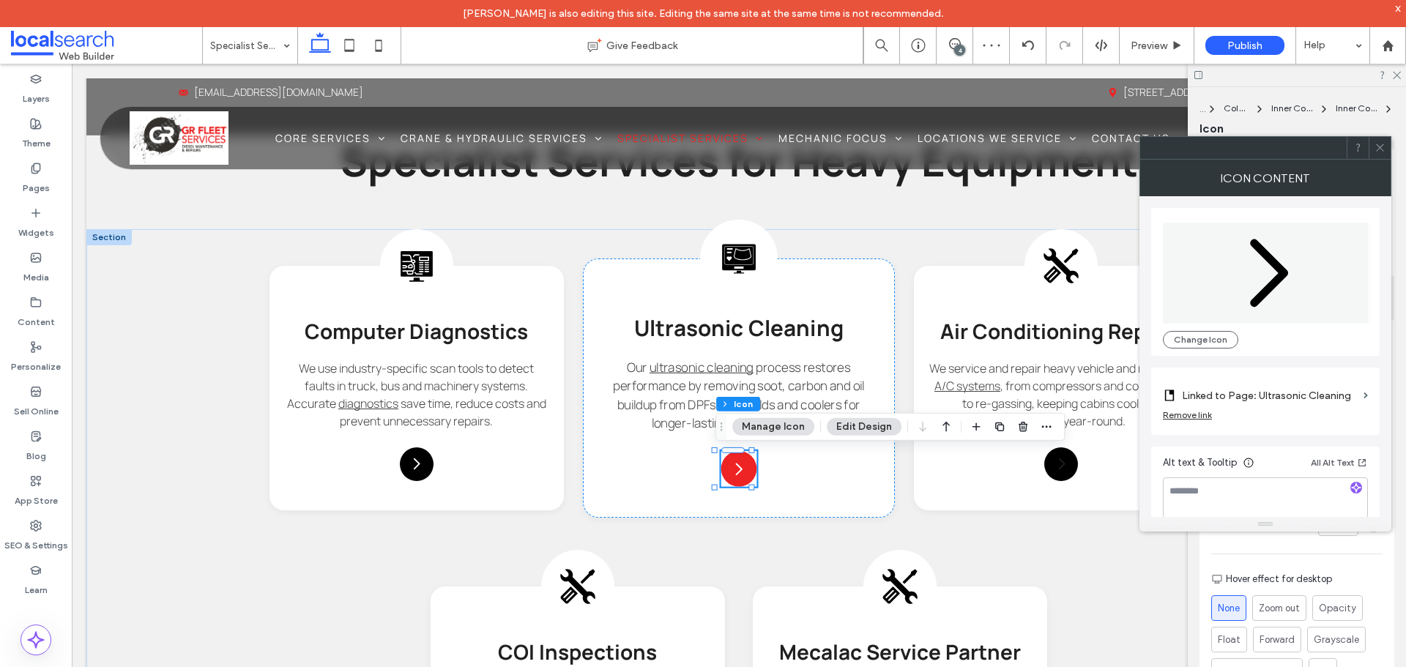
type input "****"
type input "**"
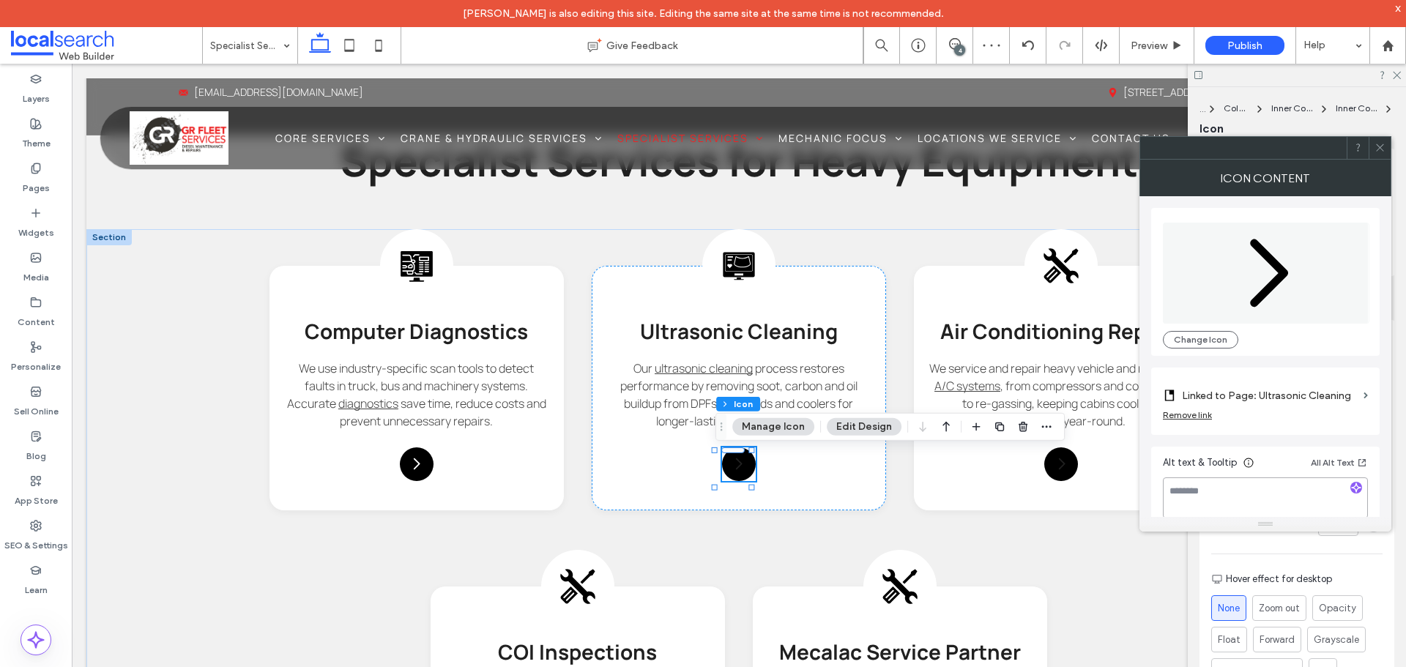
drag, startPoint x: 1235, startPoint y: 487, endPoint x: 1358, endPoint y: 288, distance: 234.1
click at [1237, 487] on textarea at bounding box center [1265, 497] width 205 height 41
paste textarea "**********"
type textarea "**********"
click at [1376, 149] on icon at bounding box center [1379, 147] width 11 height 11
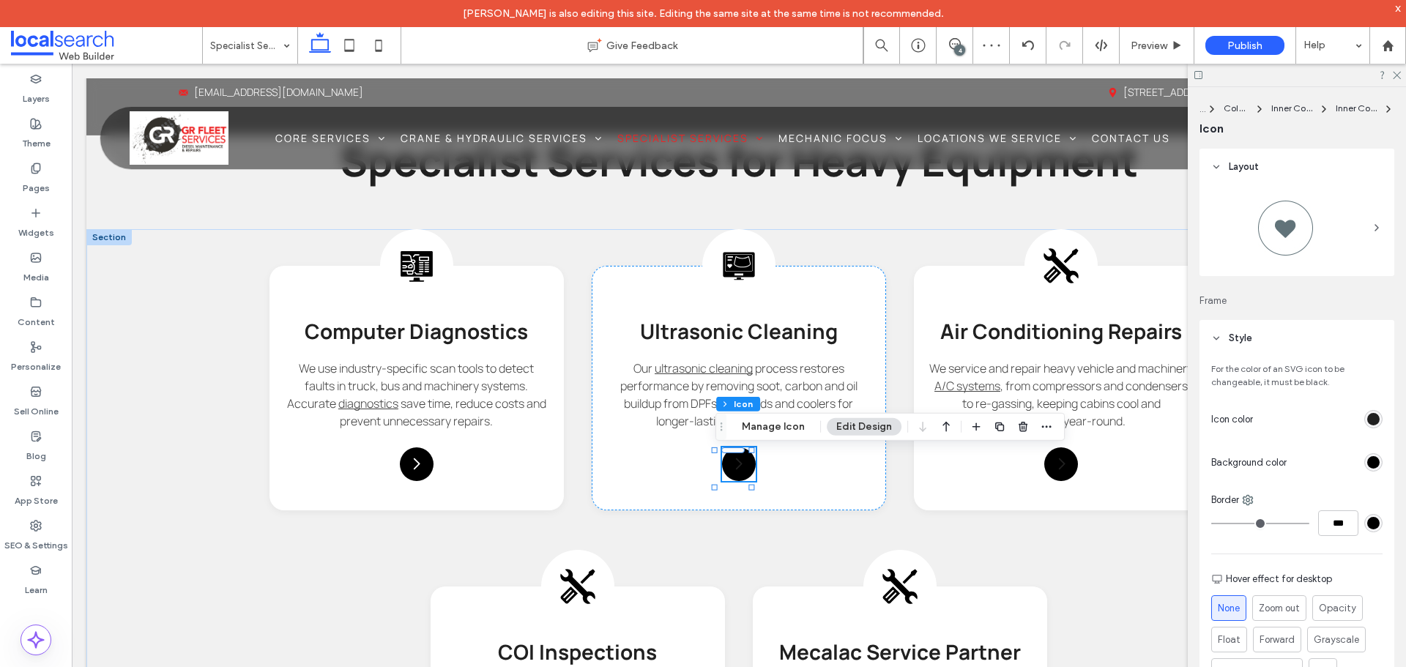
click at [1367, 421] on div "rgb(32, 32, 32)" at bounding box center [1373, 419] width 12 height 12
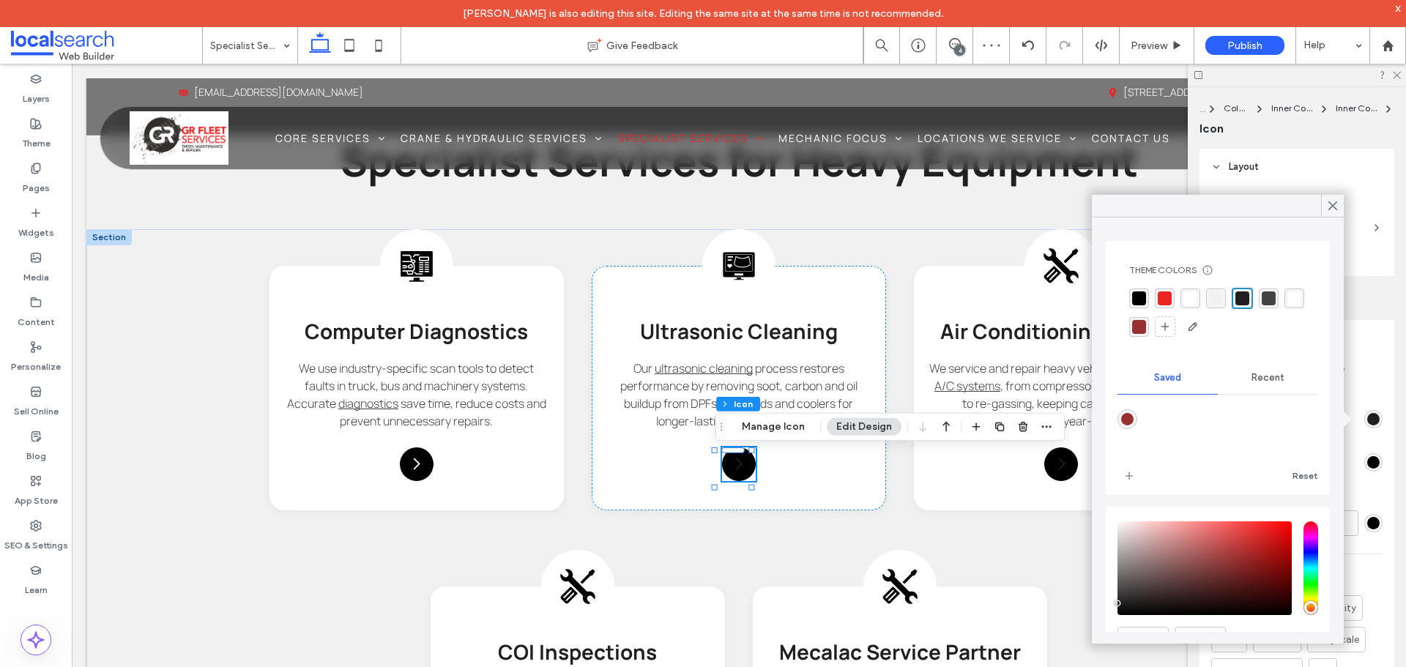
click at [1190, 302] on div "rgba(255, 255, 255, 1)" at bounding box center [1190, 298] width 14 height 14
click at [1332, 205] on use at bounding box center [1332, 206] width 7 height 8
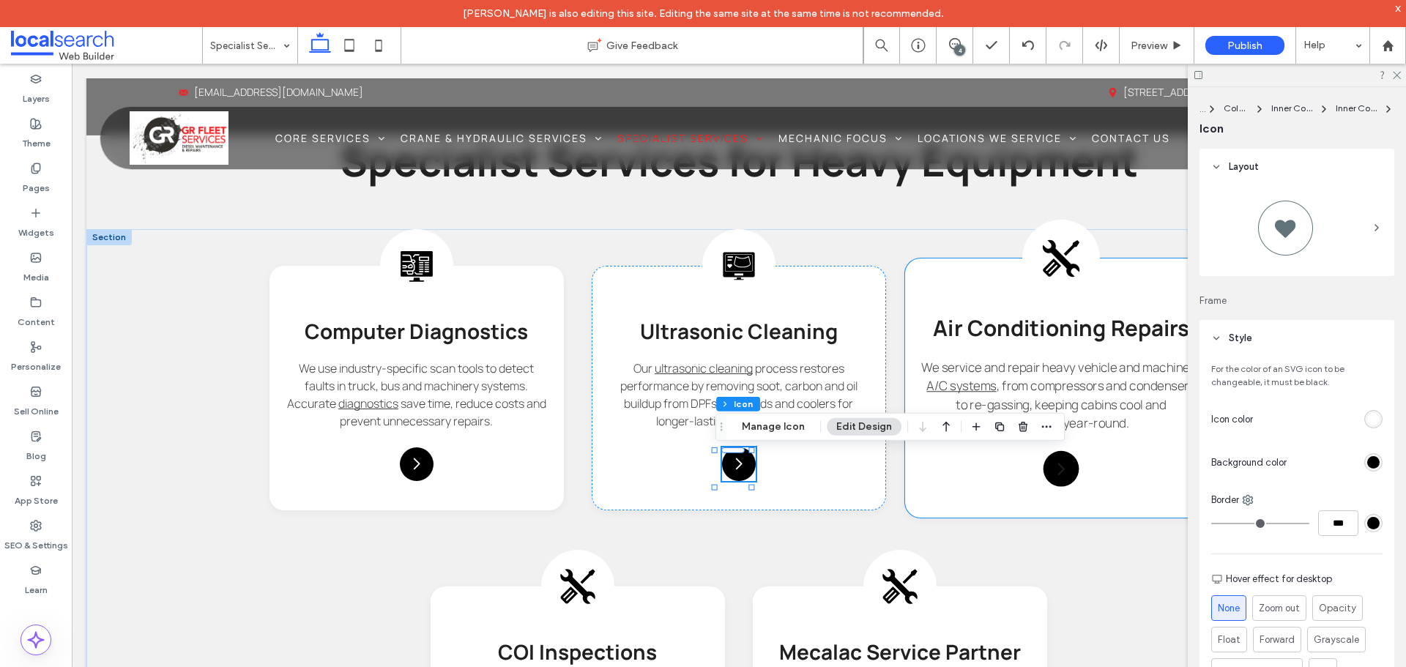
click at [1064, 271] on icon at bounding box center [1061, 258] width 39 height 39
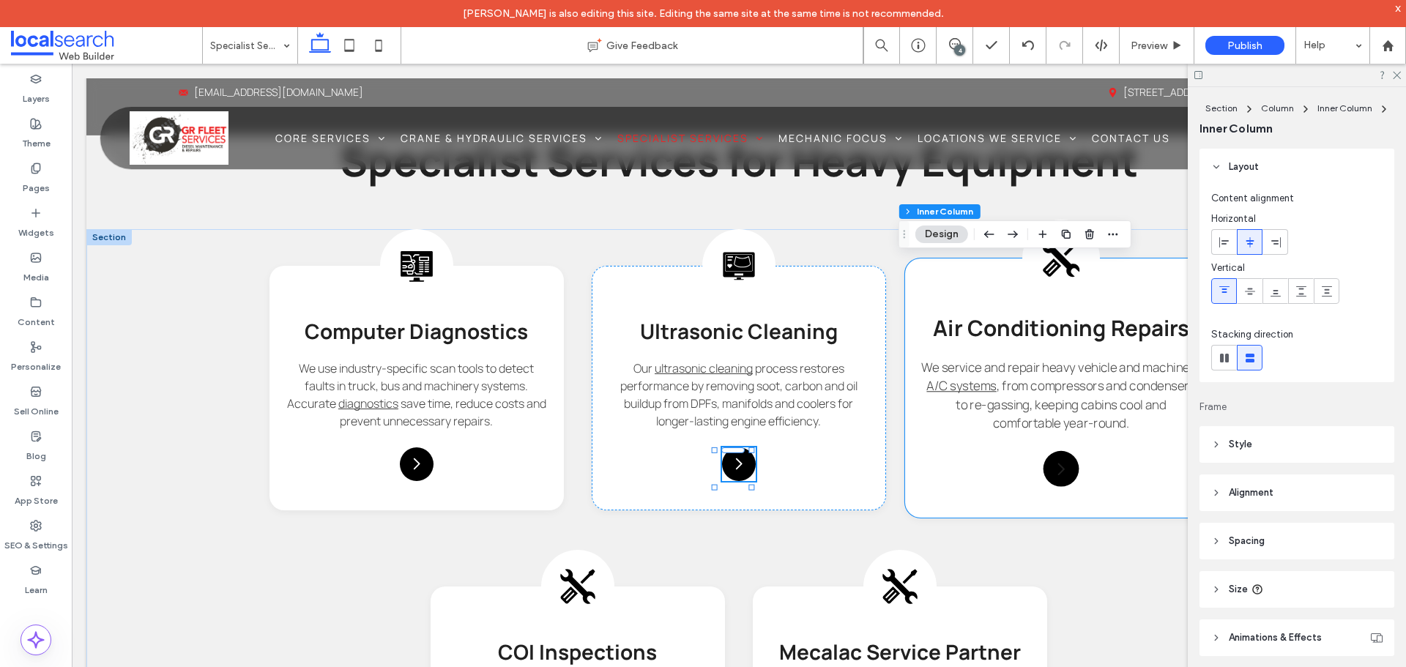
click at [1064, 271] on icon at bounding box center [1061, 258] width 39 height 39
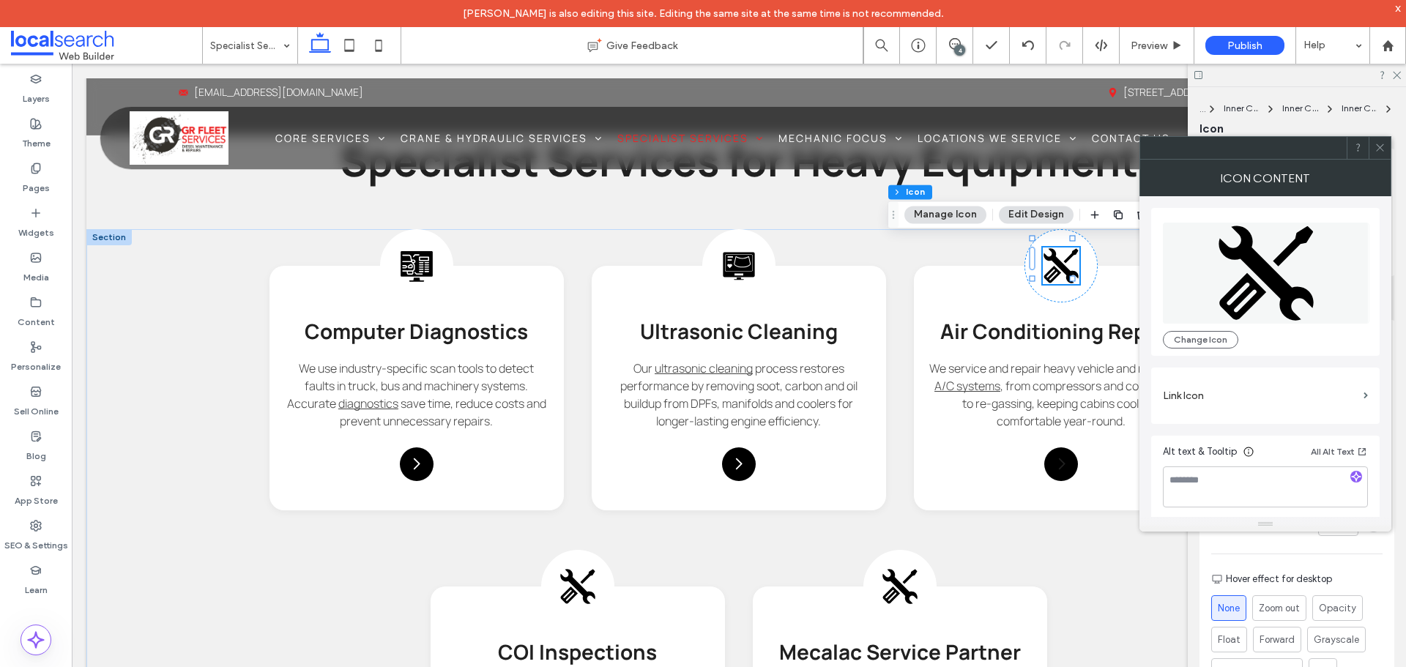
click at [1190, 351] on div "Change Icon" at bounding box center [1265, 282] width 228 height 148
click at [1193, 344] on button "Change Icon" at bounding box center [1200, 340] width 75 height 18
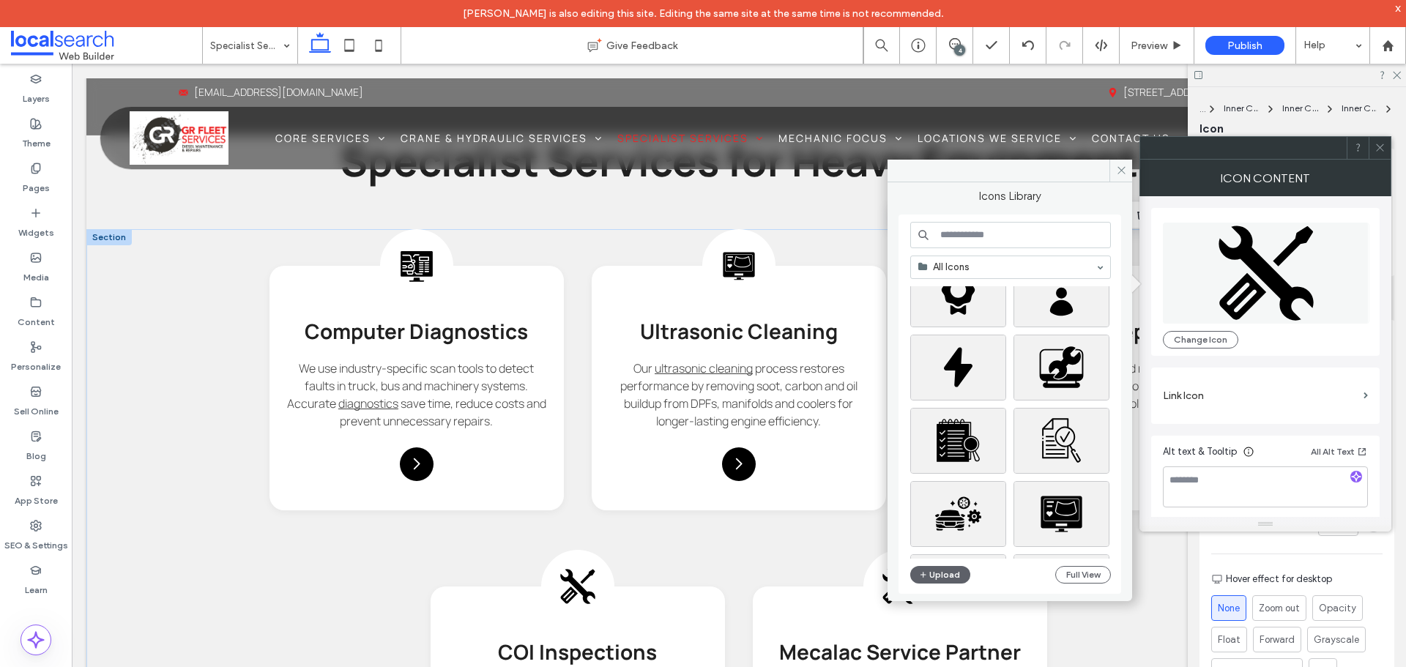
scroll to position [73, 0]
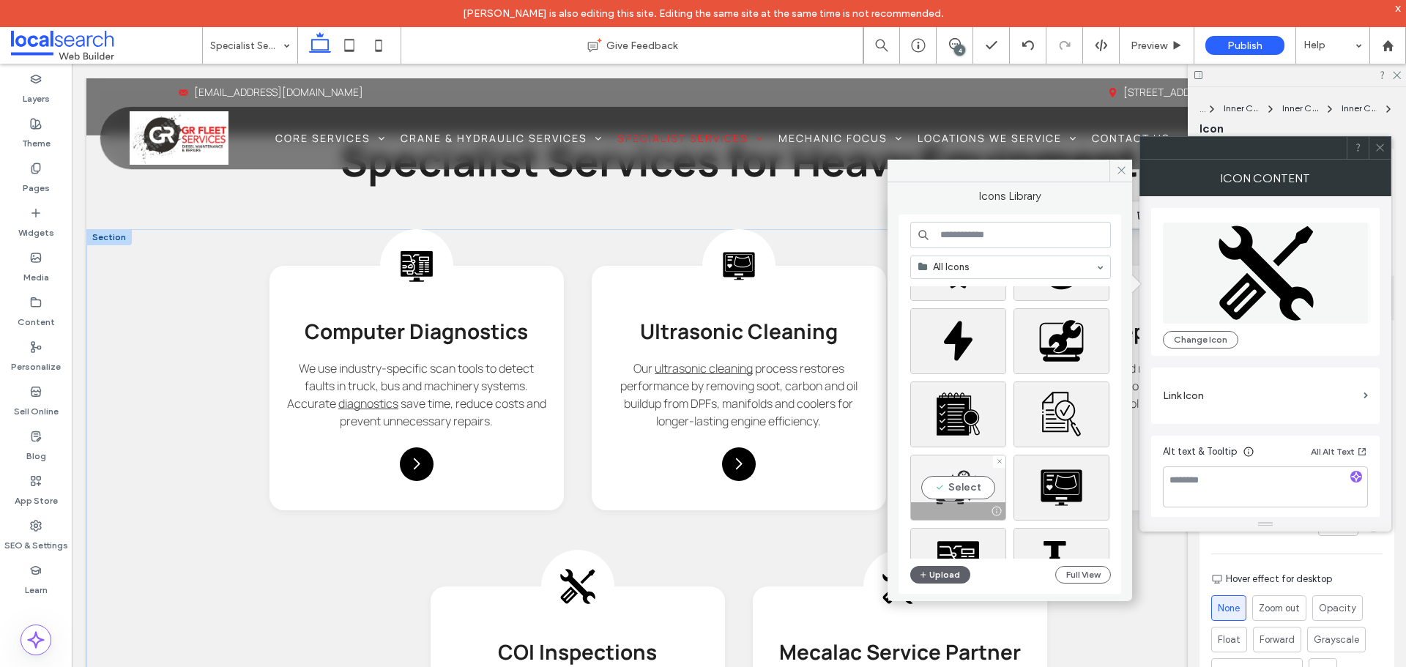
drag, startPoint x: 969, startPoint y: 478, endPoint x: 917, endPoint y: 418, distance: 78.9
click at [969, 478] on div "Select" at bounding box center [958, 488] width 96 height 66
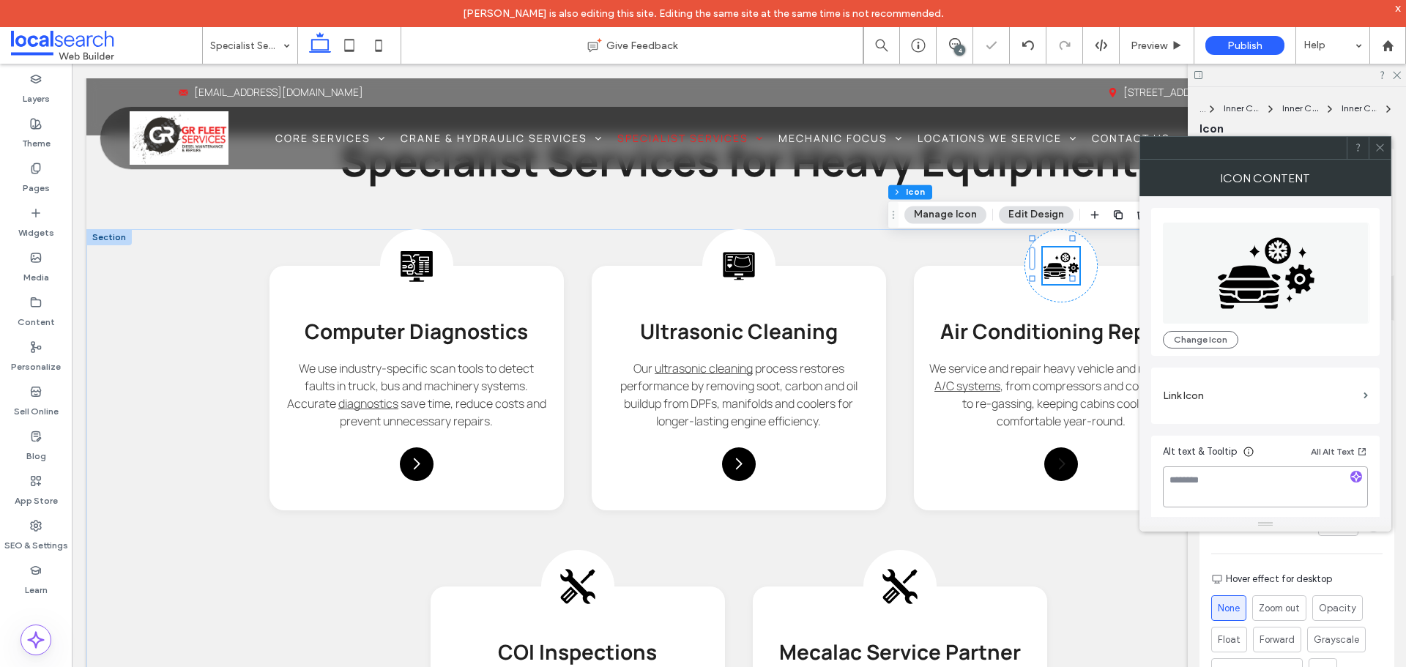
click at [1221, 480] on textarea at bounding box center [1265, 486] width 205 height 41
type textarea "**********"
click at [1241, 385] on label "Link Icon" at bounding box center [1260, 395] width 195 height 27
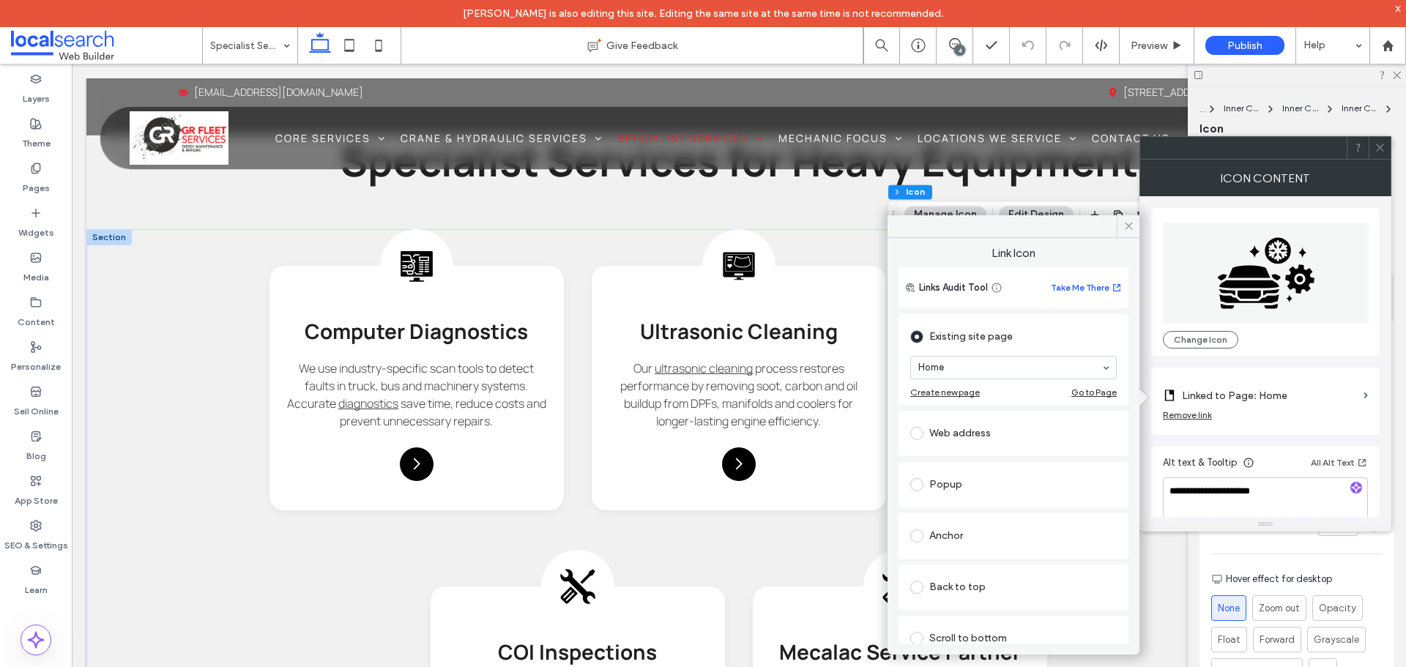
click at [1314, 407] on label "Linked to Page: Home" at bounding box center [1270, 395] width 176 height 27
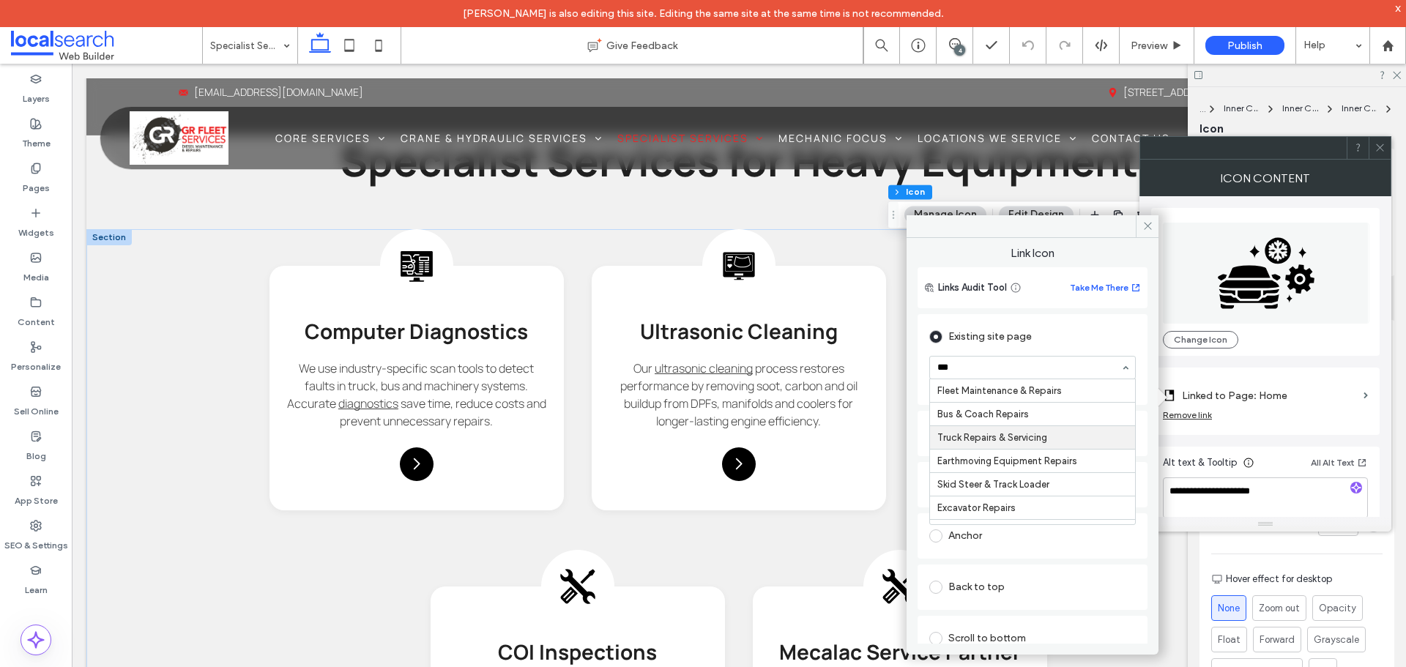
type input "***"
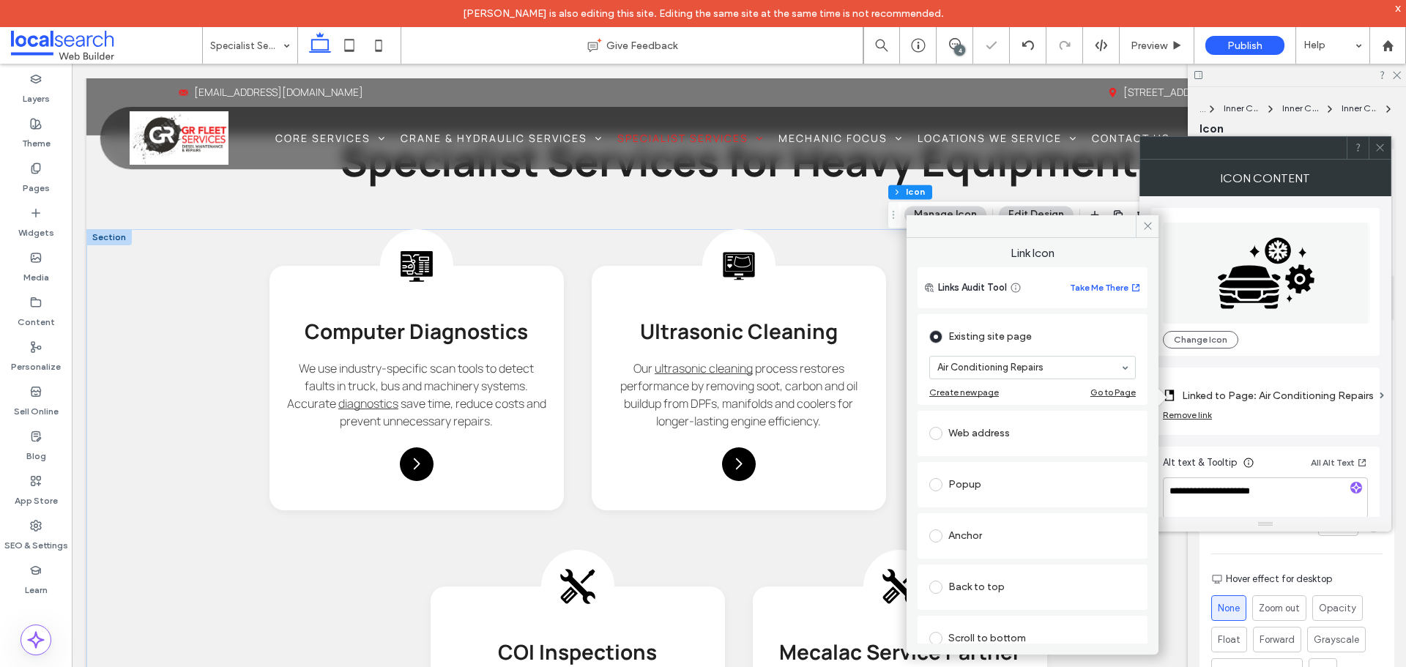
click at [1144, 227] on icon at bounding box center [1147, 225] width 11 height 11
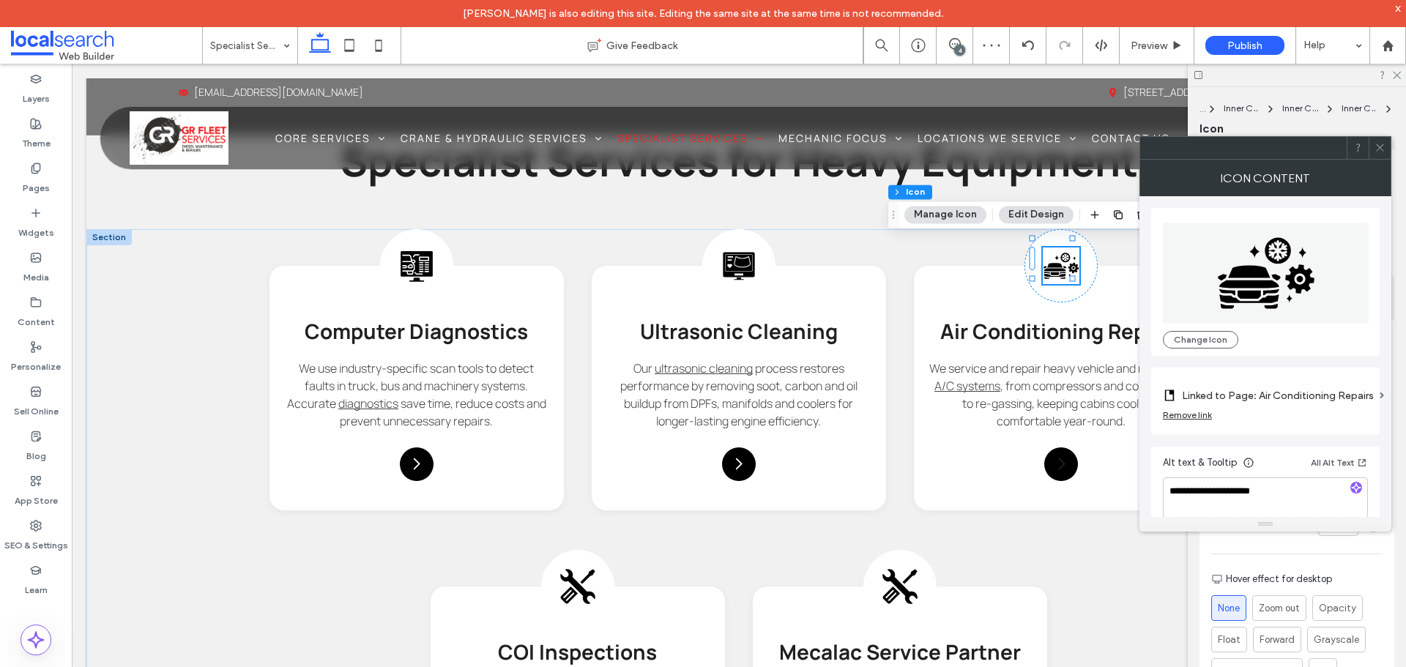
click at [1379, 148] on icon at bounding box center [1379, 147] width 11 height 11
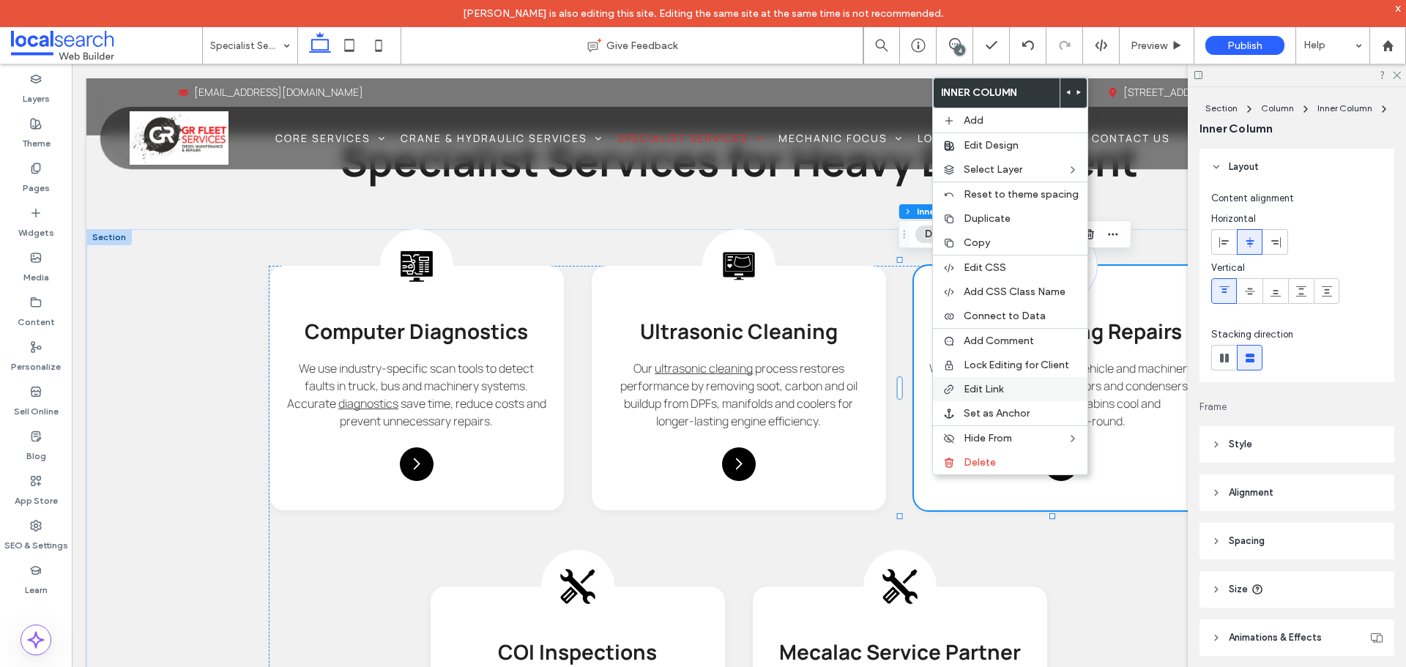
click at [1004, 395] on label "Edit Link" at bounding box center [1020, 389] width 115 height 12
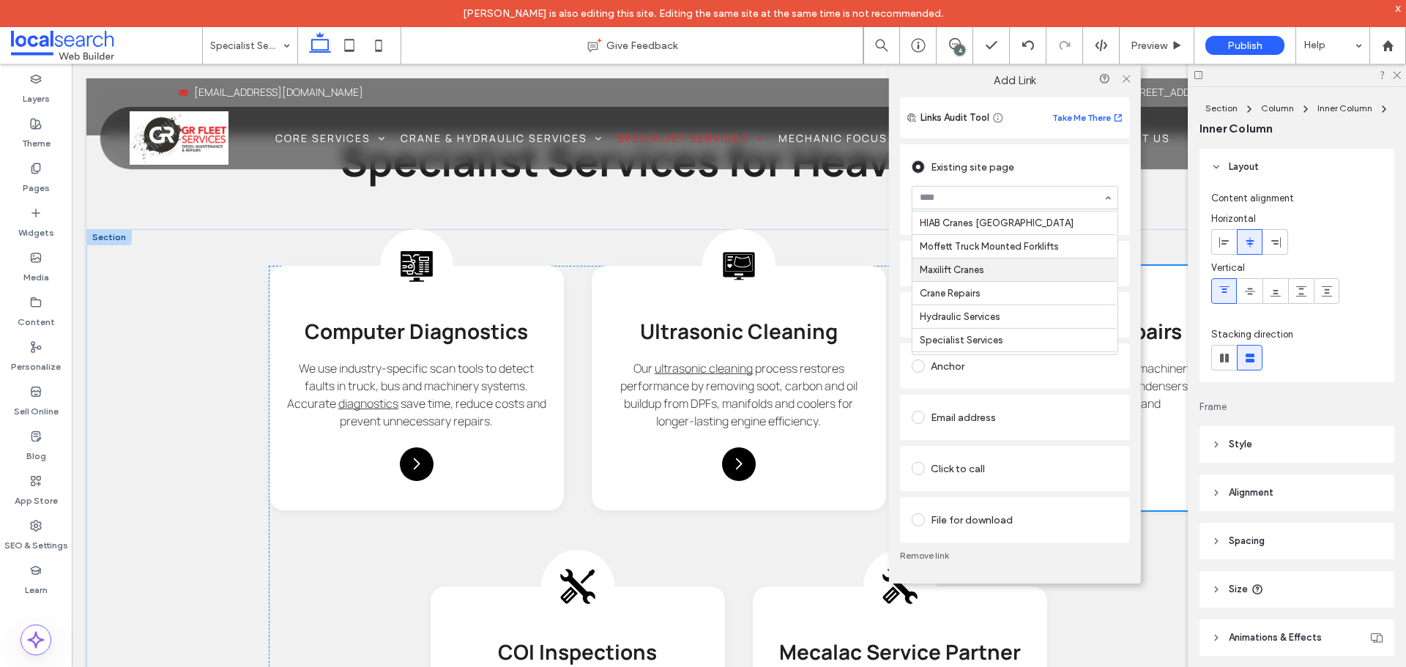
scroll to position [366, 0]
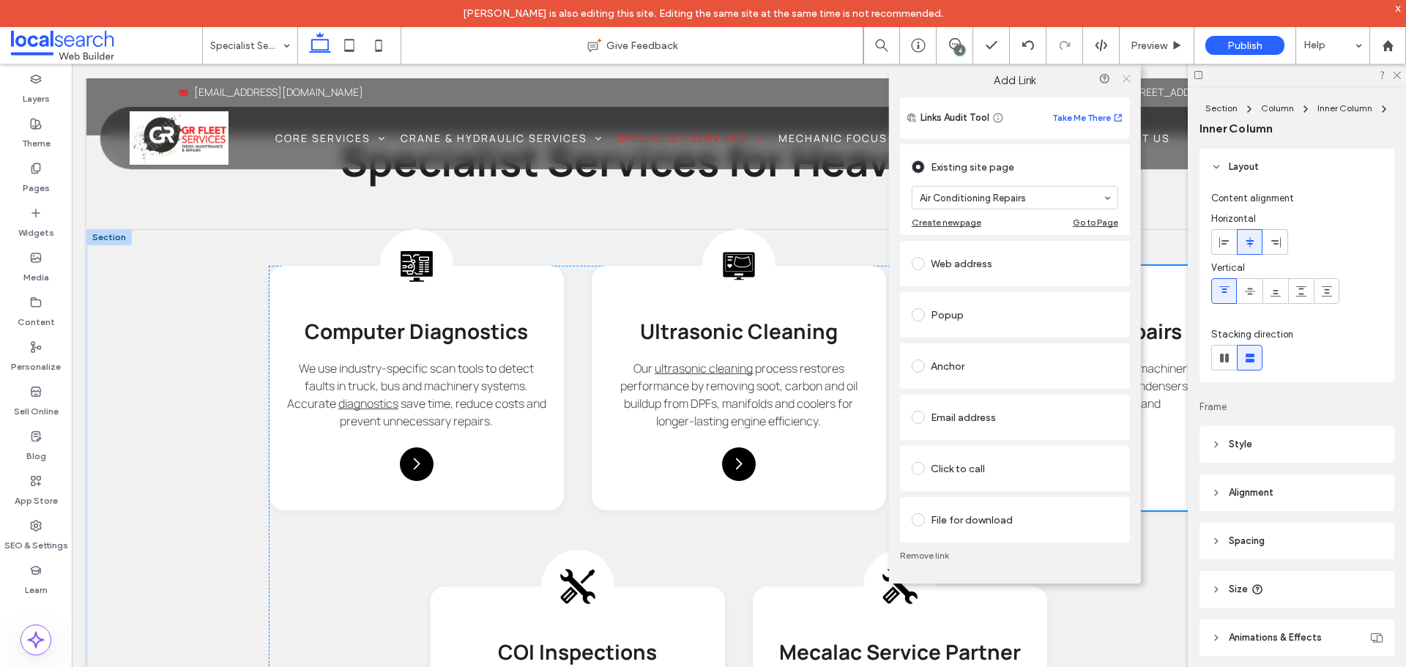
click at [1129, 82] on icon at bounding box center [1125, 77] width 11 height 11
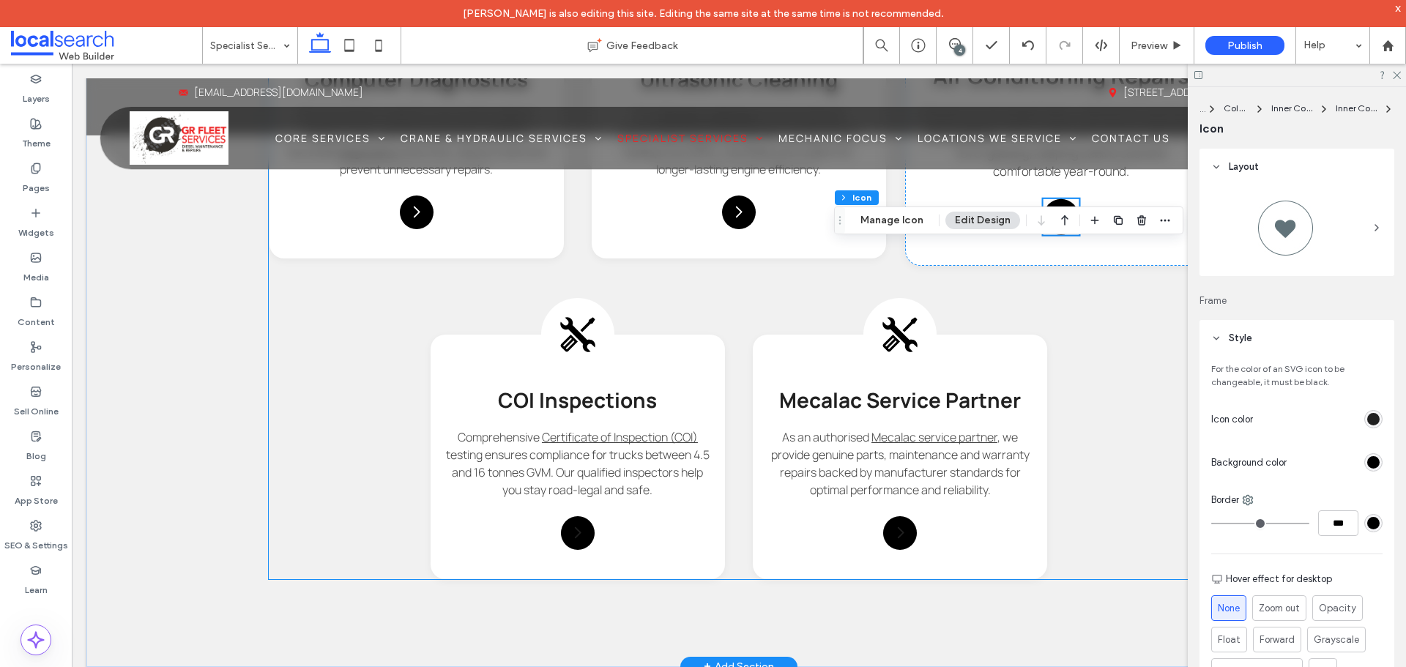
scroll to position [1198, 0]
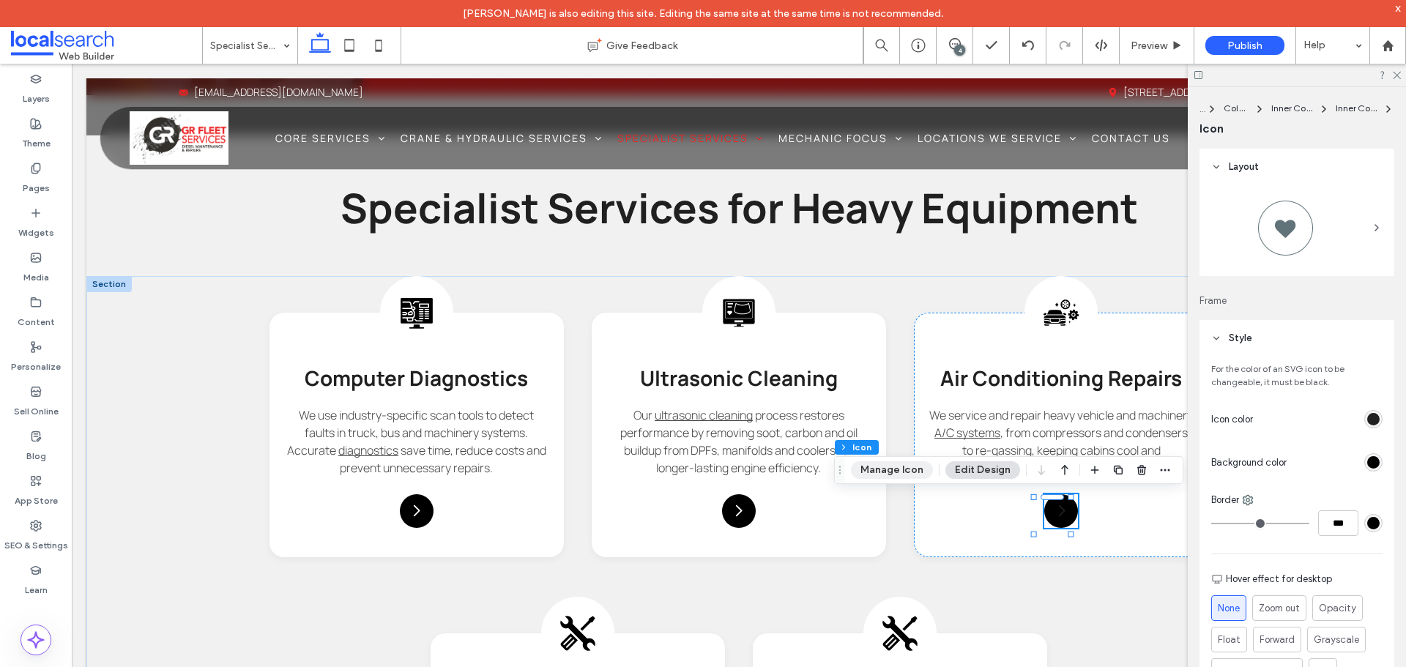
click at [903, 464] on button "Manage Icon" at bounding box center [892, 470] width 82 height 18
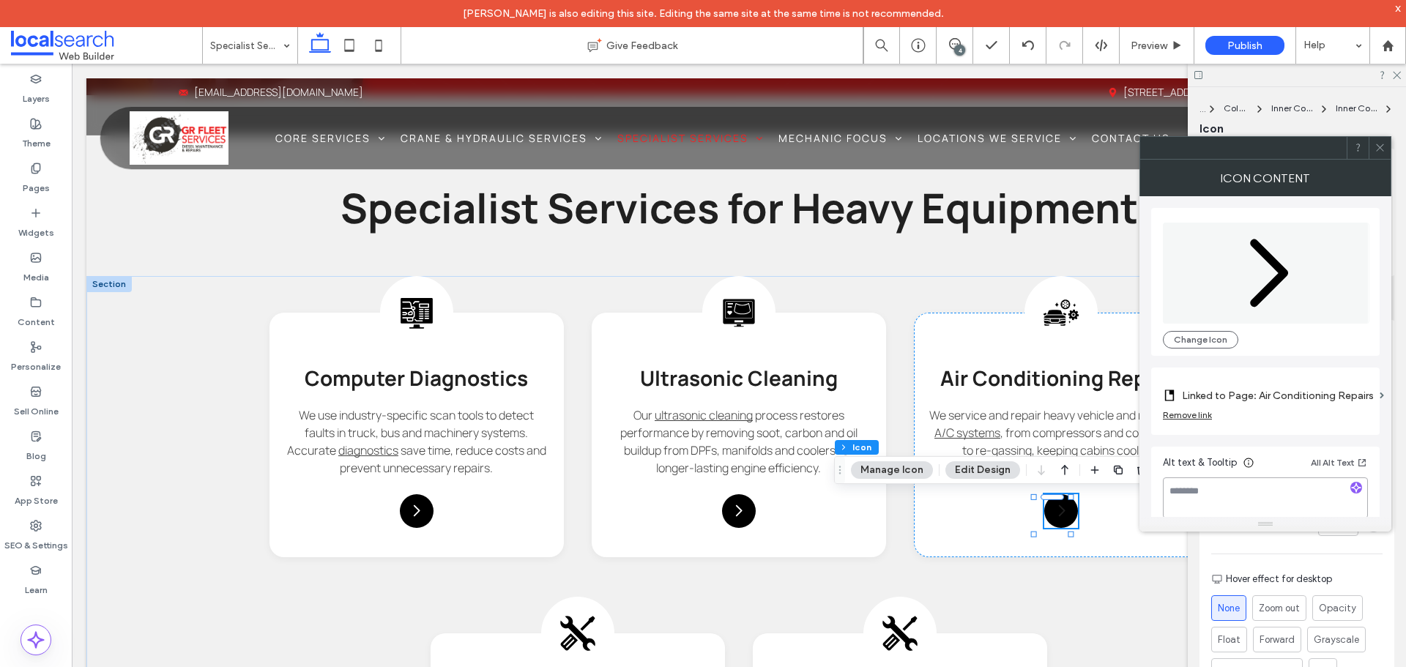
click at [1232, 482] on textarea at bounding box center [1265, 497] width 205 height 41
paste textarea "**********"
type textarea "**********"
click at [1385, 160] on div "Icon Content" at bounding box center [1265, 178] width 252 height 37
click at [1381, 153] on span at bounding box center [1379, 148] width 11 height 22
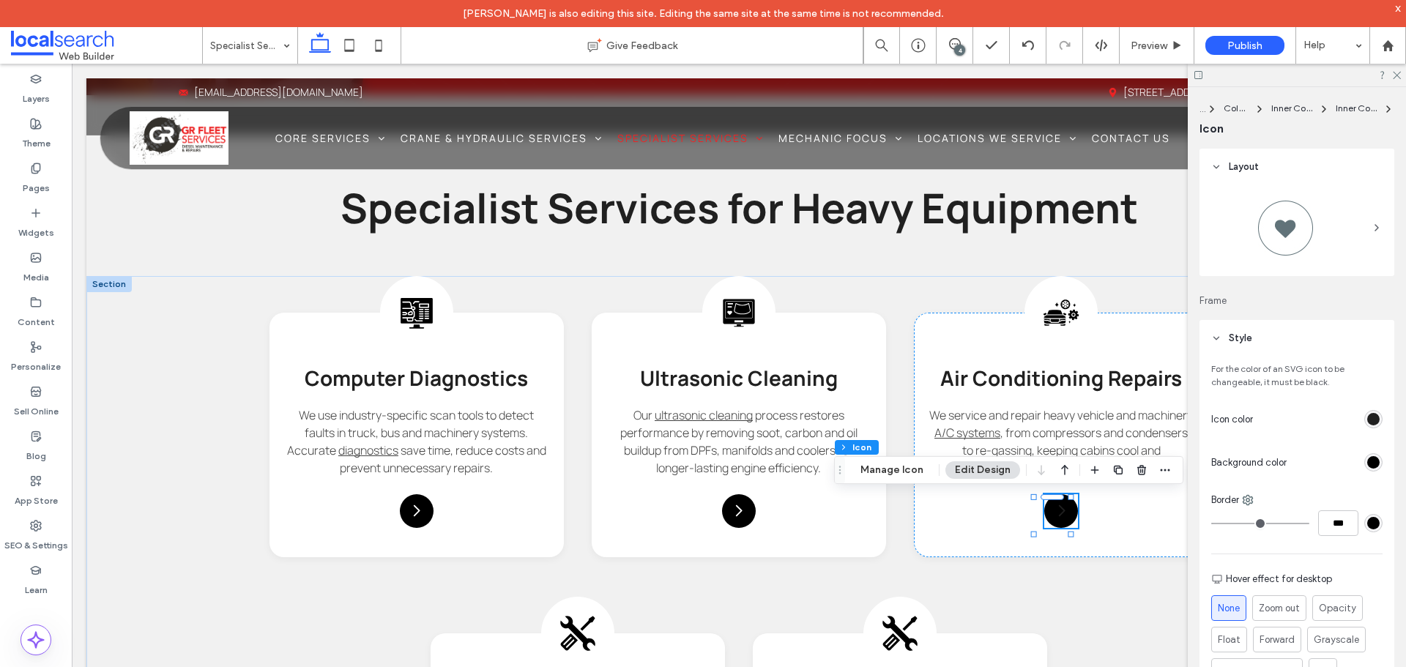
click at [1367, 414] on div "rgb(32, 32, 32)" at bounding box center [1373, 419] width 12 height 12
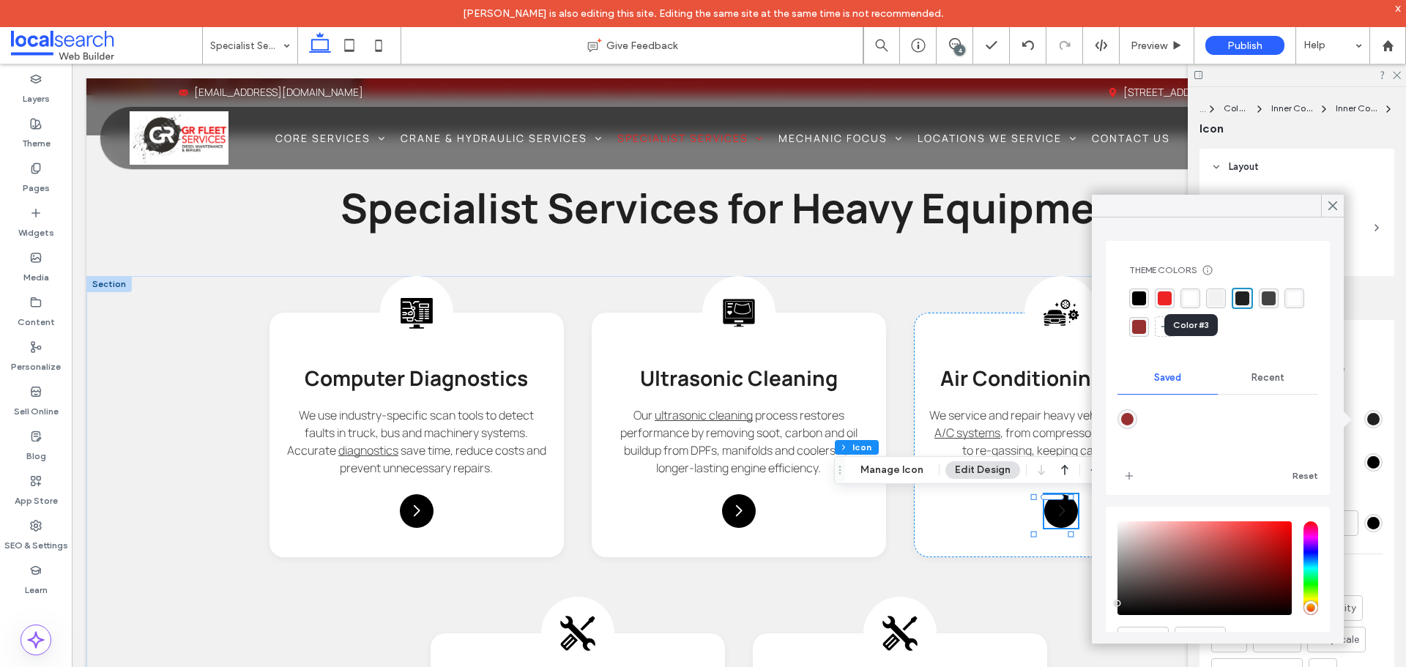
click at [1183, 297] on div "rgba(255, 255, 255, 1)" at bounding box center [1190, 298] width 14 height 14
click at [1336, 209] on use at bounding box center [1332, 206] width 7 height 8
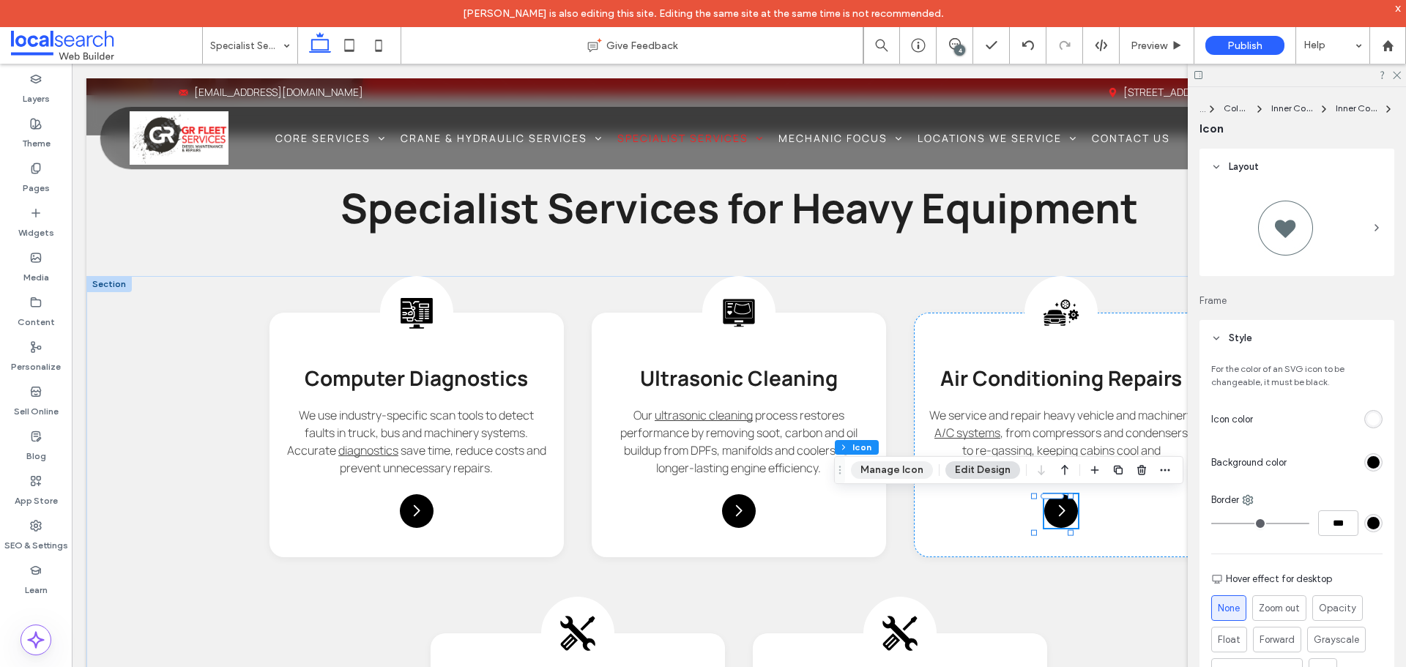
click at [906, 473] on button "Manage Icon" at bounding box center [892, 470] width 82 height 18
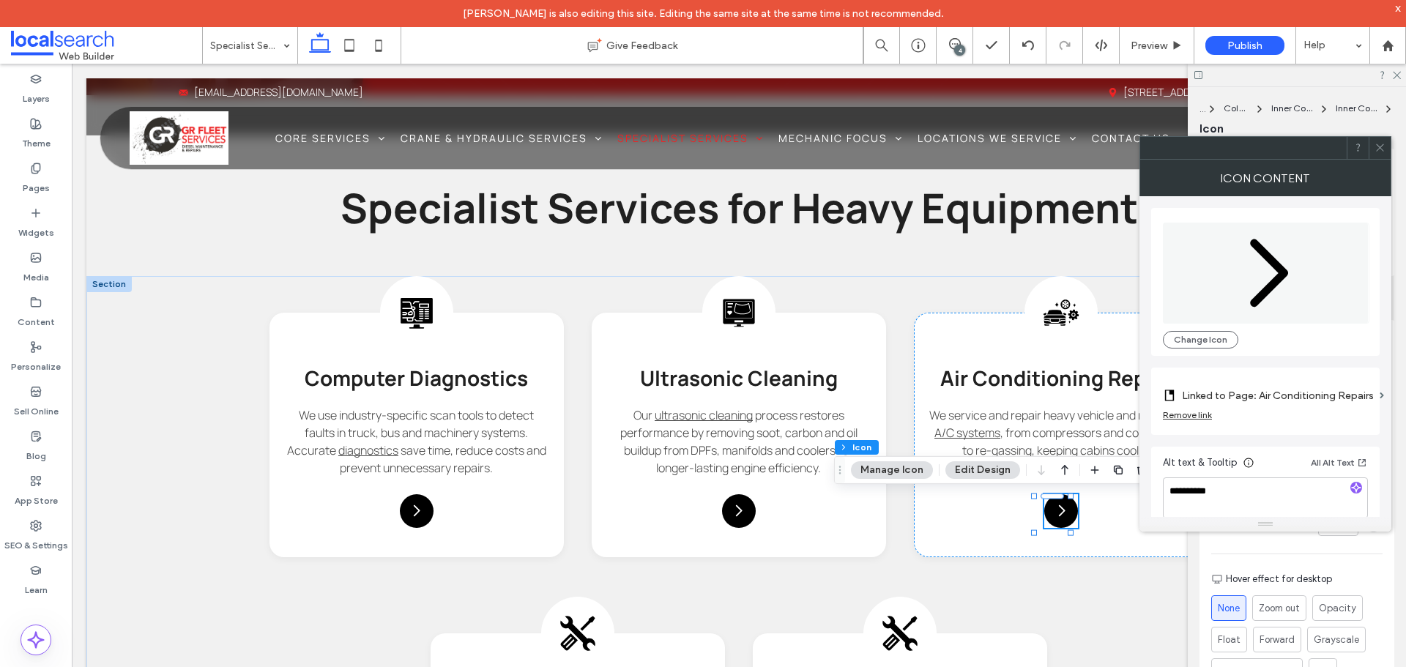
click at [1380, 147] on use at bounding box center [1379, 147] width 7 height 7
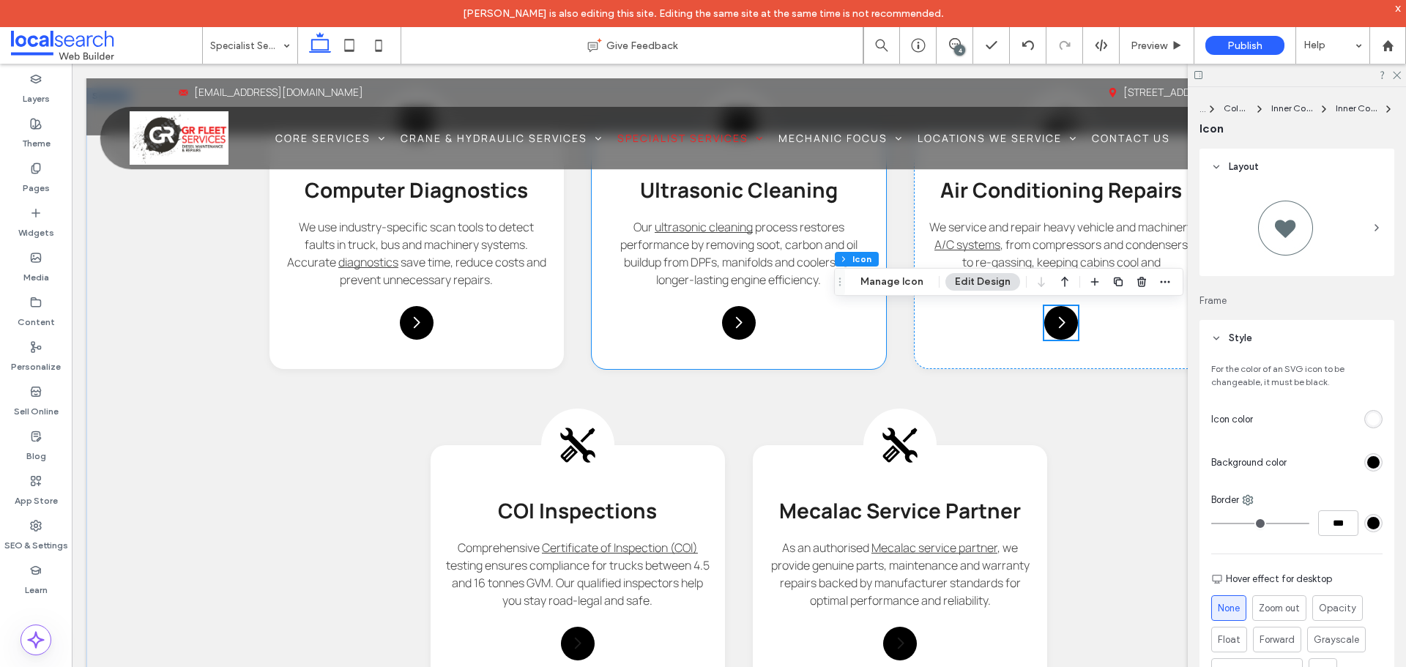
scroll to position [1417, 0]
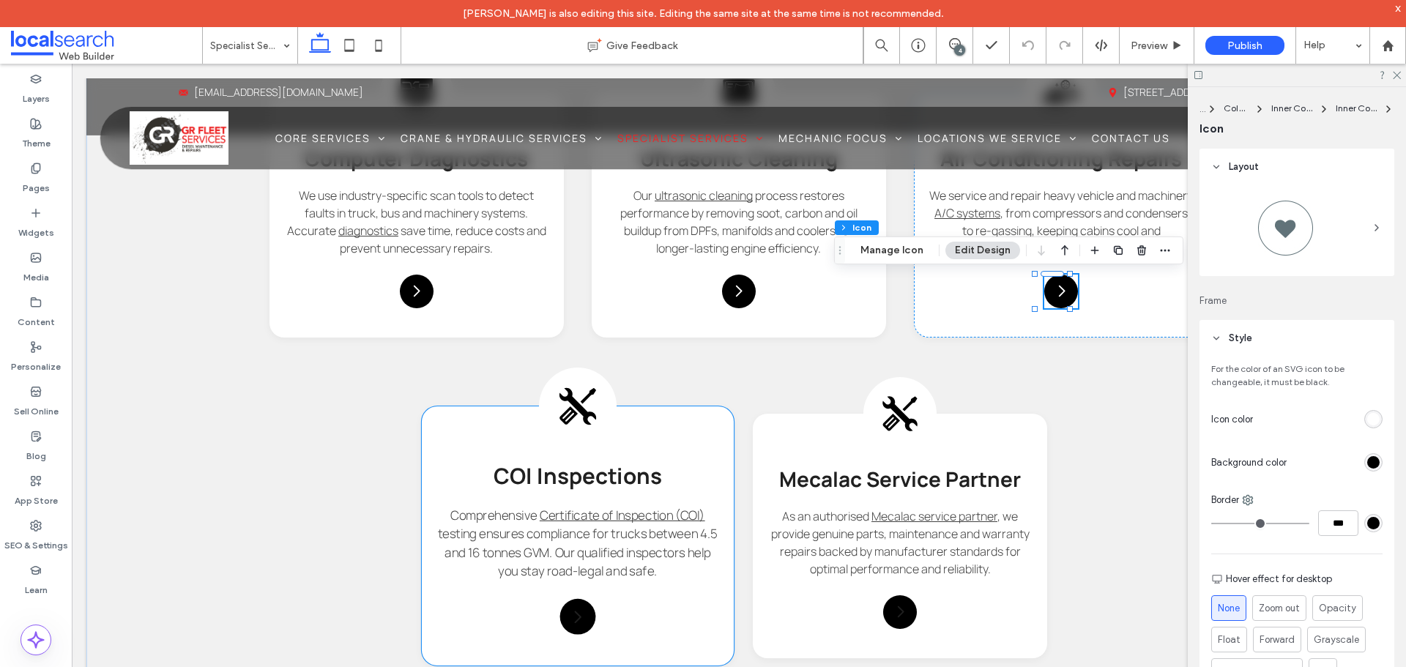
click at [574, 428] on div at bounding box center [578, 407] width 78 height 78
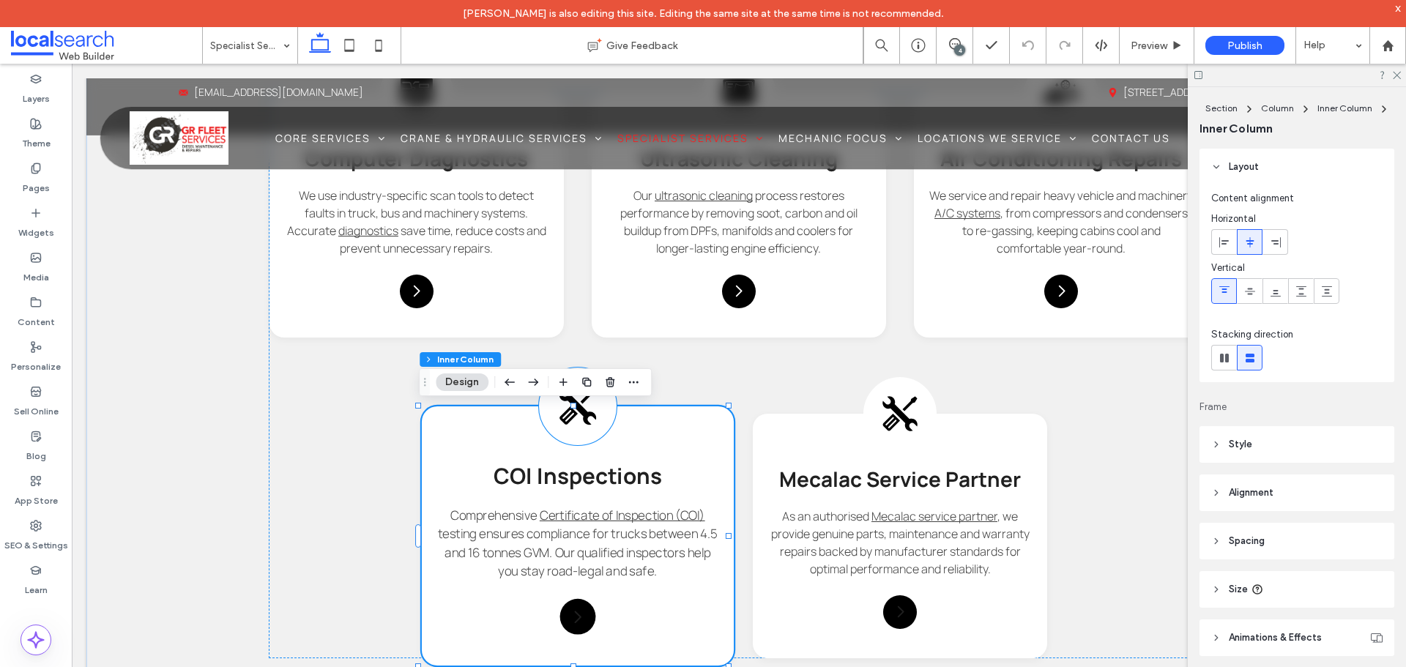
click at [577, 416] on icon at bounding box center [577, 406] width 39 height 39
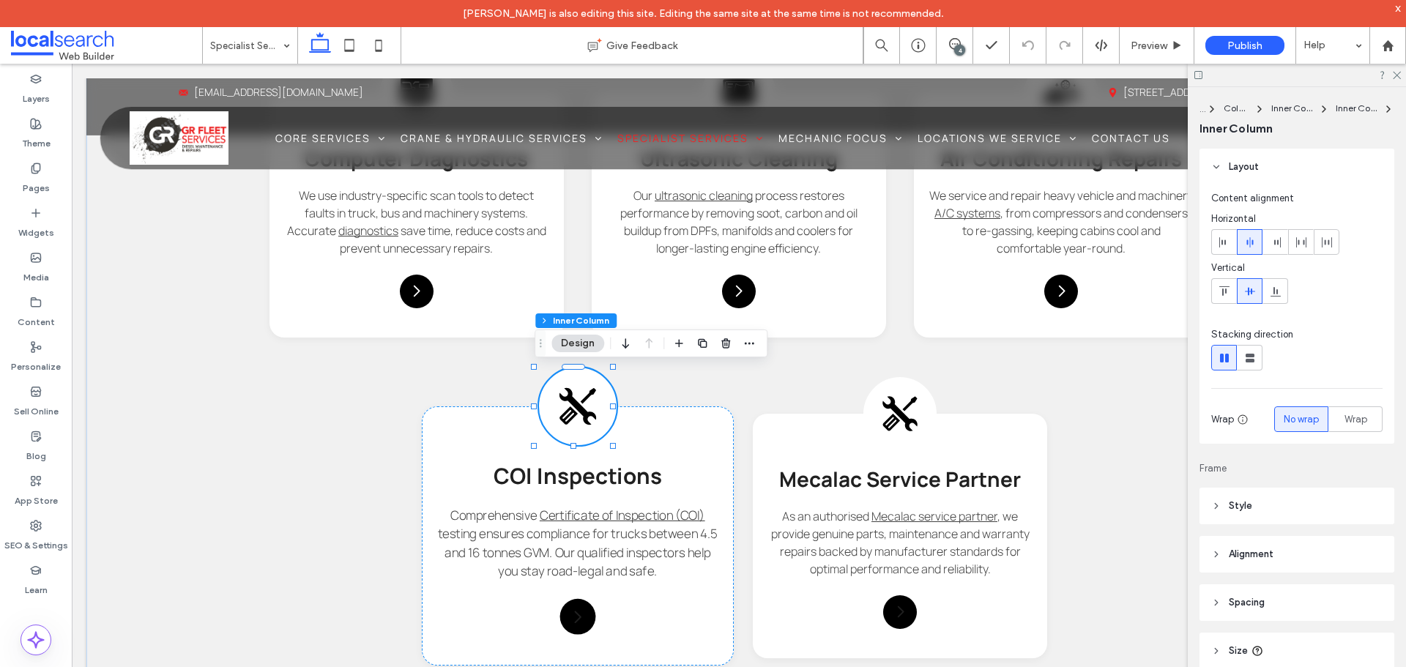
click at [577, 416] on icon at bounding box center [577, 406] width 39 height 39
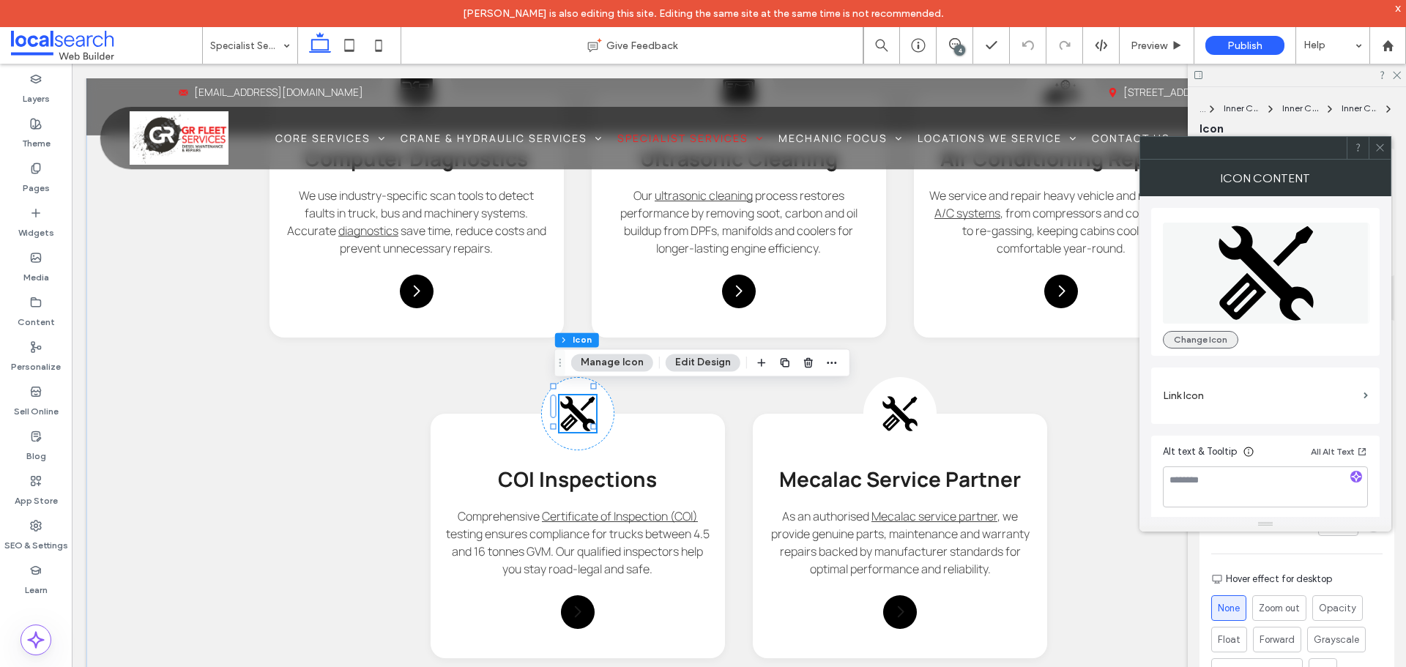
click at [1201, 343] on button "Change Icon" at bounding box center [1200, 340] width 75 height 18
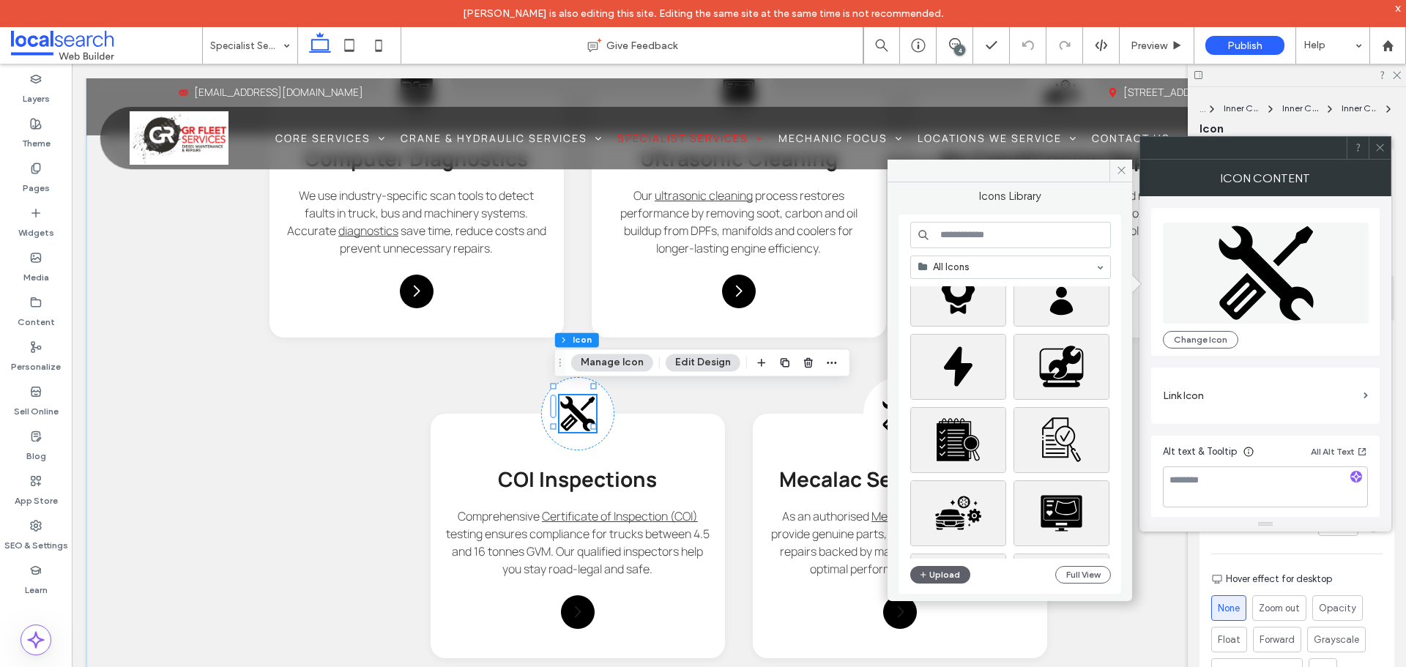
scroll to position [73, 0]
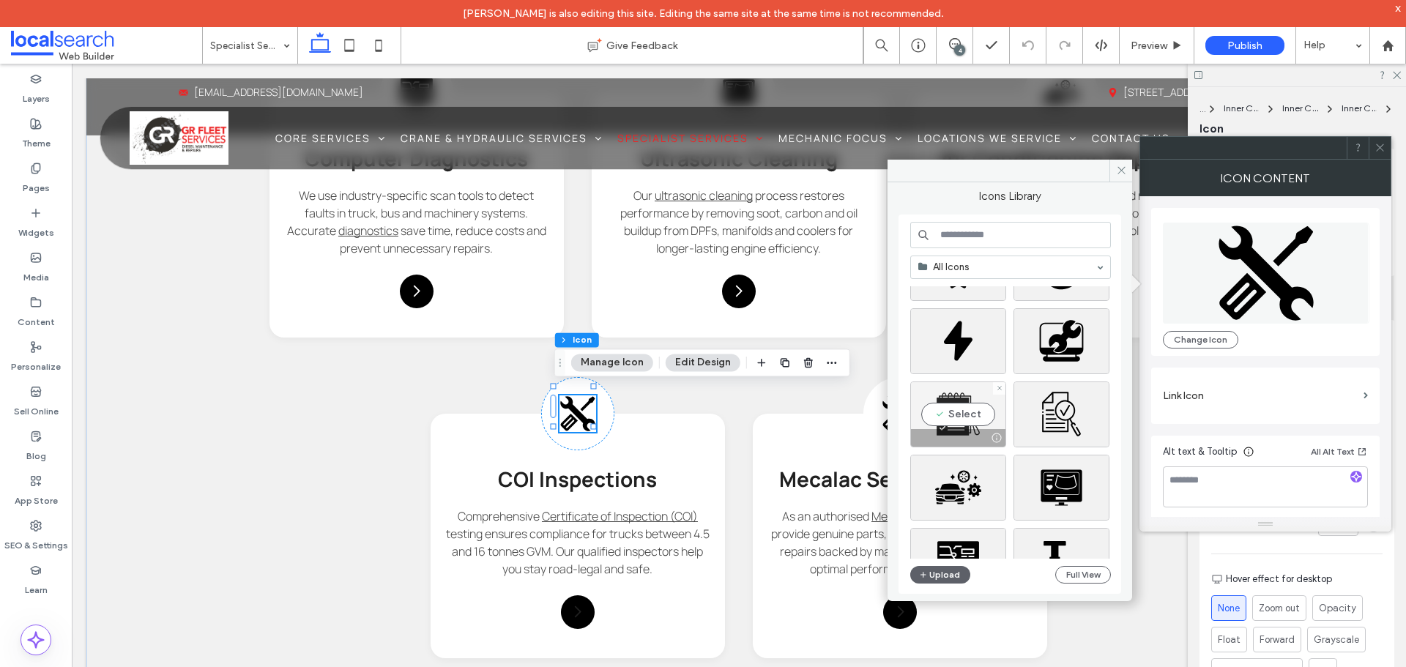
click at [963, 414] on div "Select" at bounding box center [958, 414] width 96 height 66
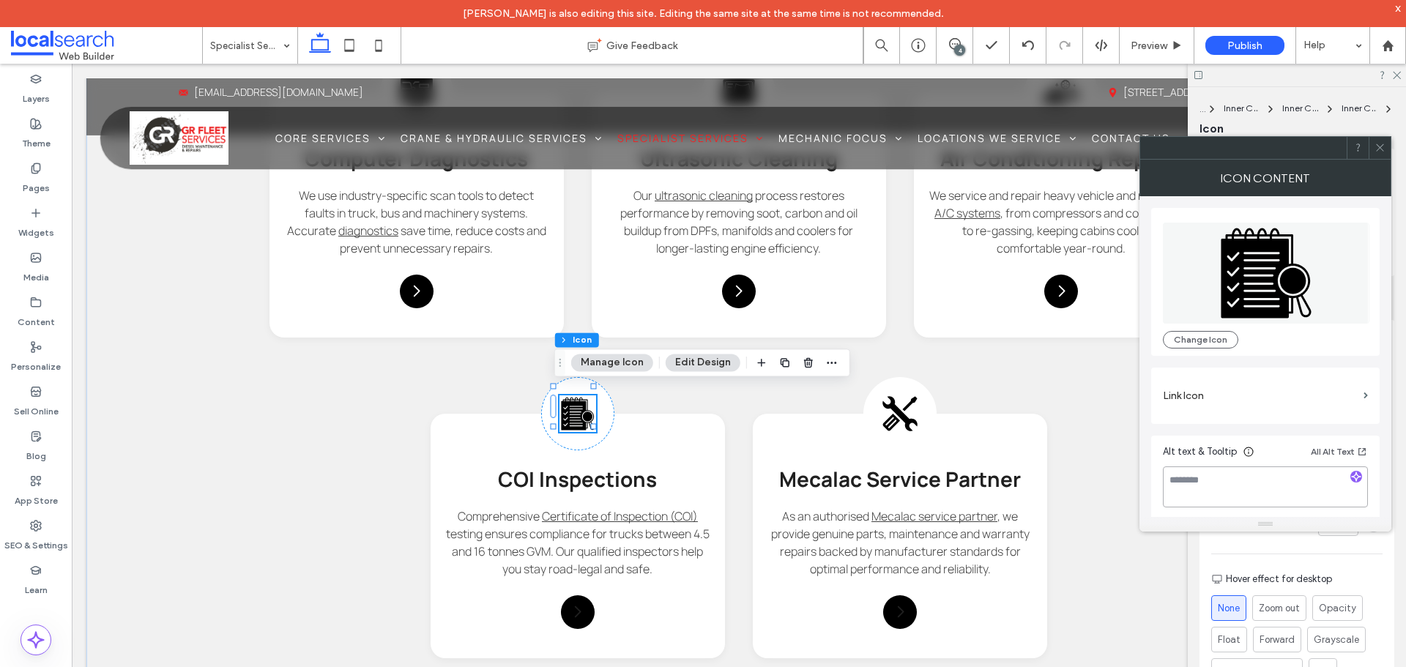
click at [1243, 480] on textarea at bounding box center [1265, 486] width 205 height 41
type textarea "**********"
click at [1280, 398] on label "Link Icon" at bounding box center [1260, 395] width 195 height 27
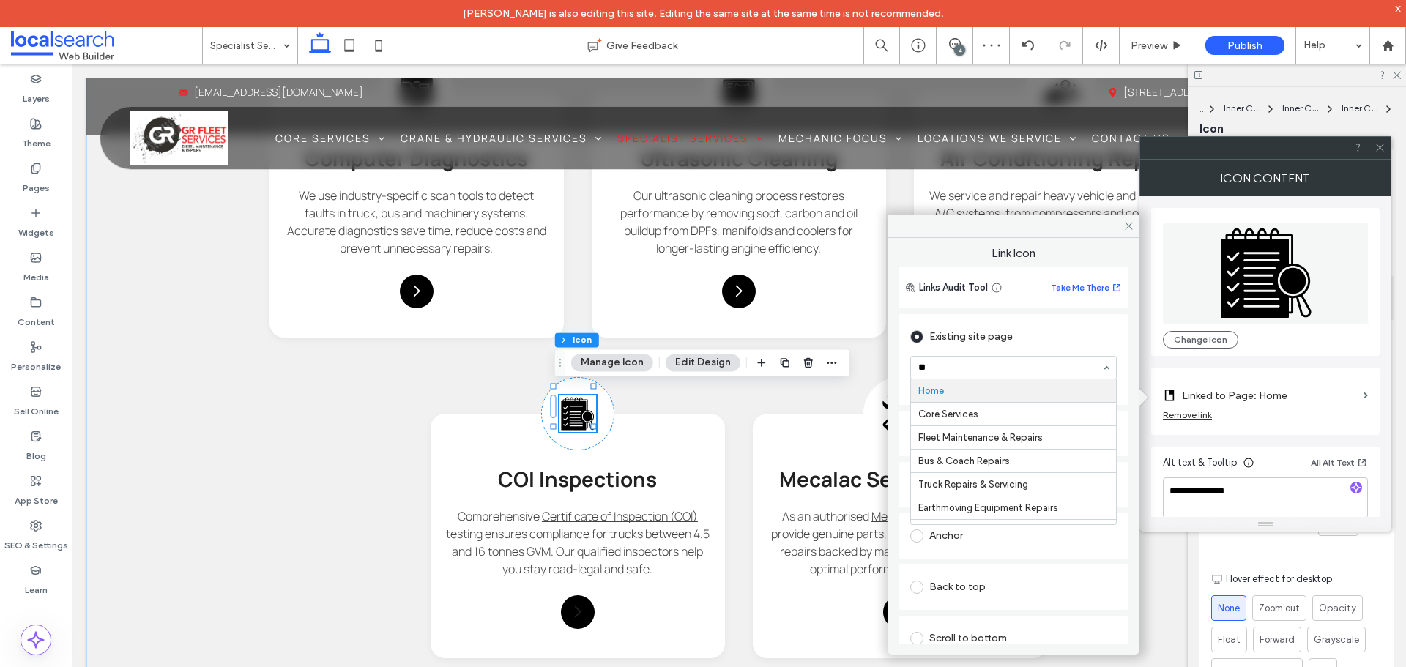
type input "***"
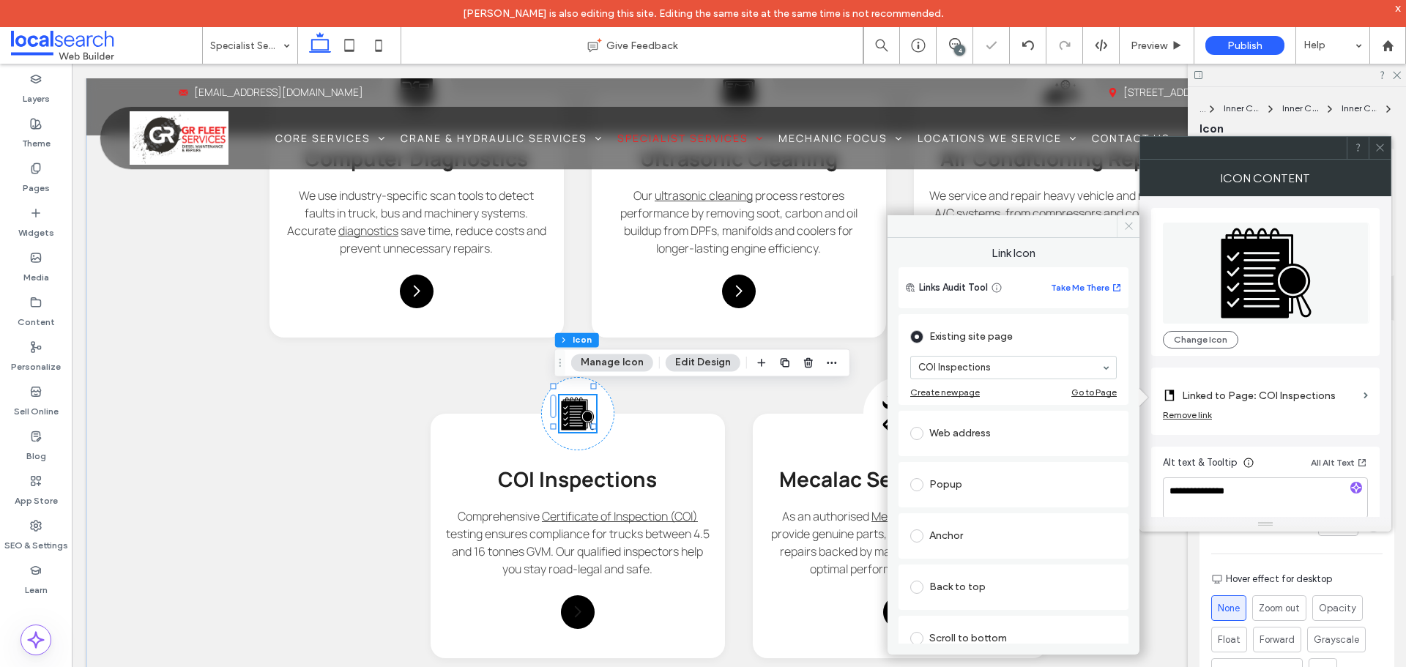
drag, startPoint x: 1048, startPoint y: 161, endPoint x: 1129, endPoint y: 227, distance: 104.1
click at [1129, 227] on icon at bounding box center [1128, 225] width 11 height 11
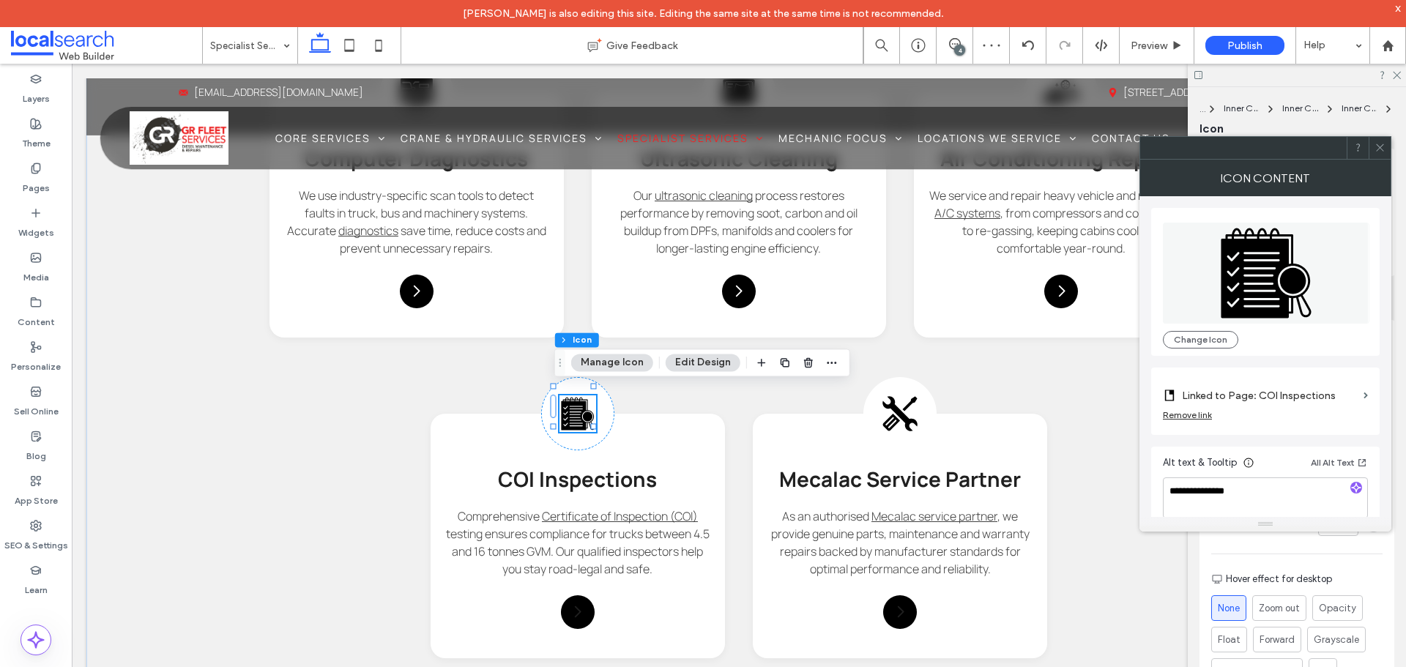
click at [1383, 149] on icon at bounding box center [1379, 147] width 11 height 11
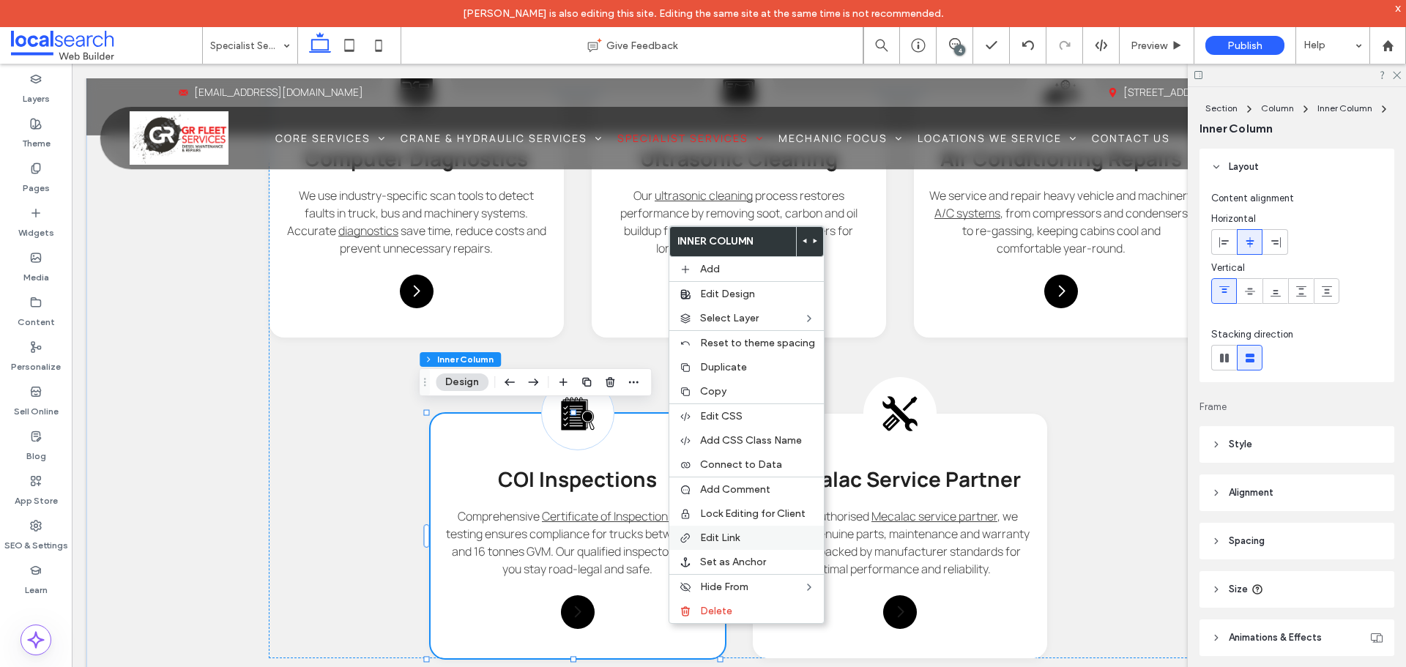
click at [732, 533] on span "Edit Link" at bounding box center [720, 538] width 40 height 12
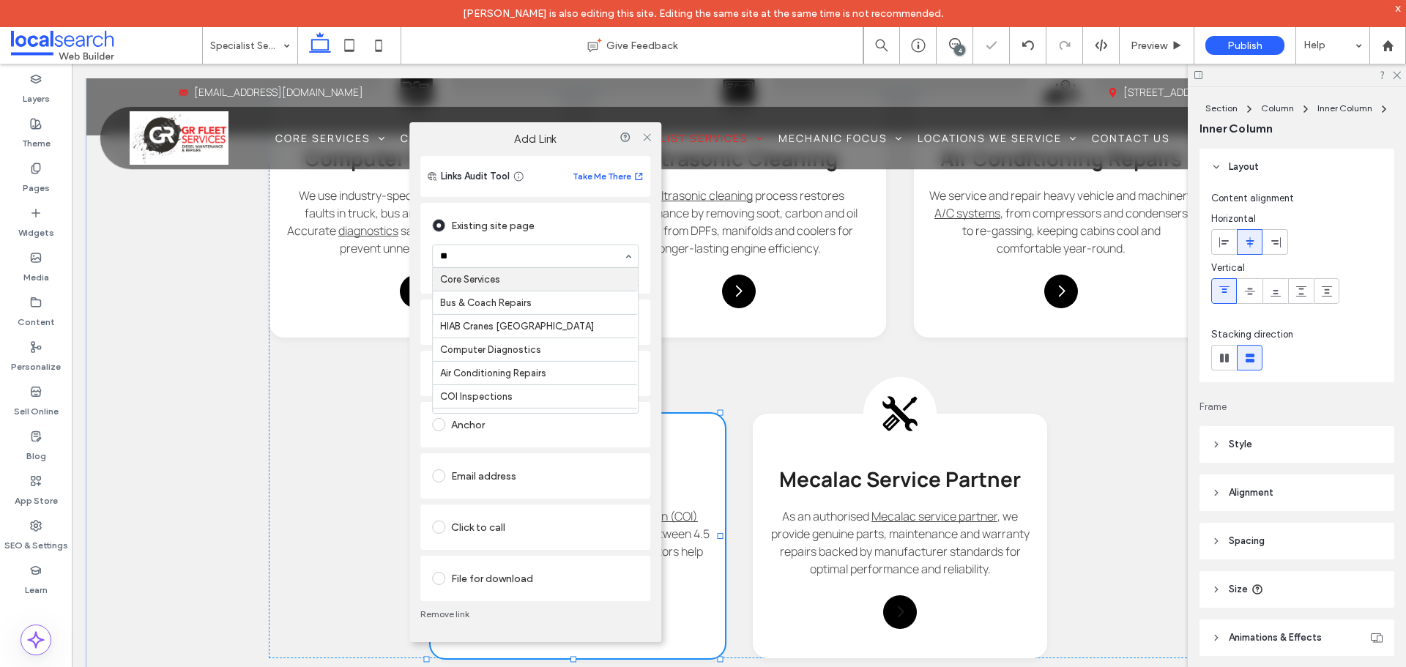
type input "***"
click at [644, 138] on icon at bounding box center [646, 136] width 11 height 11
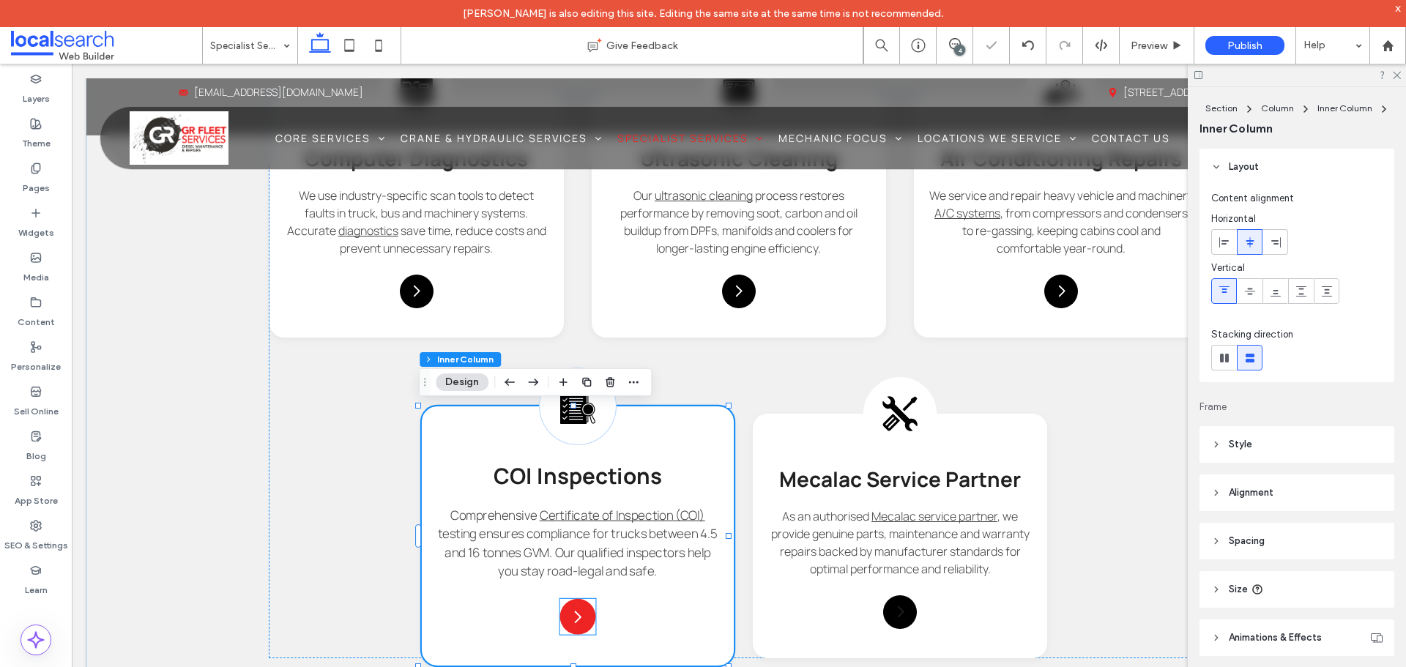
click at [575, 614] on icon at bounding box center [578, 617] width 18 height 18
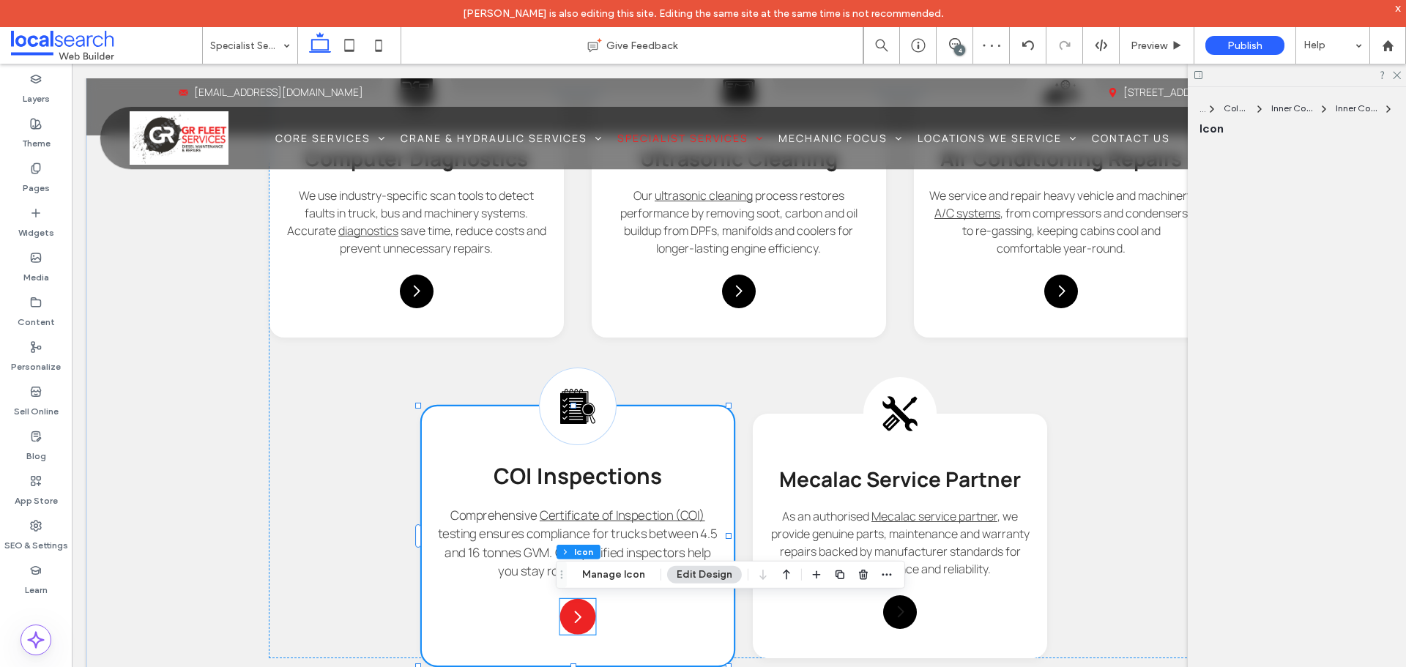
click at [575, 614] on div at bounding box center [578, 617] width 36 height 36
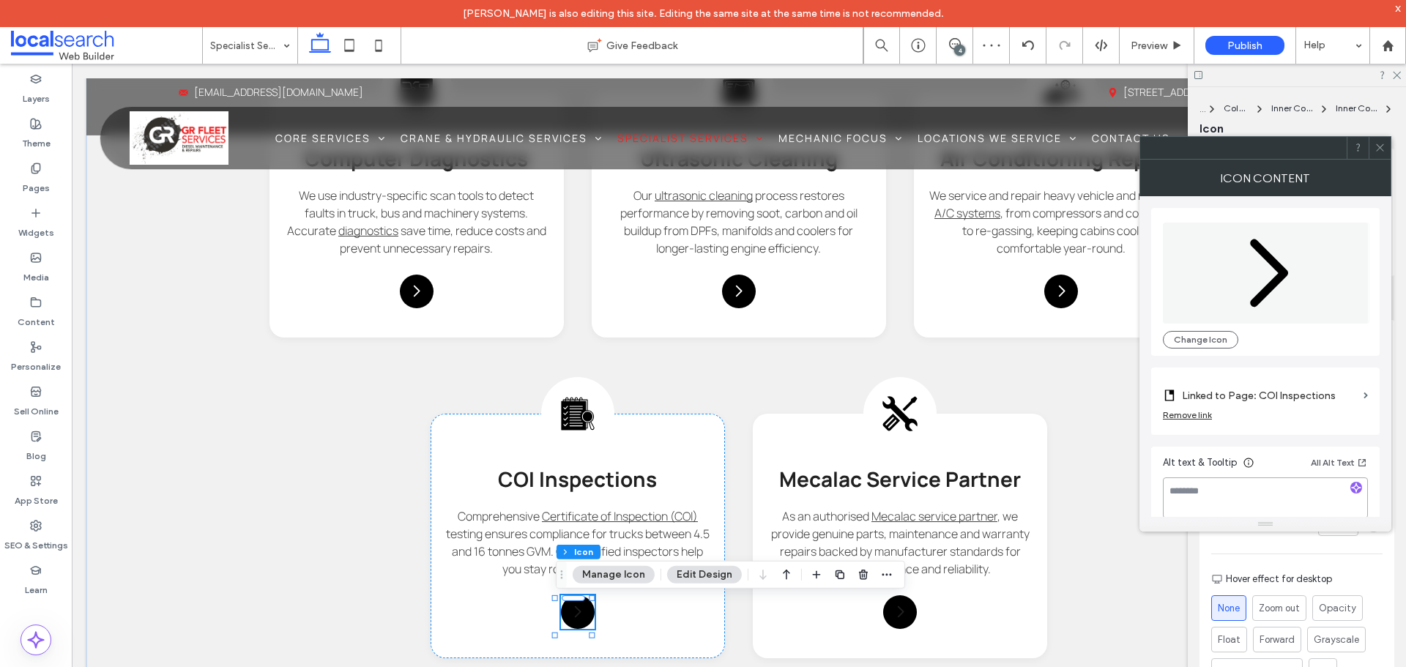
drag, startPoint x: 1228, startPoint y: 490, endPoint x: 1244, endPoint y: 457, distance: 36.4
click at [1233, 485] on textarea at bounding box center [1265, 497] width 205 height 41
paste textarea "**********"
type textarea "**********"
click at [1381, 156] on span at bounding box center [1379, 148] width 11 height 22
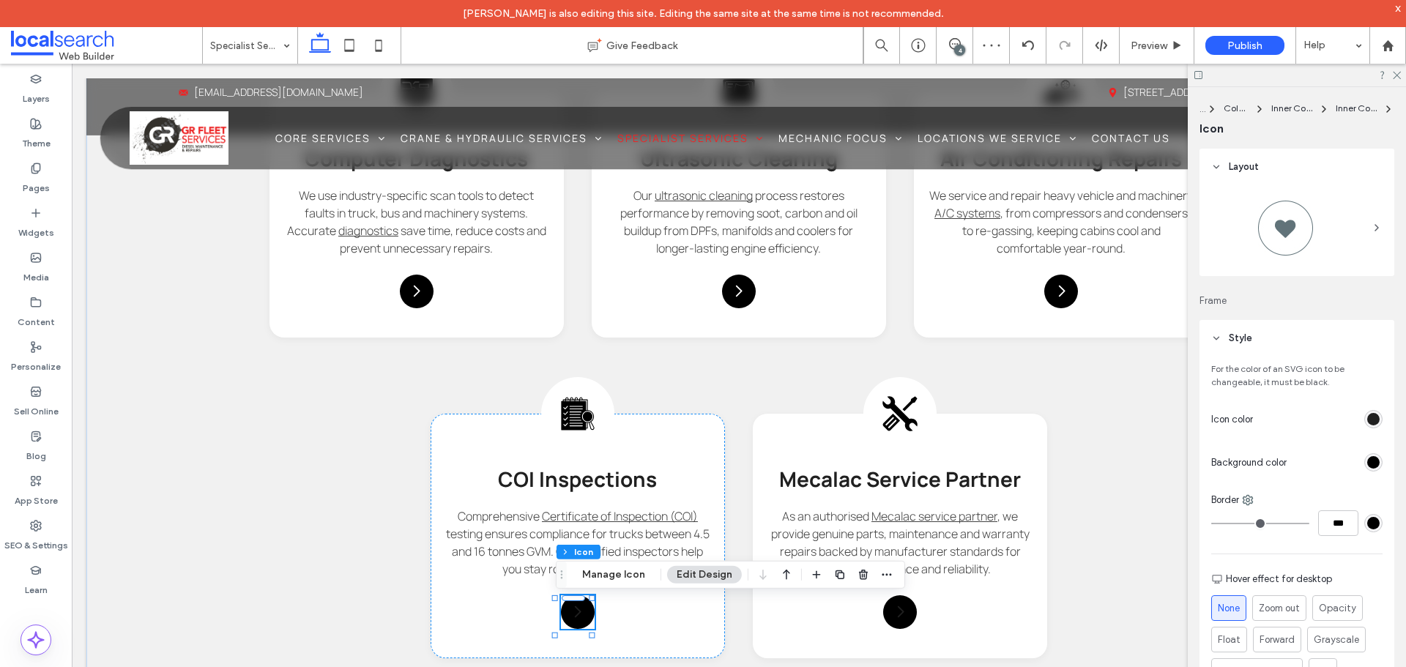
click at [1367, 419] on div "rgb(32, 32, 32)" at bounding box center [1373, 419] width 12 height 12
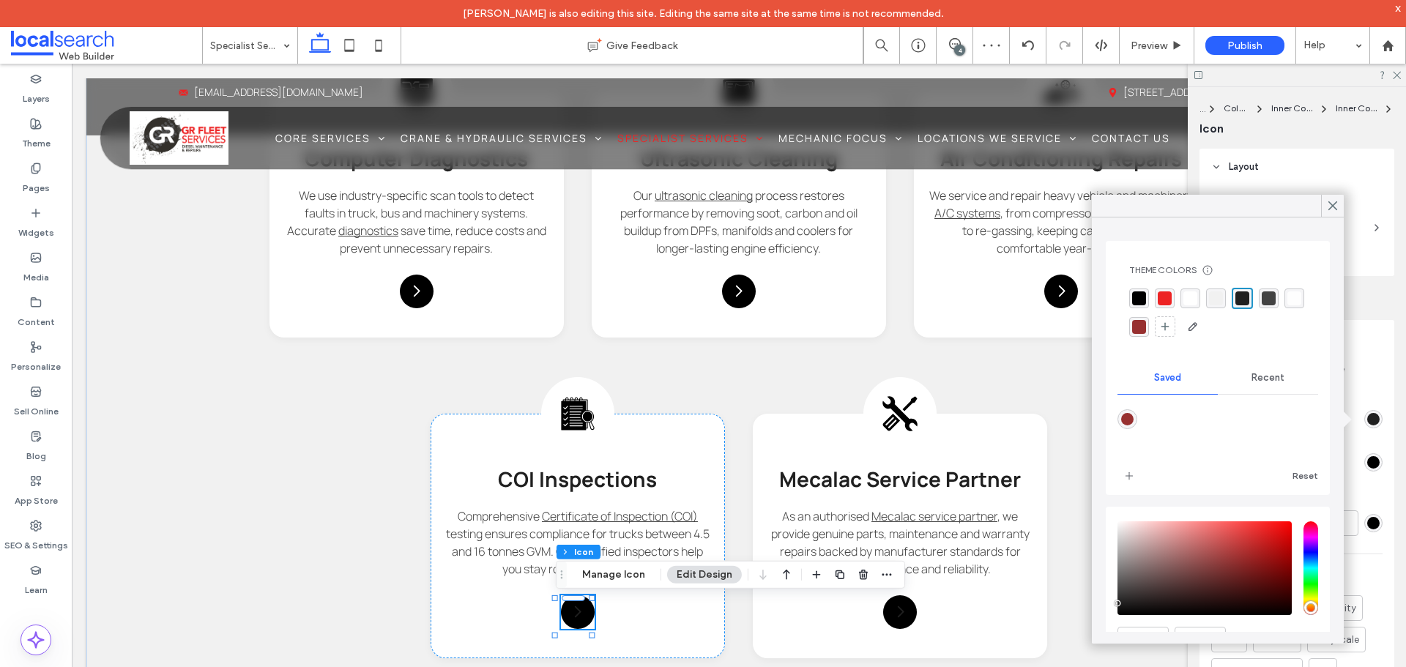
click at [1188, 298] on div "rgba(255, 255, 255, 1)" at bounding box center [1190, 298] width 14 height 14
click at [1330, 208] on use at bounding box center [1332, 206] width 7 height 8
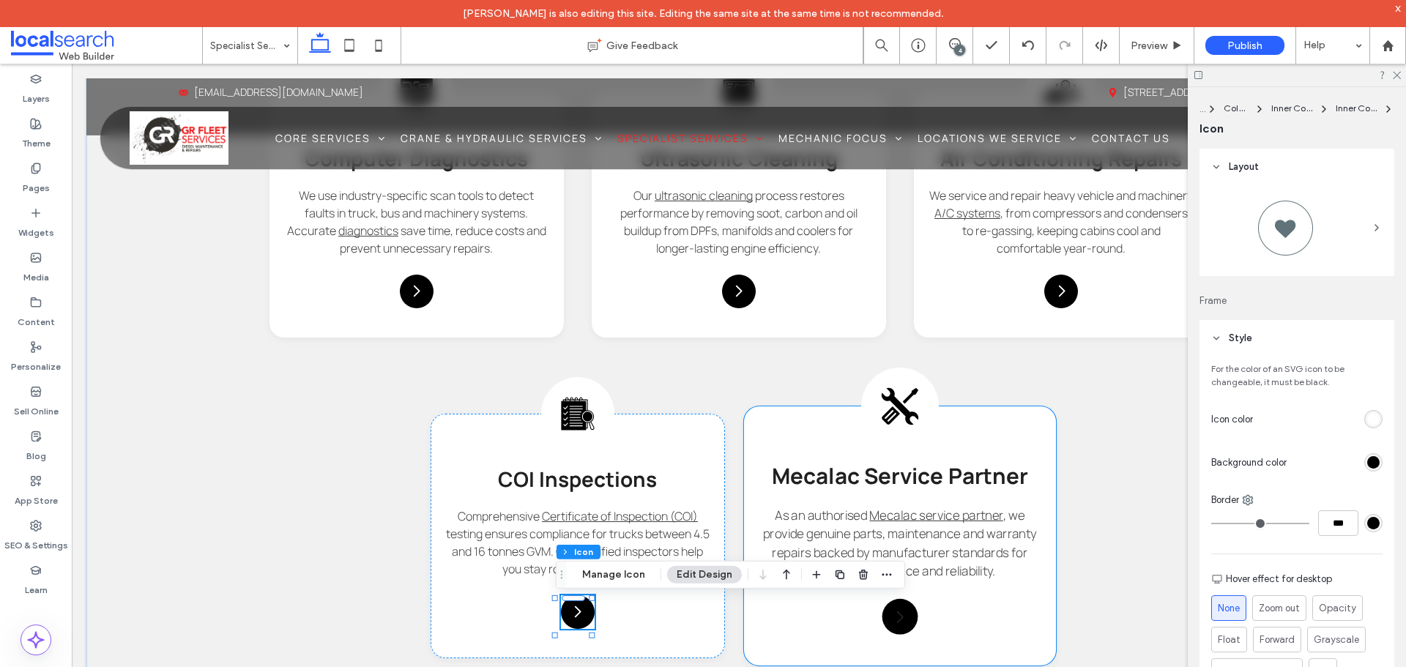
click at [887, 414] on icon at bounding box center [890, 415] width 18 height 18
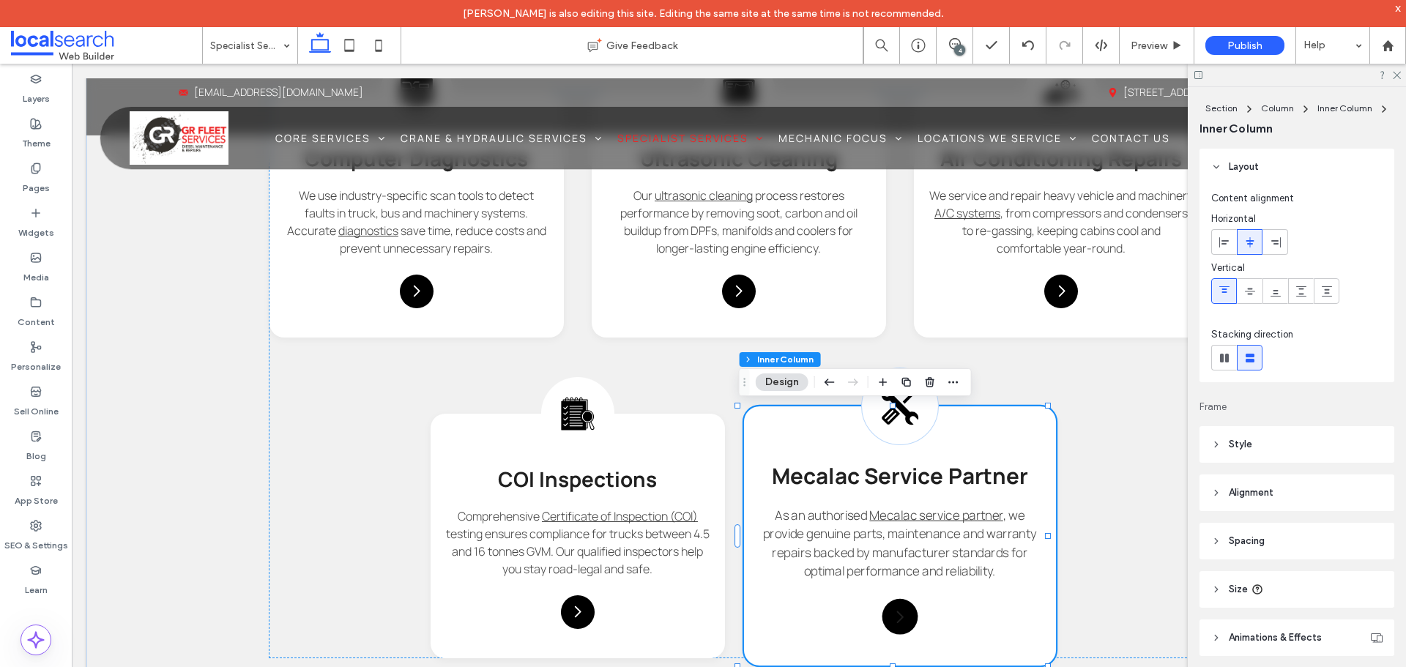
click at [887, 414] on icon at bounding box center [890, 415] width 18 height 18
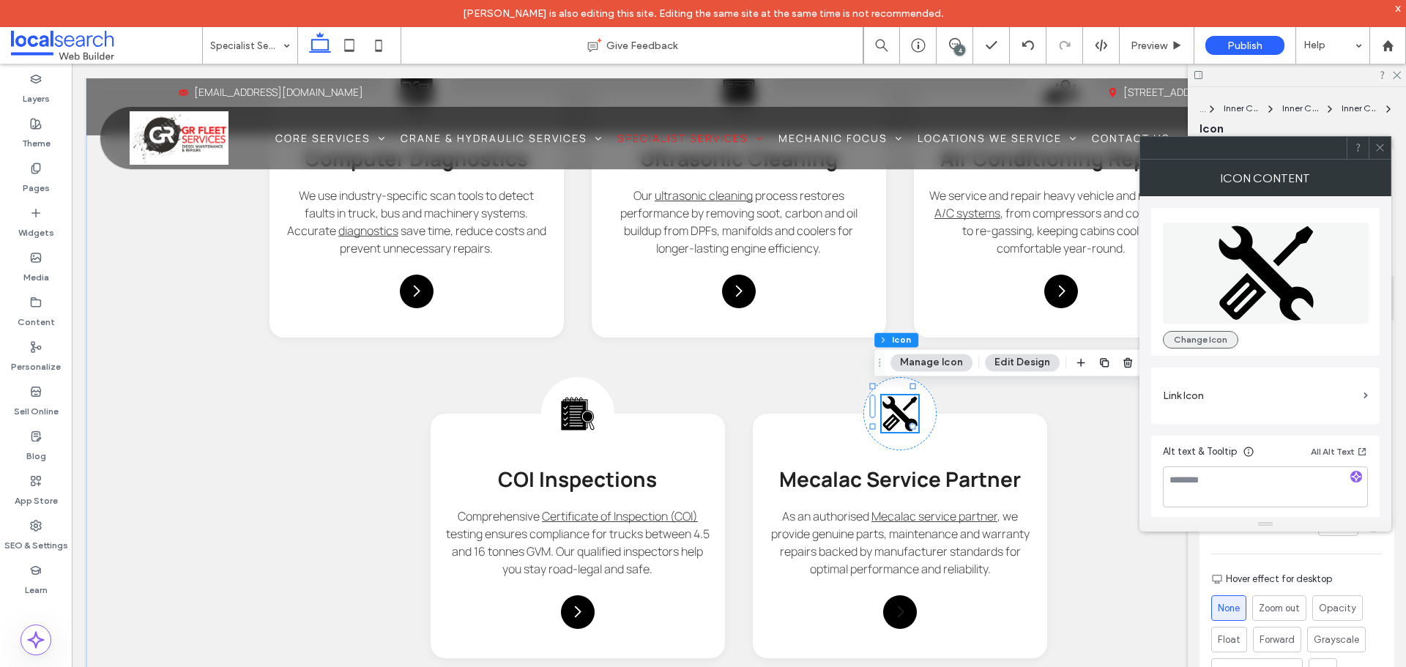
click at [1206, 337] on button "Change Icon" at bounding box center [1200, 340] width 75 height 18
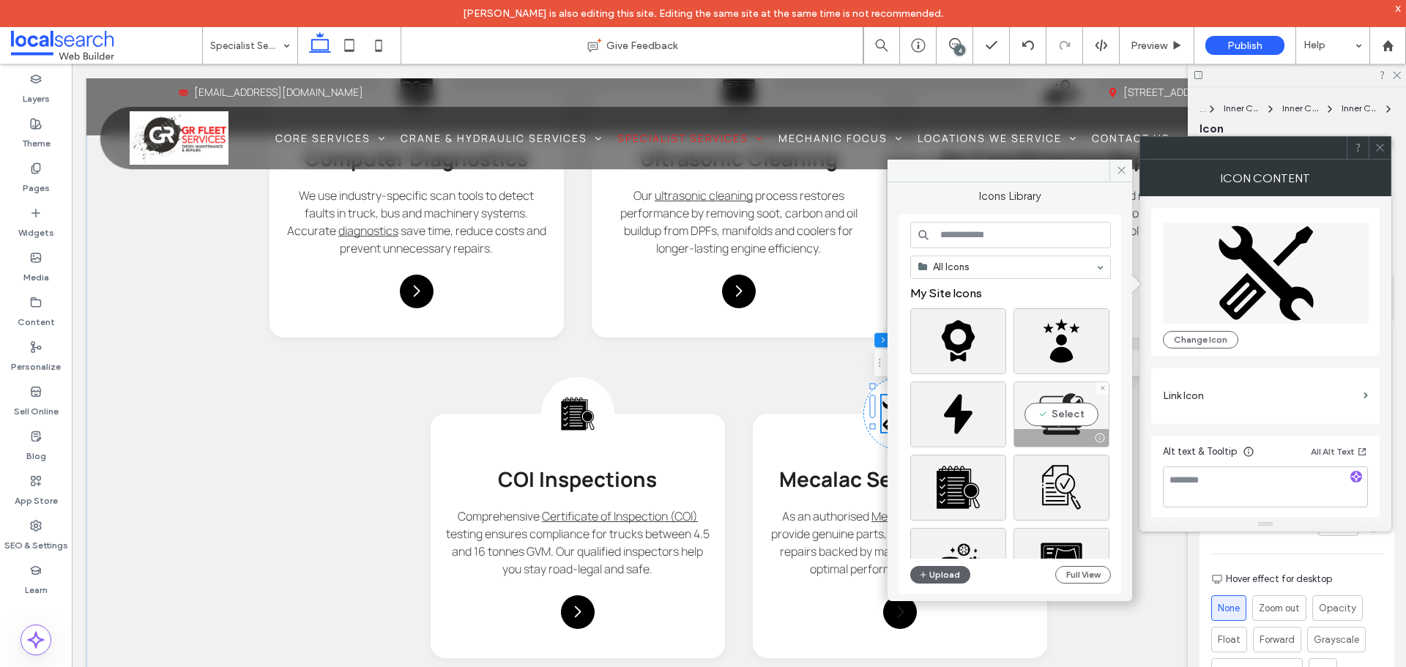
drag, startPoint x: 1059, startPoint y: 415, endPoint x: 1066, endPoint y: 351, distance: 64.0
click at [1059, 415] on div "Select" at bounding box center [1061, 414] width 96 height 66
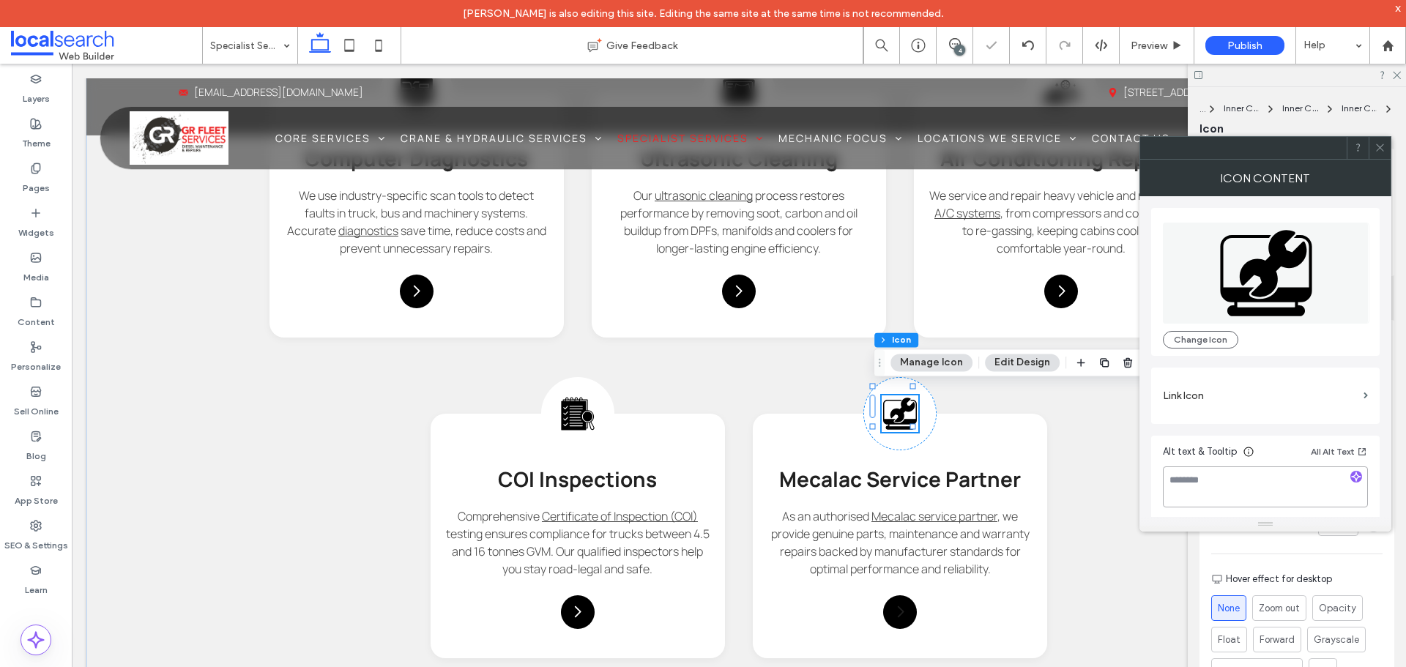
click at [1247, 485] on textarea at bounding box center [1265, 486] width 205 height 41
type textarea "**********"
click at [1190, 406] on label "Link Icon" at bounding box center [1260, 395] width 195 height 27
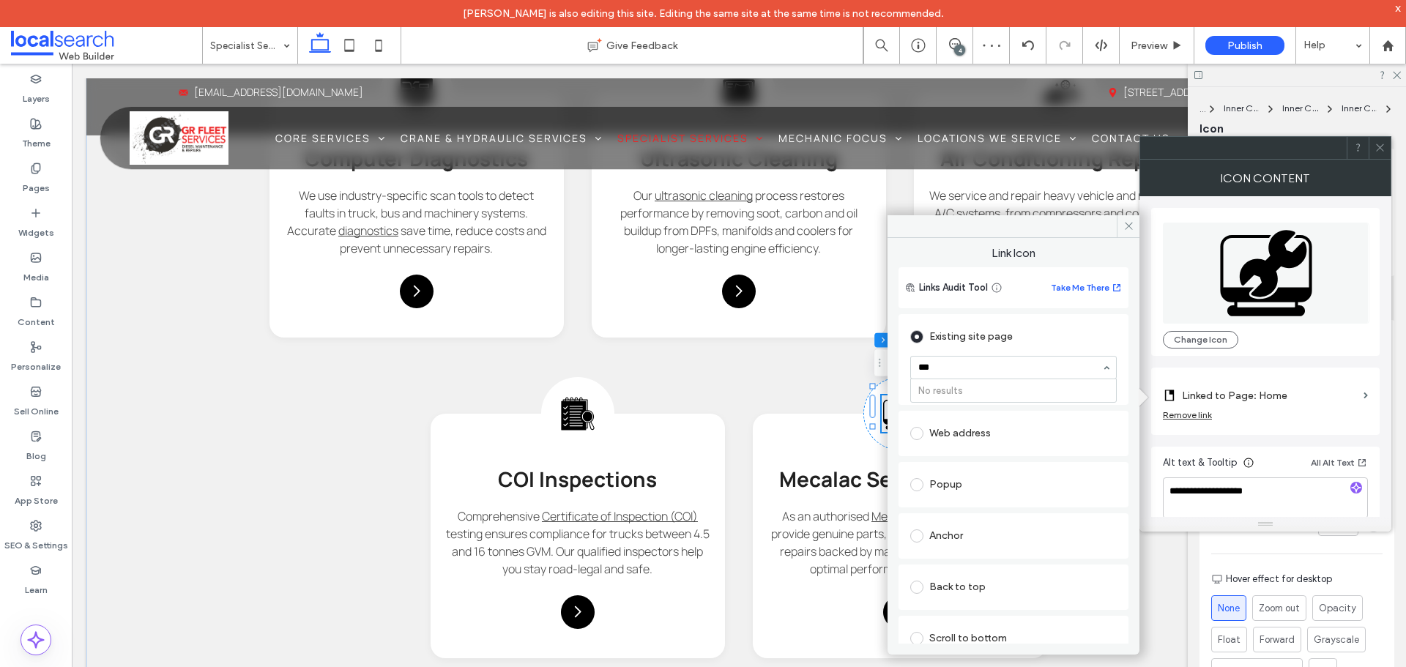
type input "****"
drag, startPoint x: 1135, startPoint y: 228, endPoint x: 1063, endPoint y: 169, distance: 93.2
click at [1135, 228] on span at bounding box center [1127, 226] width 23 height 22
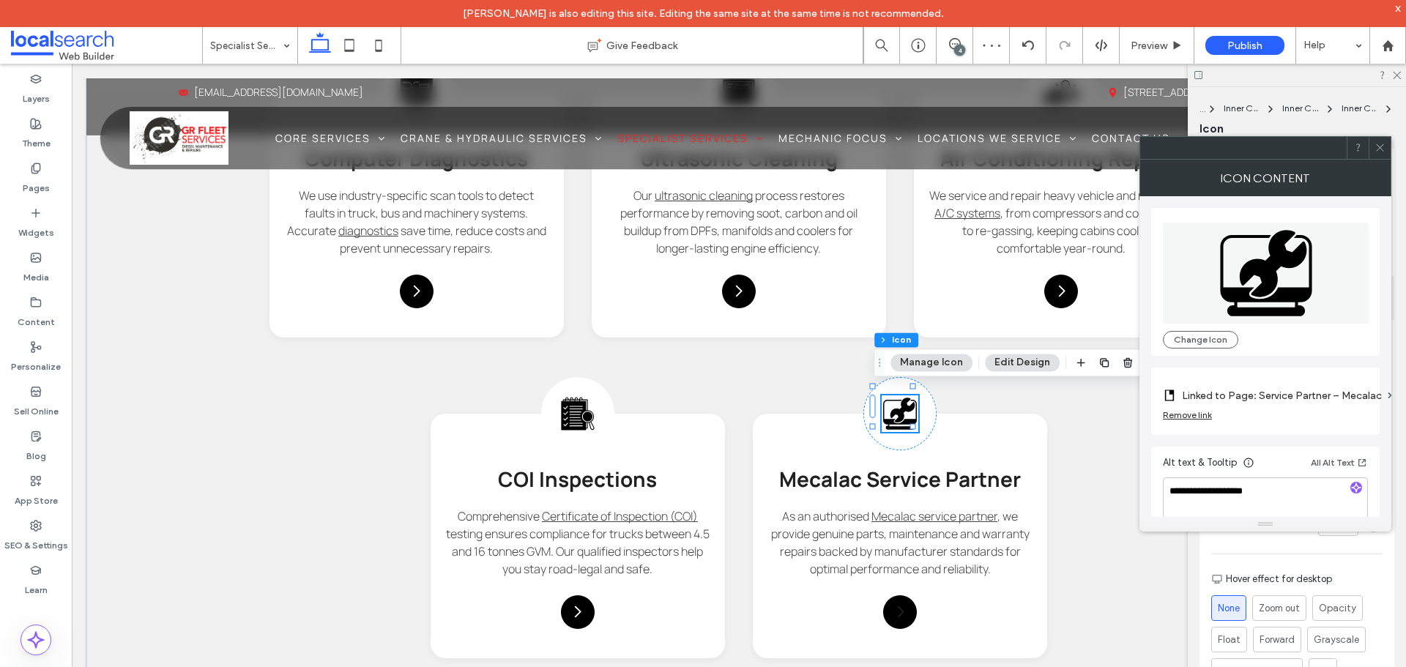
click at [1376, 147] on icon at bounding box center [1379, 147] width 11 height 11
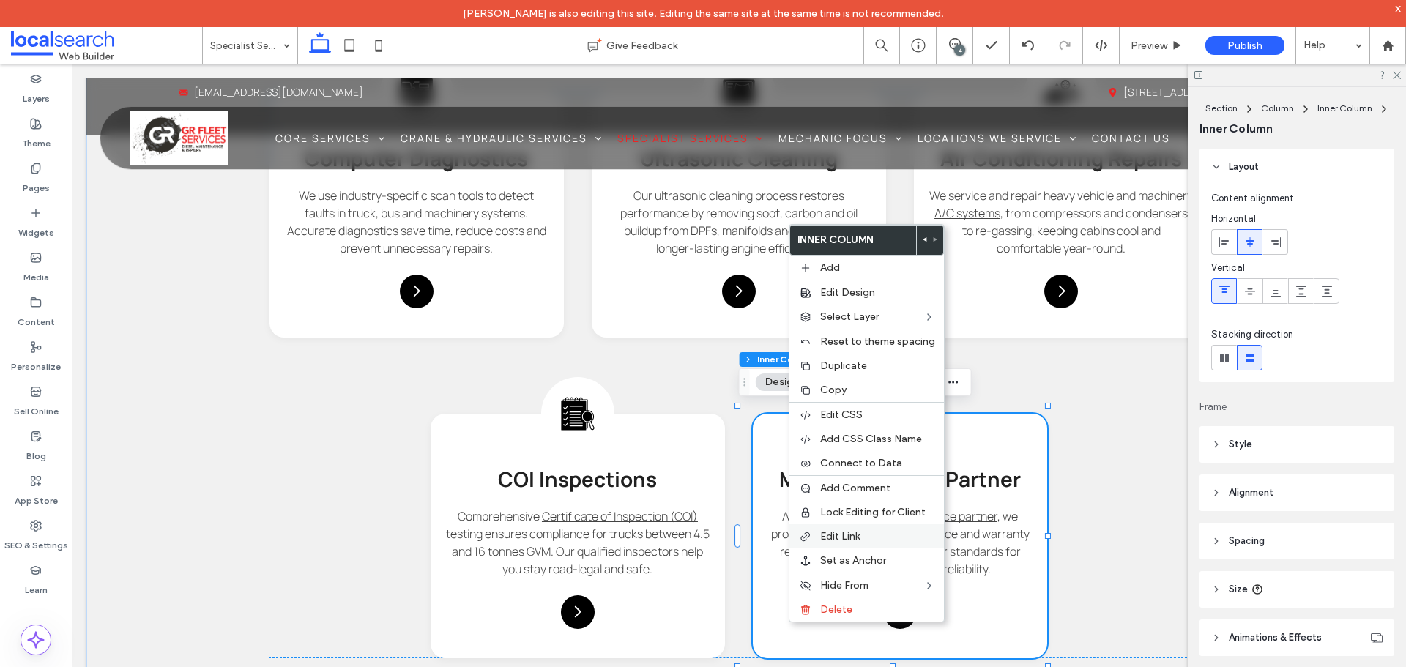
click at [865, 532] on label "Edit Link" at bounding box center [877, 536] width 115 height 12
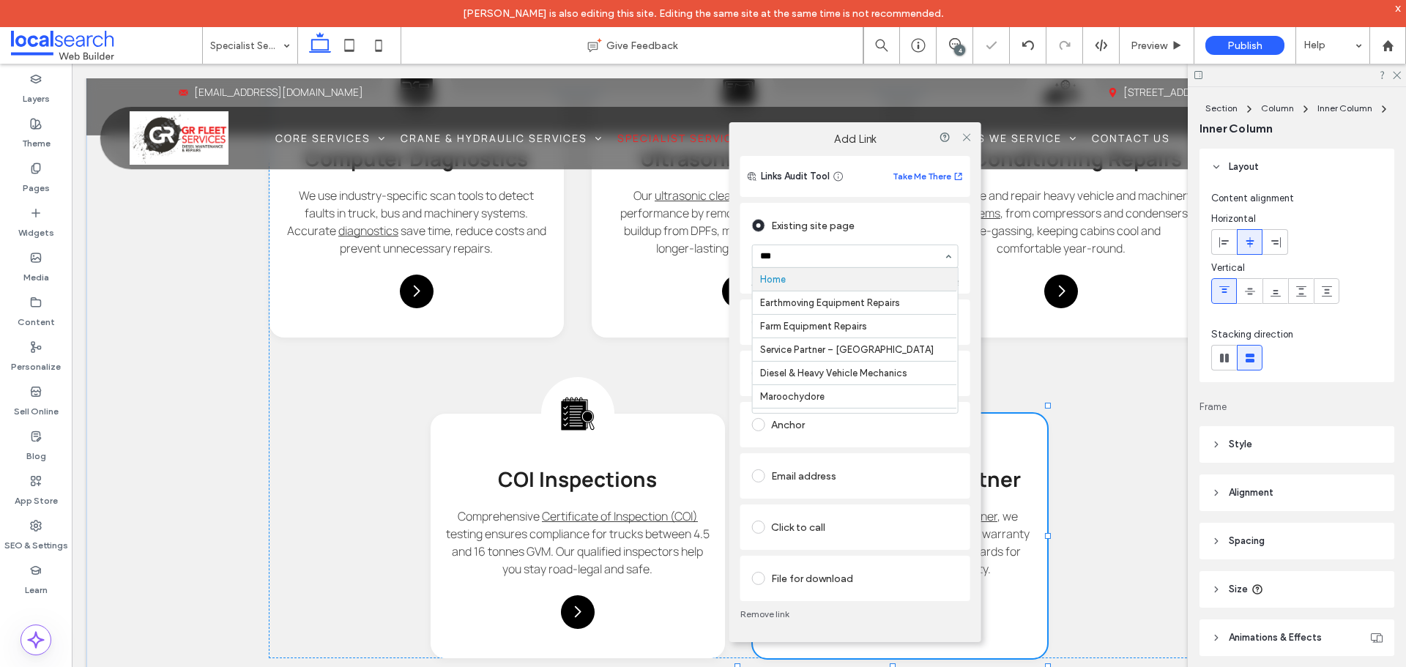
type input "****"
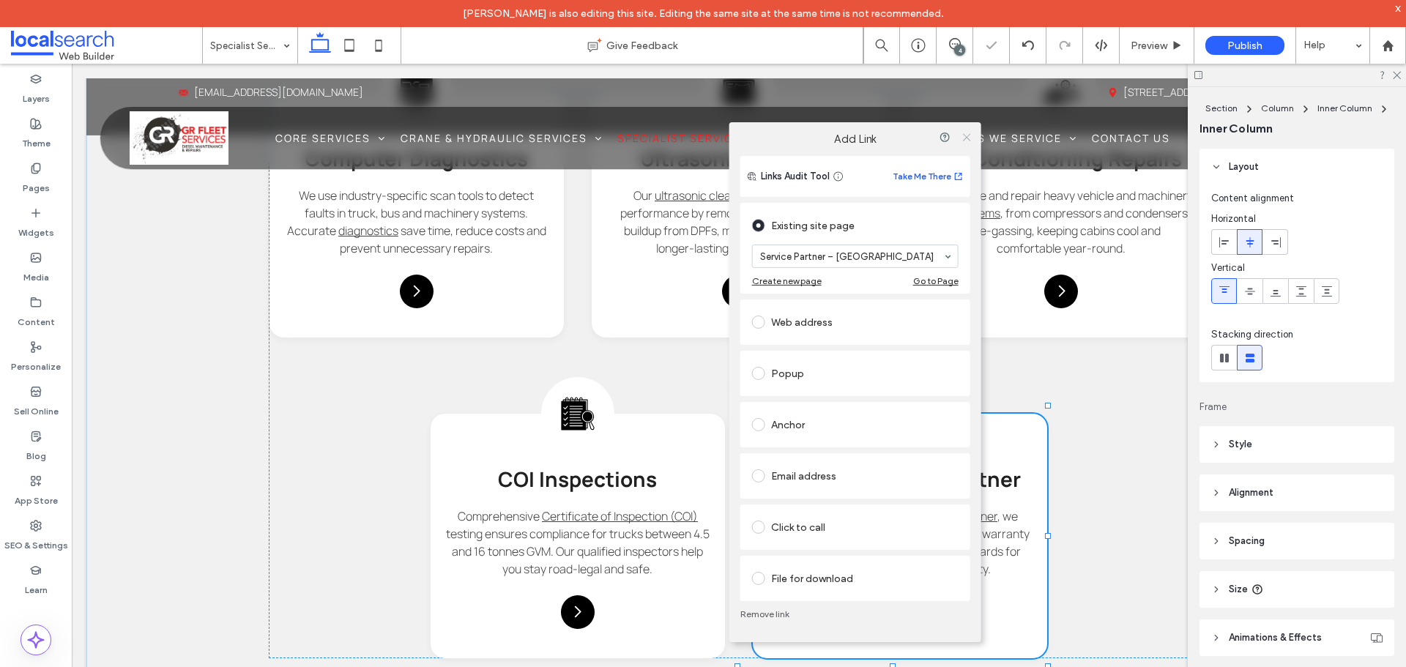
click at [969, 147] on div "Add Link" at bounding box center [855, 139] width 252 height 34
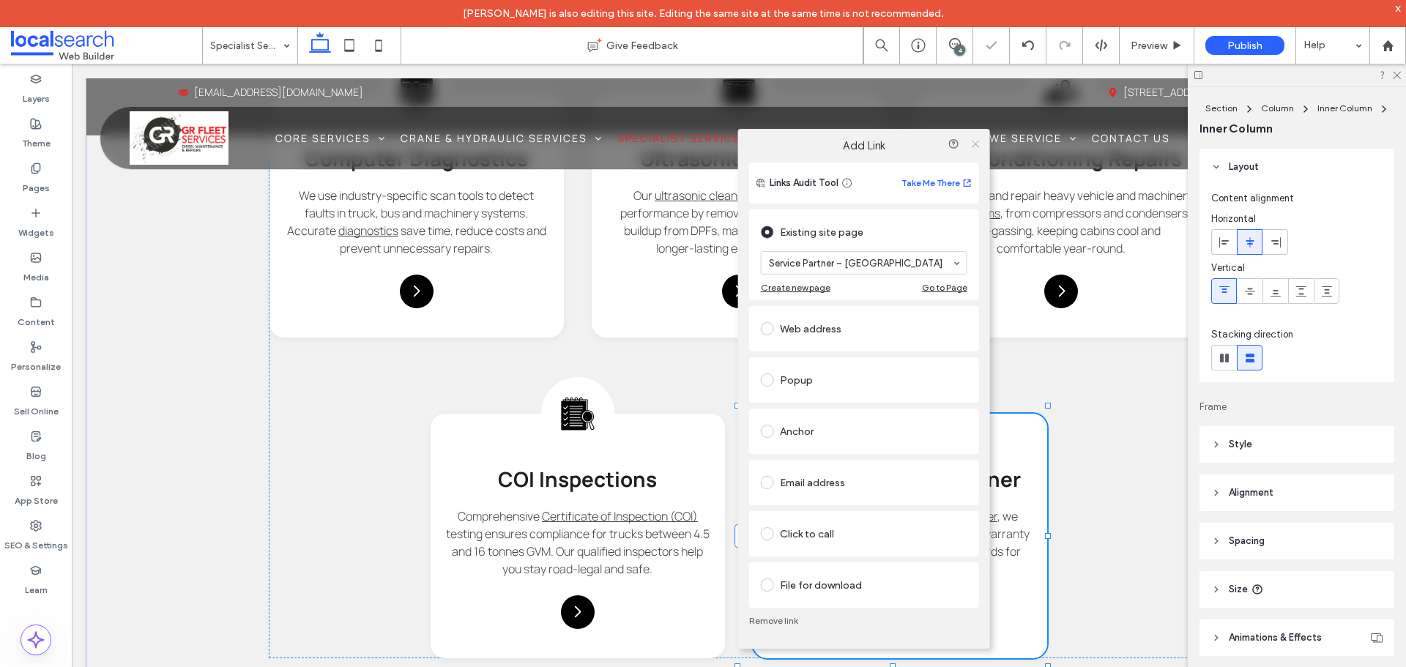
click at [969, 138] on icon at bounding box center [974, 143] width 11 height 11
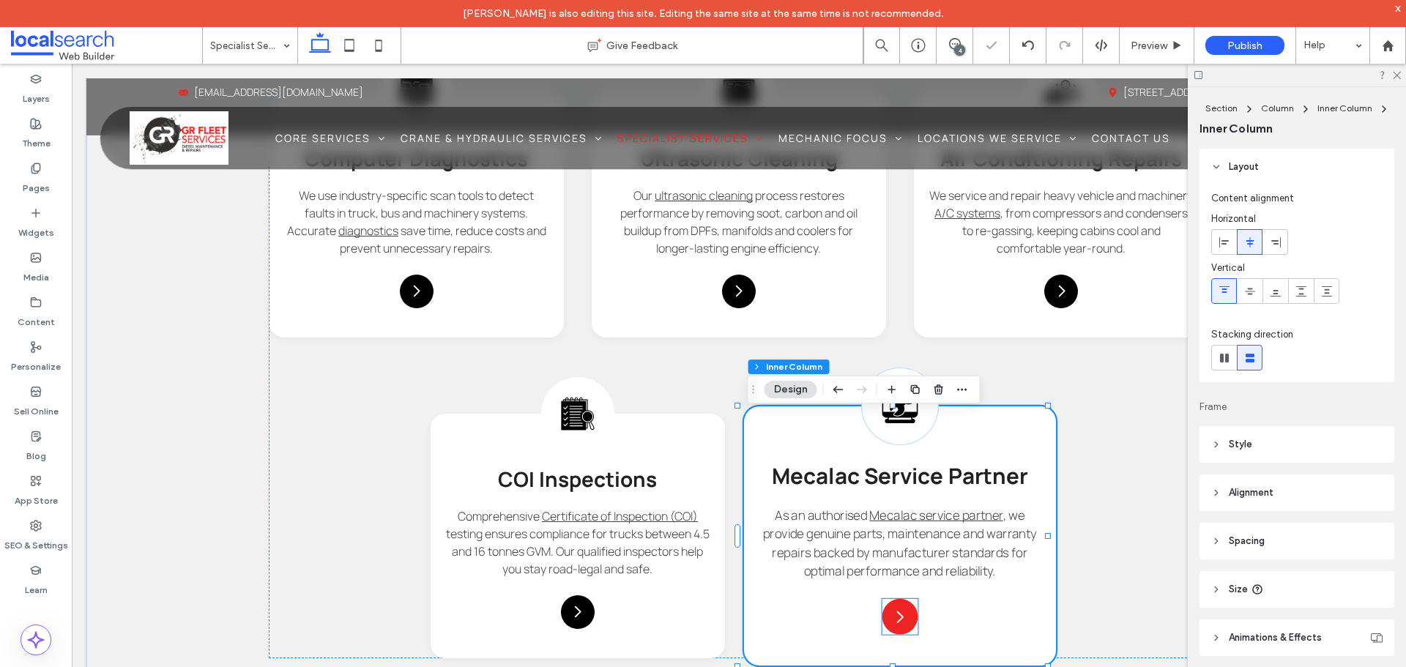
click at [898, 615] on icon at bounding box center [900, 617] width 18 height 18
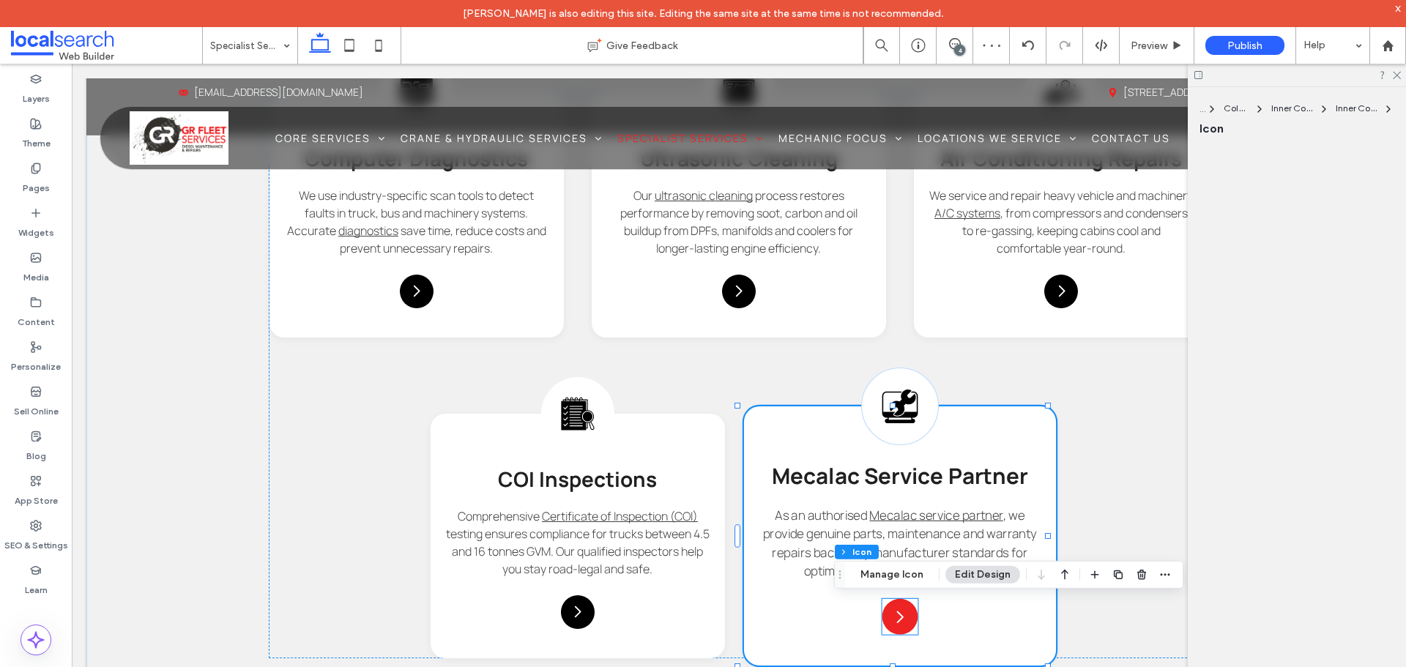
click at [898, 615] on div at bounding box center [900, 617] width 36 height 36
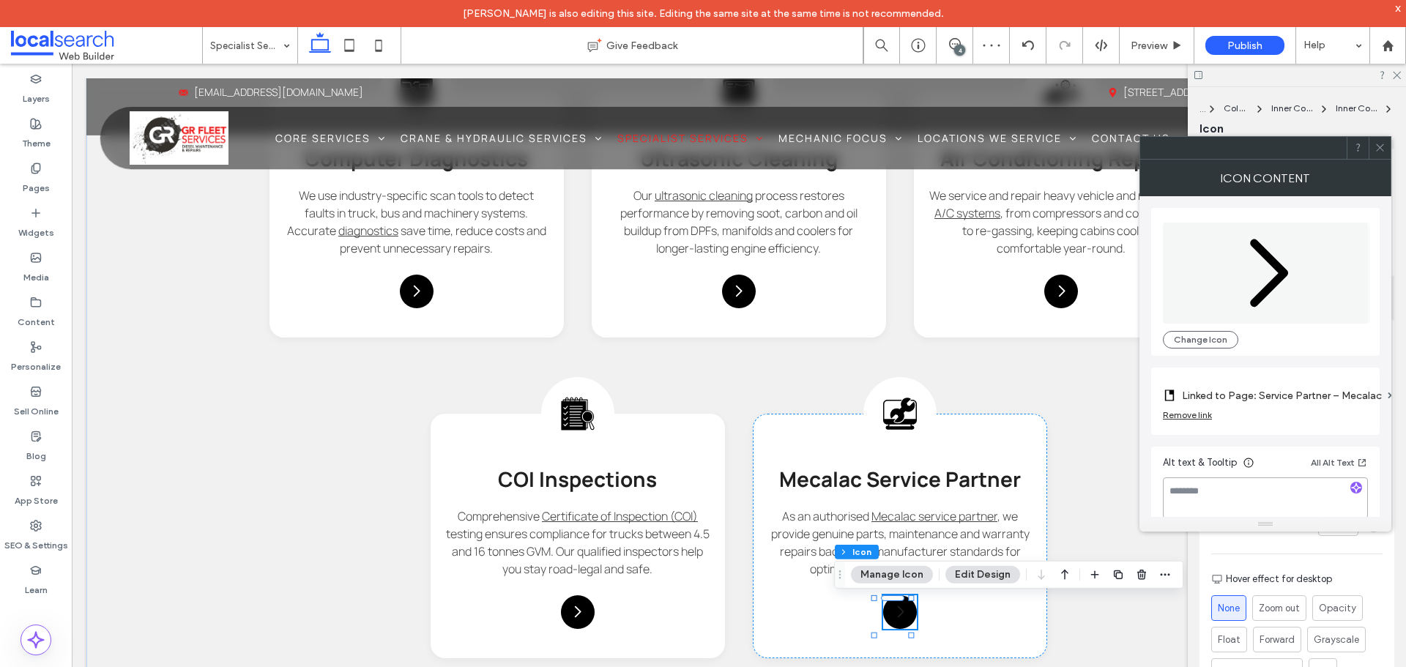
click at [1264, 505] on textarea at bounding box center [1265, 497] width 205 height 41
paste textarea "**********"
type textarea "**********"
click at [1385, 151] on div at bounding box center [1379, 148] width 22 height 22
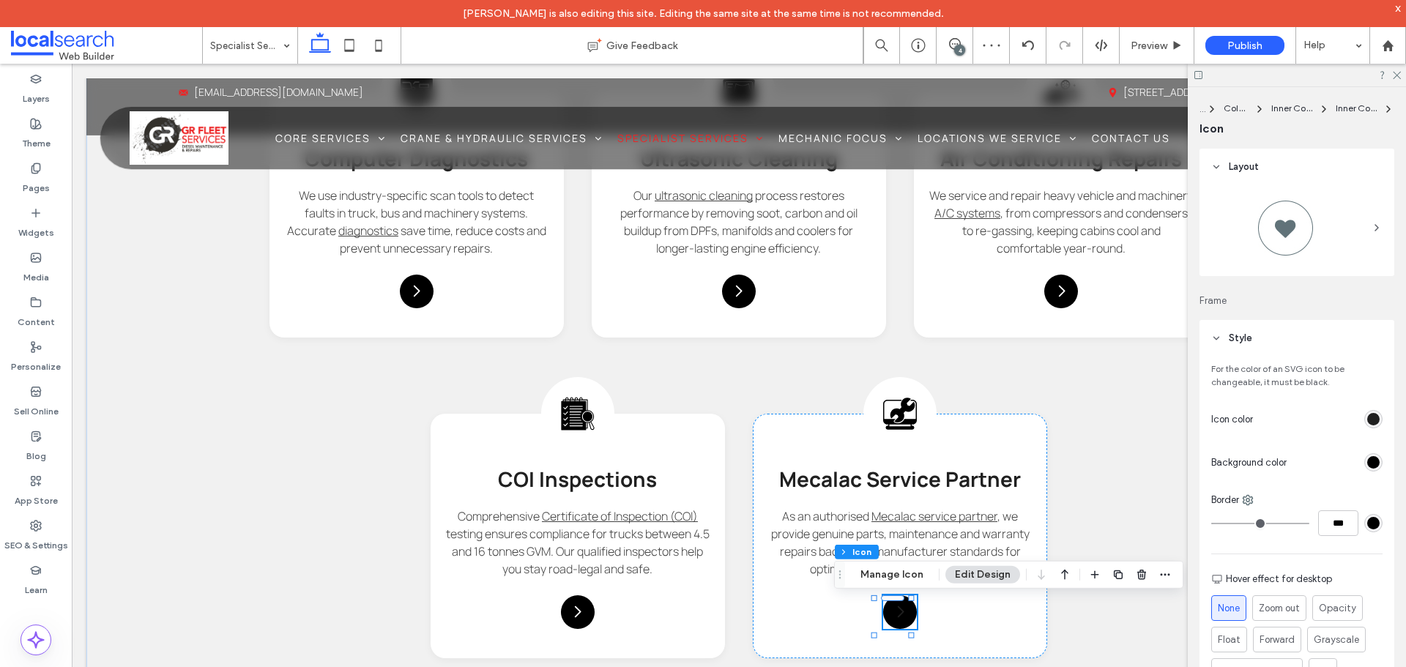
click at [1367, 416] on div "rgb(32, 32, 32)" at bounding box center [1373, 419] width 12 height 12
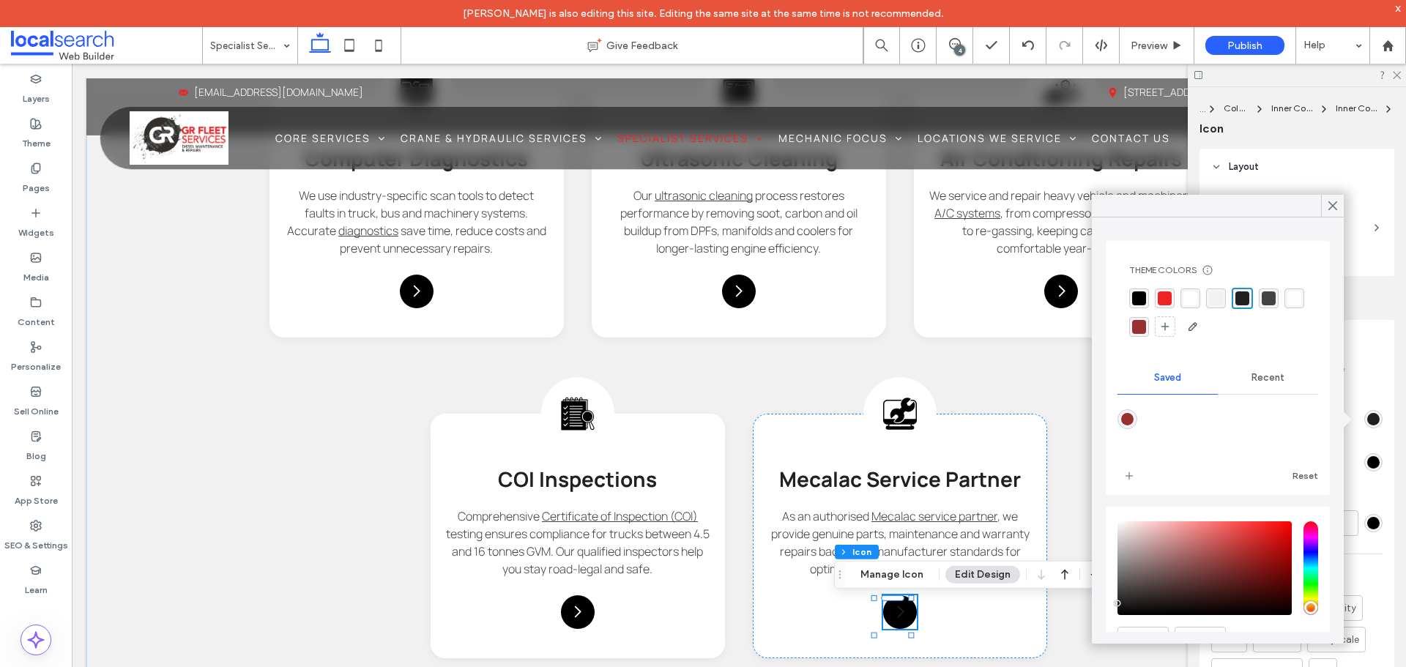
click at [1193, 292] on div "rgba(255, 255, 255, 1)" at bounding box center [1190, 298] width 14 height 14
drag, startPoint x: 1334, startPoint y: 198, endPoint x: 1276, endPoint y: 210, distance: 59.2
click at [1333, 198] on span at bounding box center [1332, 206] width 13 height 22
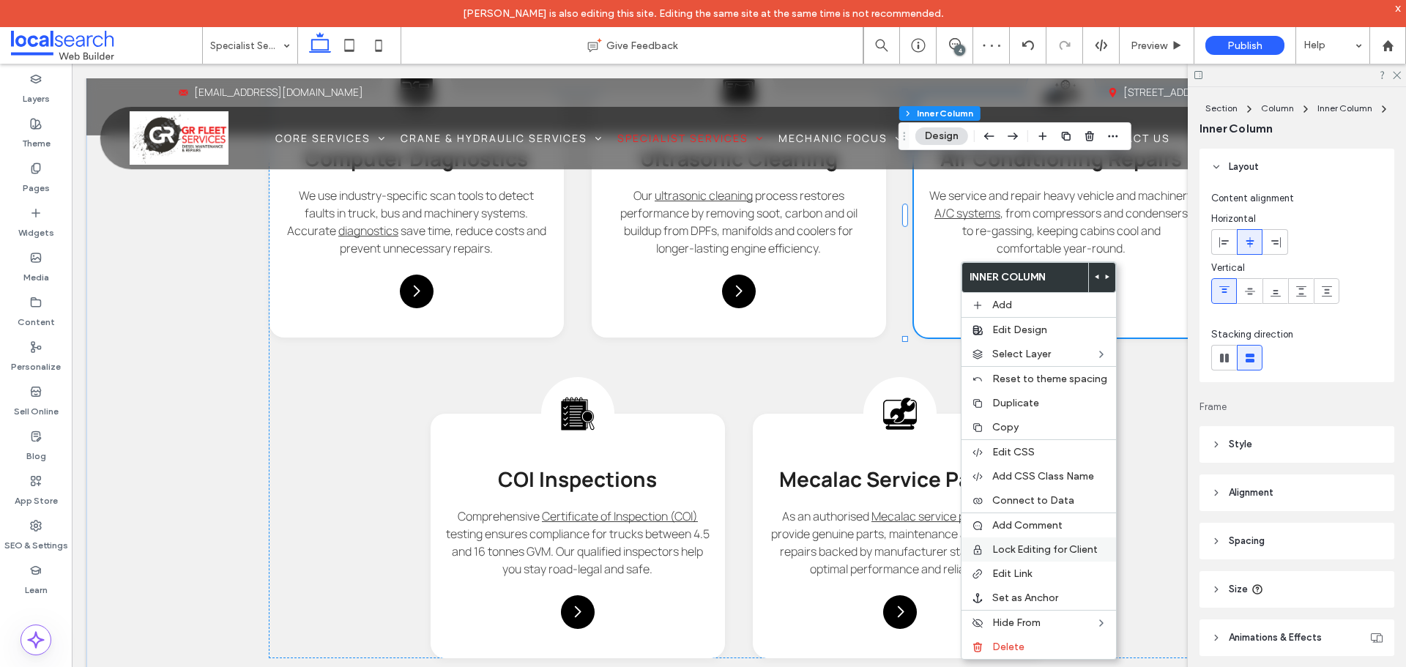
click at [1029, 572] on span "Edit Link" at bounding box center [1012, 573] width 40 height 12
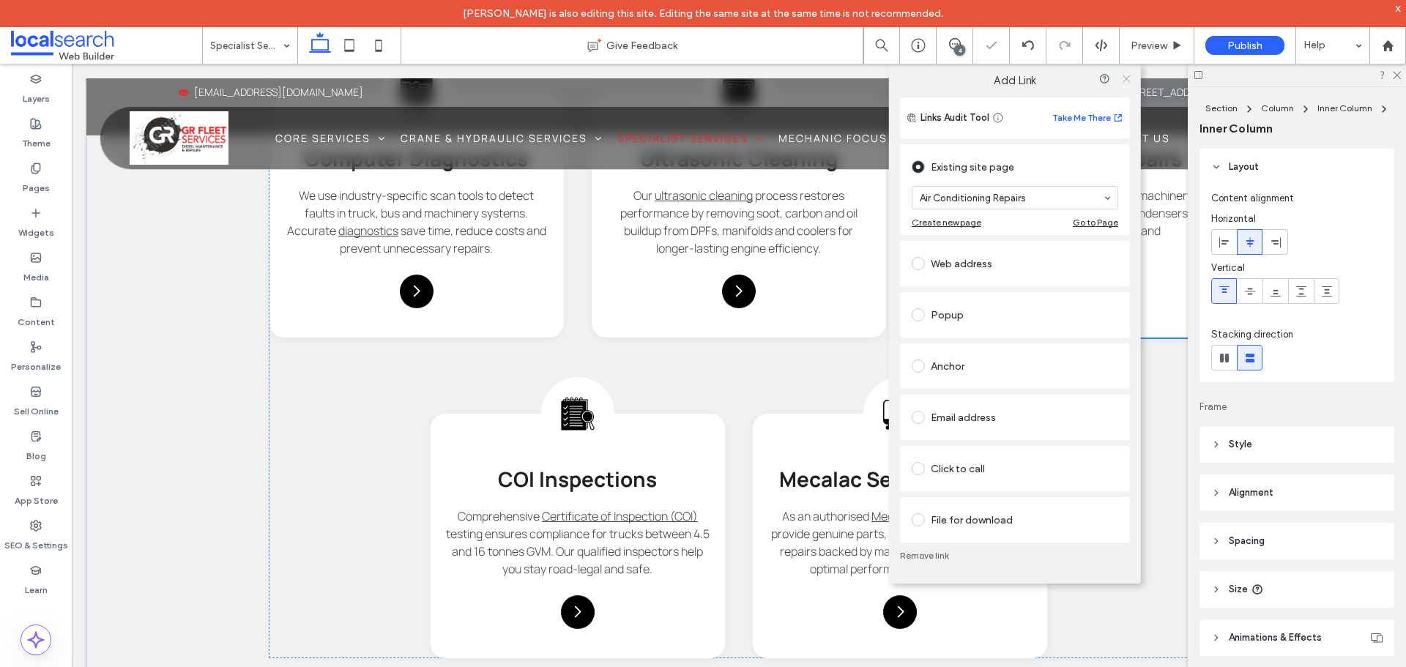
click at [1125, 81] on icon at bounding box center [1125, 78] width 11 height 11
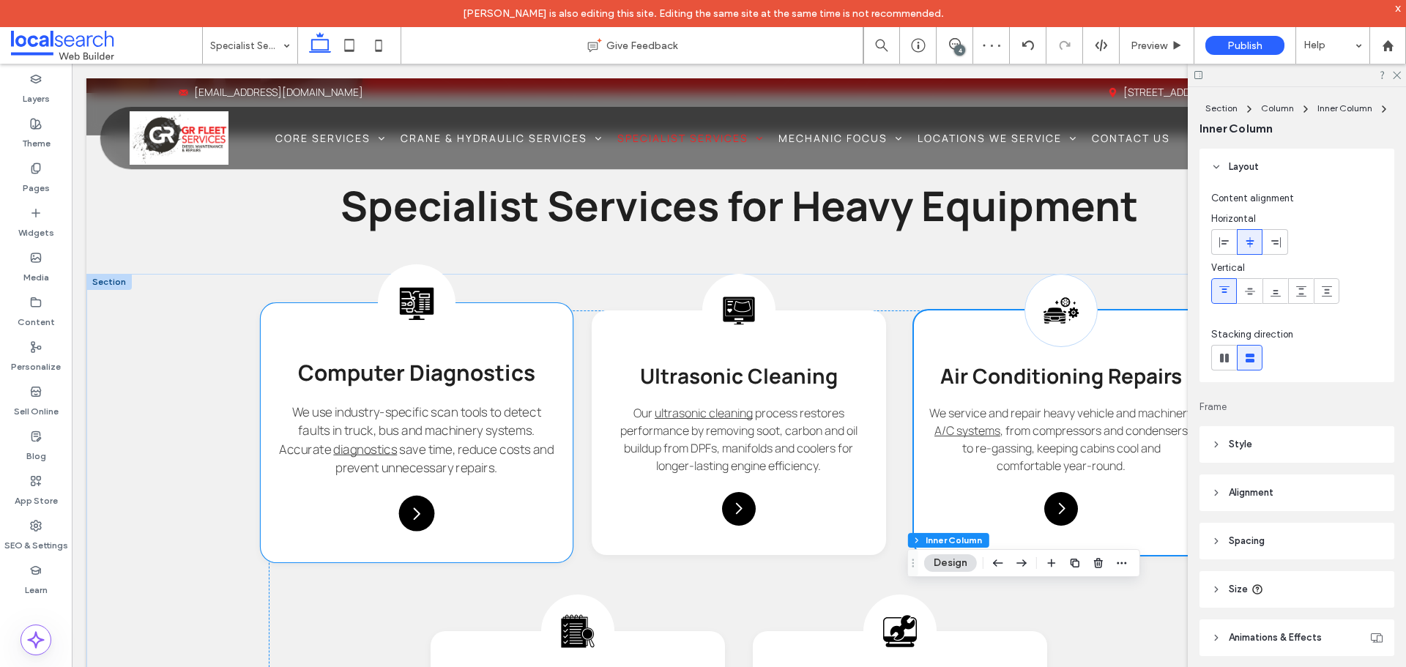
scroll to position [1271, 0]
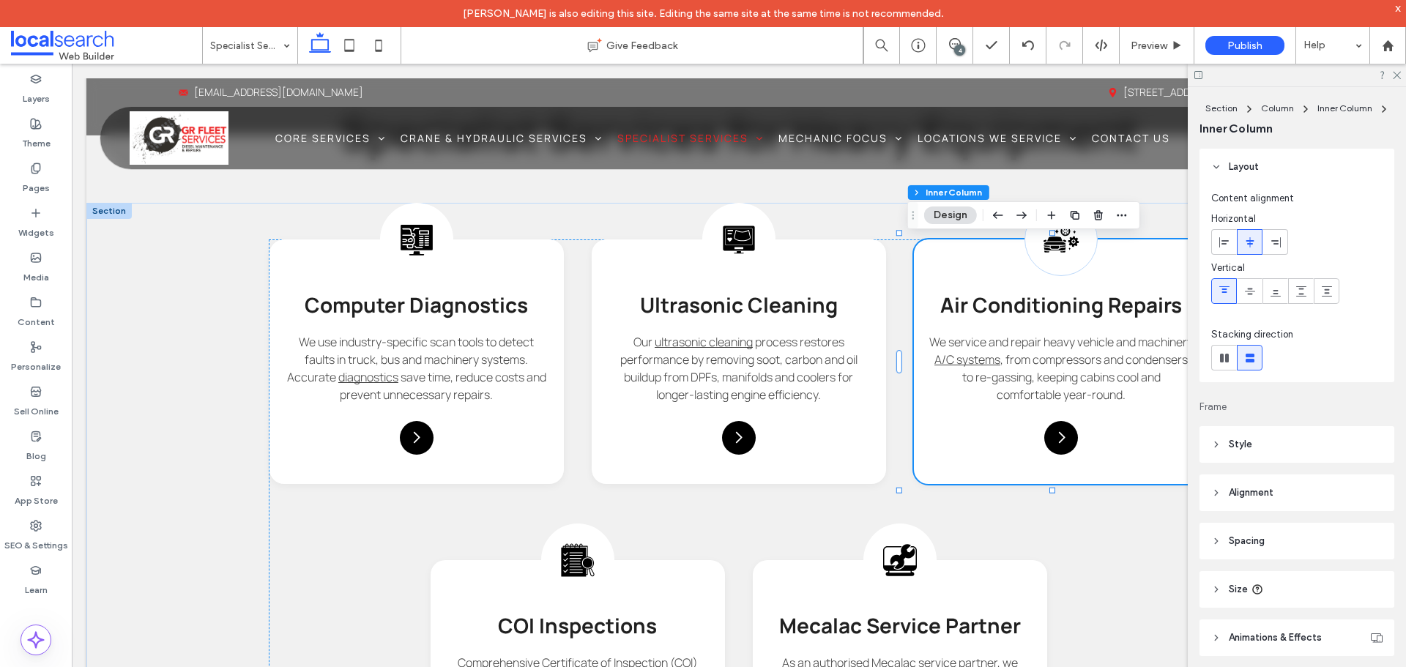
click at [1319, 491] on header "Alignment" at bounding box center [1296, 492] width 195 height 37
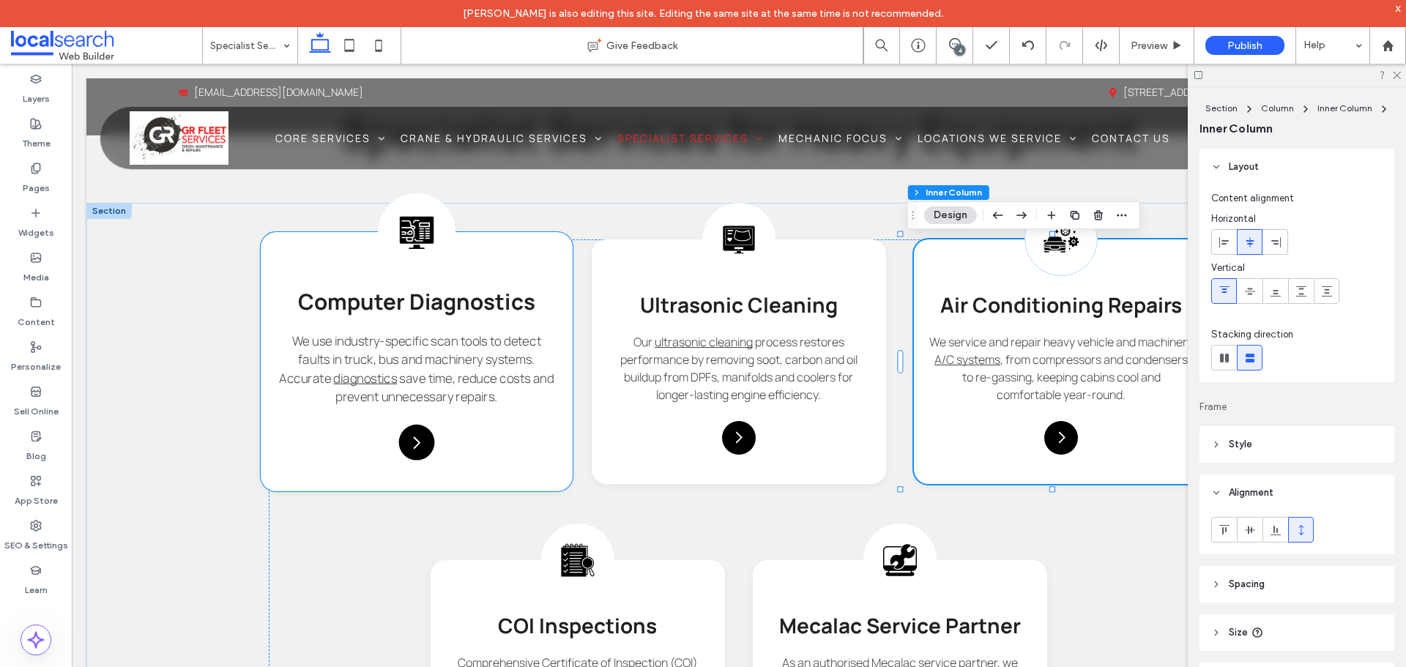
click at [529, 450] on div "Car Diagnostic Icon Computer Diagnostics We use industry-specific scan tools to…" at bounding box center [417, 361] width 312 height 259
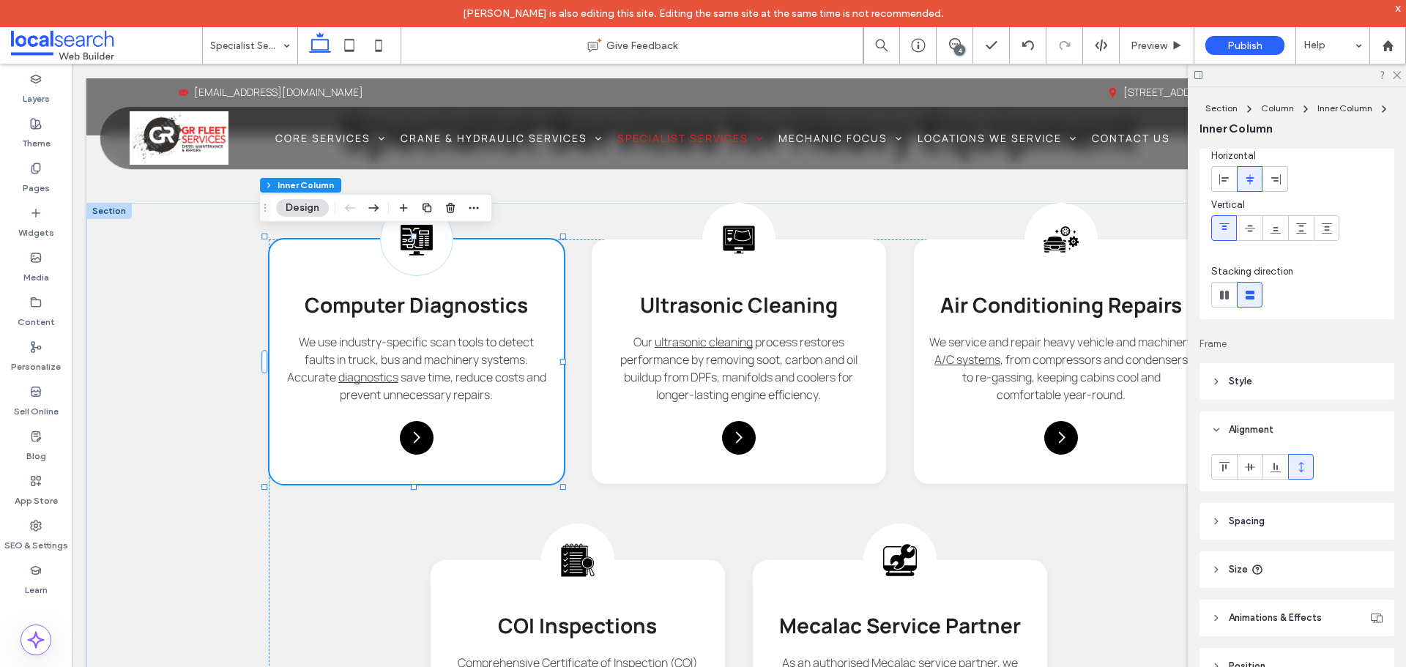
scroll to position [118, 0]
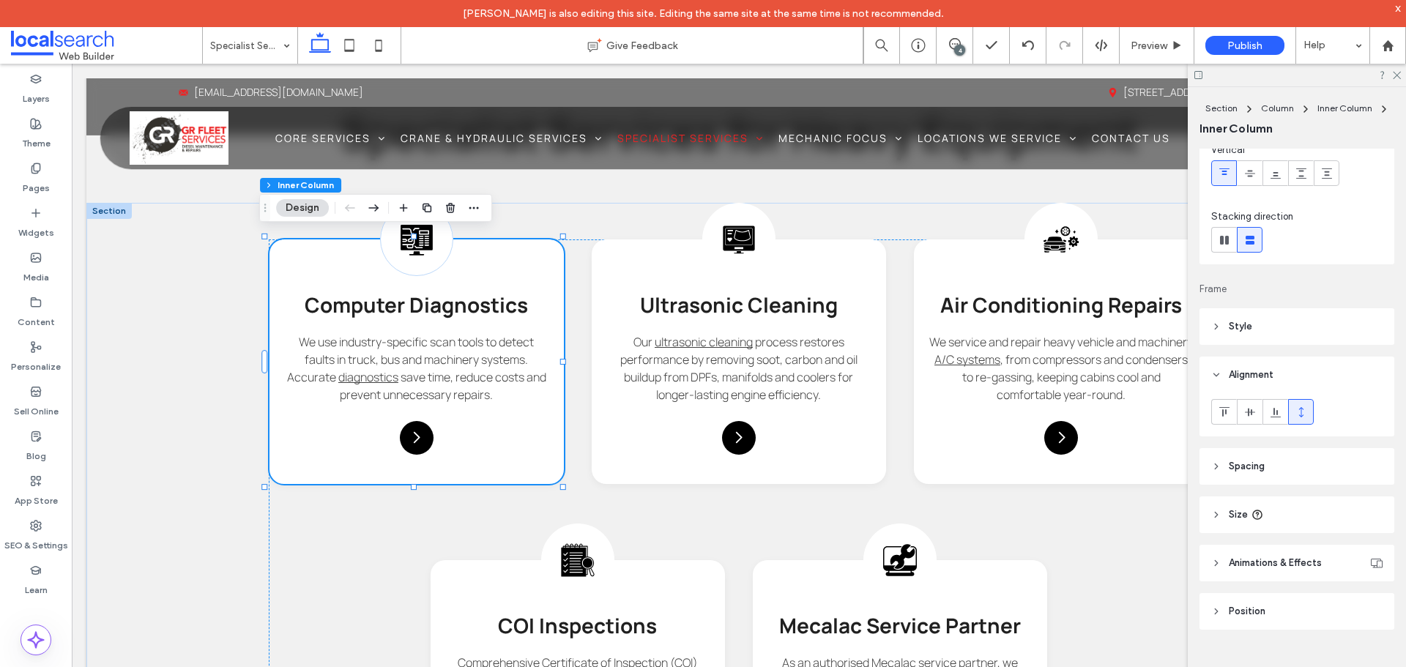
click at [1340, 514] on header "Size" at bounding box center [1296, 514] width 195 height 37
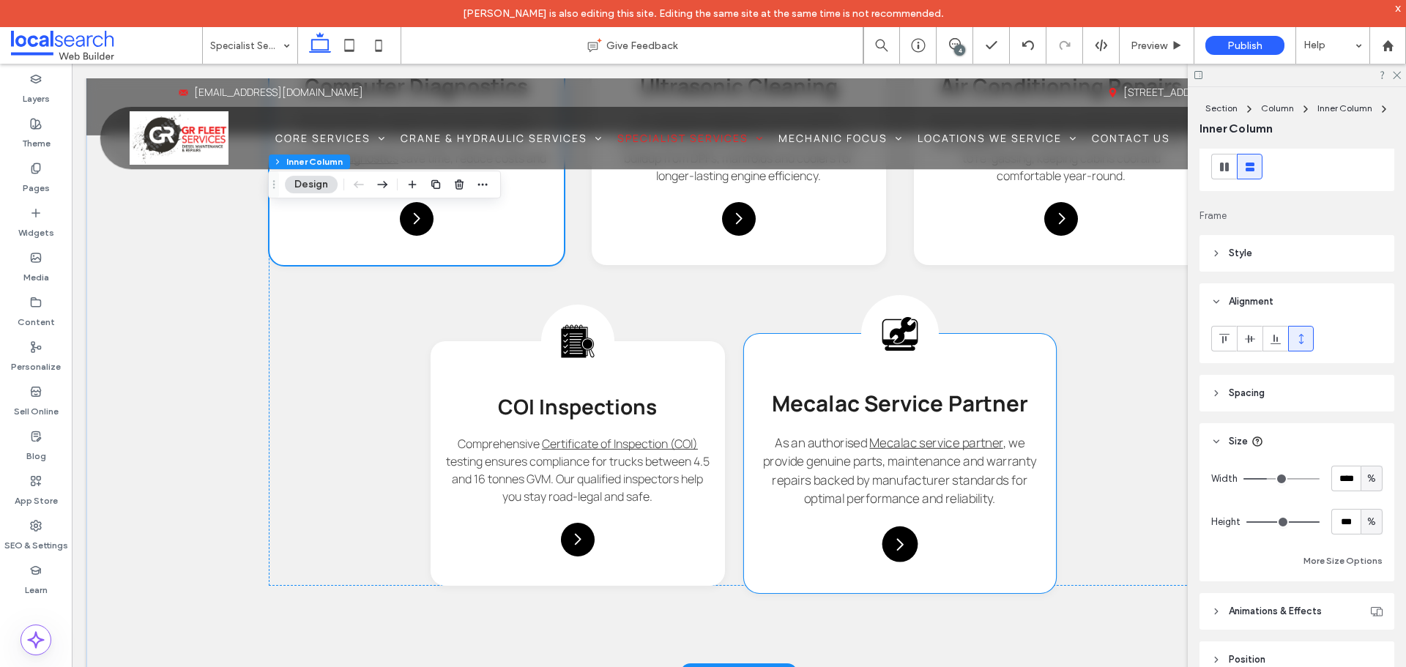
scroll to position [1491, 0]
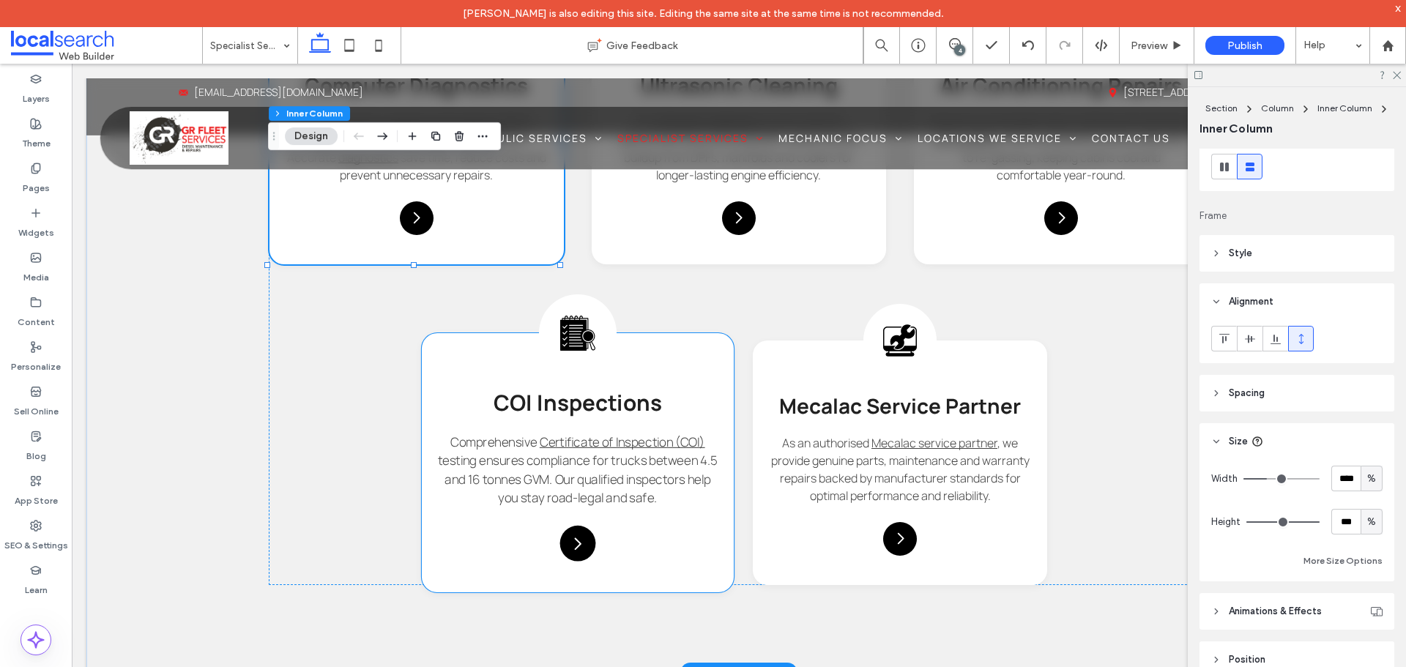
click at [718, 564] on div "Inspection Icon COI Inspections Comprehensive Certificate of Inspection (COI) t…" at bounding box center [578, 462] width 312 height 259
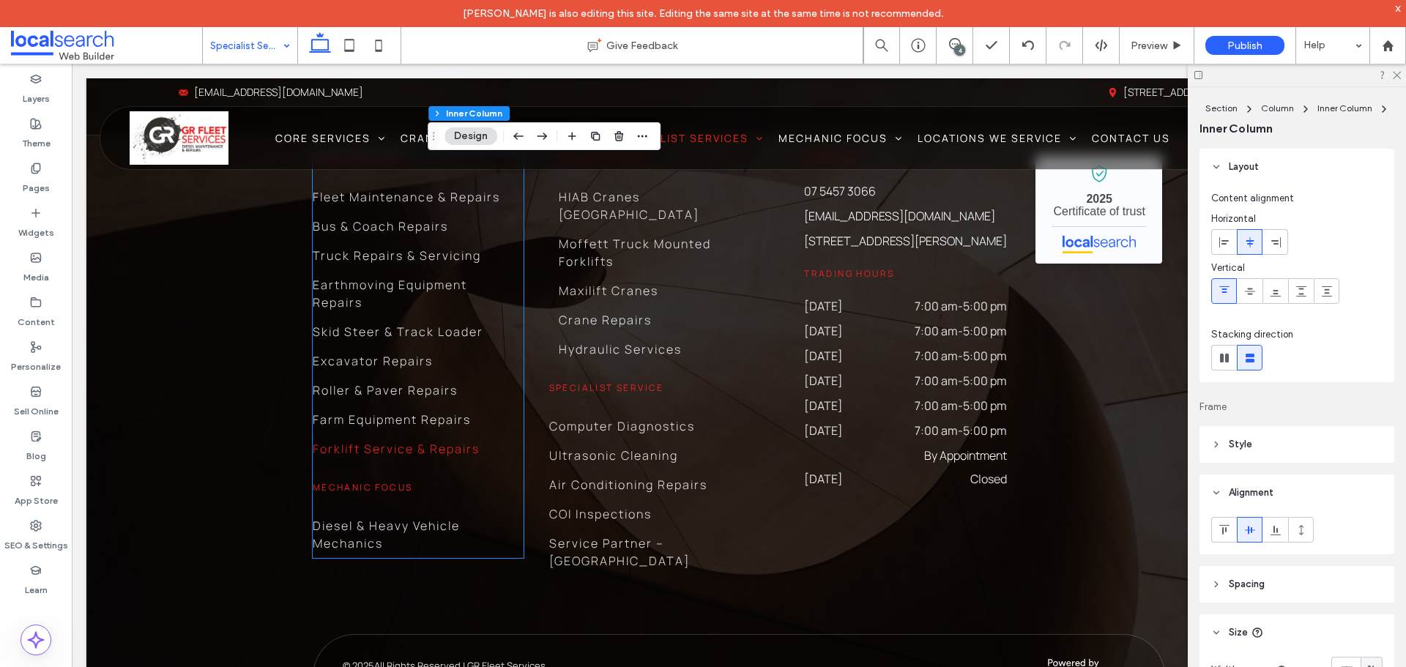
scroll to position [2763, 0]
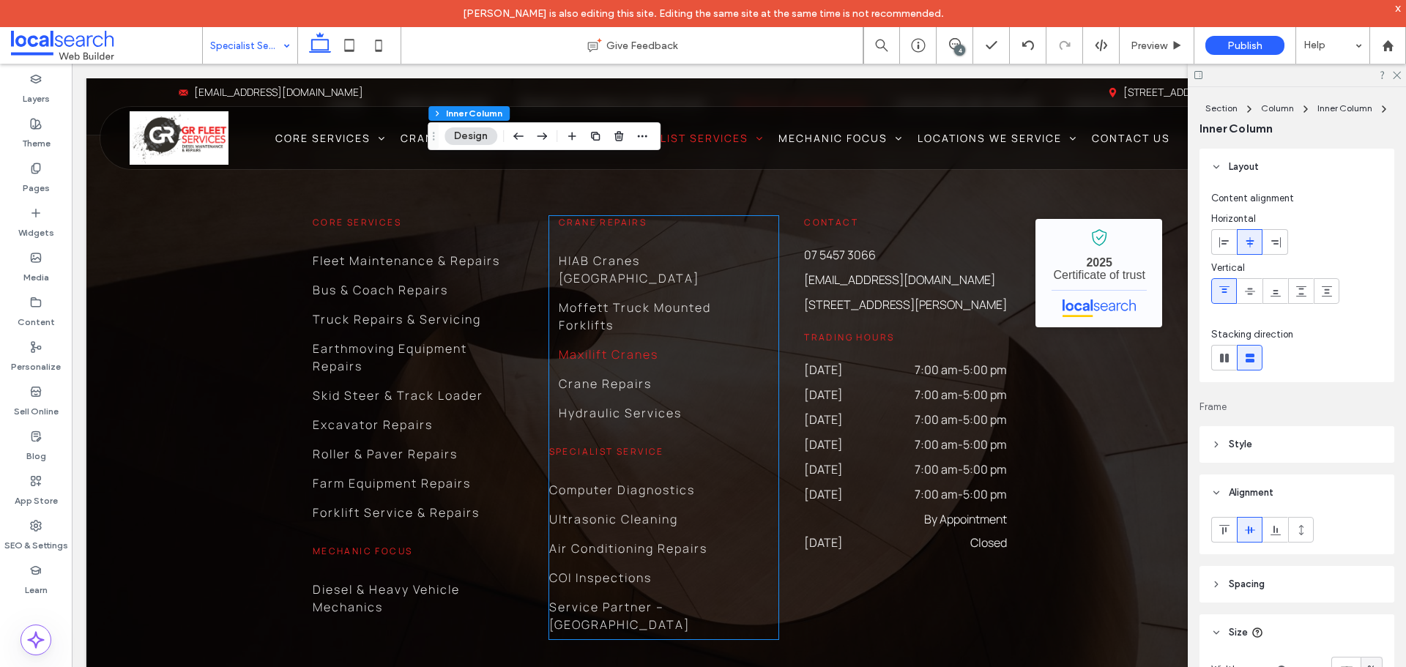
click at [608, 346] on span "Maxilift Cranes" at bounding box center [609, 355] width 100 height 18
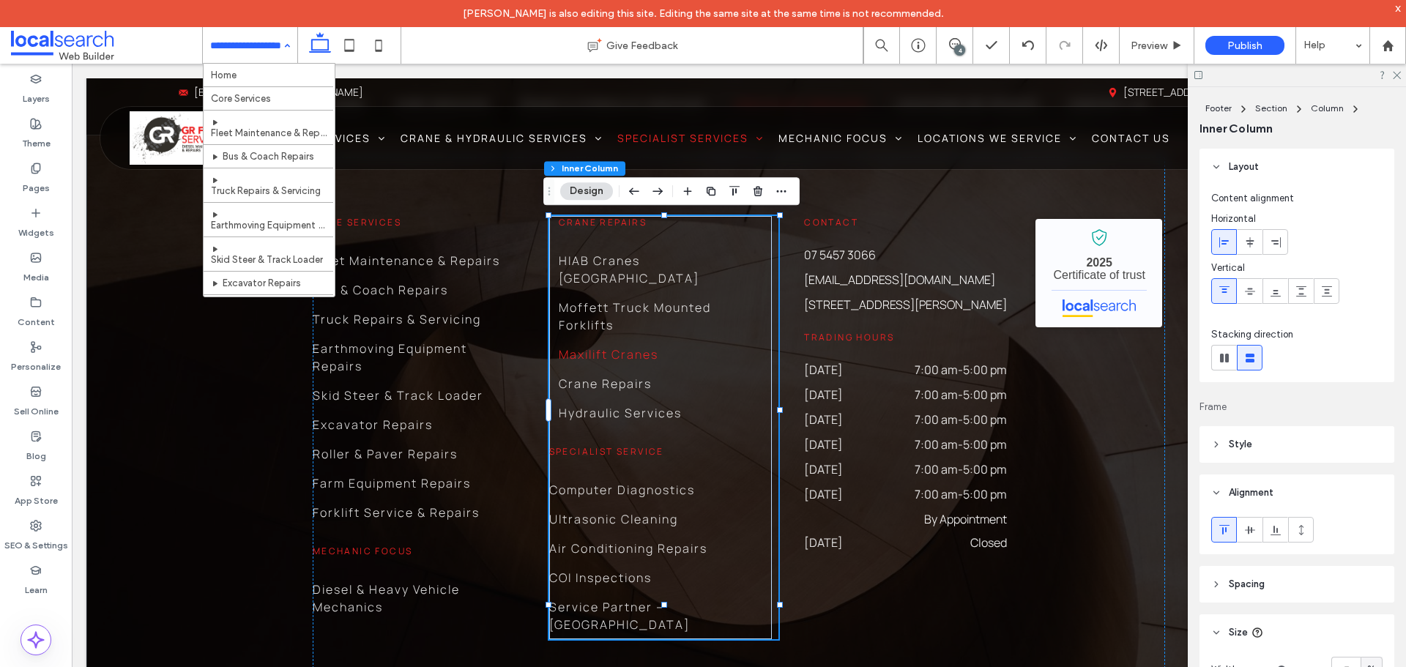
click at [608, 346] on span "Maxilift Cranes" at bounding box center [609, 355] width 100 height 18
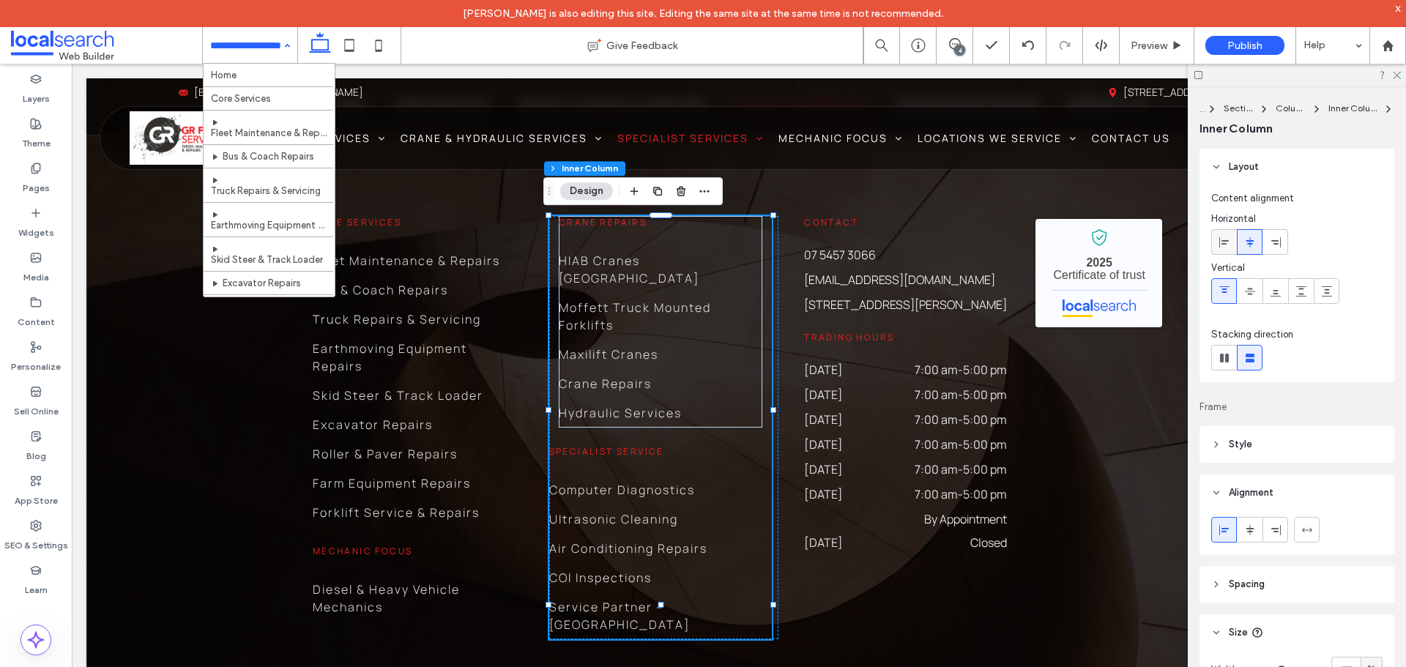
drag, startPoint x: 1220, startPoint y: 245, endPoint x: 1037, endPoint y: 206, distance: 187.7
click at [1220, 245] on icon at bounding box center [1224, 242] width 12 height 12
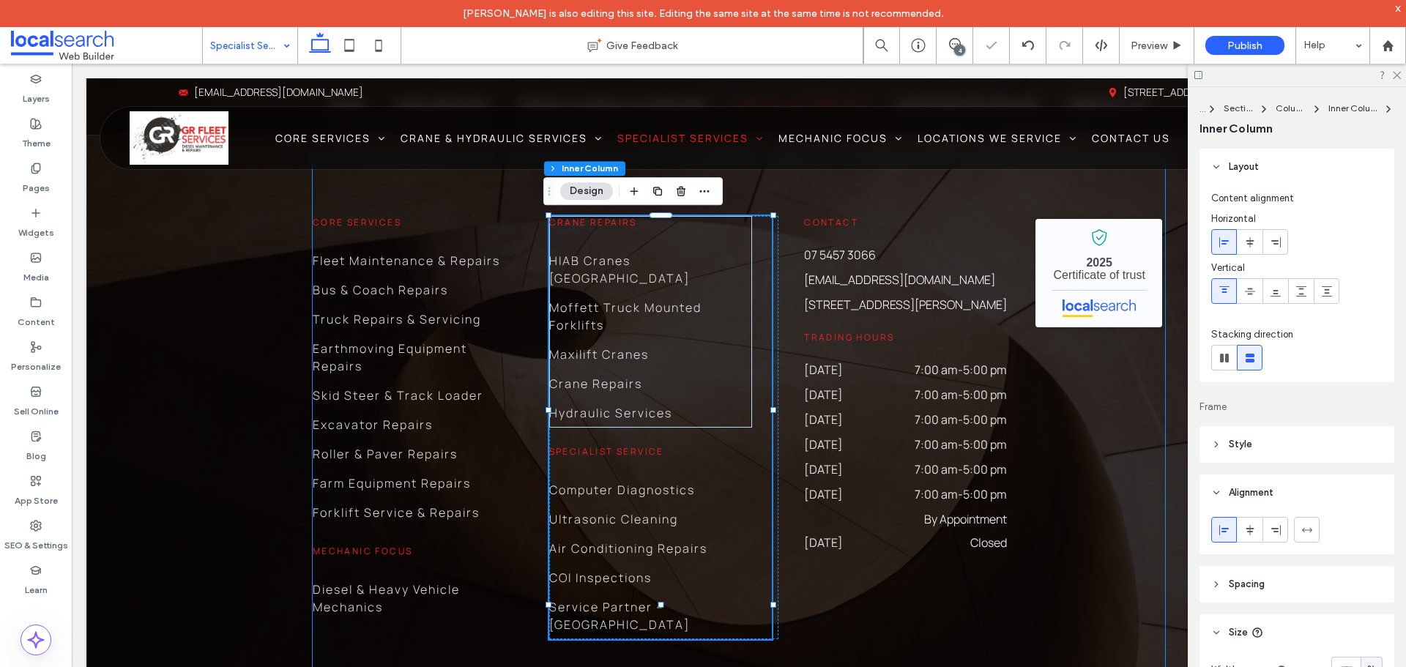
click at [792, 576] on div "Core Services Fleet Maintenance & Repairs Bus & Coach Repairs Truck Repairs & S…" at bounding box center [739, 427] width 852 height 540
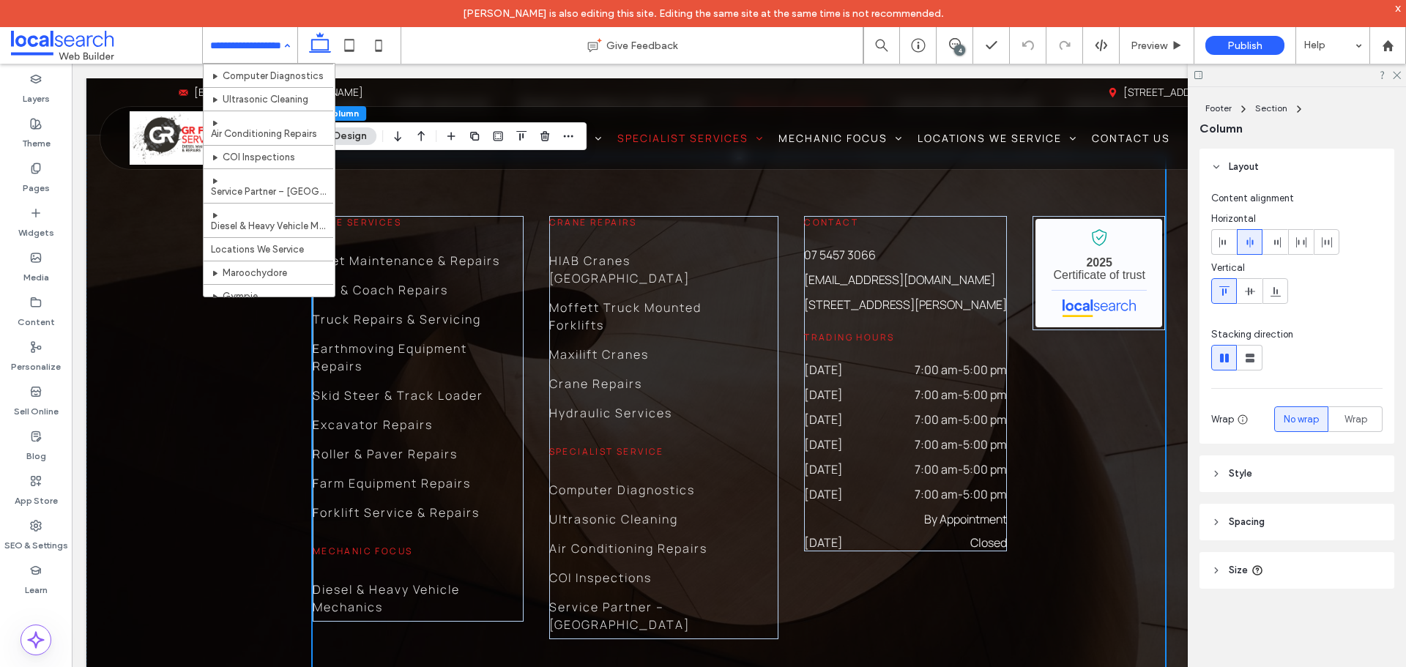
scroll to position [576, 0]
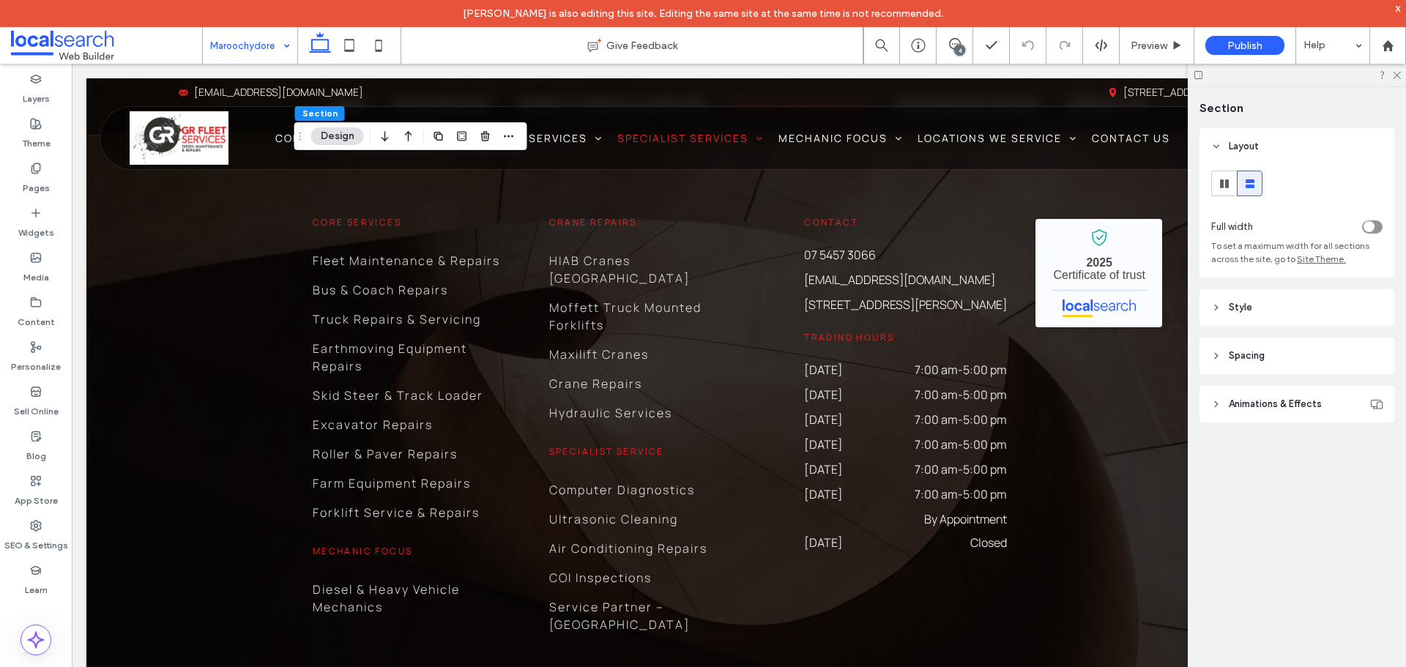
click at [1323, 307] on header "Style" at bounding box center [1296, 307] width 195 height 37
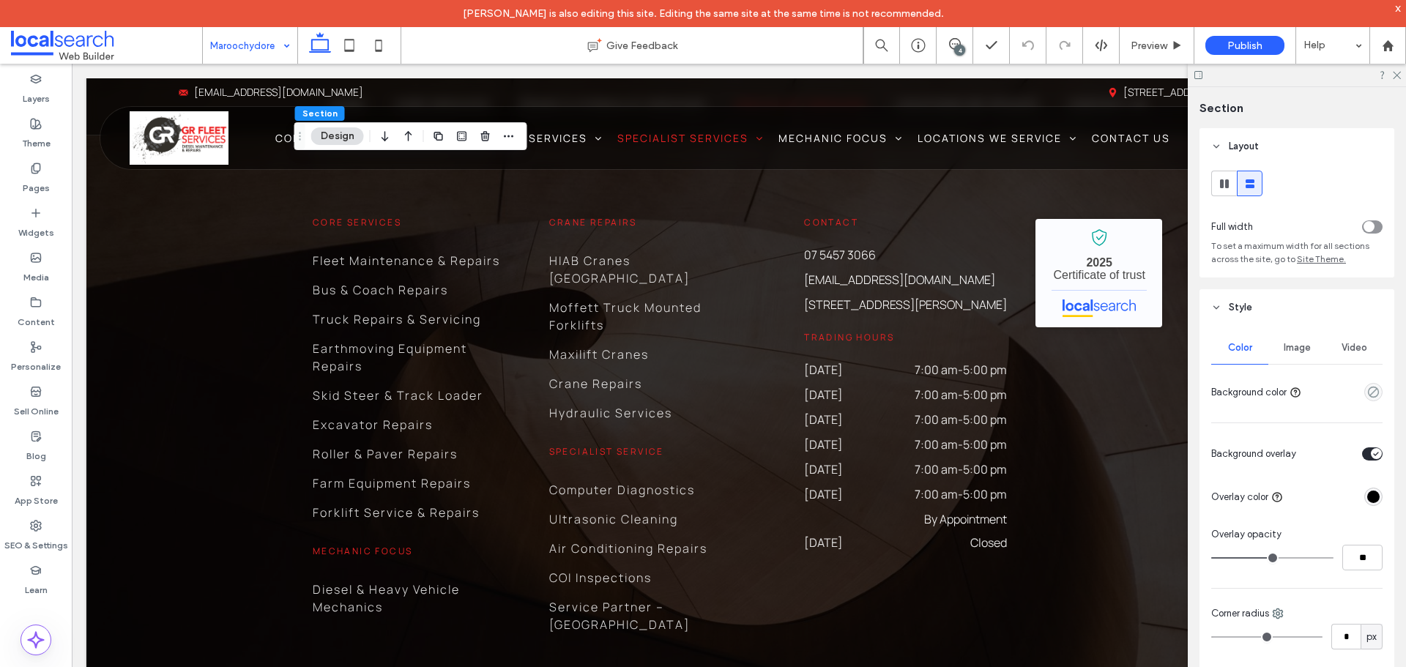
click at [1299, 357] on div "Image" at bounding box center [1296, 348] width 57 height 32
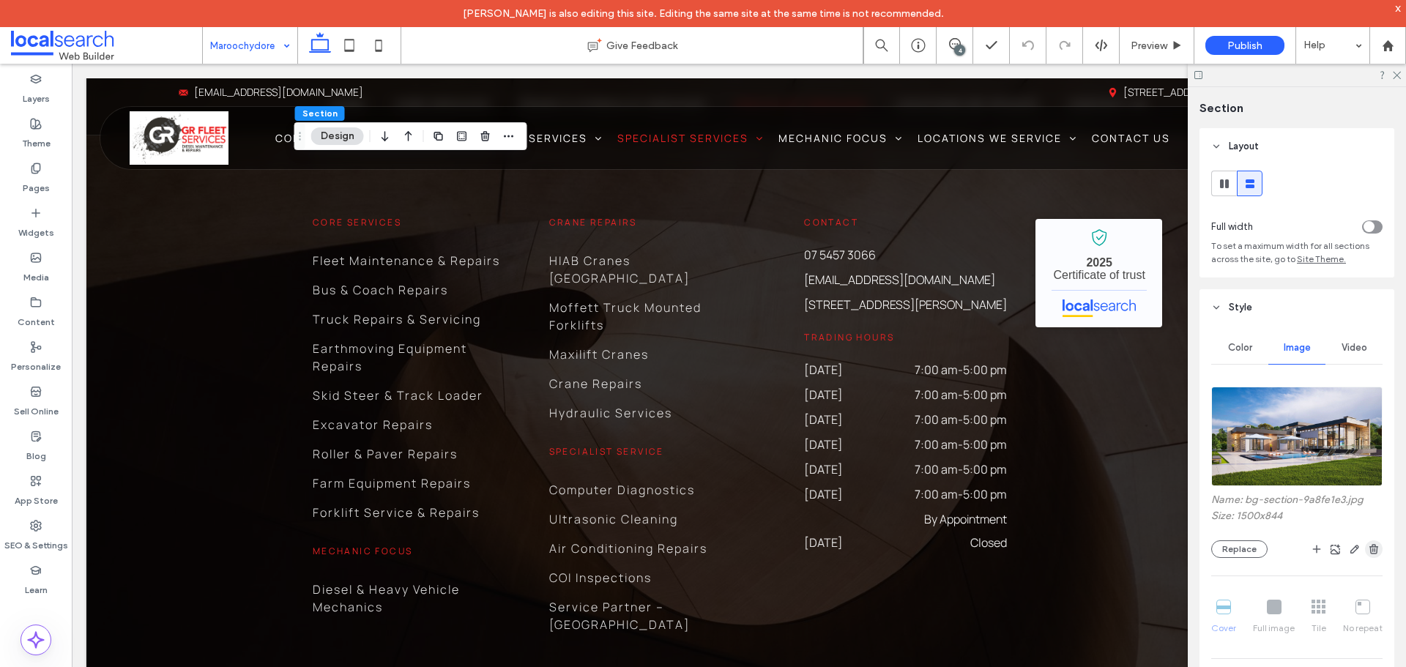
click at [1370, 551] on icon "button" at bounding box center [1374, 549] width 12 height 12
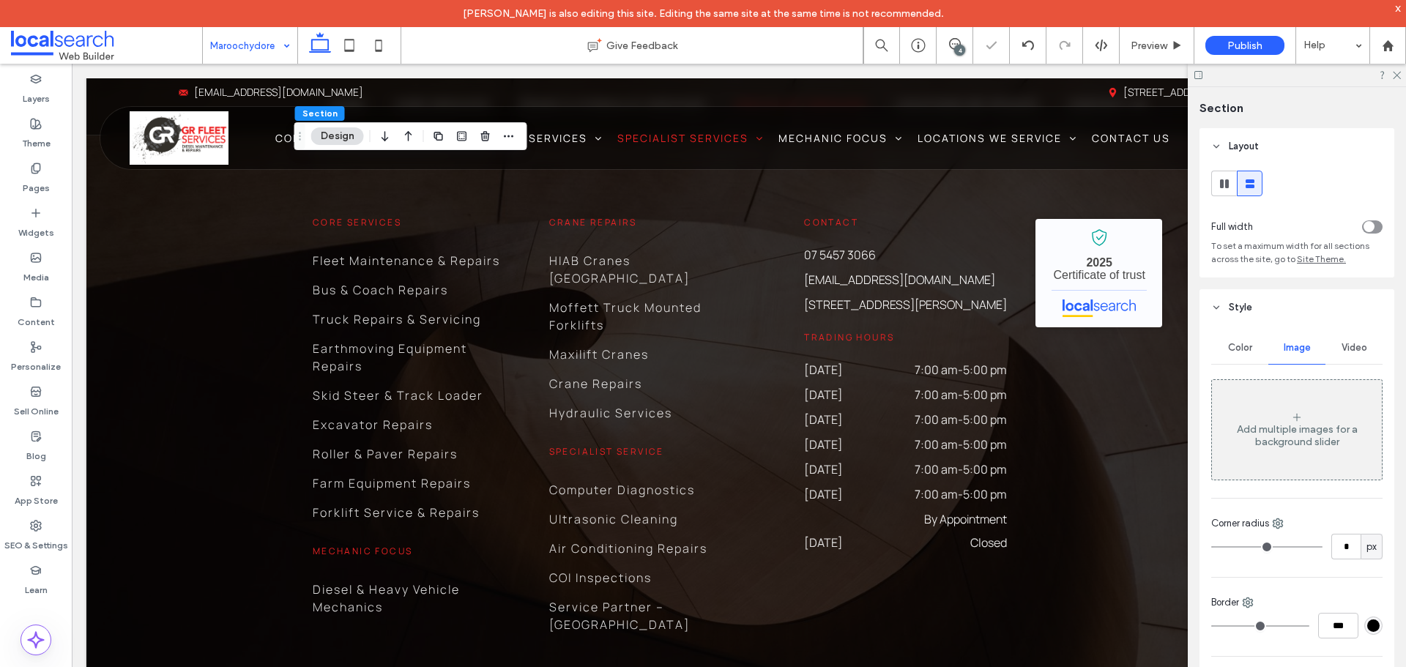
click at [1253, 351] on div "Color" at bounding box center [1239, 348] width 57 height 32
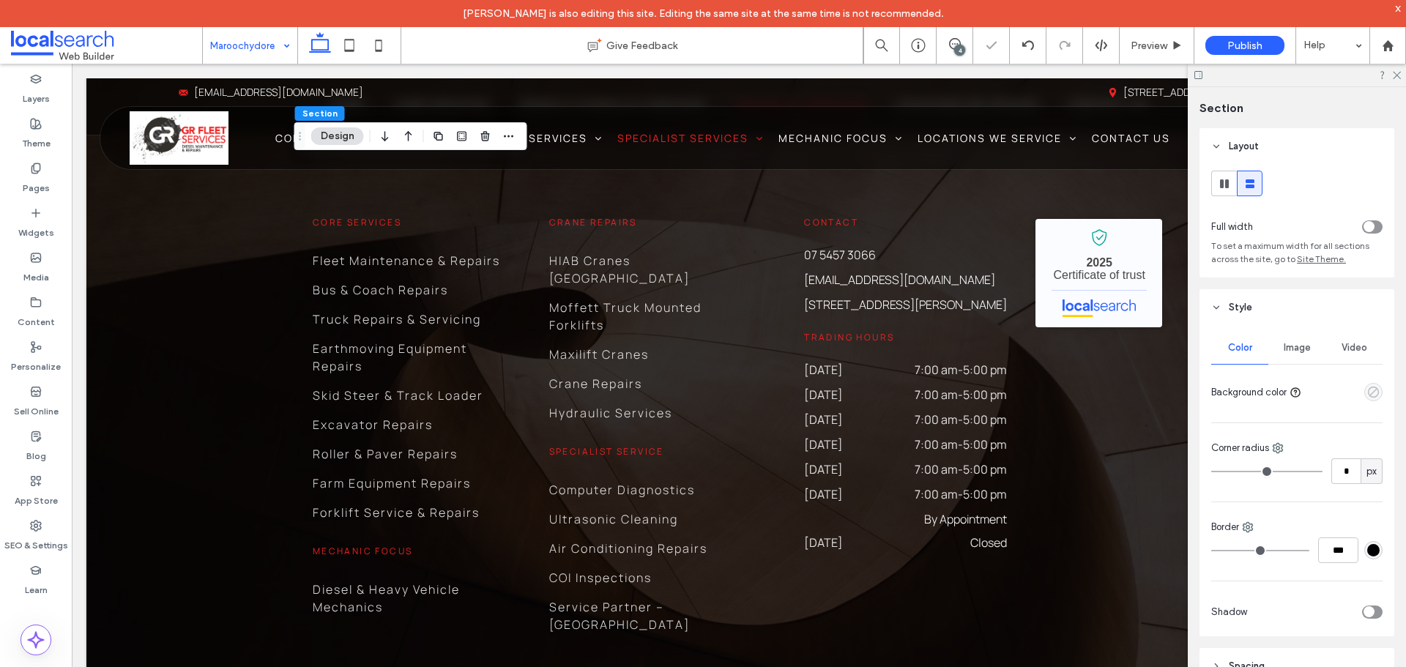
click at [1368, 394] on use "empty color" at bounding box center [1373, 392] width 11 height 11
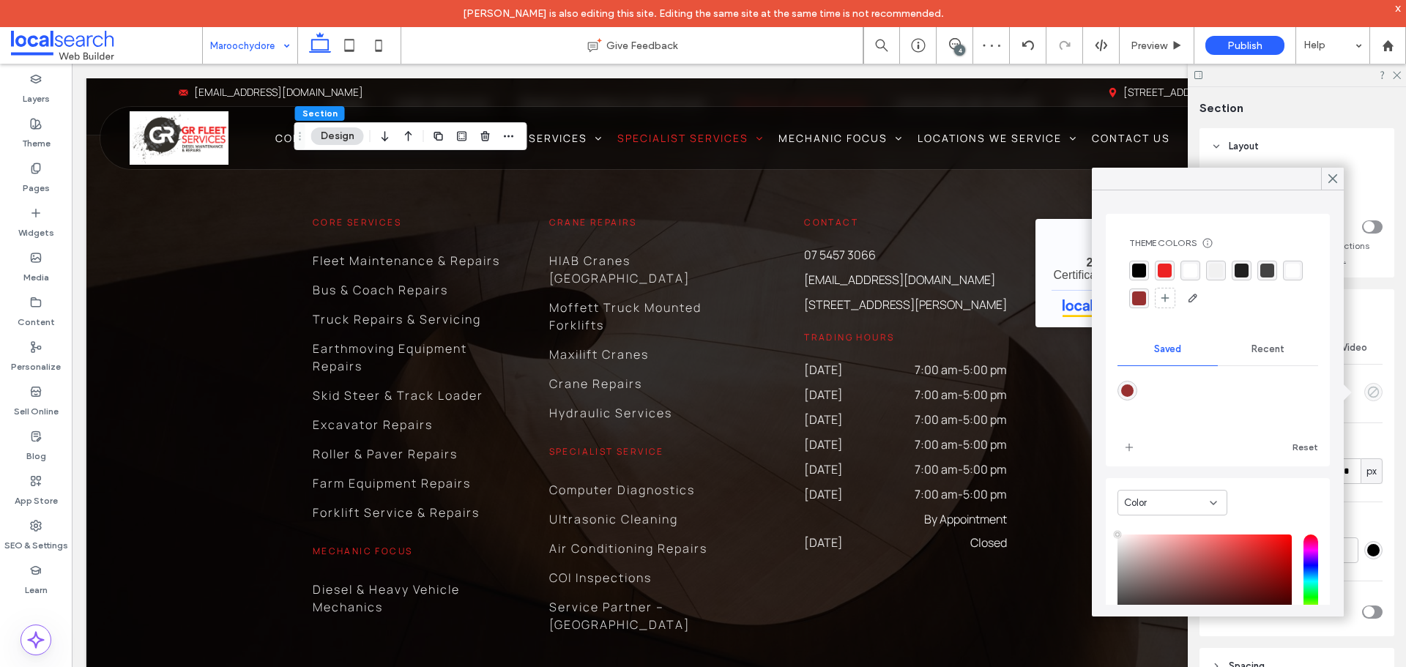
type input "**"
click at [1137, 270] on div "rgba(0,0,0,1)" at bounding box center [1139, 271] width 14 height 14
click at [1175, 267] on div "rgba(237, 35, 36, 1)" at bounding box center [1166, 271] width 20 height 20
click at [1329, 176] on icon at bounding box center [1332, 178] width 13 height 13
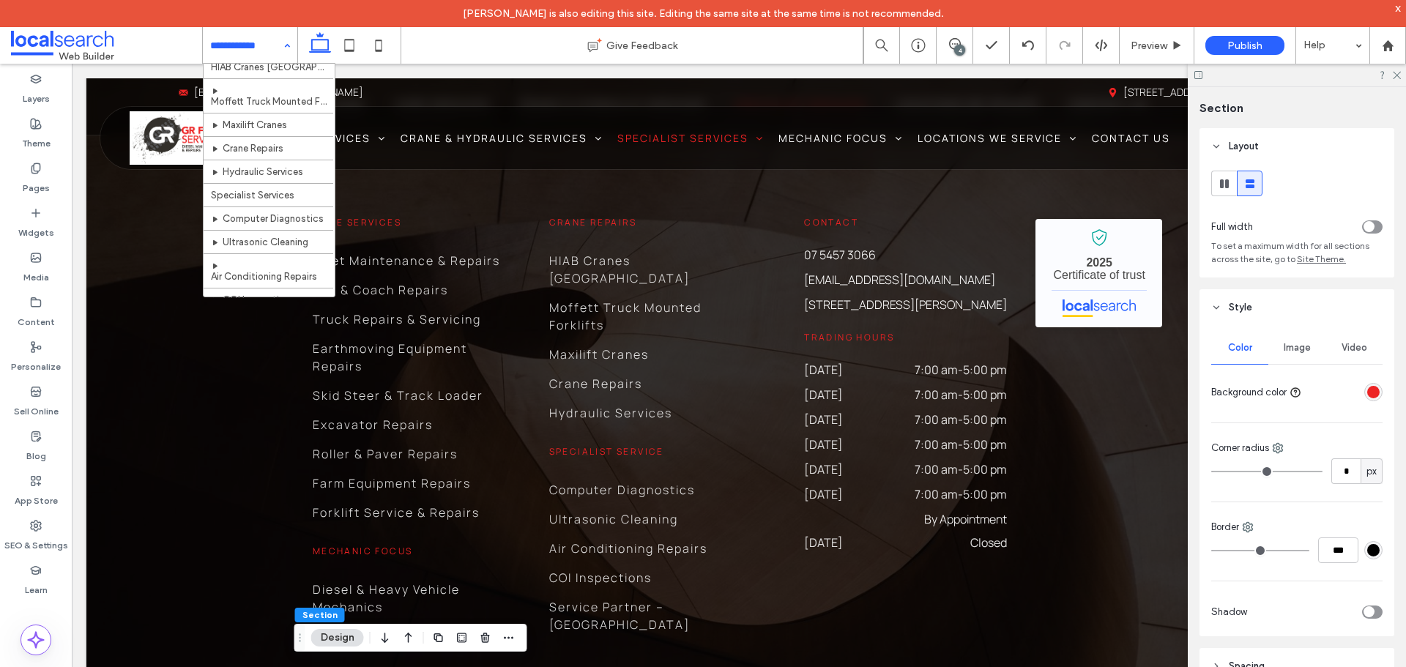
scroll to position [576, 0]
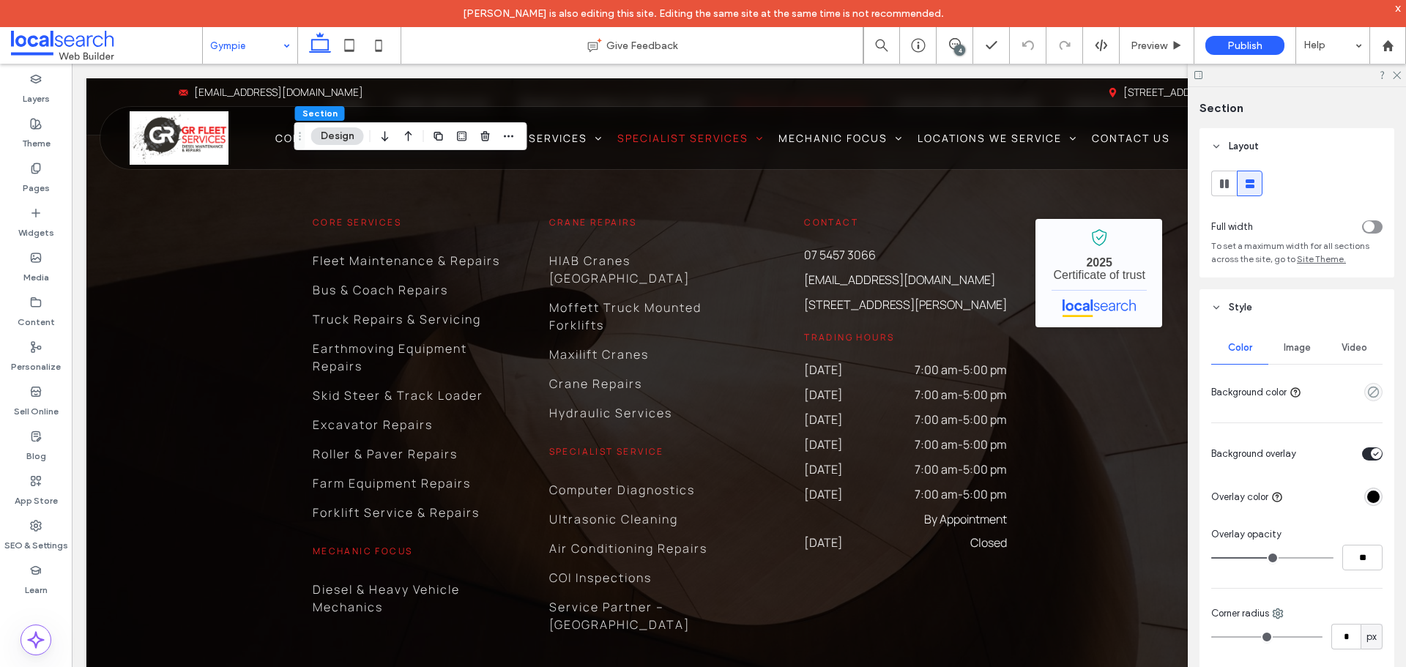
click at [1308, 345] on div "Image" at bounding box center [1296, 348] width 57 height 32
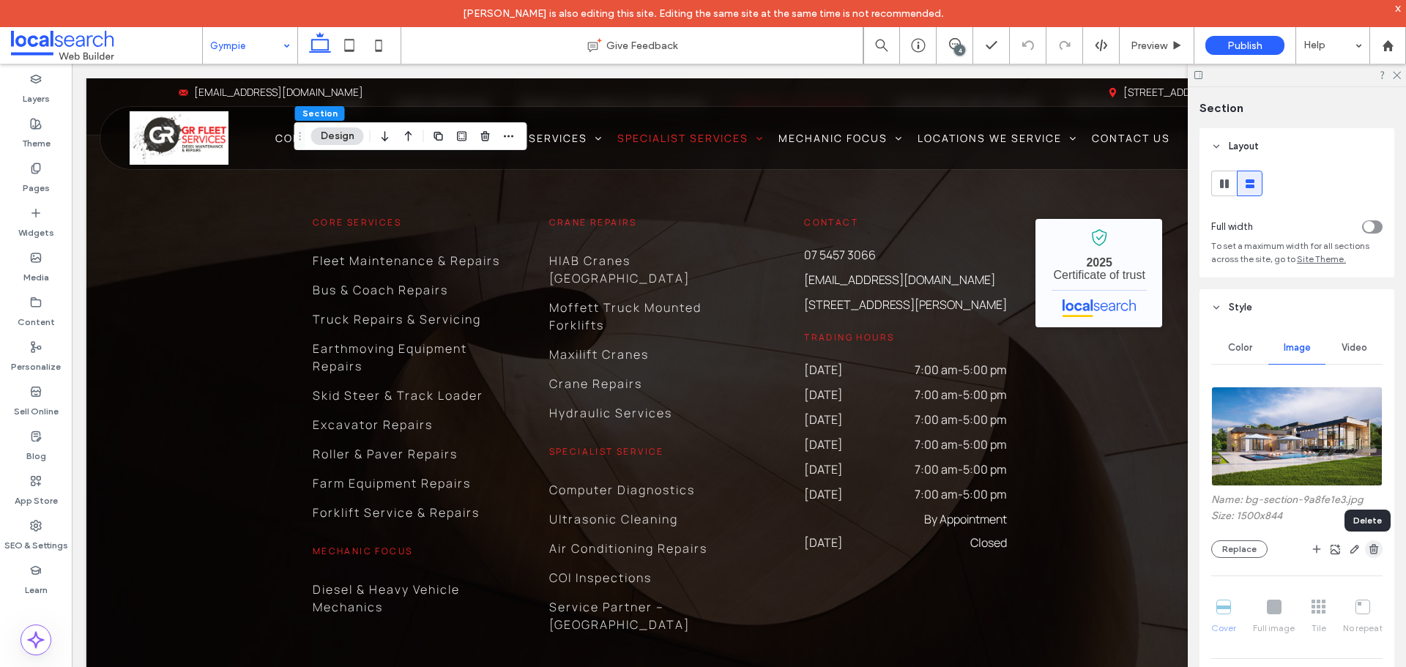
click at [1369, 546] on use "button" at bounding box center [1373, 549] width 9 height 10
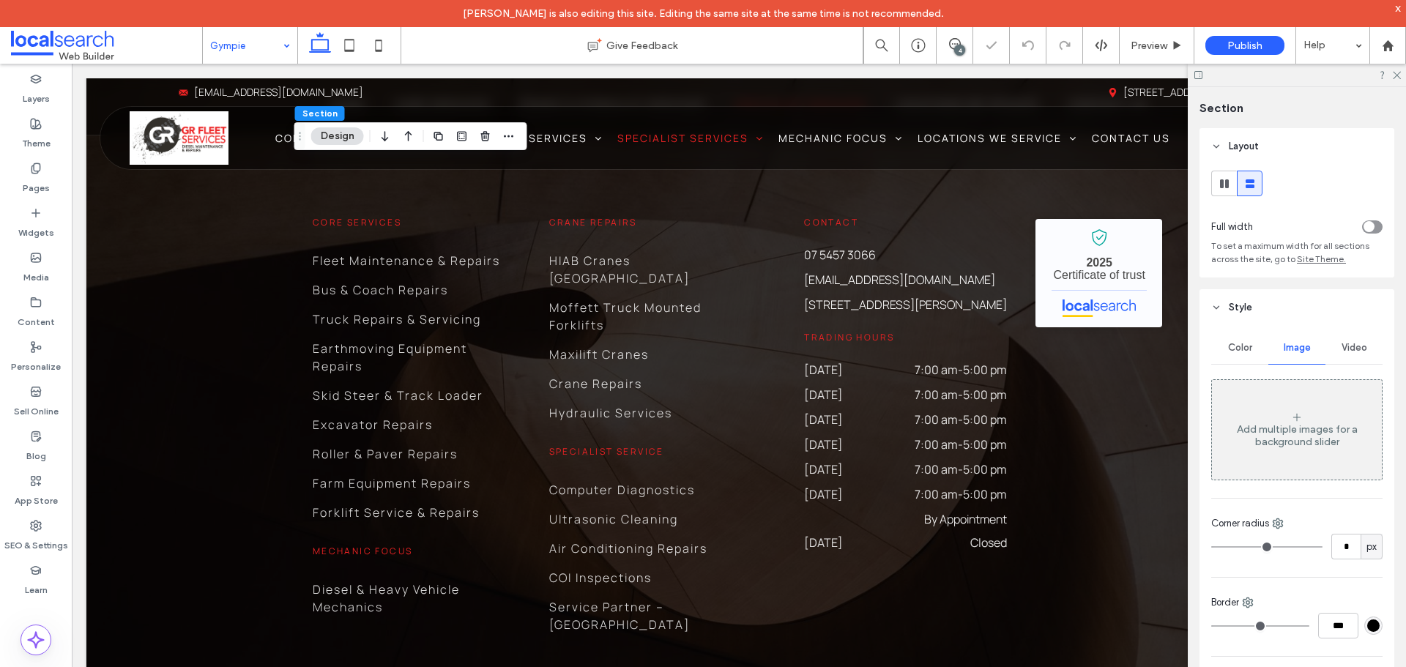
click at [1249, 347] on span "Color" at bounding box center [1240, 348] width 24 height 12
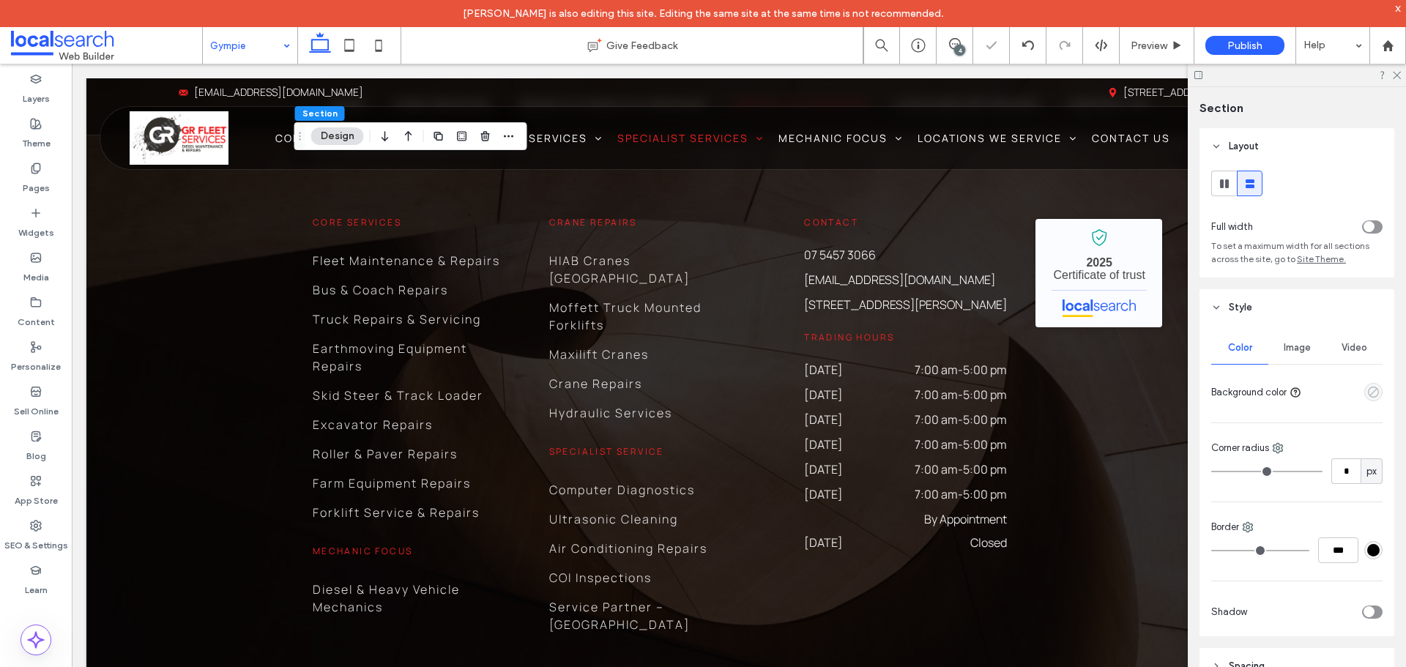
click at [1368, 387] on use "empty color" at bounding box center [1373, 392] width 11 height 11
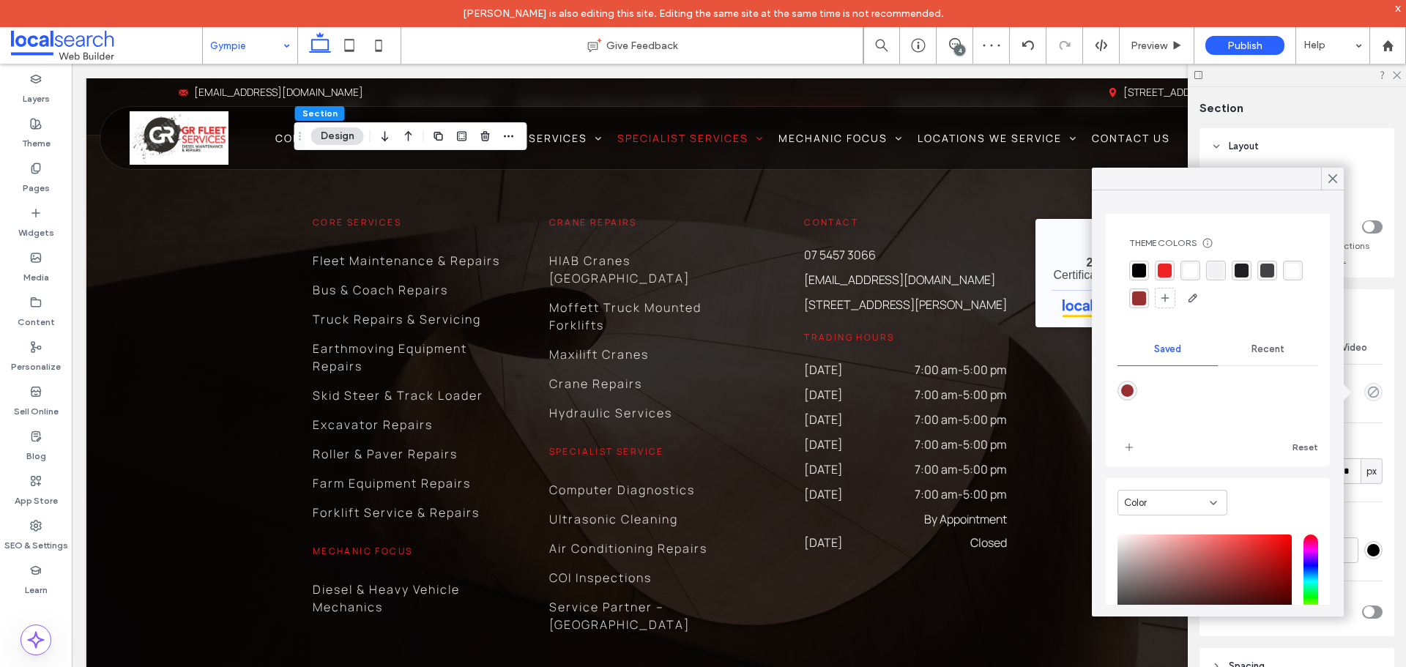
click at [1171, 270] on div "rgba(237, 35, 36, 1)" at bounding box center [1165, 271] width 20 height 20
click at [1340, 179] on div at bounding box center [1332, 179] width 23 height 22
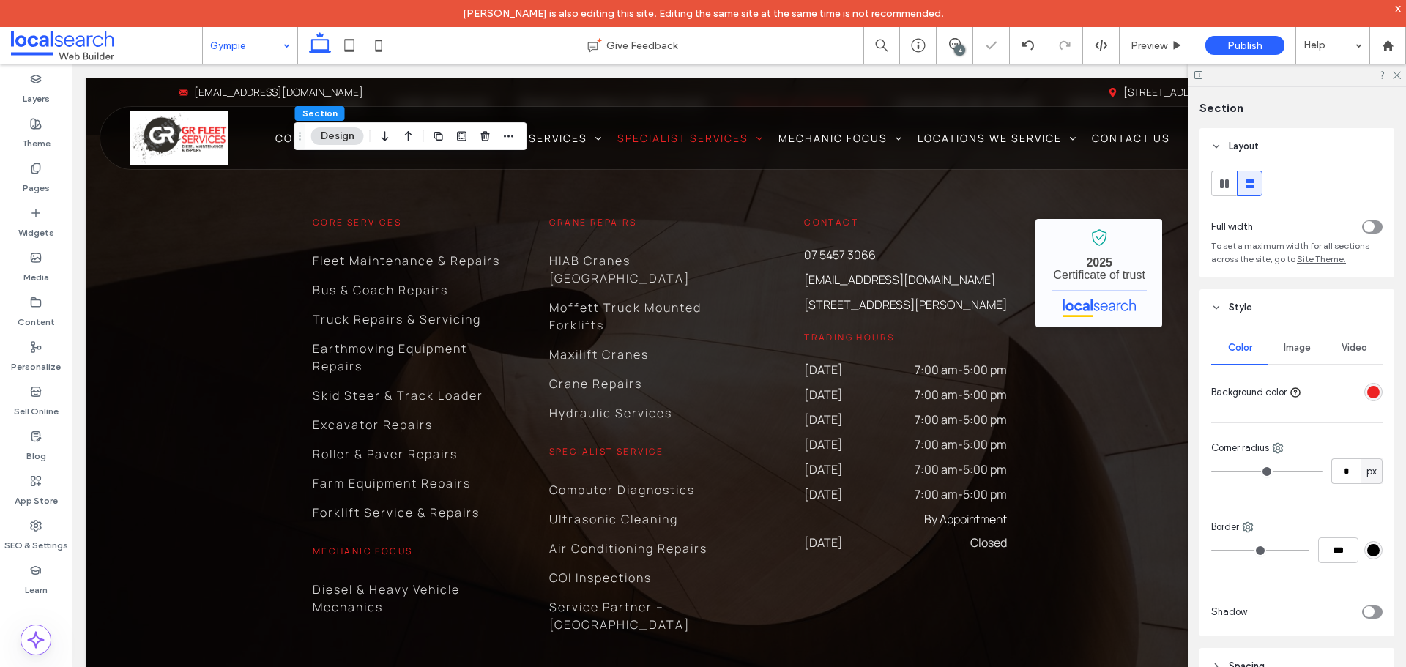
drag, startPoint x: 269, startPoint y: 34, endPoint x: 267, endPoint y: 51, distance: 17.6
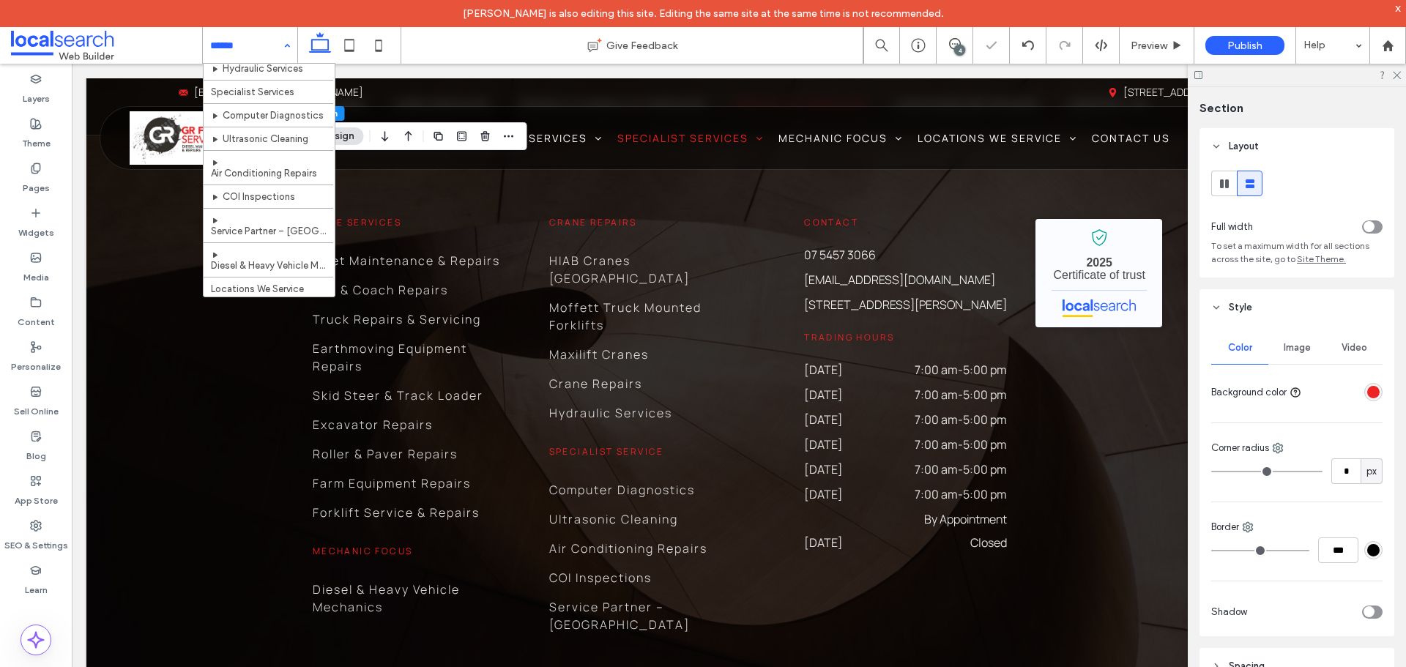
scroll to position [576, 0]
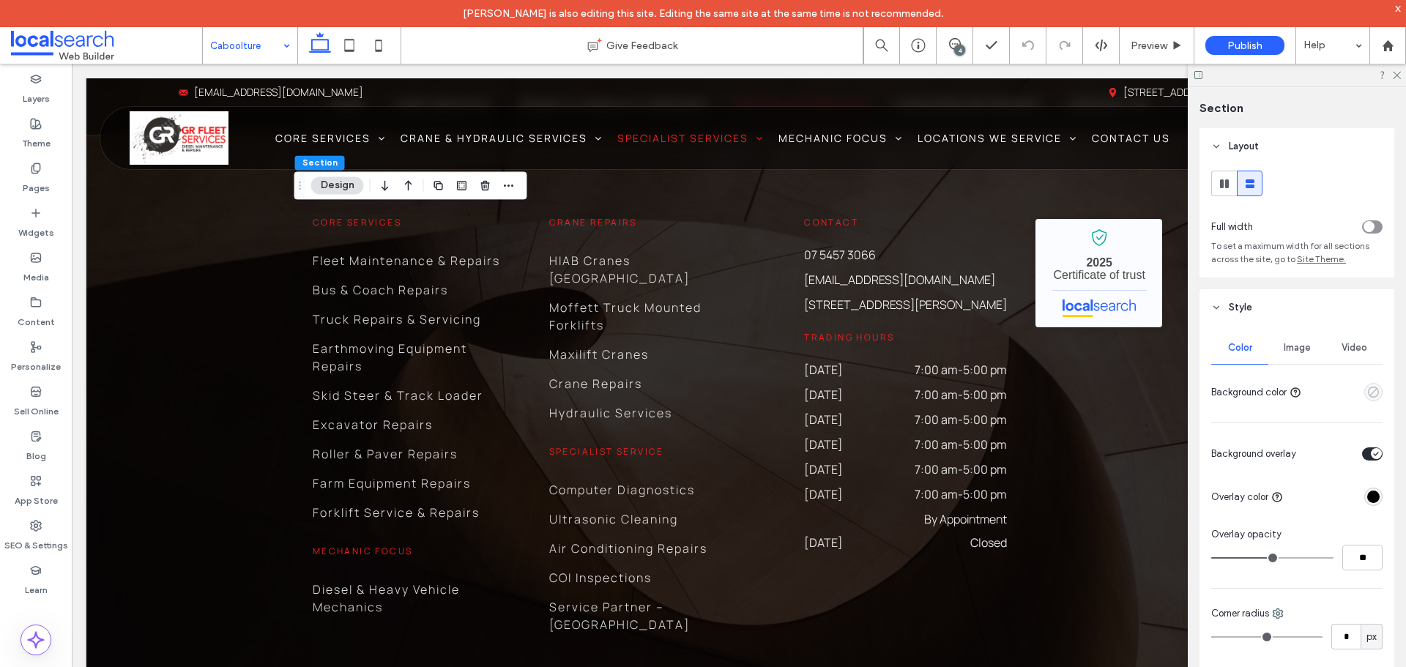
click at [1369, 395] on icon "empty color" at bounding box center [1373, 392] width 12 height 12
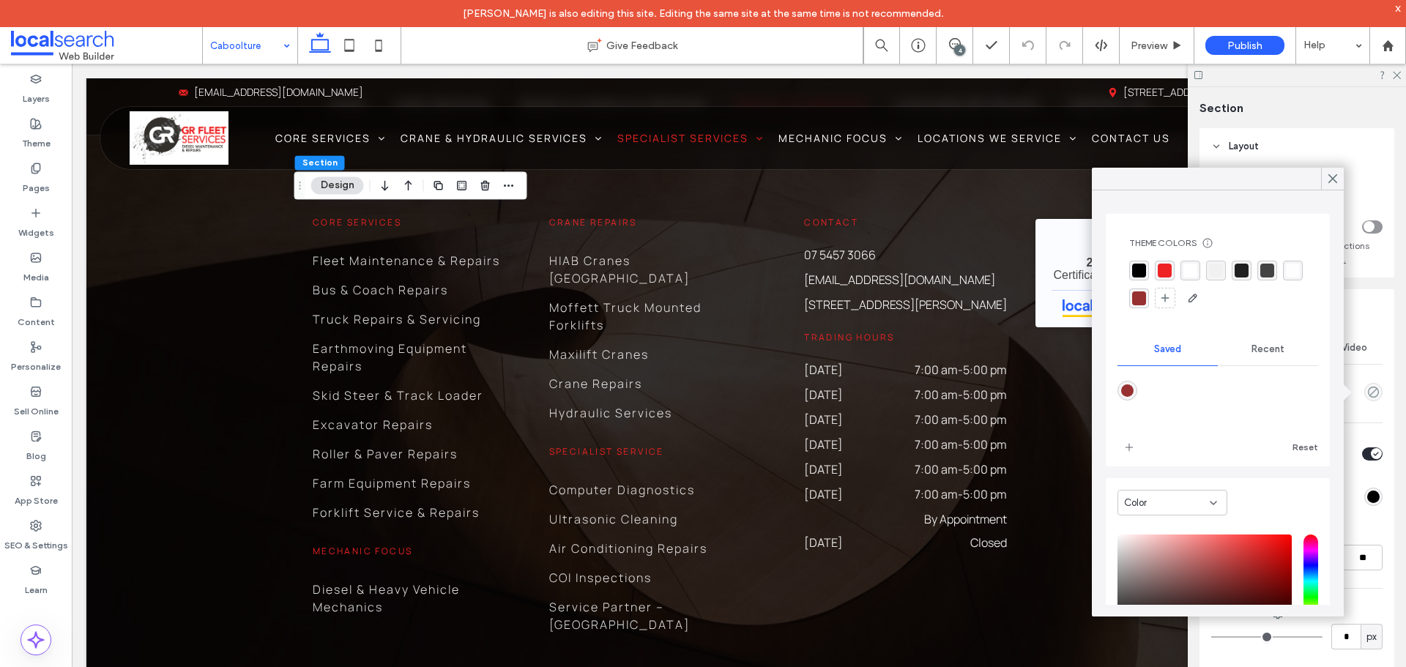
click at [1163, 277] on div "rgba(237, 35, 36, 1)" at bounding box center [1165, 271] width 20 height 20
click at [1332, 184] on span at bounding box center [1332, 179] width 13 height 22
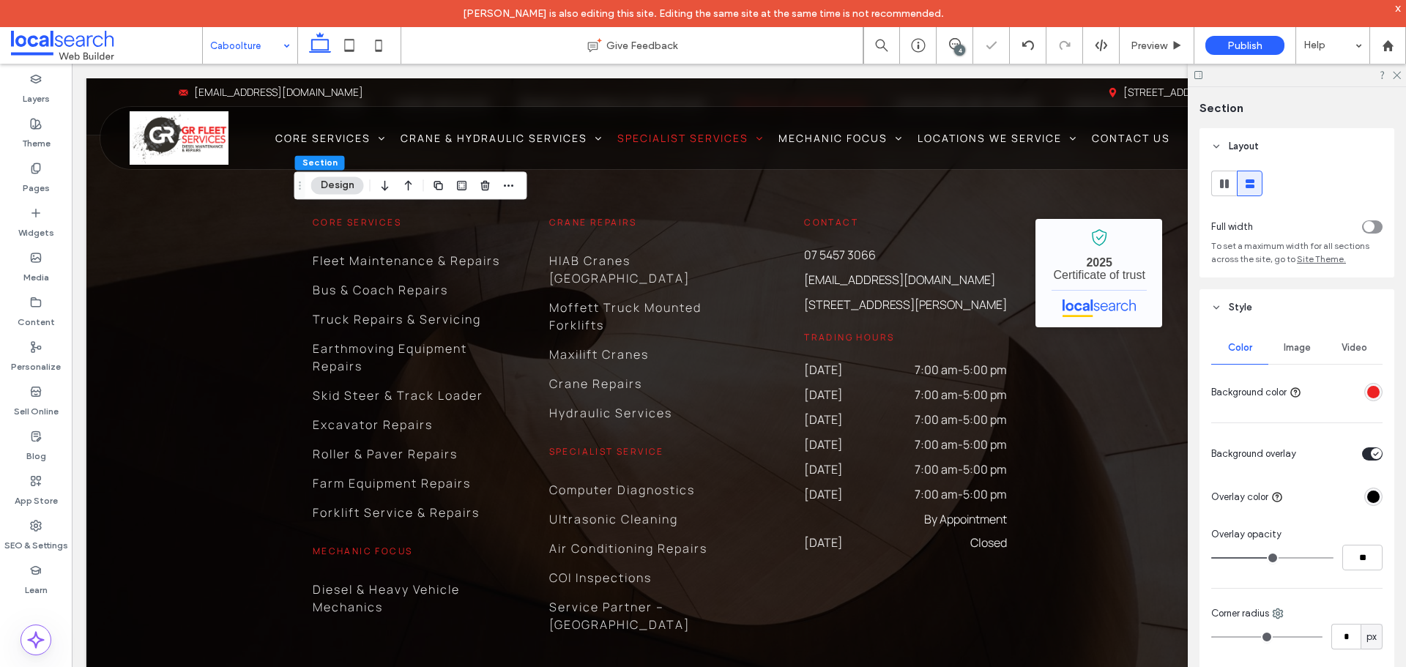
click at [1291, 346] on span "Image" at bounding box center [1296, 348] width 27 height 12
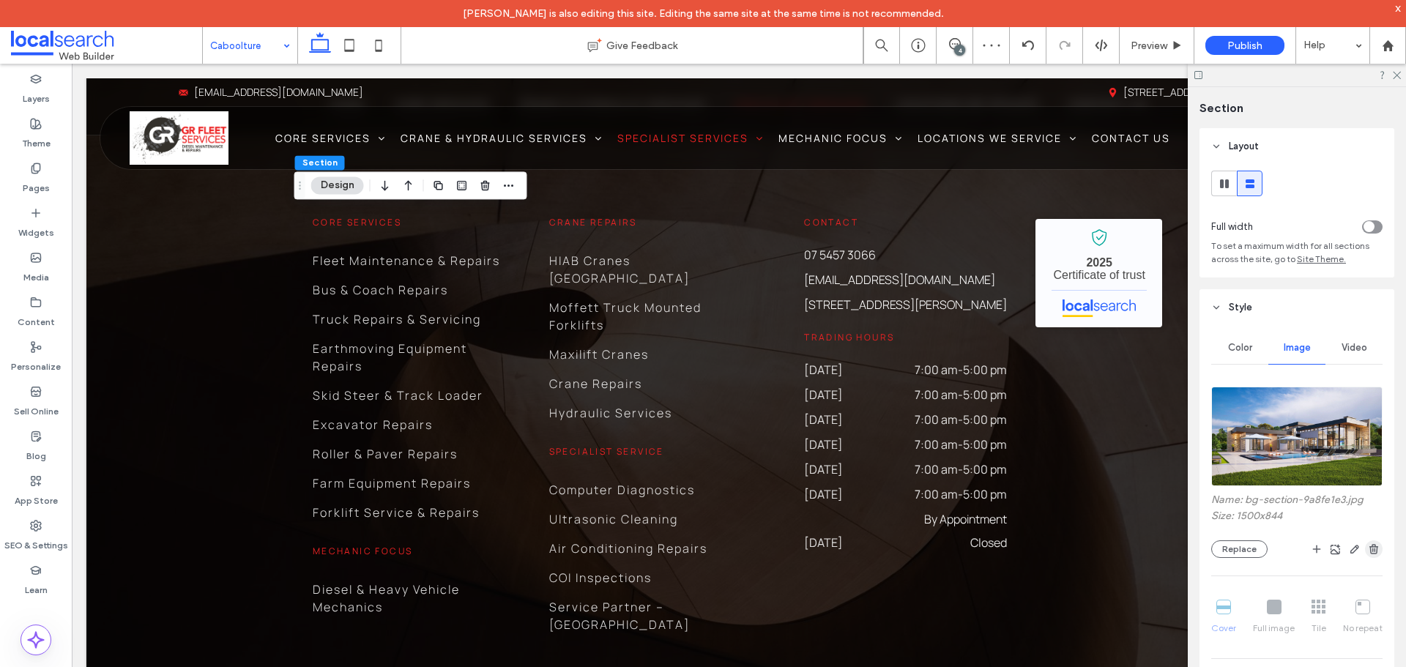
click at [1368, 548] on icon "button" at bounding box center [1374, 549] width 12 height 12
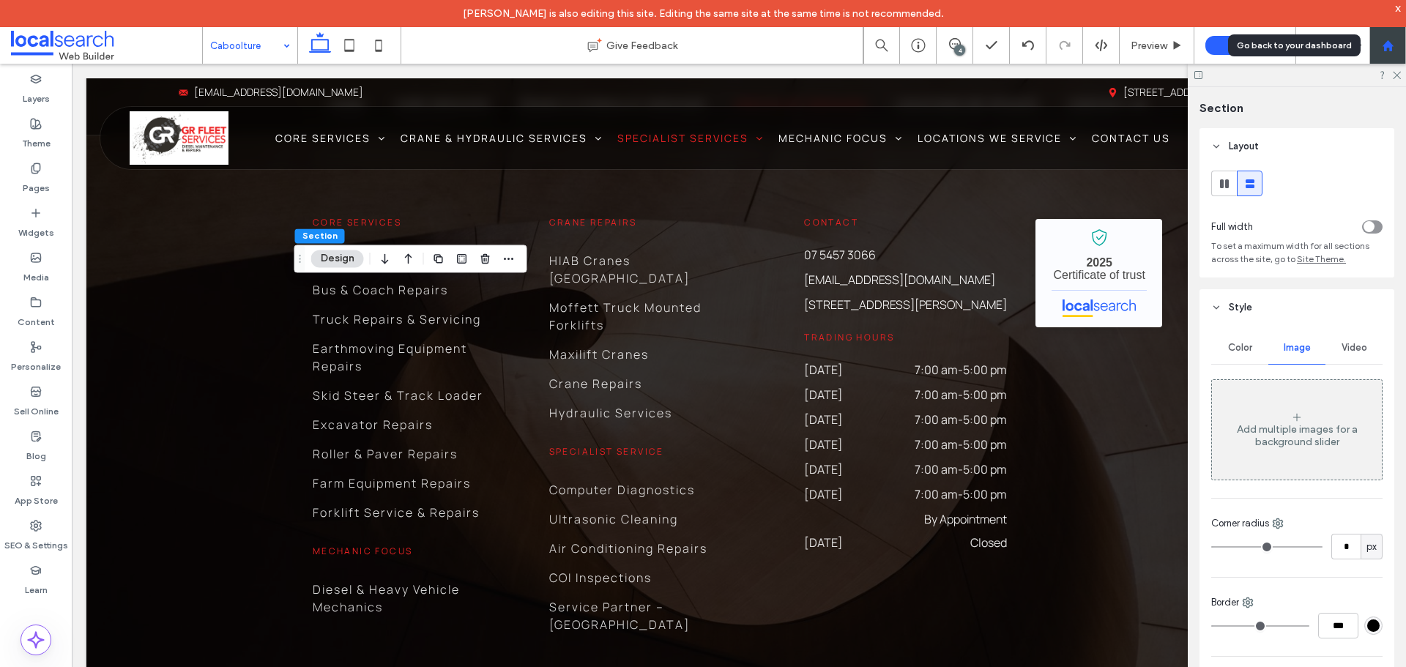
click at [1380, 45] on div at bounding box center [1387, 46] width 35 height 12
